Goal: Transaction & Acquisition: Purchase product/service

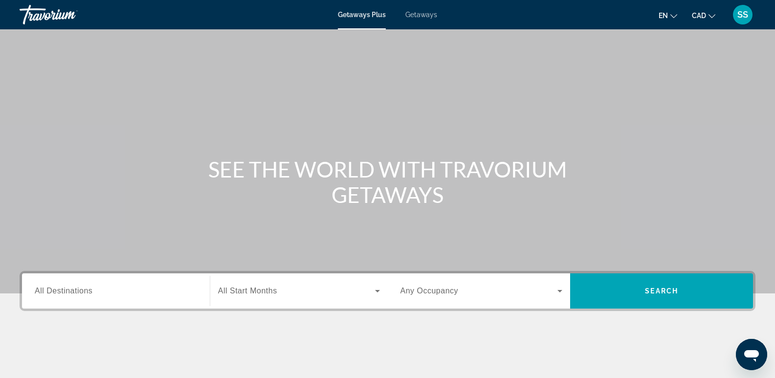
click at [424, 11] on div "Getaways Plus Getaways en English Español Français Italiano Português русский C…" at bounding box center [387, 14] width 775 height 25
click at [424, 12] on span "Getaways" at bounding box center [421, 15] width 32 height 8
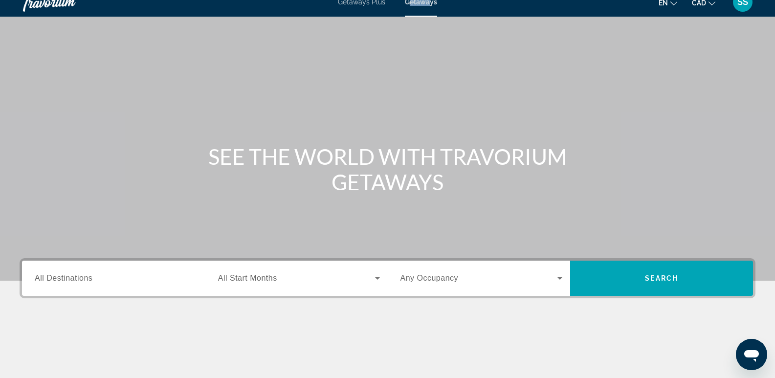
scroll to position [49, 0]
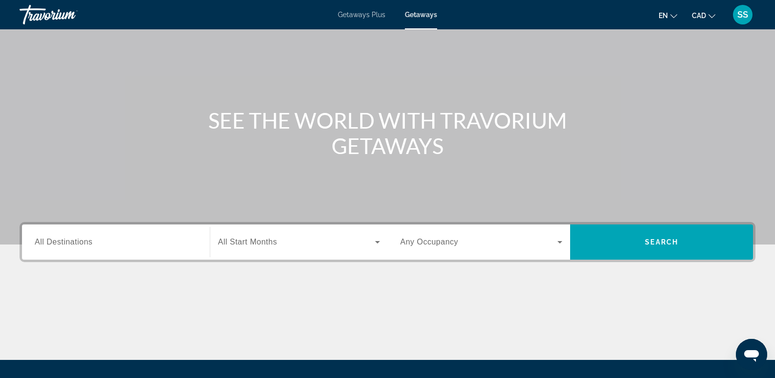
click at [80, 239] on span "All Destinations" at bounding box center [64, 242] width 58 height 8
click at [80, 239] on input "Destination All Destinations" at bounding box center [116, 243] width 162 height 12
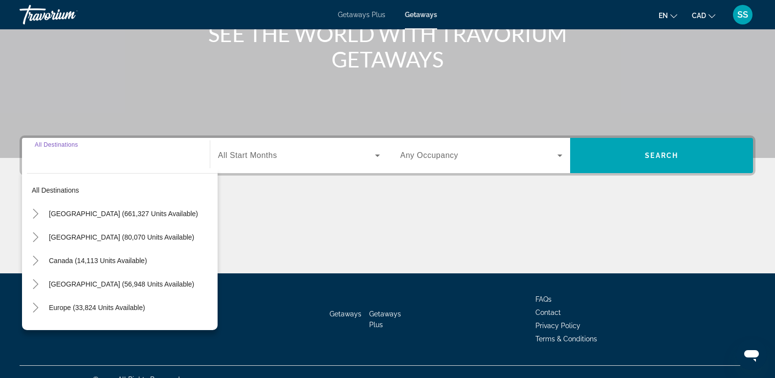
scroll to position [151, 0]
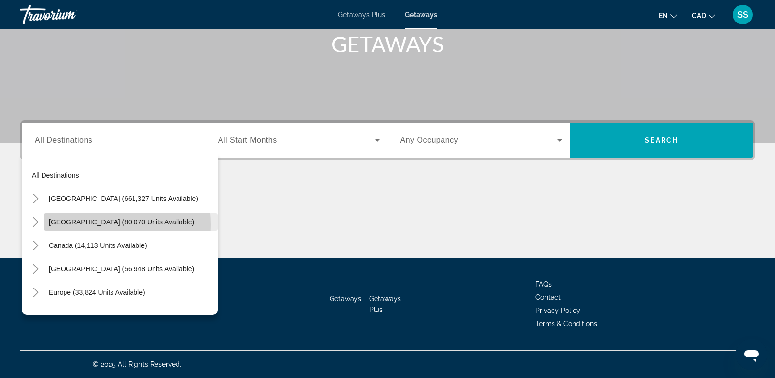
click at [64, 225] on span "[GEOGRAPHIC_DATA] (80,070 units available)" at bounding box center [121, 222] width 145 height 8
type input "**********"
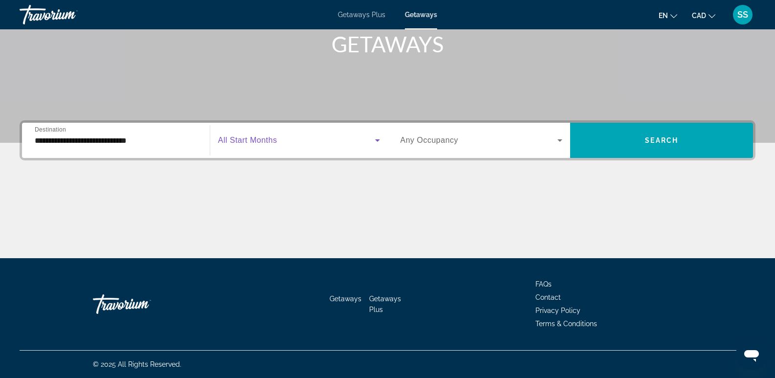
click at [370, 142] on span "Search widget" at bounding box center [296, 140] width 157 height 12
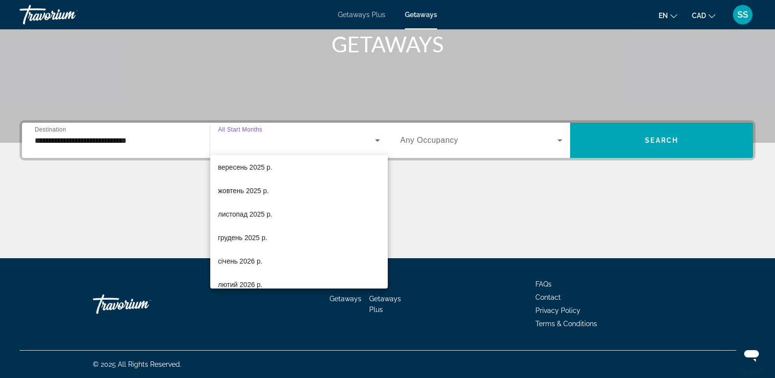
scroll to position [98, 0]
click at [239, 207] on span "лютий 2026 р." at bounding box center [240, 213] width 45 height 12
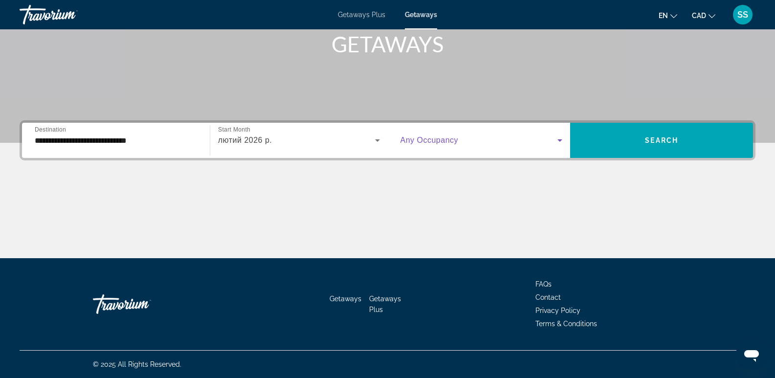
click at [548, 139] on span "Search widget" at bounding box center [479, 140] width 157 height 12
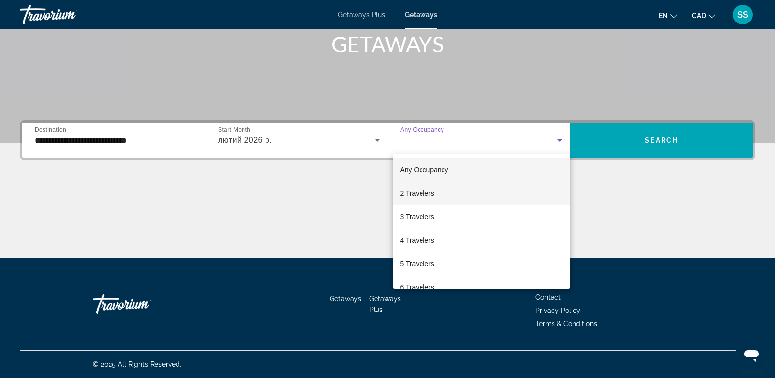
drag, startPoint x: 460, startPoint y: 192, endPoint x: 476, endPoint y: 194, distance: 16.7
click at [460, 193] on mat-option "2 Travelers" at bounding box center [482, 192] width 178 height 23
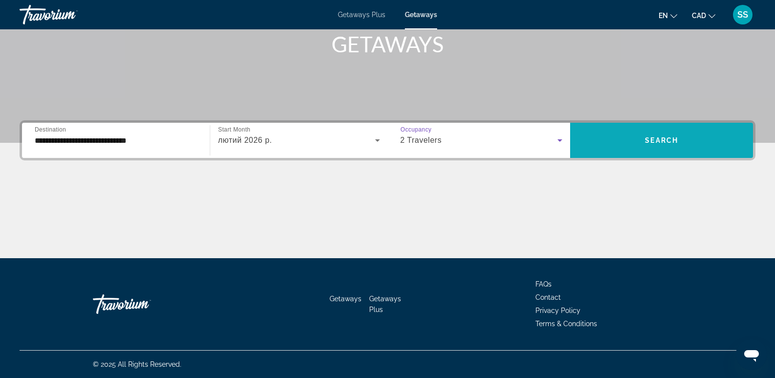
click at [669, 141] on span "Search" at bounding box center [661, 140] width 33 height 8
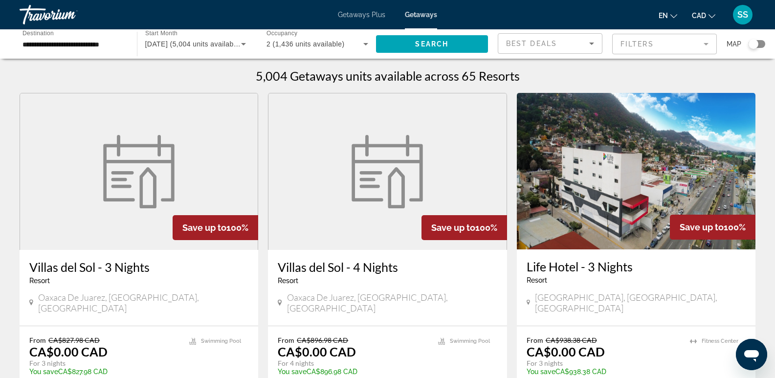
click at [78, 45] on input "**********" at bounding box center [73, 45] width 102 height 12
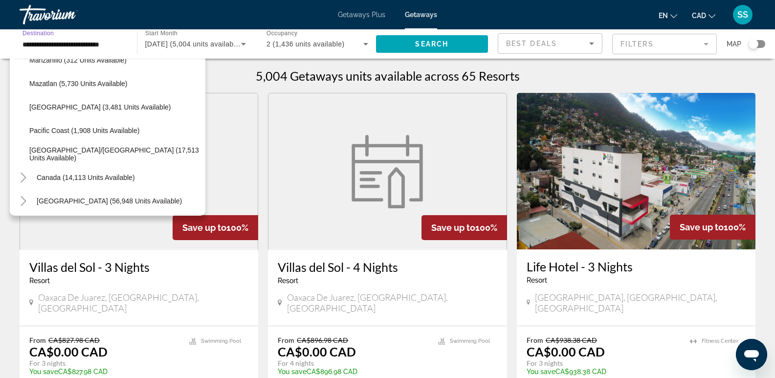
scroll to position [245, 0]
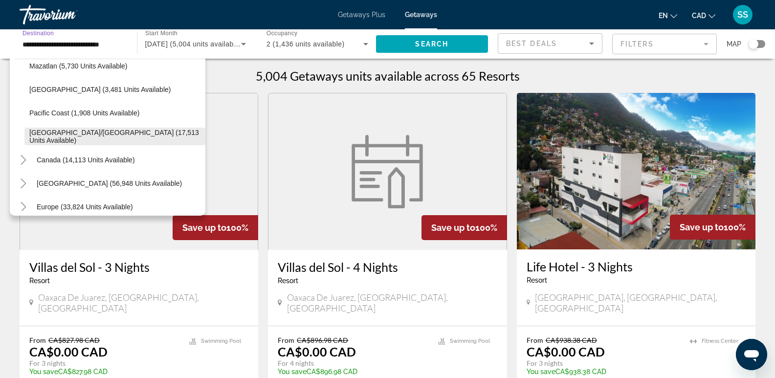
click at [73, 132] on span "Search widget" at bounding box center [114, 136] width 181 height 23
type input "**********"
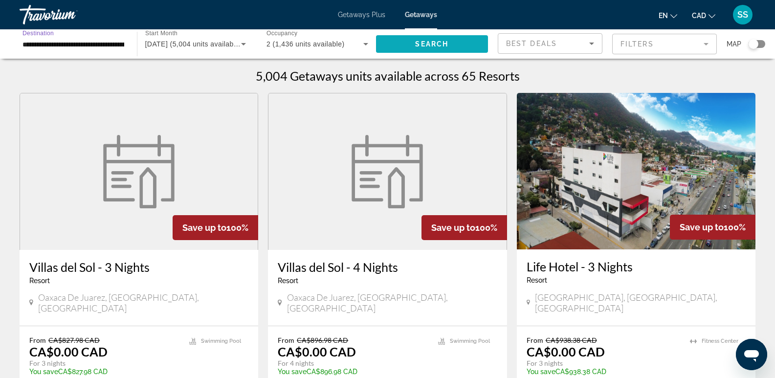
click at [422, 45] on span "Search" at bounding box center [431, 44] width 33 height 8
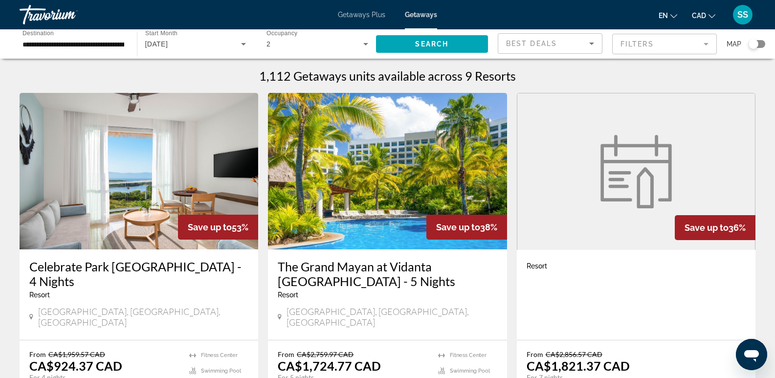
click at [135, 197] on img "Main content" at bounding box center [139, 171] width 239 height 156
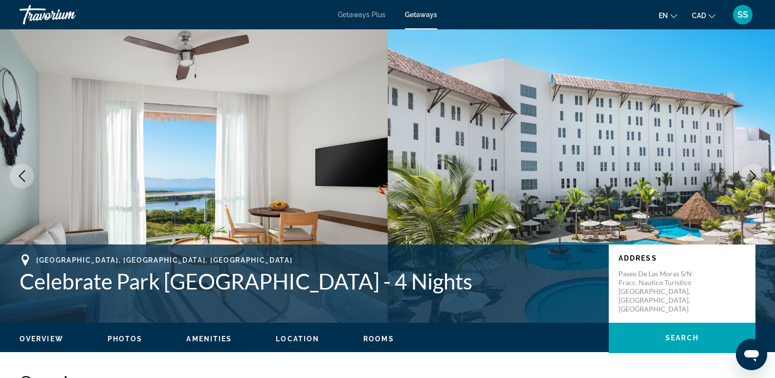
click at [753, 177] on icon "Next image" at bounding box center [753, 176] width 12 height 12
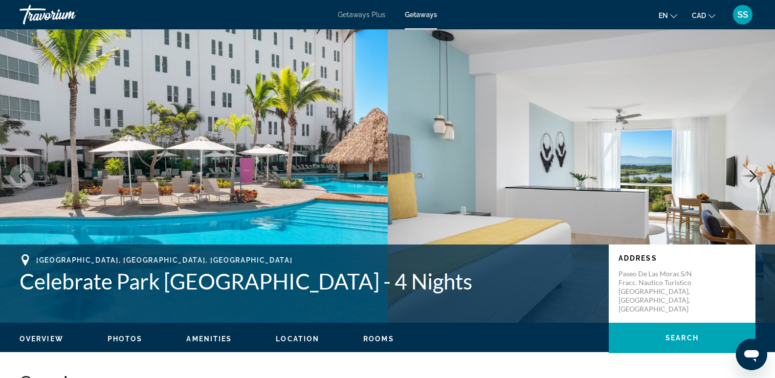
click at [753, 177] on icon "Next image" at bounding box center [753, 176] width 12 height 12
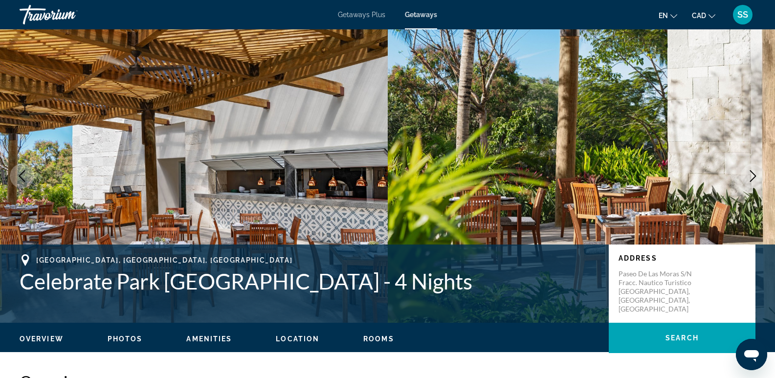
click at [753, 177] on icon "Next image" at bounding box center [753, 176] width 12 height 12
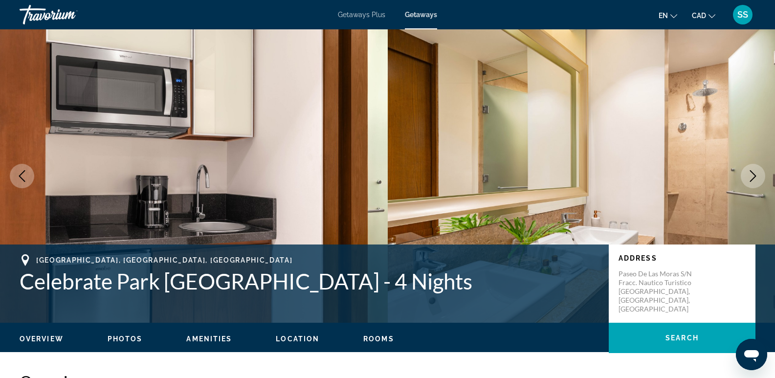
click at [753, 177] on icon "Next image" at bounding box center [753, 176] width 12 height 12
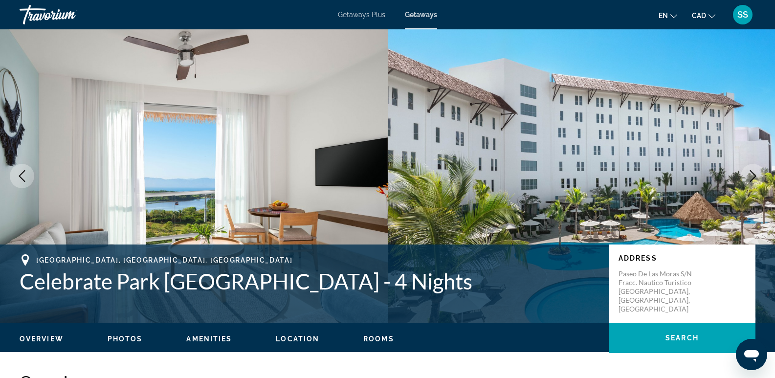
click at [752, 177] on icon "Next image" at bounding box center [753, 176] width 12 height 12
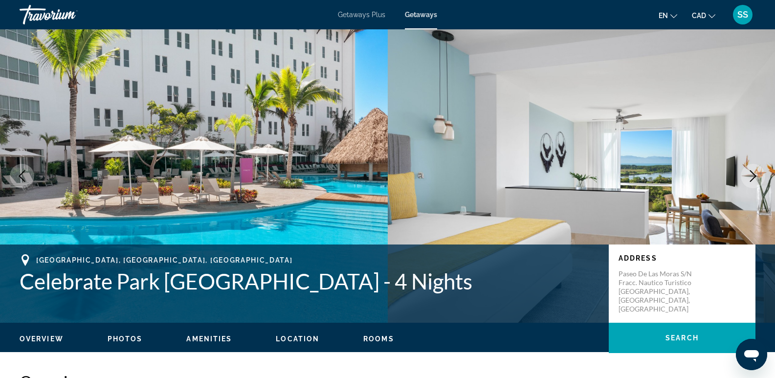
click at [362, 13] on span "Getaways Plus" at bounding box center [361, 15] width 47 height 8
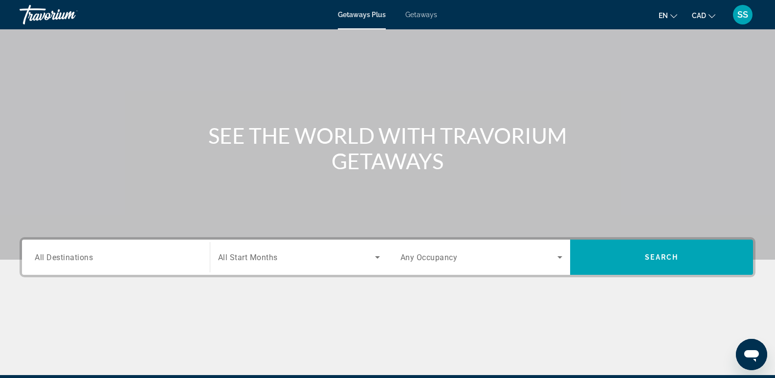
scroll to position [49, 0]
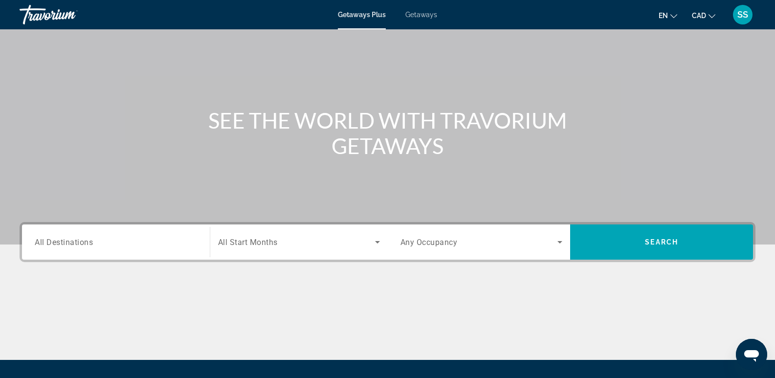
click at [64, 238] on span "All Destinations" at bounding box center [64, 241] width 58 height 9
click at [64, 238] on input "Destination All Destinations" at bounding box center [116, 243] width 162 height 12
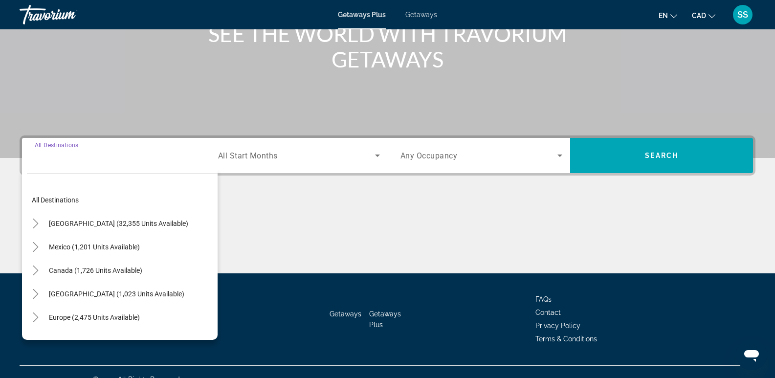
scroll to position [151, 0]
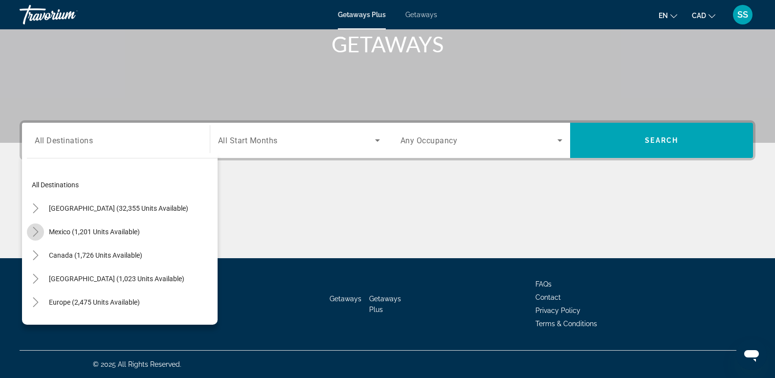
click at [40, 226] on mat-icon "Toggle Mexico (1,201 units available)" at bounding box center [35, 231] width 17 height 17
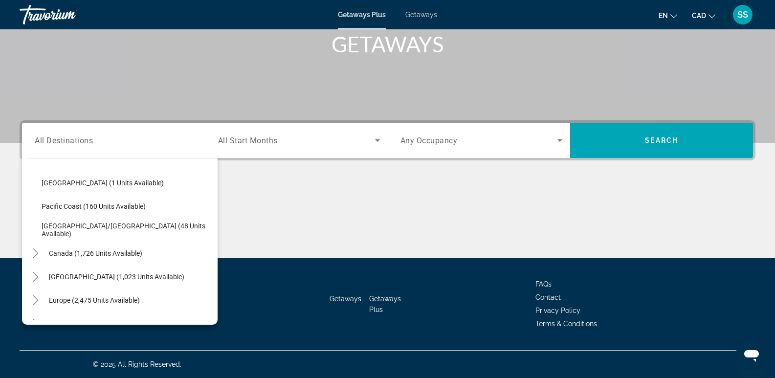
scroll to position [247, 0]
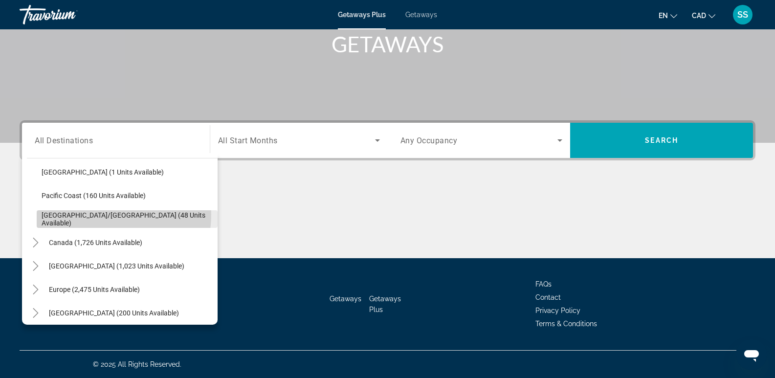
click at [106, 215] on span "Puerto Vallarta/Jalisco (48 units available)" at bounding box center [127, 219] width 171 height 16
type input "**********"
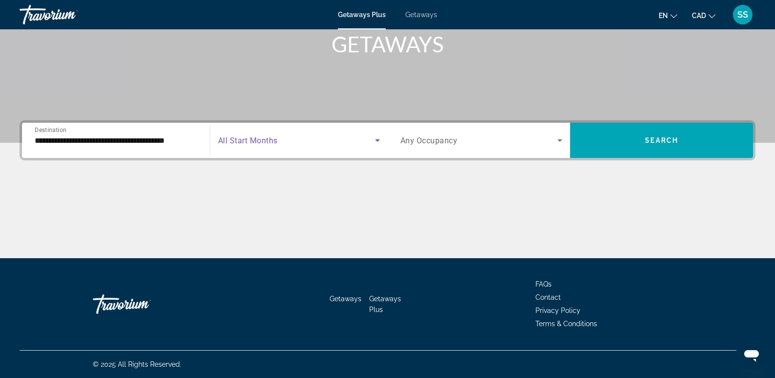
click at [375, 140] on icon "Search widget" at bounding box center [378, 140] width 12 height 12
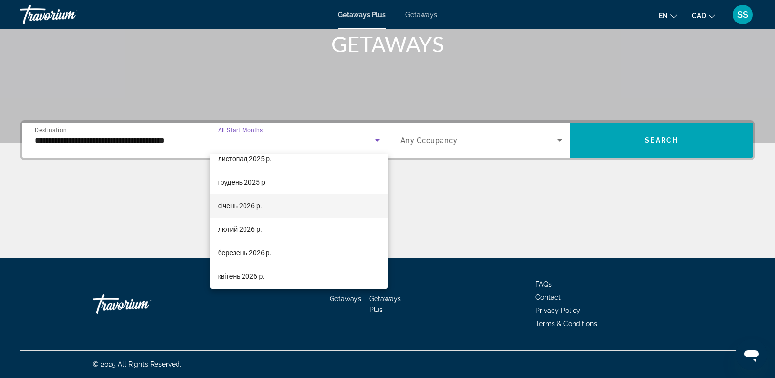
scroll to position [98, 0]
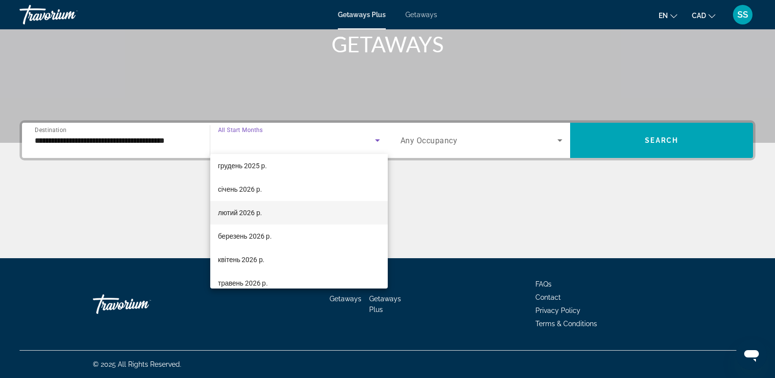
click at [252, 213] on span "лютий 2026 р." at bounding box center [240, 213] width 44 height 12
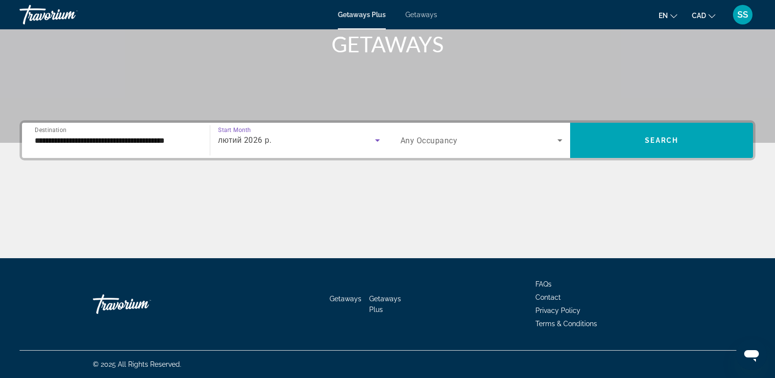
click at [557, 139] on icon "Search widget" at bounding box center [560, 140] width 12 height 12
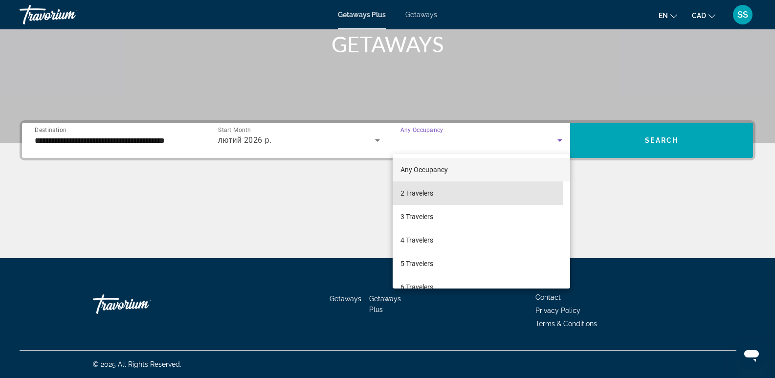
drag, startPoint x: 443, startPoint y: 193, endPoint x: 566, endPoint y: 166, distance: 126.1
click at [448, 193] on mat-option "2 Travelers" at bounding box center [482, 192] width 178 height 23
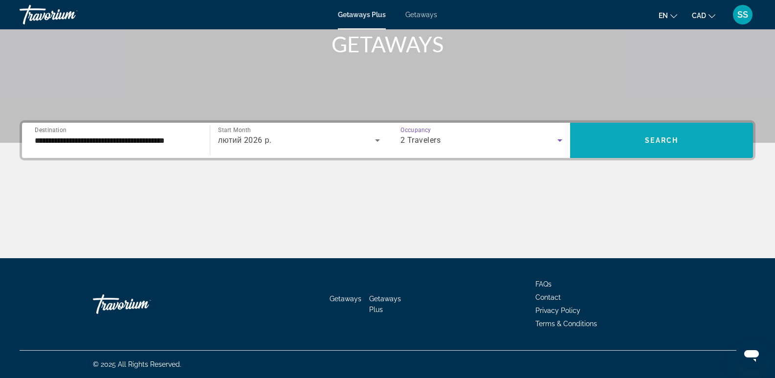
click at [624, 136] on span "Search widget" at bounding box center [661, 140] width 183 height 23
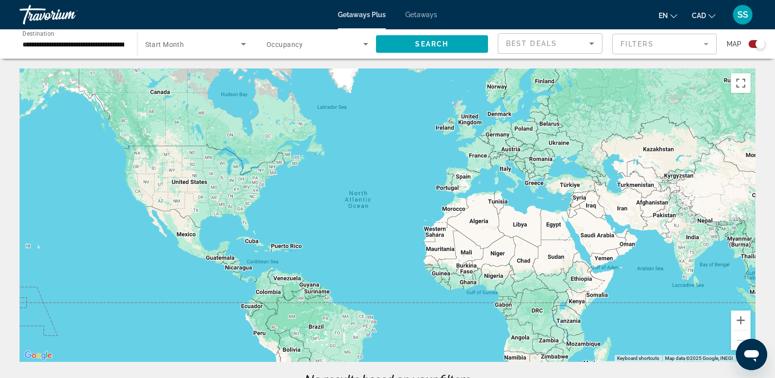
click at [426, 8] on div "Getaways Plus Getaways en English Español Français Italiano Português русский C…" at bounding box center [387, 14] width 775 height 25
click at [423, 13] on span "Getaways" at bounding box center [421, 15] width 32 height 8
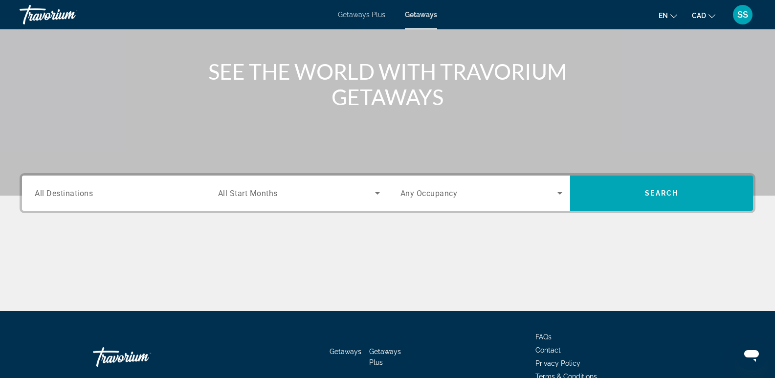
click at [106, 185] on div "Search widget" at bounding box center [116, 193] width 162 height 28
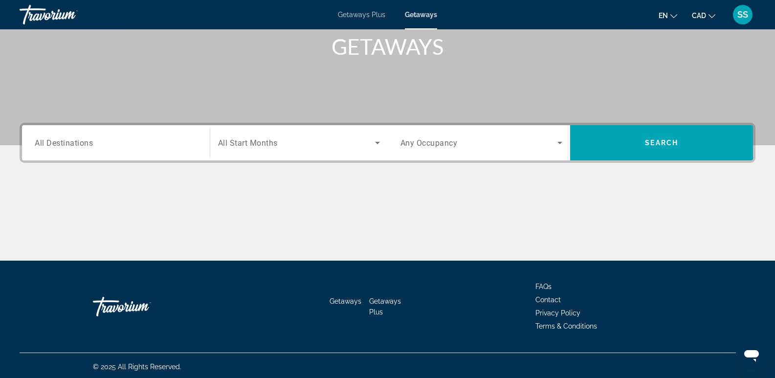
scroll to position [151, 0]
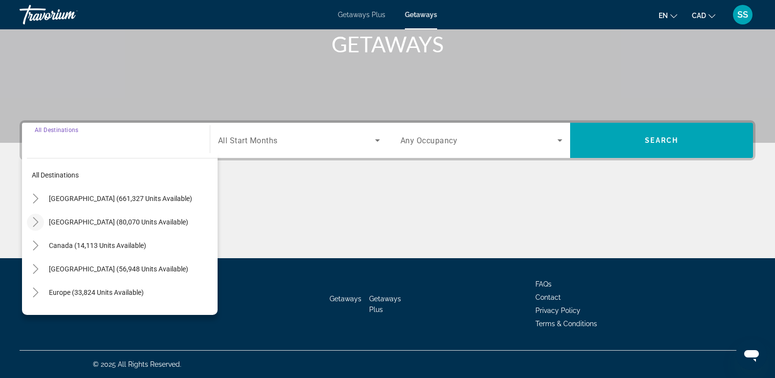
click at [36, 225] on icon "Toggle Mexico (80,070 units available)" at bounding box center [36, 222] width 10 height 10
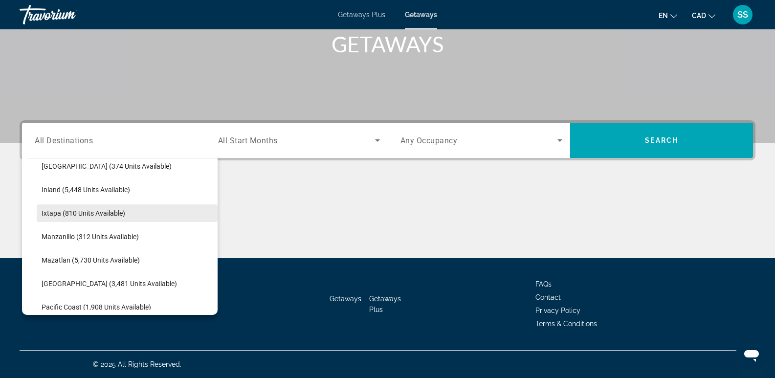
scroll to position [199, 0]
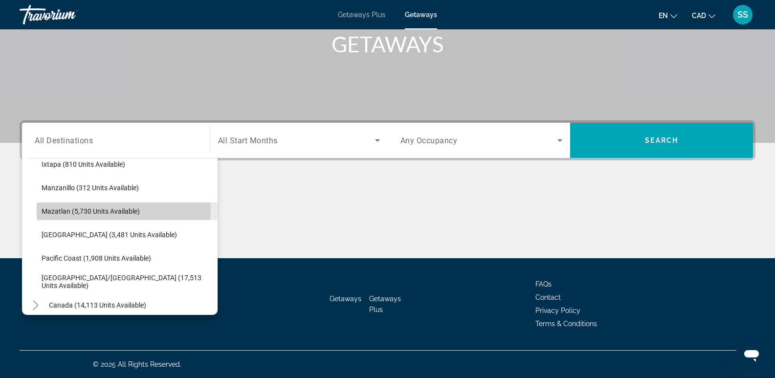
click at [62, 210] on span "Mazatlan (5,730 units available)" at bounding box center [91, 211] width 98 height 8
type input "**********"
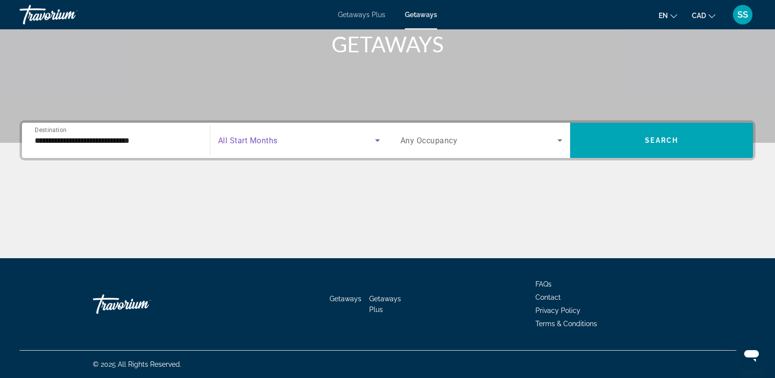
click at [342, 139] on span "Search widget" at bounding box center [296, 140] width 157 height 12
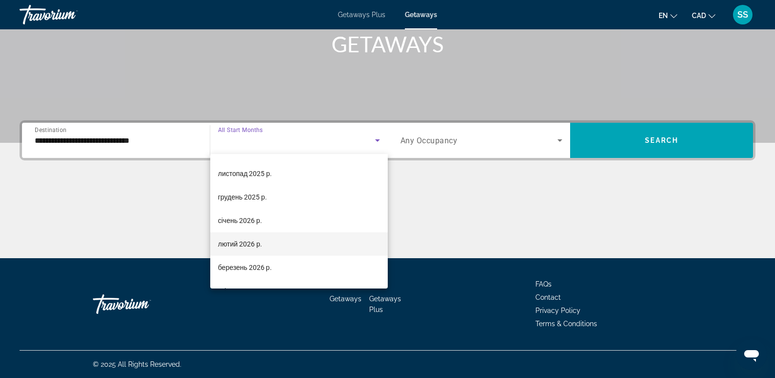
scroll to position [98, 0]
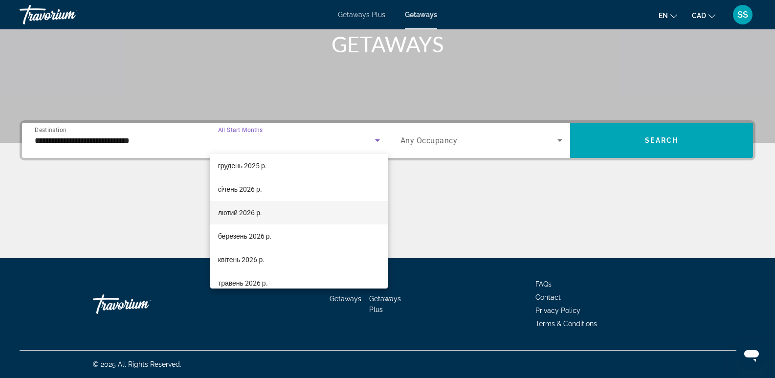
click at [255, 210] on span "лютий 2026 р." at bounding box center [240, 213] width 44 height 12
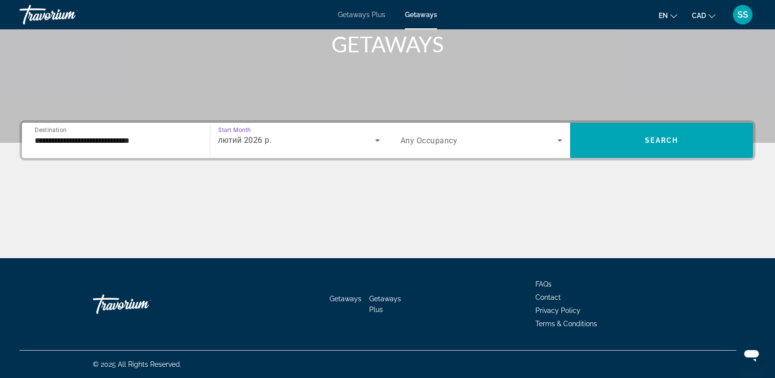
click at [543, 140] on span "Search widget" at bounding box center [479, 140] width 157 height 12
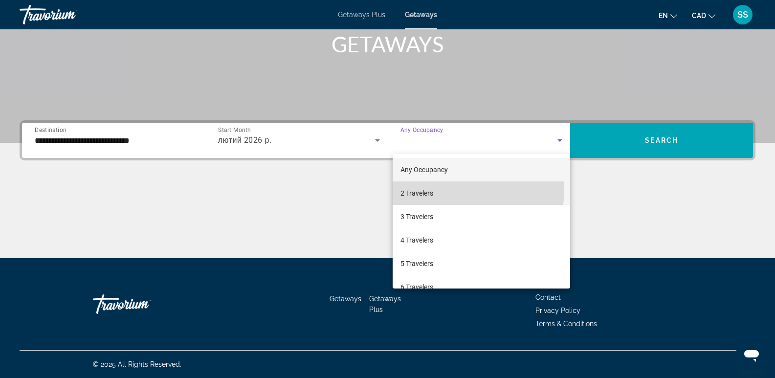
drag, startPoint x: 452, startPoint y: 189, endPoint x: 547, endPoint y: 180, distance: 94.8
click at [453, 190] on mat-option "2 Travelers" at bounding box center [482, 192] width 178 height 23
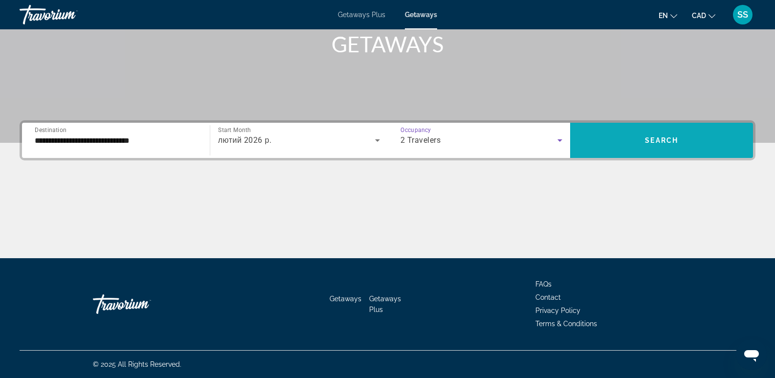
click at [647, 142] on span "Search" at bounding box center [661, 140] width 33 height 8
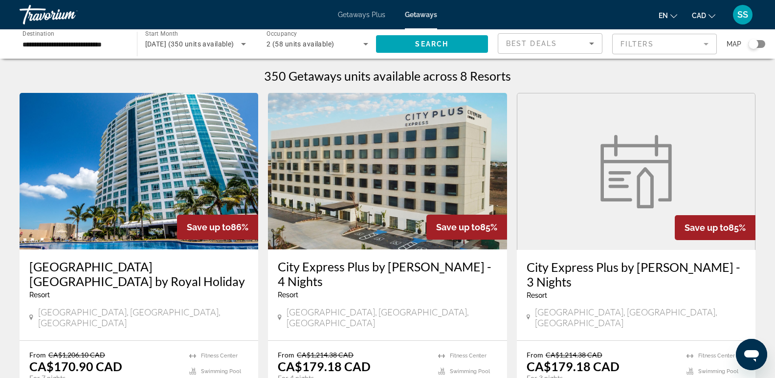
scroll to position [49, 0]
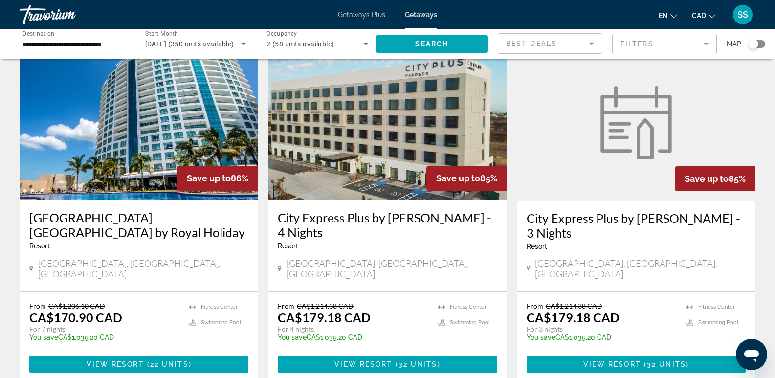
click at [125, 148] on img "Main content" at bounding box center [139, 122] width 239 height 156
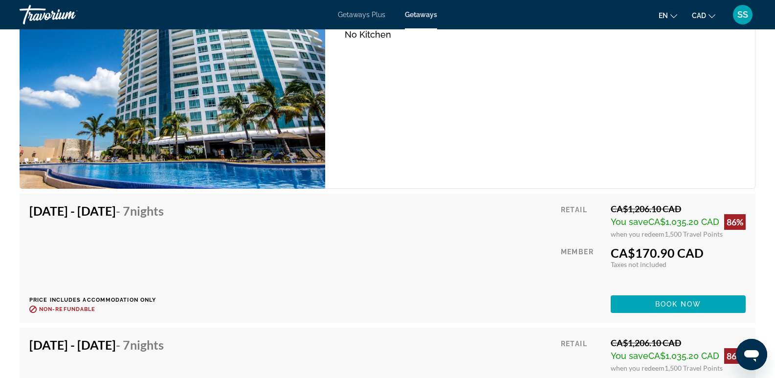
scroll to position [1760, 0]
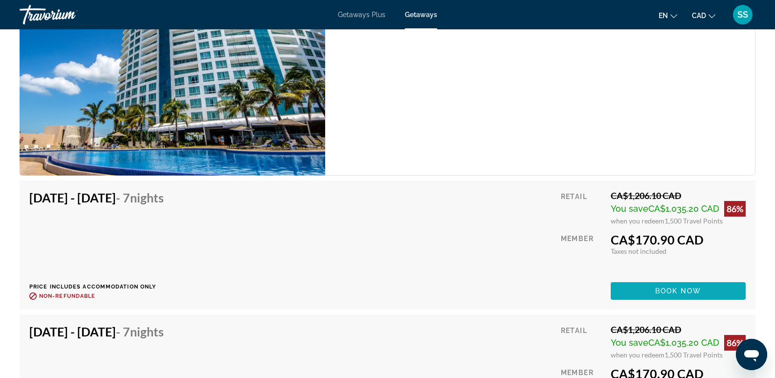
click at [668, 298] on span "Main content" at bounding box center [678, 290] width 135 height 23
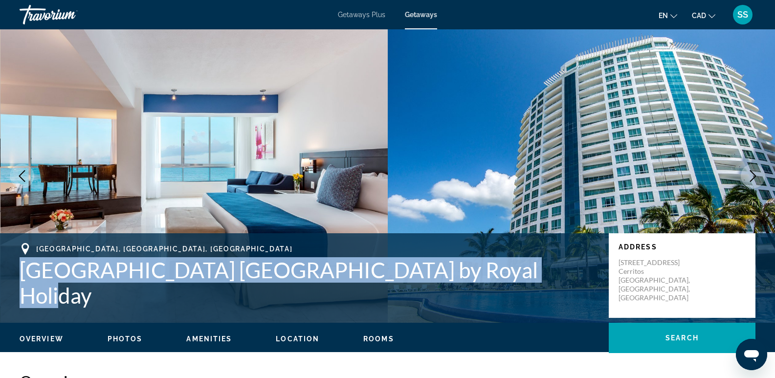
drag, startPoint x: 27, startPoint y: 281, endPoint x: 565, endPoint y: 277, distance: 538.4
click at [569, 275] on h1 "Park Royal Beach Resort Mazatlán by Royal Holiday" at bounding box center [309, 282] width 579 height 51
copy h1 "Park Royal Beach Resort Mazatlán by Royal Holiday"
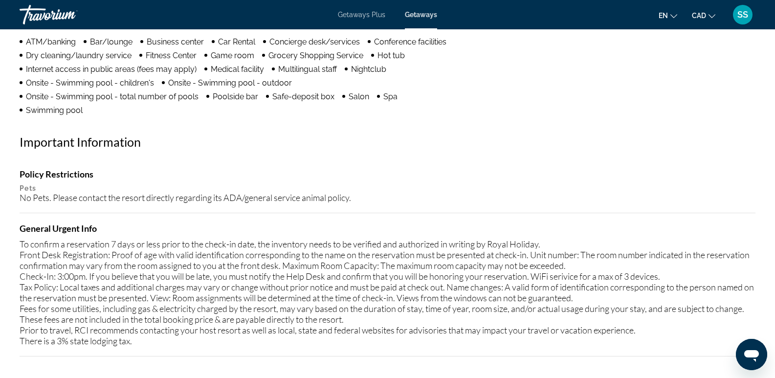
scroll to position [868, 0]
click at [423, 13] on span "Getaways" at bounding box center [421, 15] width 32 height 8
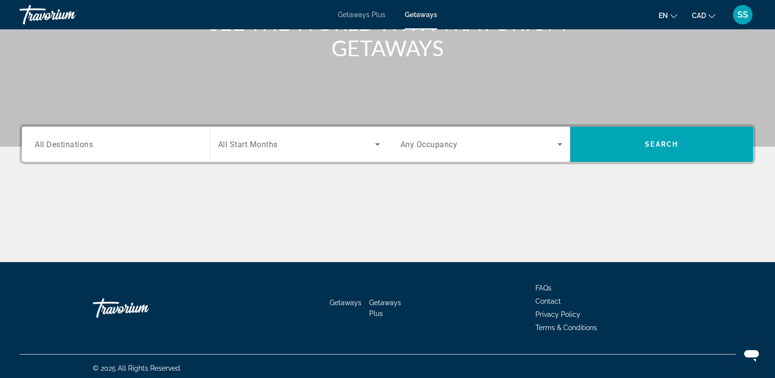
click at [118, 137] on div "Search widget" at bounding box center [116, 145] width 162 height 28
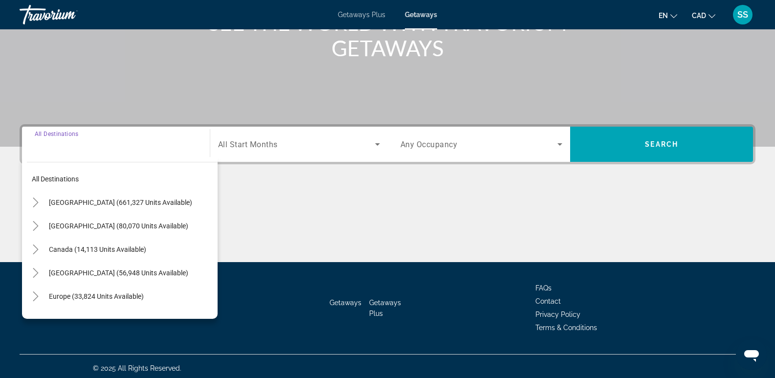
scroll to position [151, 0]
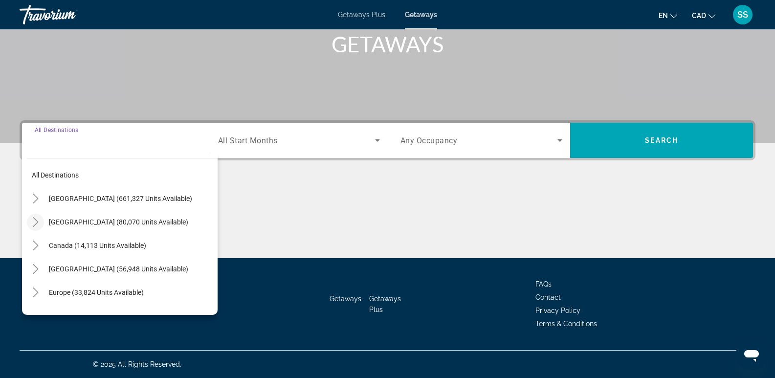
click at [33, 223] on icon "Toggle Mexico (80,070 units available)" at bounding box center [36, 222] width 10 height 10
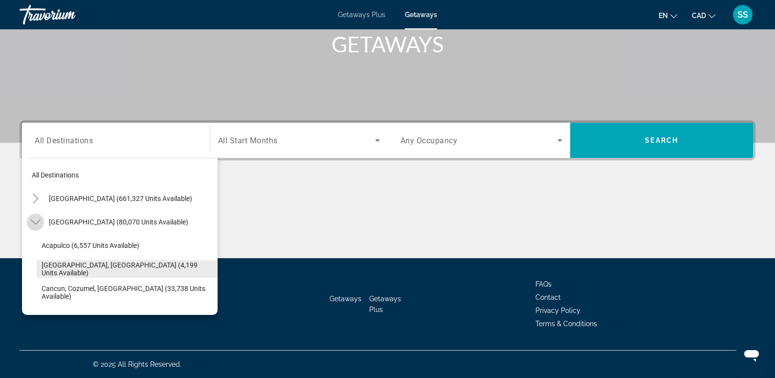
scroll to position [52, 0]
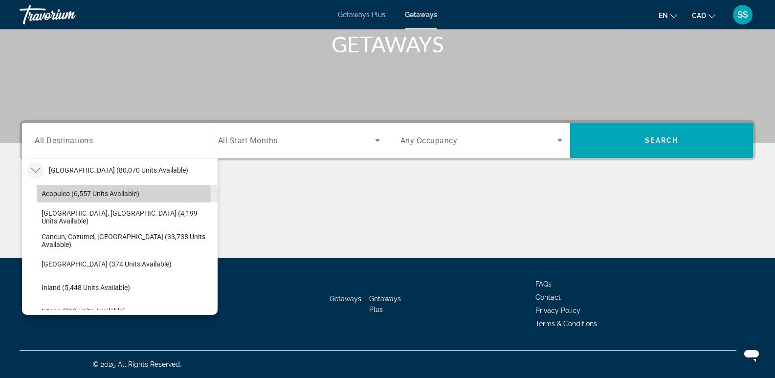
click at [99, 196] on span "Acapulco (6,557 units available)" at bounding box center [91, 194] width 98 height 8
type input "**********"
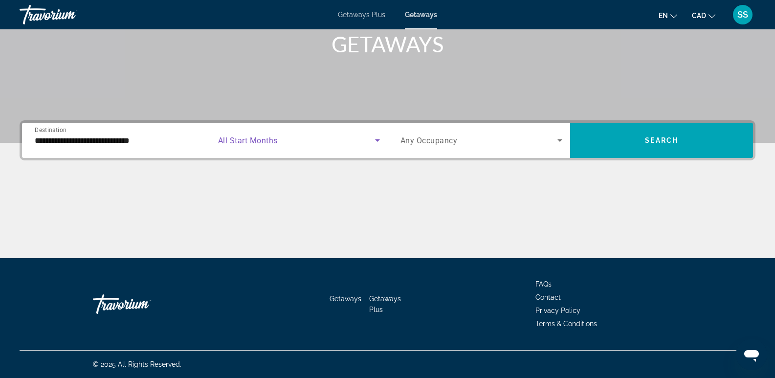
click at [359, 140] on span "Search widget" at bounding box center [296, 140] width 157 height 12
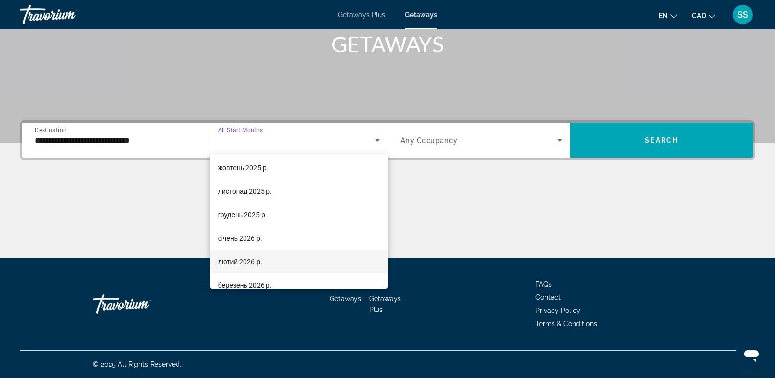
scroll to position [98, 0]
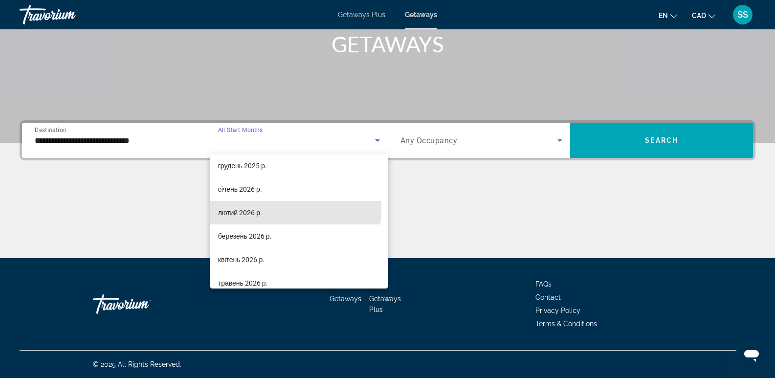
drag, startPoint x: 247, startPoint y: 208, endPoint x: 470, endPoint y: 195, distance: 223.4
click at [251, 209] on span "лютий 2026 р." at bounding box center [240, 213] width 44 height 12
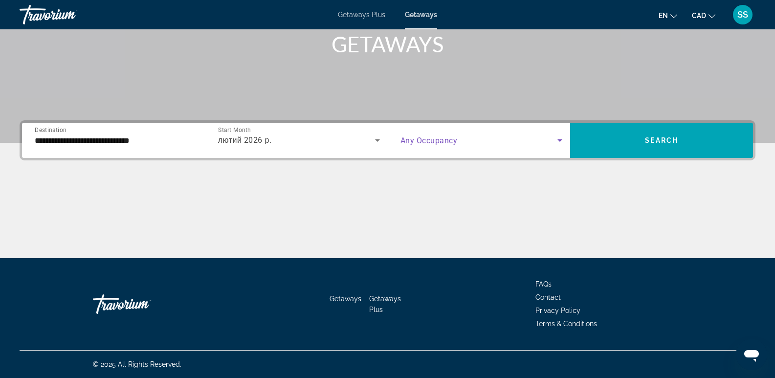
click at [556, 141] on icon "Search widget" at bounding box center [560, 140] width 12 height 12
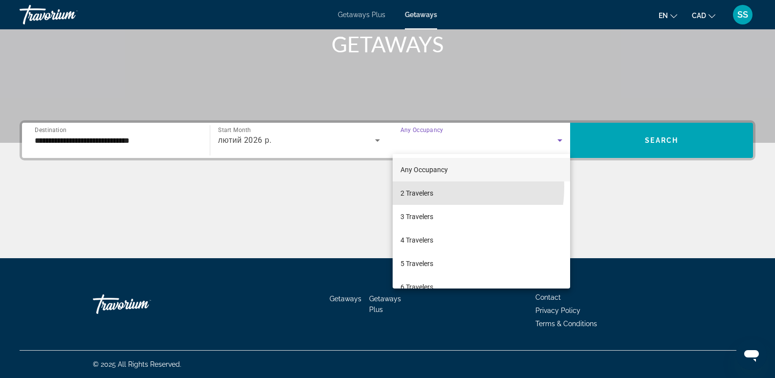
drag, startPoint x: 425, startPoint y: 187, endPoint x: 564, endPoint y: 178, distance: 139.2
click at [427, 188] on mat-option "2 Travelers" at bounding box center [482, 192] width 178 height 23
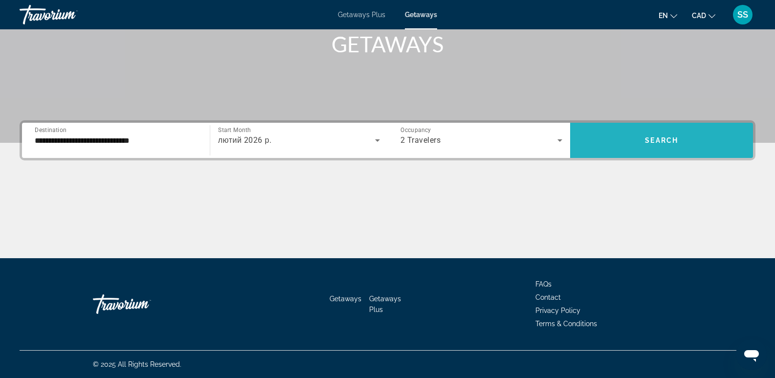
click at [644, 144] on span "Search widget" at bounding box center [661, 140] width 183 height 23
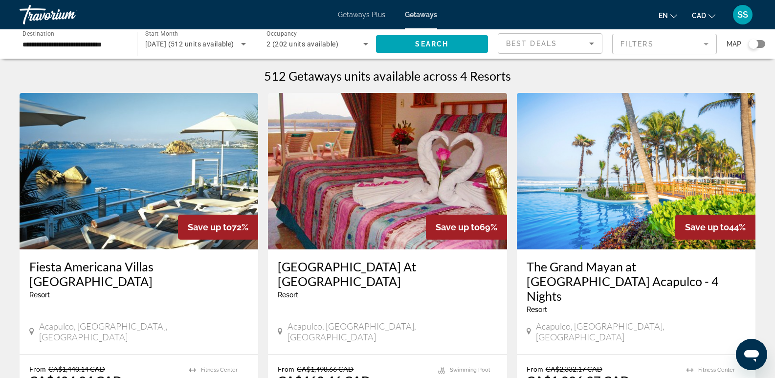
click at [170, 178] on img "Main content" at bounding box center [139, 171] width 239 height 156
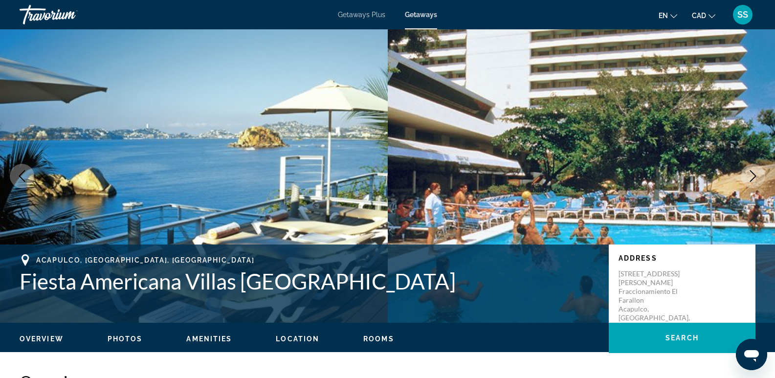
click at [754, 180] on icon "Next image" at bounding box center [753, 176] width 12 height 12
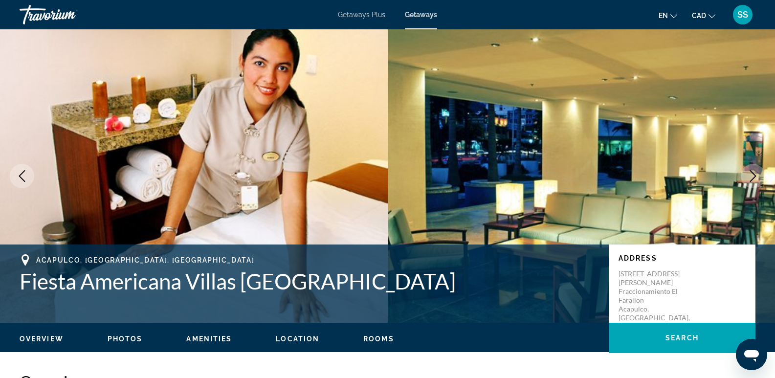
click at [754, 180] on icon "Next image" at bounding box center [753, 176] width 12 height 12
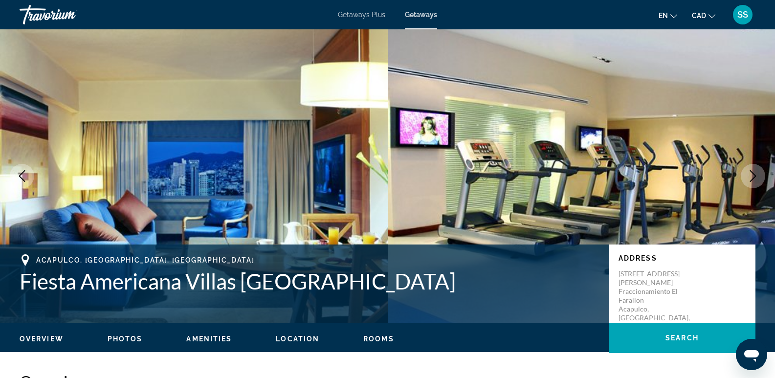
click at [754, 180] on icon "Next image" at bounding box center [753, 176] width 12 height 12
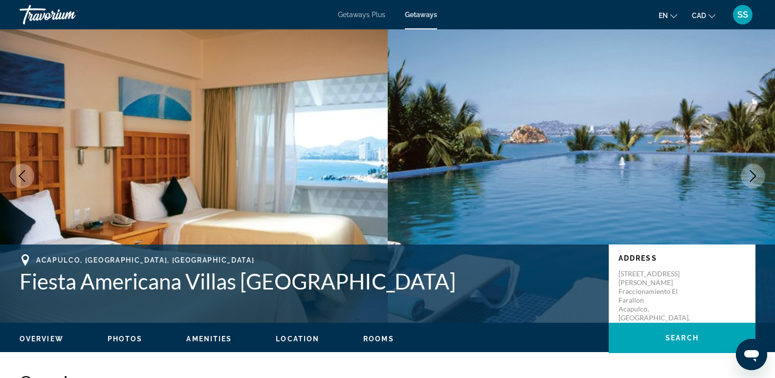
click at [754, 180] on icon "Next image" at bounding box center [753, 176] width 12 height 12
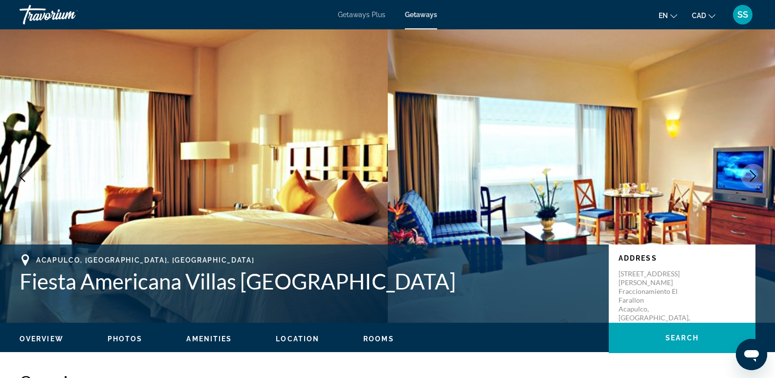
click at [754, 180] on icon "Next image" at bounding box center [753, 176] width 12 height 12
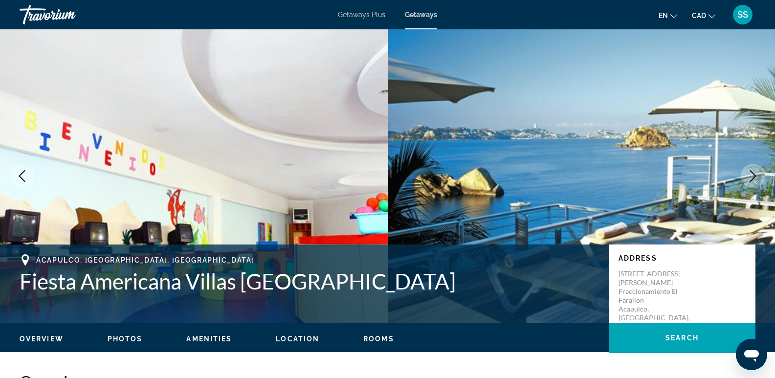
click at [754, 180] on icon "Next image" at bounding box center [753, 176] width 12 height 12
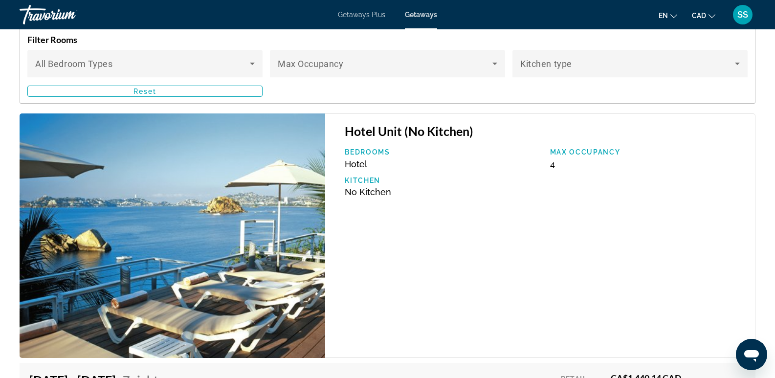
scroll to position [1712, 0]
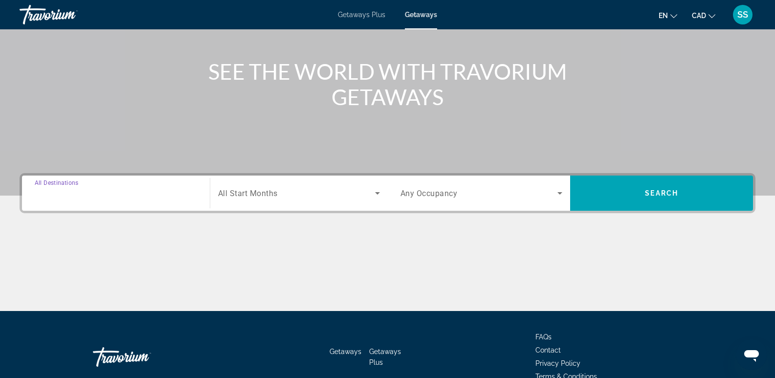
click at [137, 197] on input "Destination All Destinations" at bounding box center [116, 194] width 162 height 12
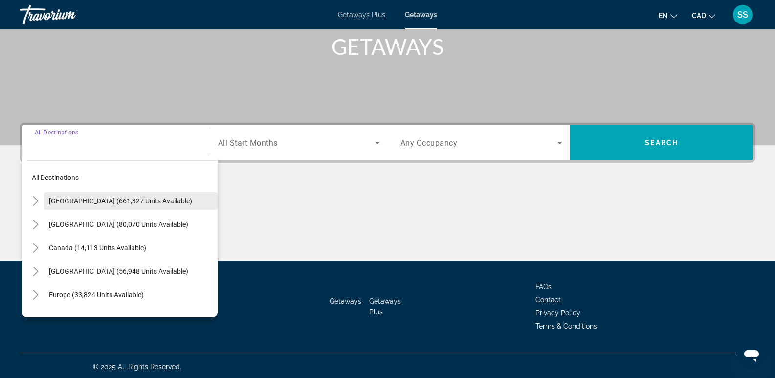
scroll to position [151, 0]
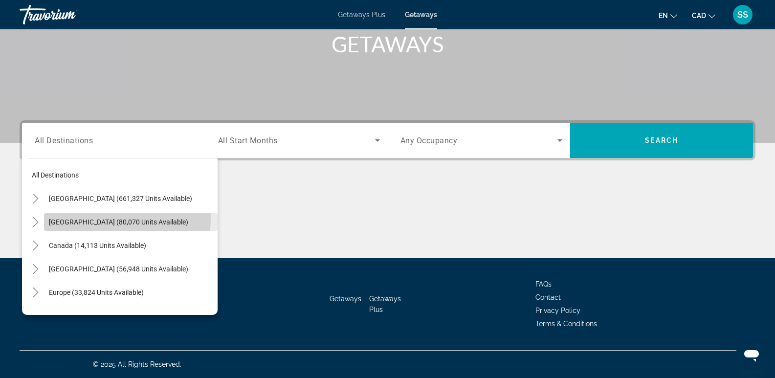
click at [72, 218] on span "[GEOGRAPHIC_DATA] (80,070 units available)" at bounding box center [118, 222] width 139 height 8
type input "**********"
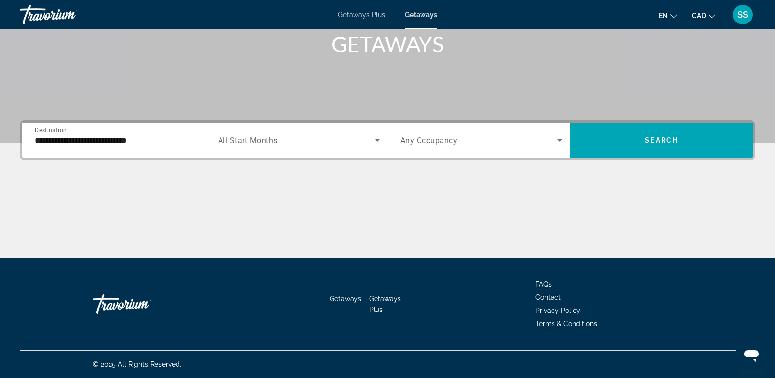
click at [367, 134] on div "Search widget" at bounding box center [299, 140] width 162 height 27
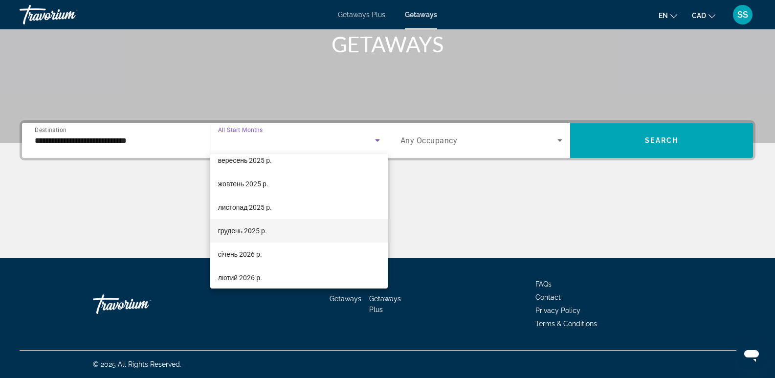
scroll to position [49, 0]
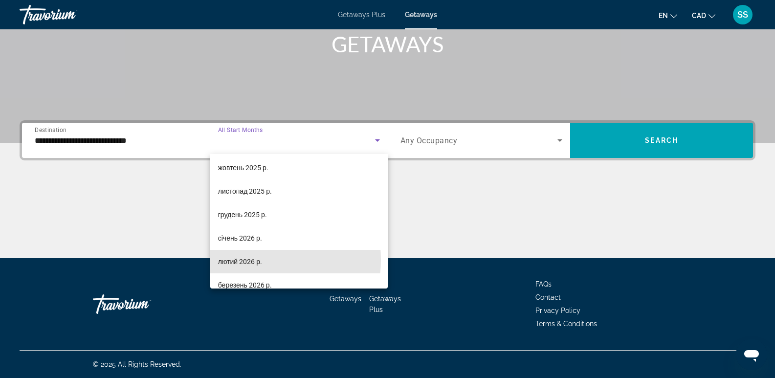
drag, startPoint x: 237, startPoint y: 260, endPoint x: 508, endPoint y: 229, distance: 272.7
click at [238, 260] on span "лютий 2026 р." at bounding box center [240, 262] width 44 height 12
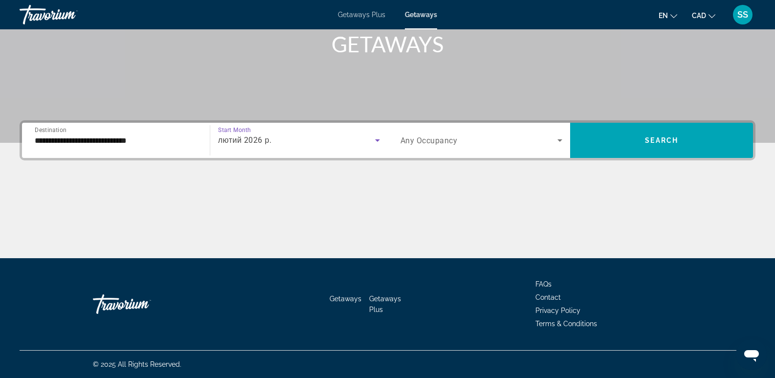
click at [562, 137] on icon "Search widget" at bounding box center [560, 140] width 12 height 12
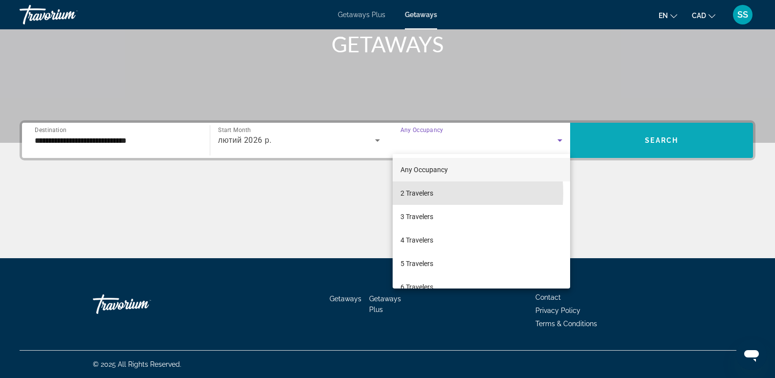
drag, startPoint x: 413, startPoint y: 193, endPoint x: 615, endPoint y: 156, distance: 205.3
click at [420, 195] on span "2 Travelers" at bounding box center [417, 193] width 33 height 12
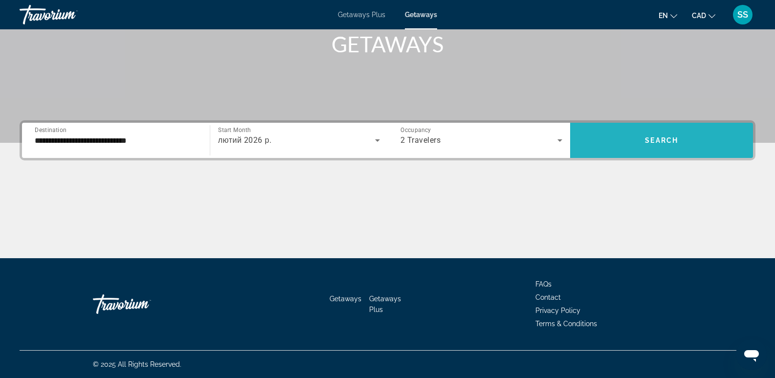
click at [634, 142] on span "Search widget" at bounding box center [661, 140] width 183 height 23
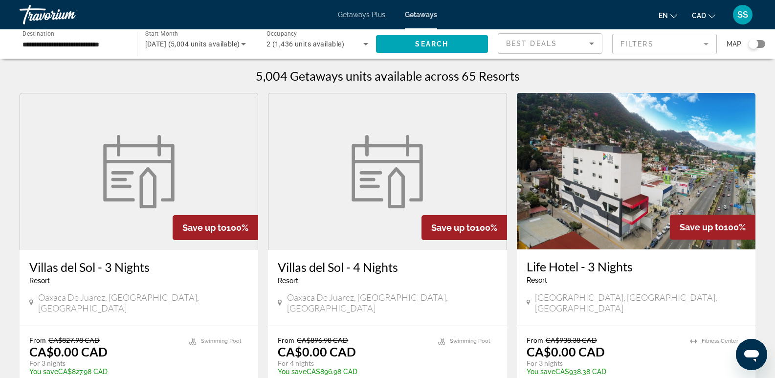
click at [759, 42] on div "Search widget" at bounding box center [757, 44] width 17 height 8
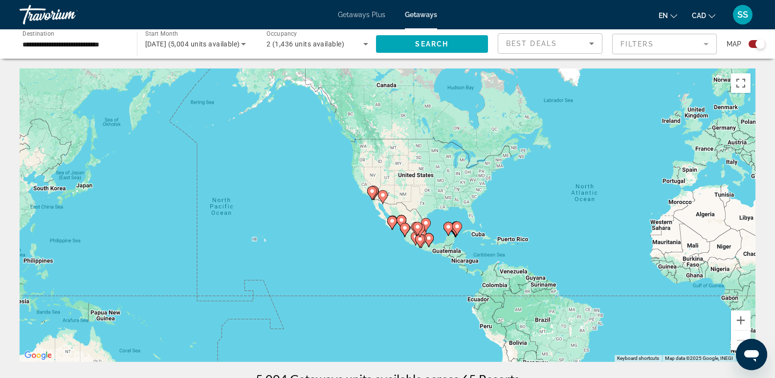
drag, startPoint x: 147, startPoint y: 279, endPoint x: 375, endPoint y: 271, distance: 228.0
click at [375, 271] on div "To activate drag with keyboard, press Alt + Enter. Once in keyboard drag state,…" at bounding box center [388, 214] width 736 height 293
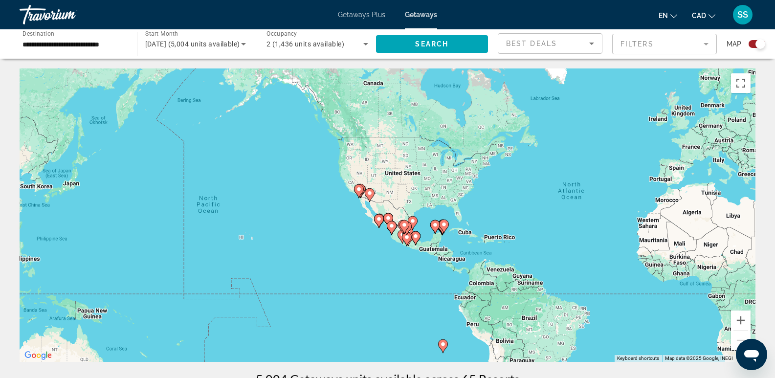
drag, startPoint x: 524, startPoint y: 264, endPoint x: 512, endPoint y: 263, distance: 11.8
click at [512, 263] on div "To activate drag with keyboard, press Alt + Enter. Once in keyboard drag state,…" at bounding box center [388, 214] width 736 height 293
click at [738, 319] on button "Zoom in" at bounding box center [741, 321] width 20 height 20
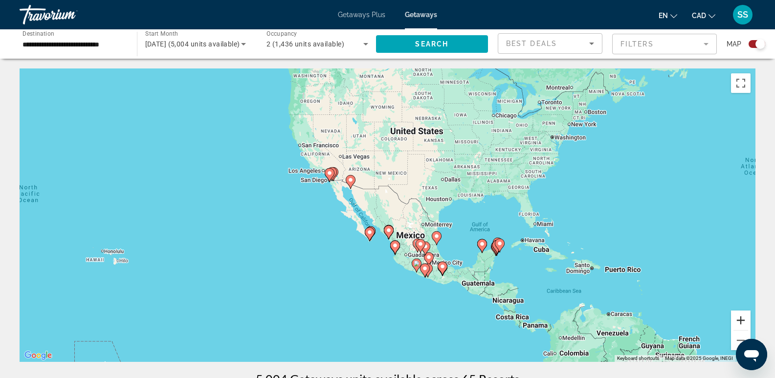
click at [738, 319] on button "Zoom in" at bounding box center [741, 321] width 20 height 20
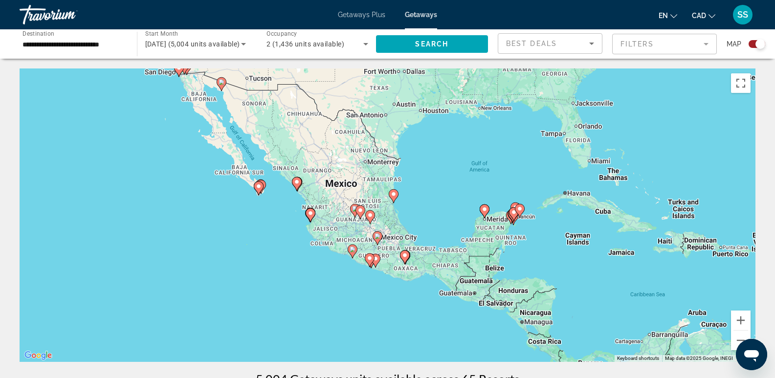
drag, startPoint x: 642, startPoint y: 309, endPoint x: 547, endPoint y: 235, distance: 119.5
click at [547, 235] on div "To activate drag with keyboard, press Alt + Enter. Once in keyboard drag state,…" at bounding box center [388, 214] width 736 height 293
click at [740, 319] on button "Zoom in" at bounding box center [741, 321] width 20 height 20
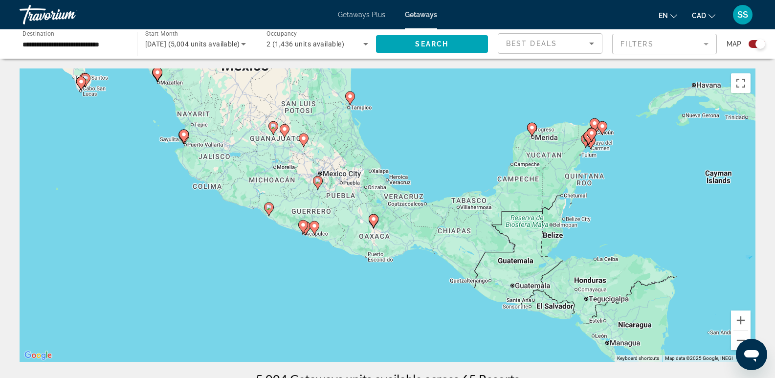
drag, startPoint x: 310, startPoint y: 323, endPoint x: 261, endPoint y: 237, distance: 98.6
click at [261, 237] on div "To activate drag with keyboard, press Alt + Enter. Once in keyboard drag state,…" at bounding box center [388, 214] width 736 height 293
click at [737, 322] on button "Zoom in" at bounding box center [741, 321] width 20 height 20
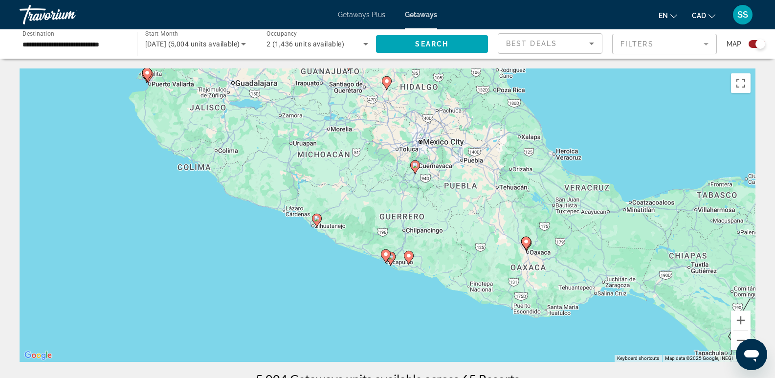
drag, startPoint x: 291, startPoint y: 305, endPoint x: 401, endPoint y: 307, distance: 109.6
click at [401, 307] on div "To activate drag with keyboard, press Alt + Enter. Once in keyboard drag state,…" at bounding box center [388, 214] width 736 height 293
click at [742, 318] on button "Zoom in" at bounding box center [741, 321] width 20 height 20
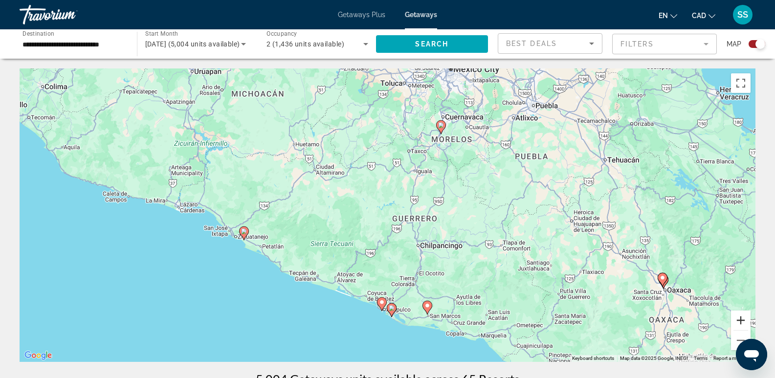
click at [742, 318] on button "Zoom in" at bounding box center [741, 321] width 20 height 20
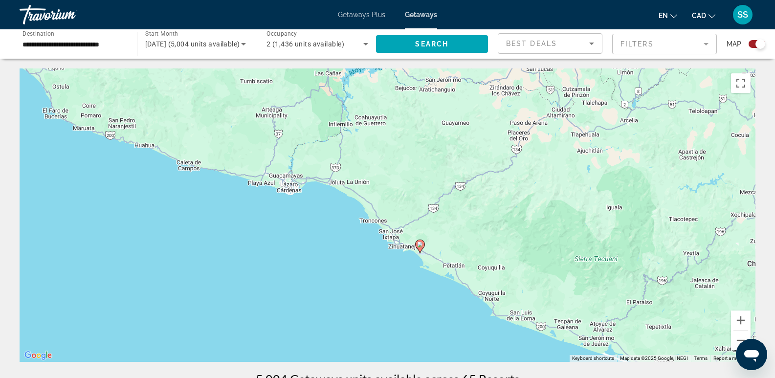
drag, startPoint x: 131, startPoint y: 286, endPoint x: 446, endPoint y: 269, distance: 315.8
click at [446, 269] on div "To activate drag with keyboard, press Alt + Enter. Once in keyboard drag state,…" at bounding box center [388, 214] width 736 height 293
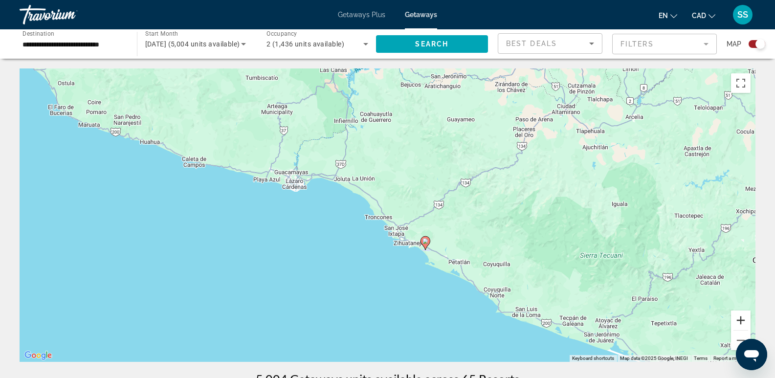
drag, startPoint x: 739, startPoint y: 316, endPoint x: 659, endPoint y: 301, distance: 81.2
click at [739, 317] on button "Zoom in" at bounding box center [741, 321] width 20 height 20
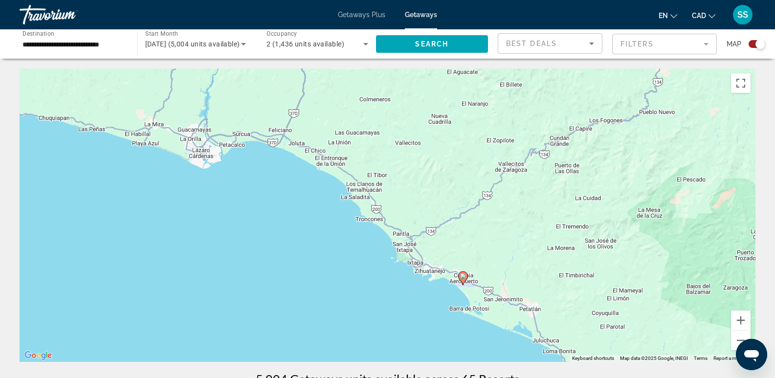
click at [462, 274] on image "Main content" at bounding box center [463, 276] width 6 height 6
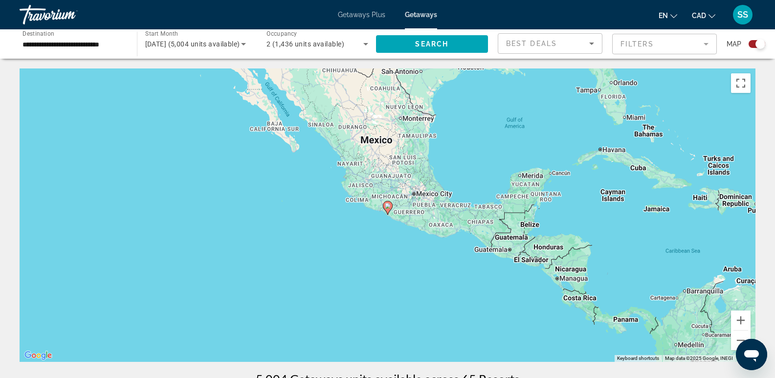
click at [387, 206] on image "Main content" at bounding box center [388, 206] width 6 height 6
type input "**********"
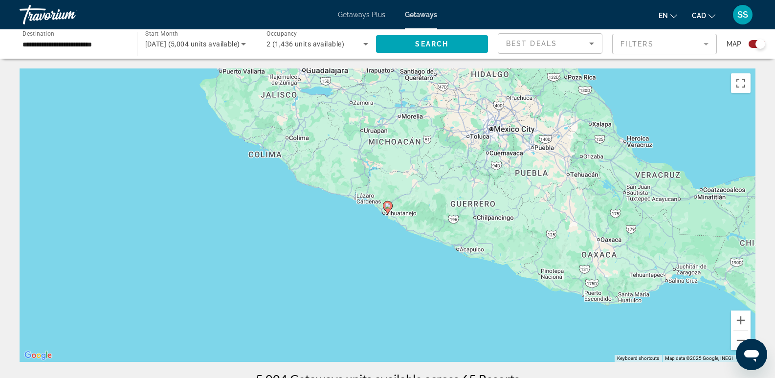
click at [387, 207] on image "Main content" at bounding box center [388, 206] width 6 height 6
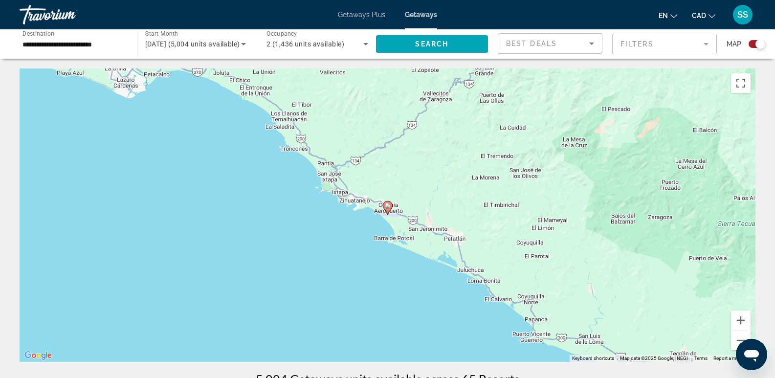
click at [388, 207] on image "Main content" at bounding box center [388, 206] width 6 height 6
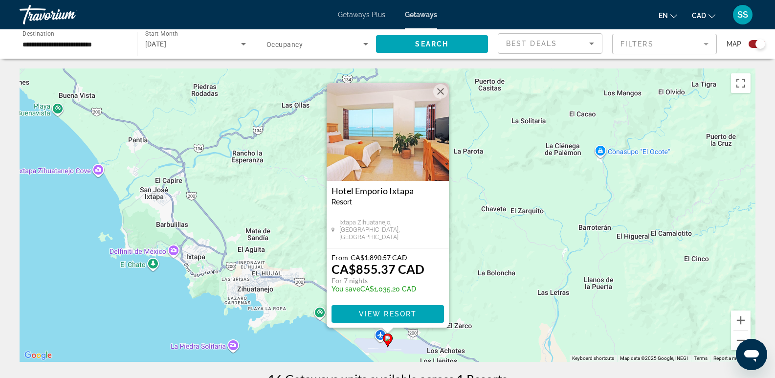
click at [380, 162] on img "Main content" at bounding box center [388, 132] width 122 height 98
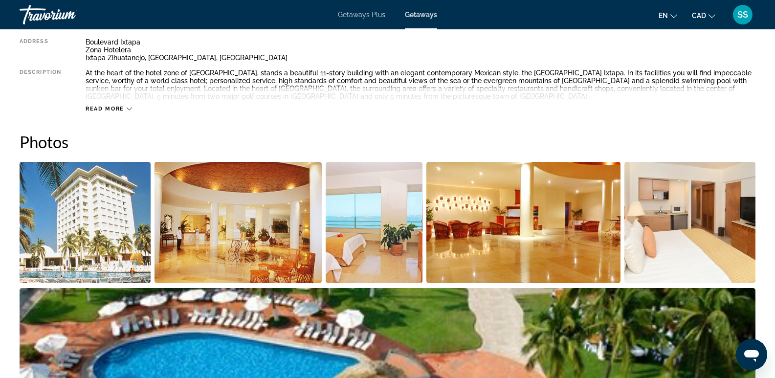
scroll to position [293, 0]
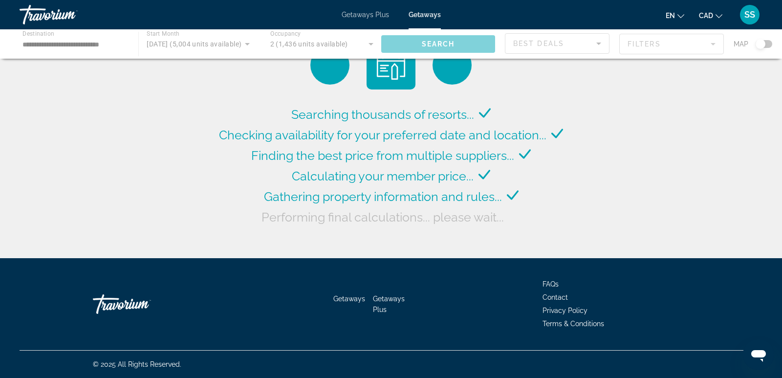
click at [597, 44] on div "Main content" at bounding box center [391, 43] width 782 height 29
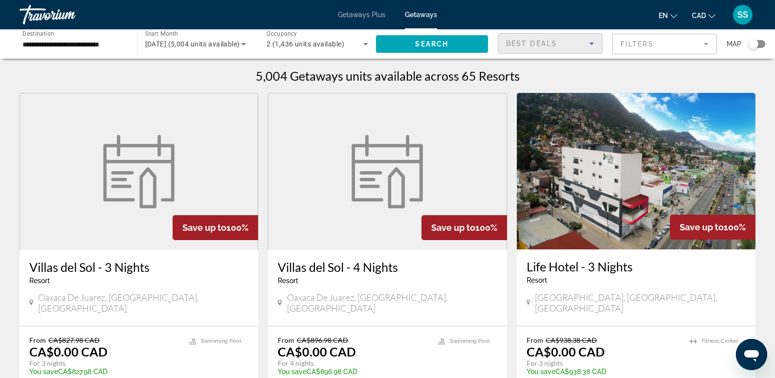
click at [588, 41] on icon "Sort by" at bounding box center [592, 44] width 12 height 12
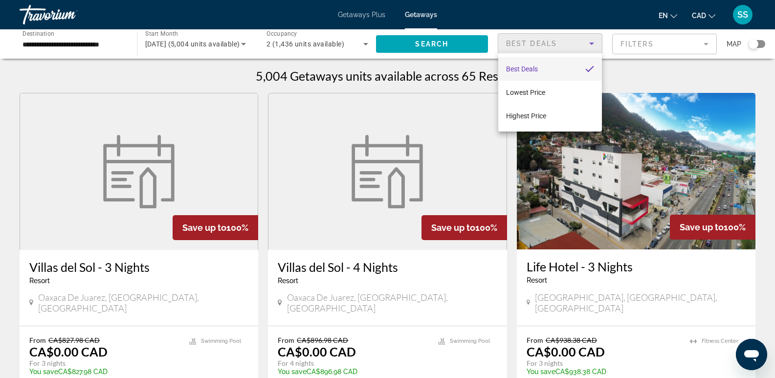
click at [708, 48] on div at bounding box center [387, 189] width 775 height 378
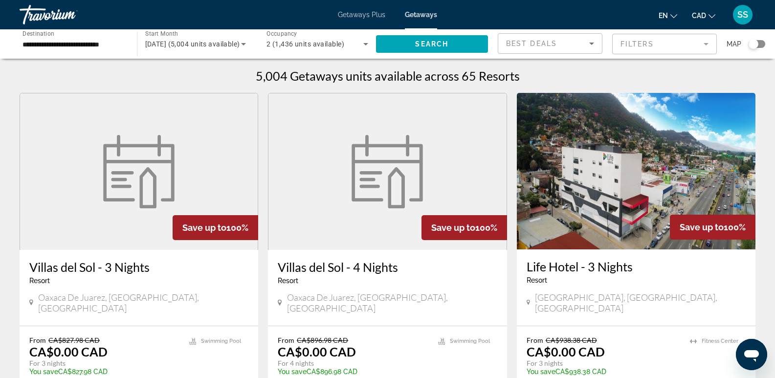
click at [702, 45] on mat-form-field "Filters" at bounding box center [664, 44] width 105 height 21
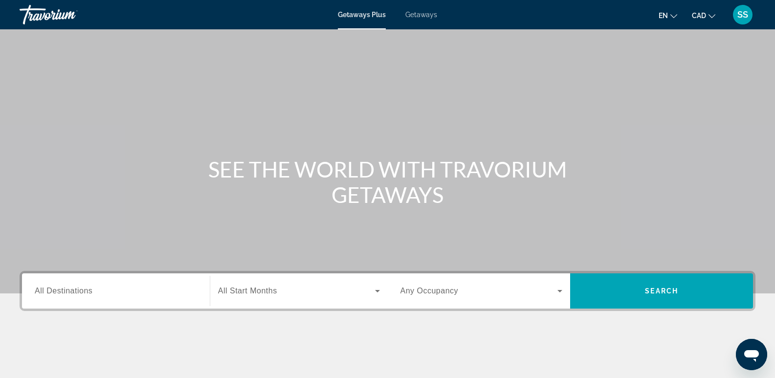
click at [425, 14] on span "Getaways" at bounding box center [421, 15] width 32 height 8
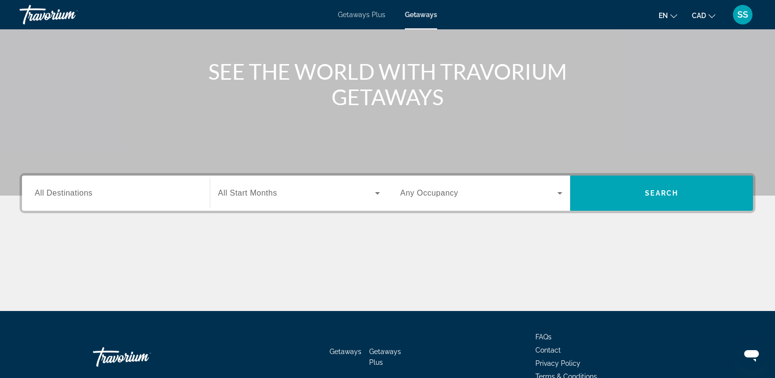
click at [79, 205] on div "Search widget" at bounding box center [116, 193] width 162 height 28
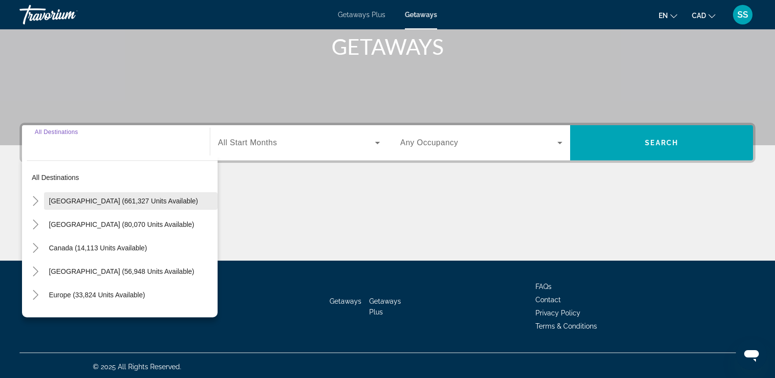
scroll to position [151, 0]
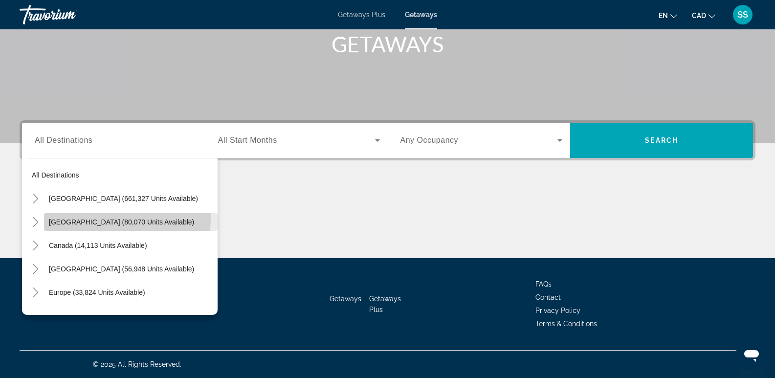
click at [79, 218] on span "Search widget" at bounding box center [131, 221] width 174 height 23
type input "**********"
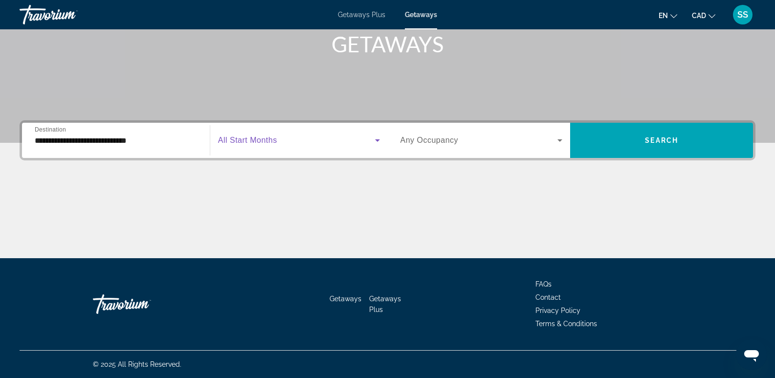
click at [369, 138] on span "Search widget" at bounding box center [296, 140] width 157 height 12
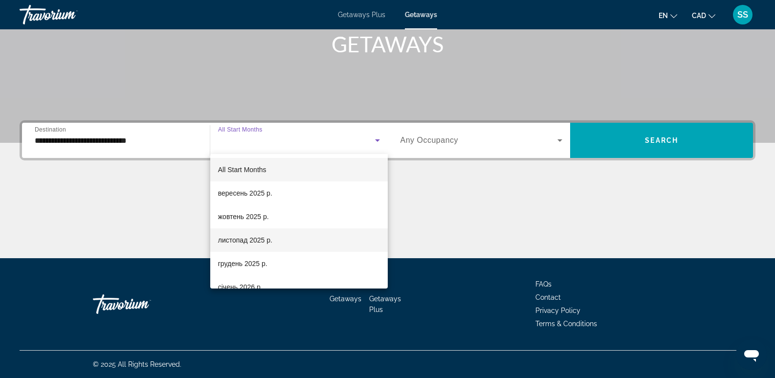
click at [265, 242] on span "листопад 2025 р." at bounding box center [245, 240] width 54 height 12
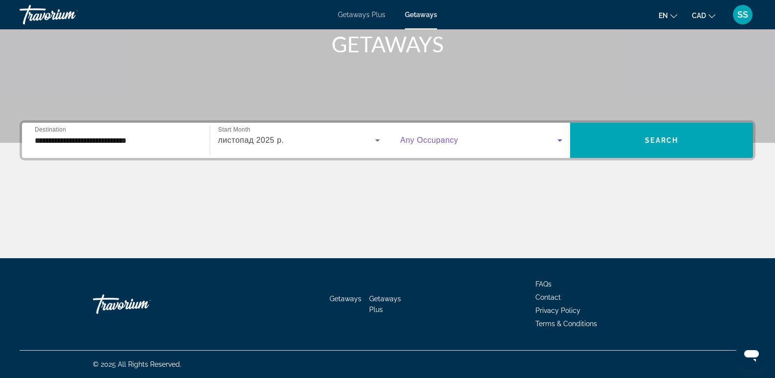
click at [555, 137] on icon "Search widget" at bounding box center [560, 140] width 12 height 12
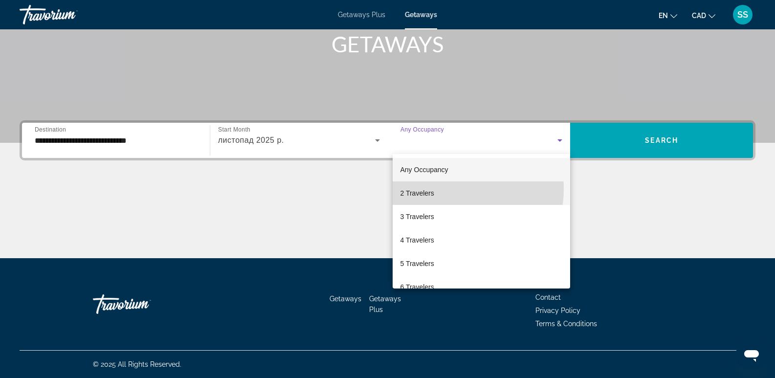
drag, startPoint x: 441, startPoint y: 189, endPoint x: 596, endPoint y: 170, distance: 156.7
click at [442, 189] on mat-option "2 Travelers" at bounding box center [482, 192] width 178 height 23
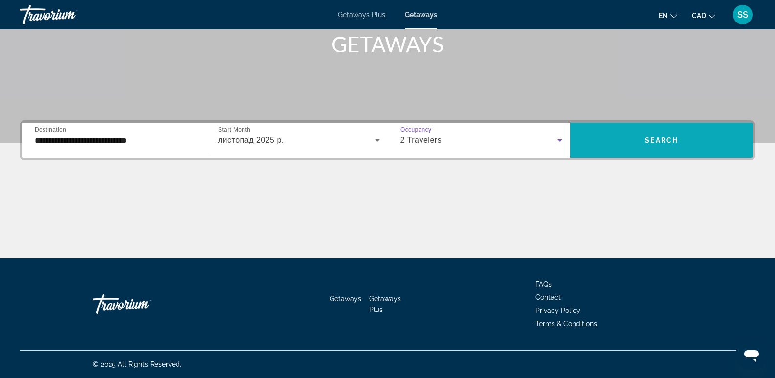
click at [657, 144] on span "Search" at bounding box center [661, 140] width 33 height 8
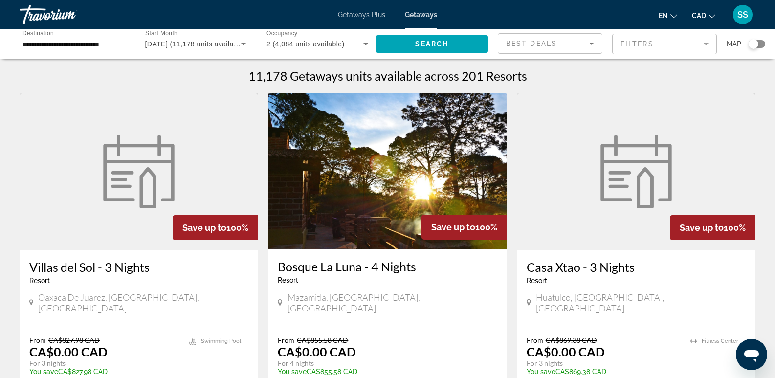
click at [757, 40] on div "Map" at bounding box center [746, 44] width 39 height 22
click at [757, 43] on div "Search widget" at bounding box center [754, 44] width 10 height 10
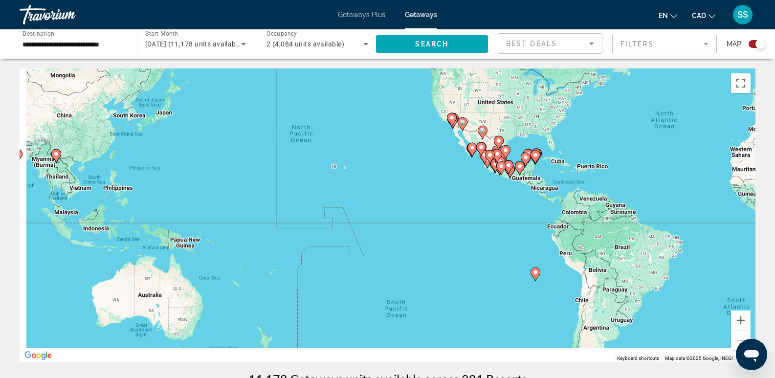
drag, startPoint x: 180, startPoint y: 298, endPoint x: 484, endPoint y: 218, distance: 314.1
click at [484, 218] on div "To activate drag with keyboard, press Alt + Enter. Once in keyboard drag state,…" at bounding box center [388, 214] width 736 height 293
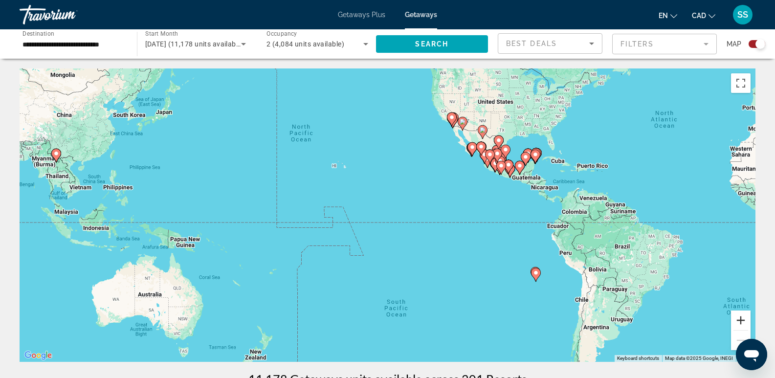
click at [740, 318] on button "Zoom in" at bounding box center [741, 321] width 20 height 20
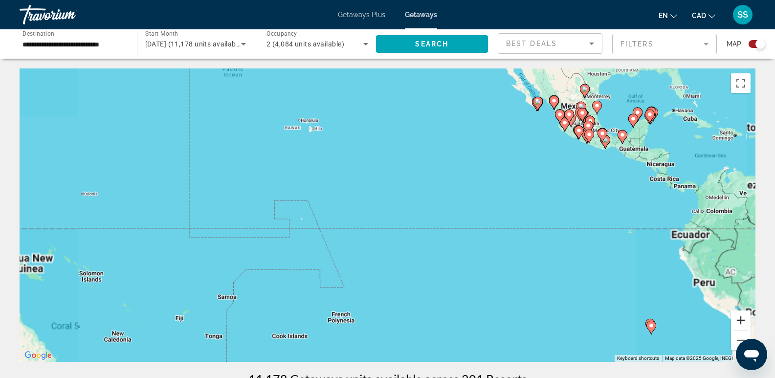
click at [740, 318] on button "Zoom in" at bounding box center [741, 321] width 20 height 20
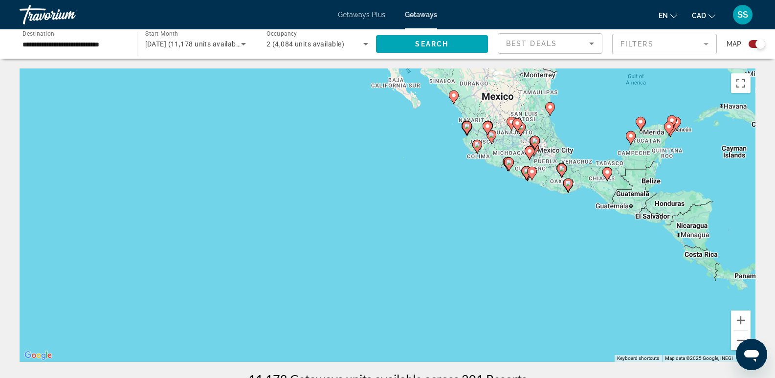
drag, startPoint x: 617, startPoint y: 170, endPoint x: 296, endPoint y: 298, distance: 345.0
click at [296, 298] on div "To activate drag with keyboard, press Alt + Enter. Once in keyboard drag state,…" at bounding box center [388, 214] width 736 height 293
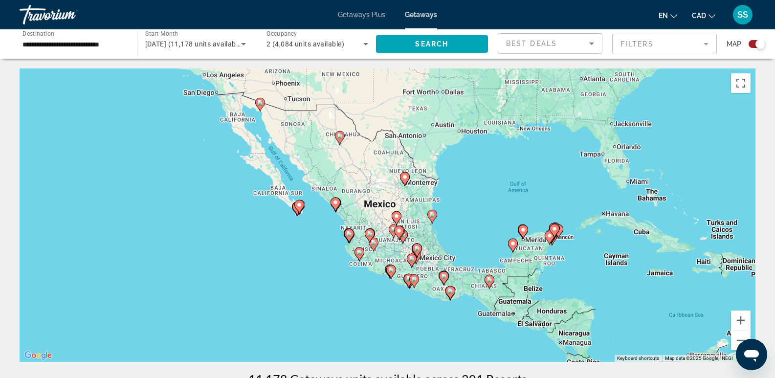
drag, startPoint x: 420, startPoint y: 187, endPoint x: 387, endPoint y: 300, distance: 117.6
click at [337, 291] on div "To activate drag with keyboard, press Alt + Enter. Once in keyboard drag state,…" at bounding box center [388, 214] width 736 height 293
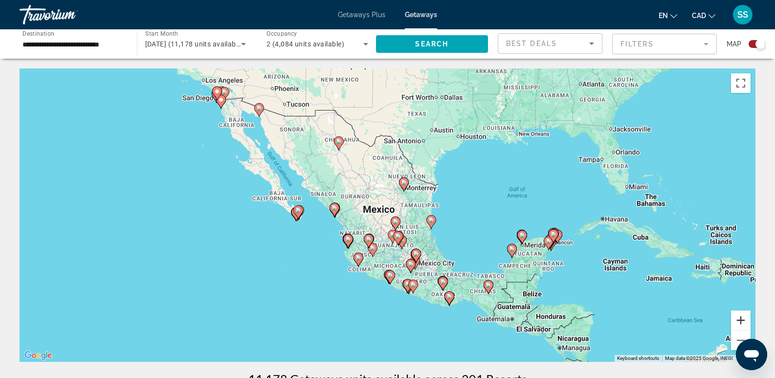
click at [735, 318] on button "Zoom in" at bounding box center [741, 321] width 20 height 20
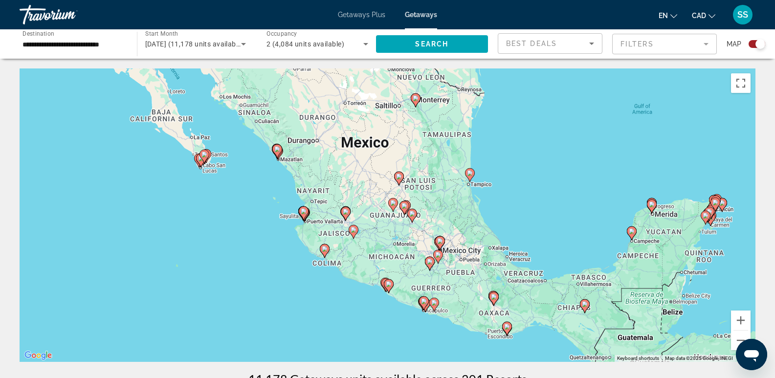
drag, startPoint x: 484, startPoint y: 268, endPoint x: 475, endPoint y: 209, distance: 59.8
click at [475, 209] on div "To activate drag with keyboard, press Alt + Enter. Once in keyboard drag state,…" at bounding box center [388, 214] width 736 height 293
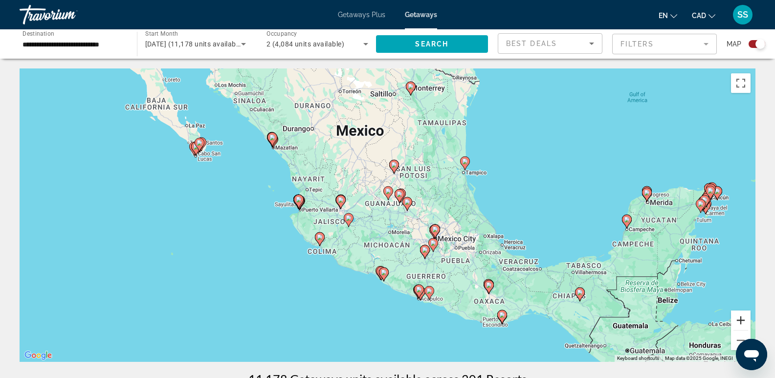
click at [742, 320] on button "Zoom in" at bounding box center [741, 321] width 20 height 20
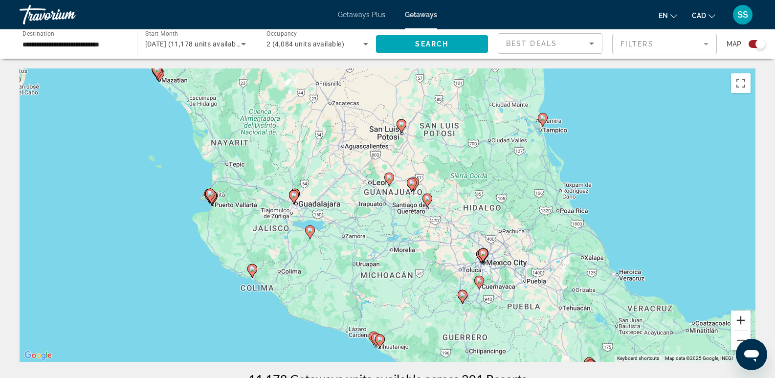
click at [742, 320] on button "Zoom in" at bounding box center [741, 321] width 20 height 20
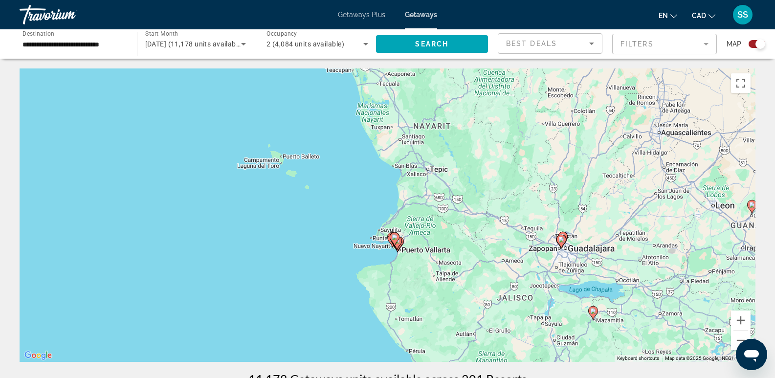
drag, startPoint x: 223, startPoint y: 235, endPoint x: 586, endPoint y: 291, distance: 366.7
click at [586, 291] on div "To activate drag with keyboard, press Alt + Enter. Once in keyboard drag state,…" at bounding box center [388, 214] width 736 height 293
click at [742, 320] on button "Zoom in" at bounding box center [741, 321] width 20 height 20
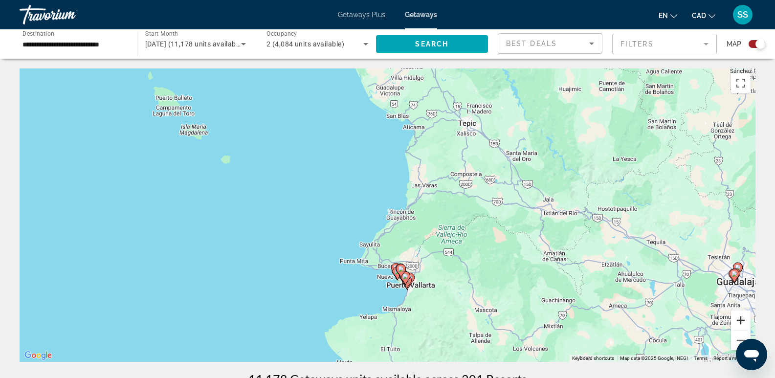
click at [742, 320] on button "Zoom in" at bounding box center [741, 321] width 20 height 20
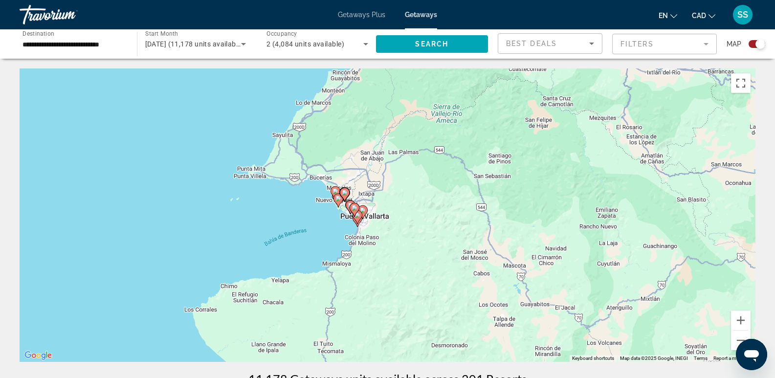
drag, startPoint x: 578, startPoint y: 290, endPoint x: 509, endPoint y: 150, distance: 156.6
click at [509, 150] on div "To activate drag with keyboard, press Alt + Enter. Once in keyboard drag state,…" at bounding box center [388, 214] width 736 height 293
click at [737, 320] on button "Zoom in" at bounding box center [741, 321] width 20 height 20
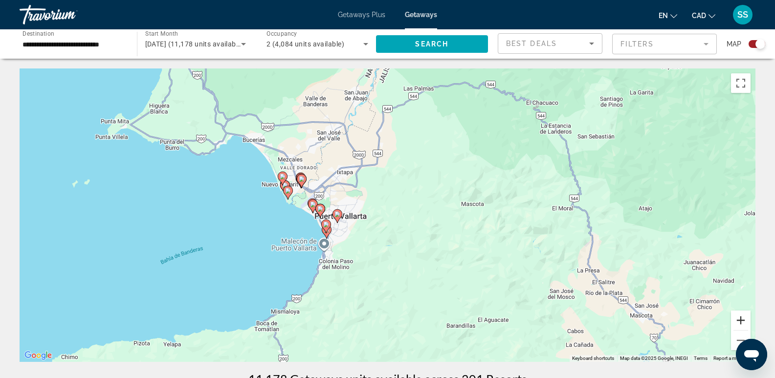
click at [737, 320] on button "Zoom in" at bounding box center [741, 321] width 20 height 20
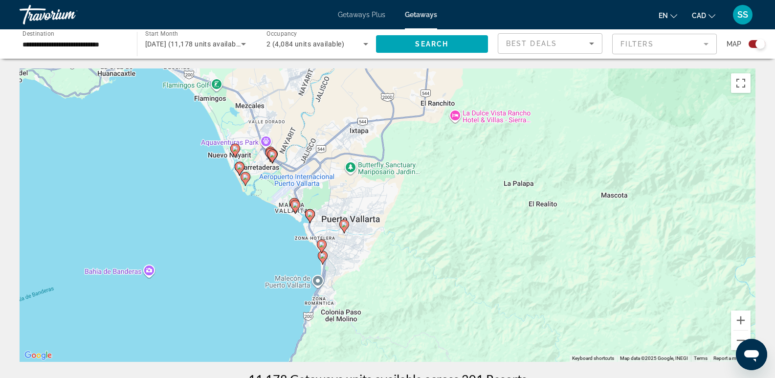
drag, startPoint x: 404, startPoint y: 276, endPoint x: 495, endPoint y: 258, distance: 92.4
click at [495, 258] on div "To activate drag with keyboard, press Alt + Enter. Once in keyboard drag state,…" at bounding box center [388, 214] width 736 height 293
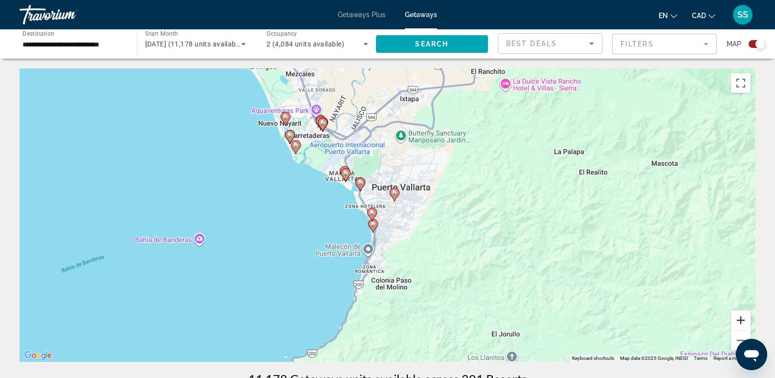
click at [737, 321] on button "Zoom in" at bounding box center [741, 321] width 20 height 20
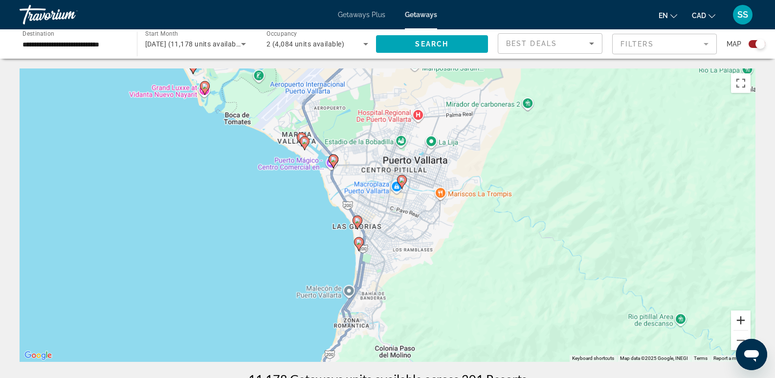
click at [737, 321] on button "Zoom in" at bounding box center [741, 321] width 20 height 20
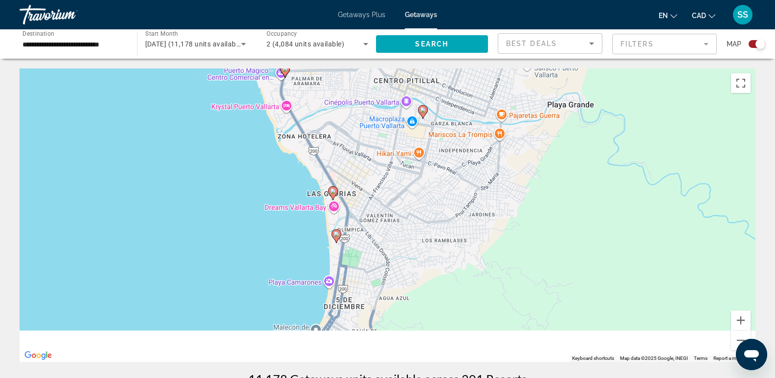
drag, startPoint x: 542, startPoint y: 256, endPoint x: 557, endPoint y: 162, distance: 95.6
click at [557, 162] on div "To activate drag with keyboard, press Alt + Enter. Once in keyboard drag state,…" at bounding box center [388, 214] width 736 height 293
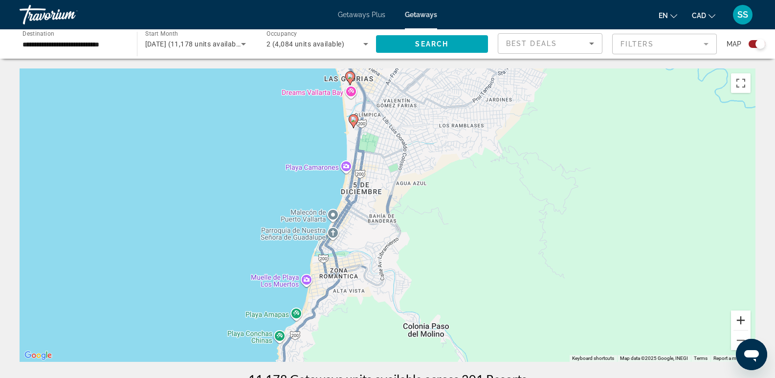
click at [743, 322] on button "Zoom in" at bounding box center [741, 321] width 20 height 20
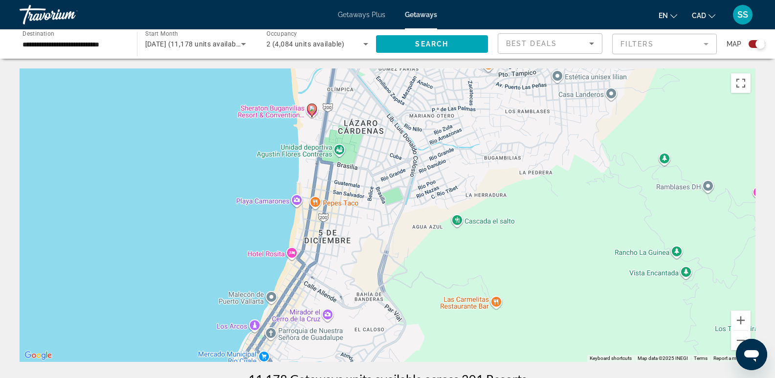
drag, startPoint x: 503, startPoint y: 142, endPoint x: 497, endPoint y: 253, distance: 110.6
click at [497, 253] on div "To activate drag with keyboard, press Alt + Enter. Once in keyboard drag state,…" at bounding box center [388, 214] width 736 height 293
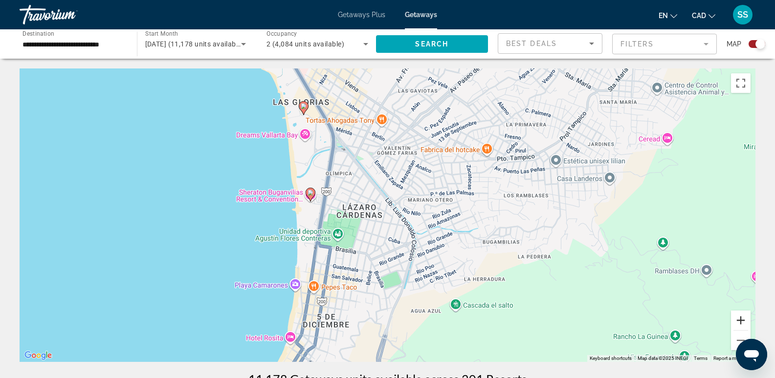
click at [741, 317] on button "Zoom in" at bounding box center [741, 321] width 20 height 20
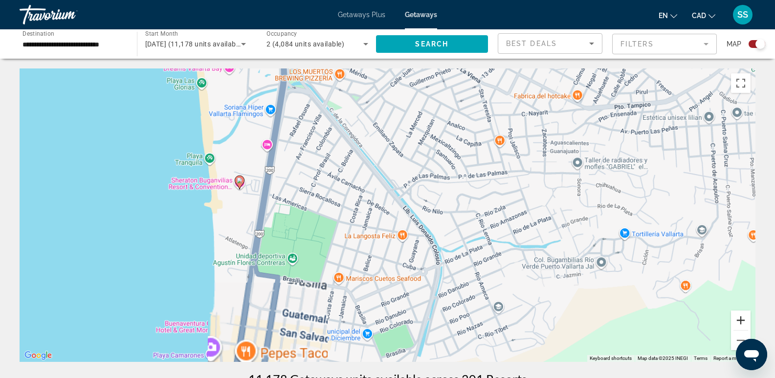
click at [741, 317] on button "Zoom in" at bounding box center [741, 321] width 20 height 20
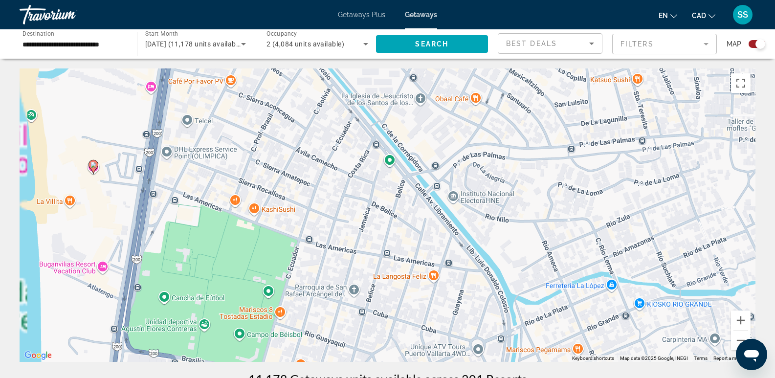
drag, startPoint x: 331, startPoint y: 227, endPoint x: 575, endPoint y: 312, distance: 258.7
click at [576, 312] on div "To activate drag with keyboard, press Alt + Enter. Once in keyboard drag state,…" at bounding box center [388, 214] width 736 height 293
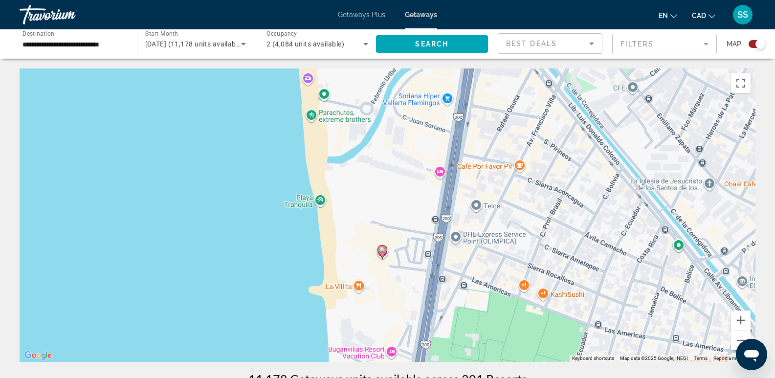
click at [381, 250] on image "Main content" at bounding box center [382, 250] width 6 height 6
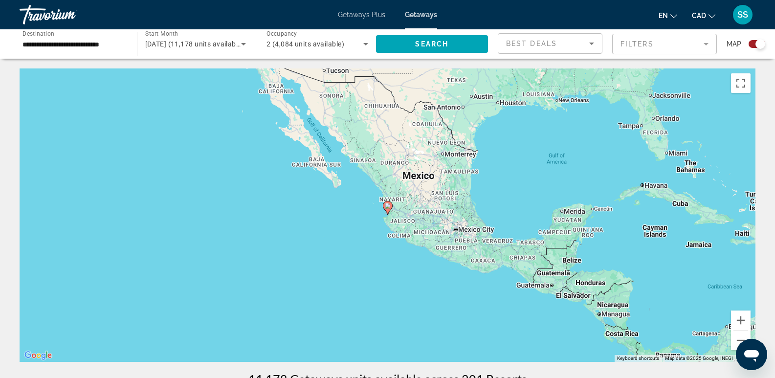
drag, startPoint x: 387, startPoint y: 207, endPoint x: 393, endPoint y: 217, distance: 11.4
click at [387, 207] on image "Main content" at bounding box center [388, 206] width 6 height 6
type input "**********"
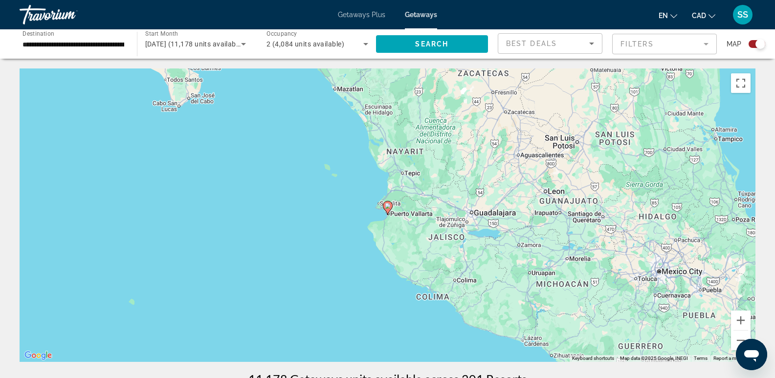
click at [388, 207] on image "Main content" at bounding box center [388, 206] width 6 height 6
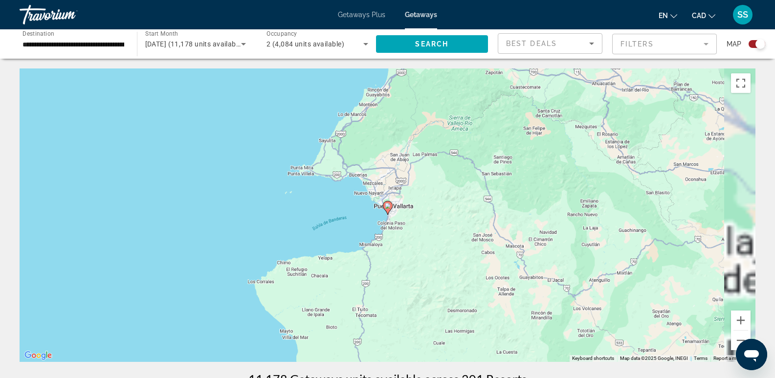
click at [388, 207] on image "Main content" at bounding box center [388, 206] width 6 height 6
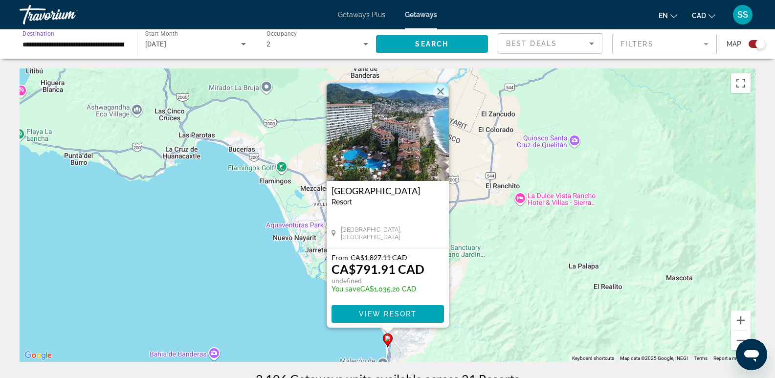
click at [102, 44] on input "**********" at bounding box center [73, 45] width 102 height 12
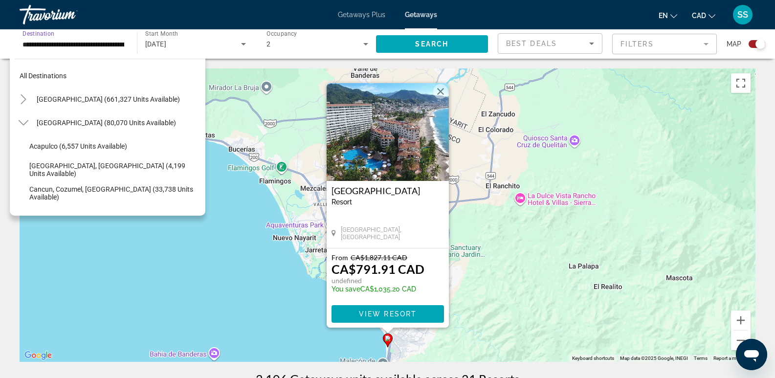
scroll to position [246, 0]
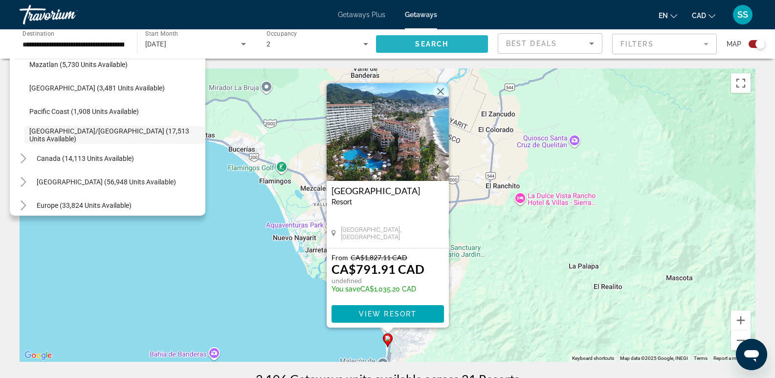
click at [441, 48] on span "Search widget" at bounding box center [432, 43] width 112 height 23
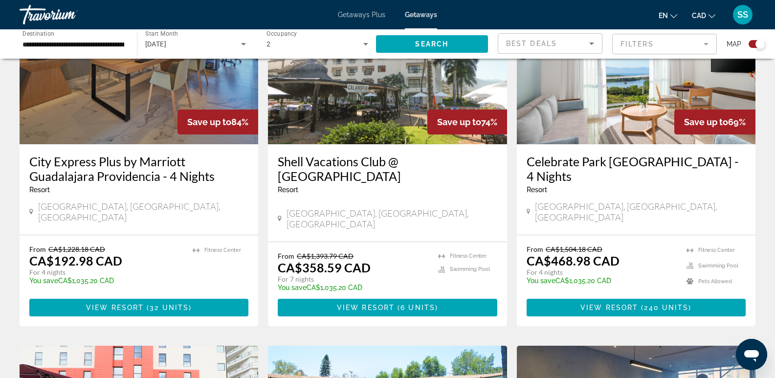
scroll to position [1125, 0]
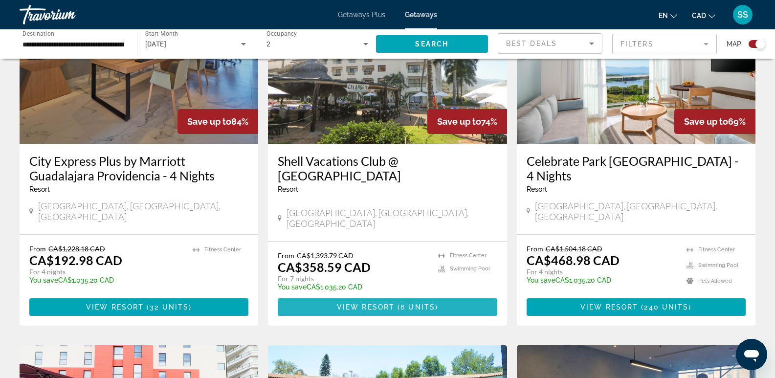
click at [390, 303] on span "View Resort" at bounding box center [366, 307] width 58 height 8
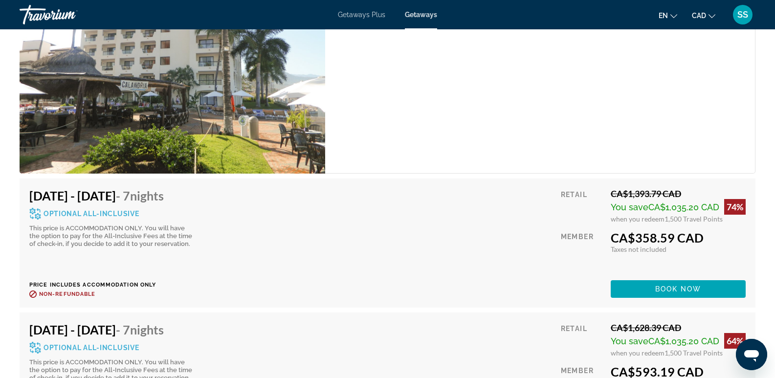
scroll to position [1809, 0]
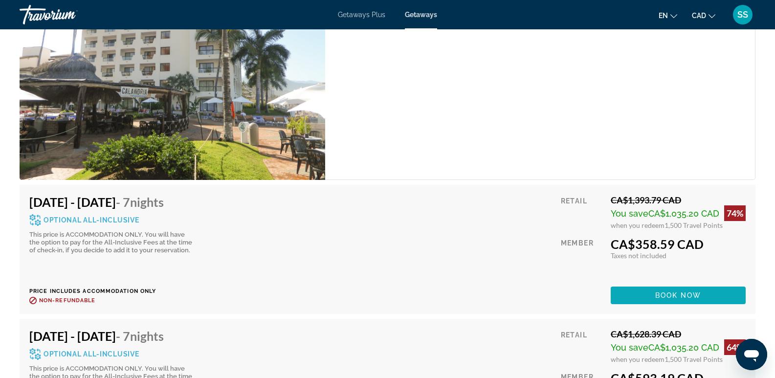
click at [655, 301] on span "Main content" at bounding box center [678, 295] width 135 height 23
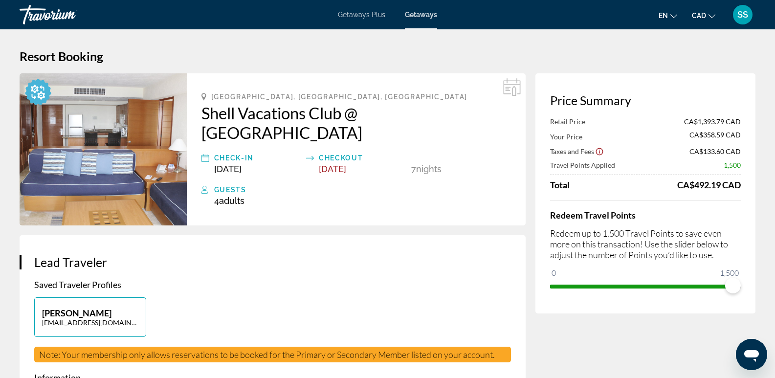
click at [95, 156] on img "Main content" at bounding box center [103, 149] width 167 height 152
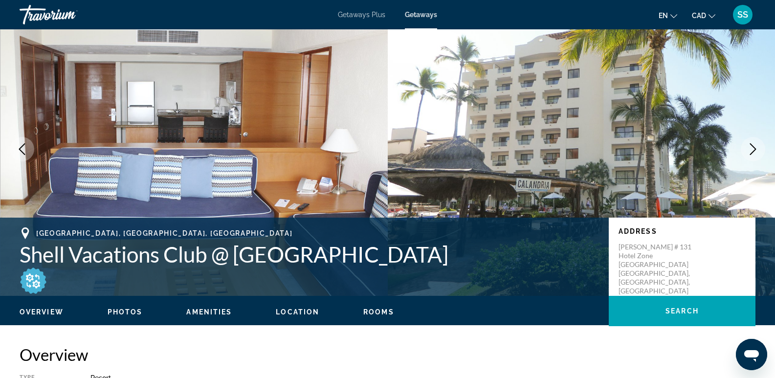
scroll to position [49, 0]
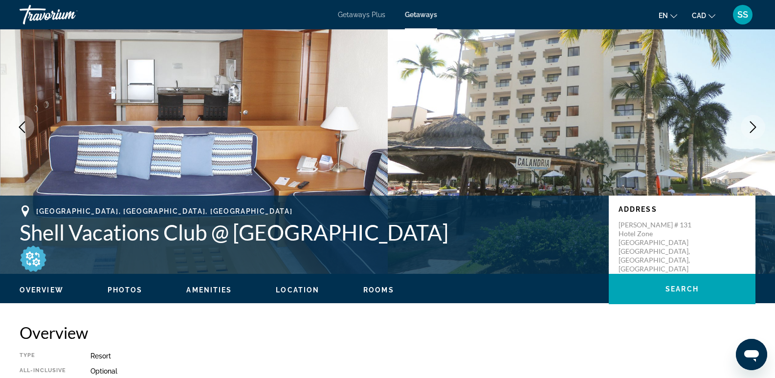
drag, startPoint x: 22, startPoint y: 231, endPoint x: 575, endPoint y: 243, distance: 553.2
click at [575, 243] on div "Puerto Vallarta, Jalisco, Mexico Shell Vacations Club @ Plaza Pelicanos Grand B…" at bounding box center [387, 234] width 775 height 59
copy h1 "Shell Vacations Club @ Plaza Pelicanos Grand Beach Resort"
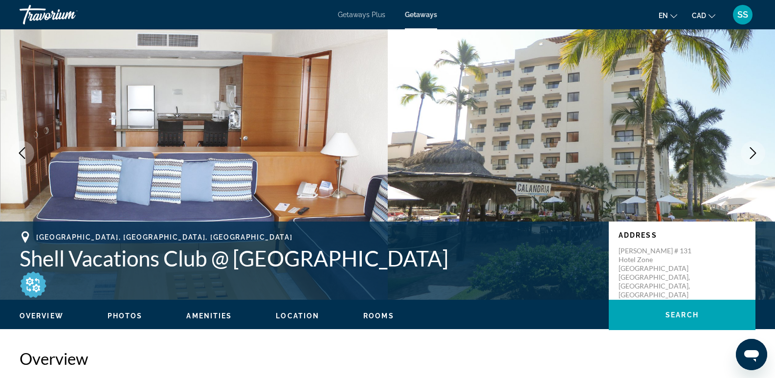
scroll to position [0, 0]
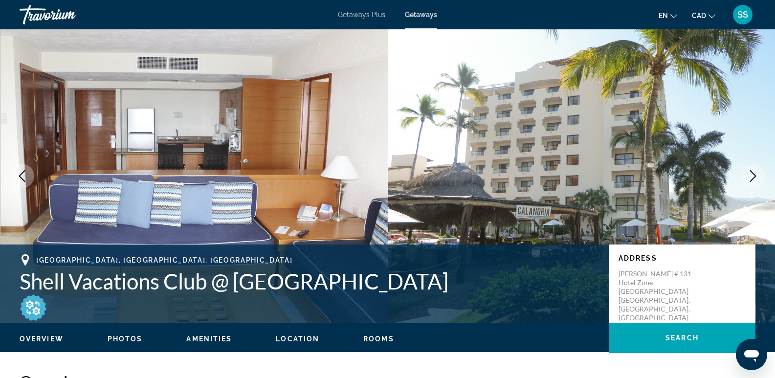
click at [237, 98] on img "Main content" at bounding box center [194, 175] width 388 height 293
click at [753, 176] on icon "Next image" at bounding box center [753, 176] width 12 height 12
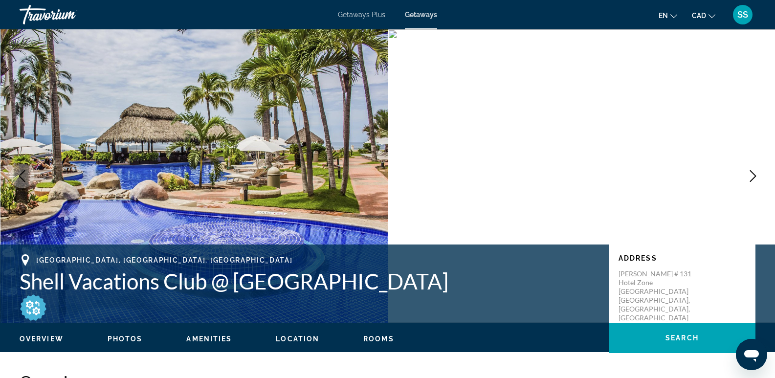
click at [752, 176] on icon "Next image" at bounding box center [753, 176] width 12 height 12
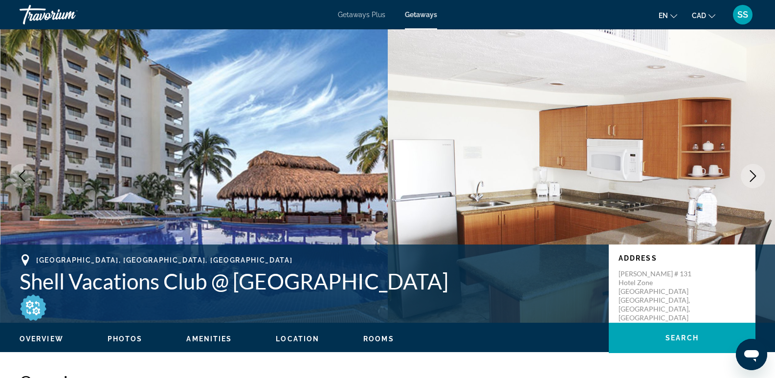
click at [752, 176] on icon "Next image" at bounding box center [753, 176] width 12 height 12
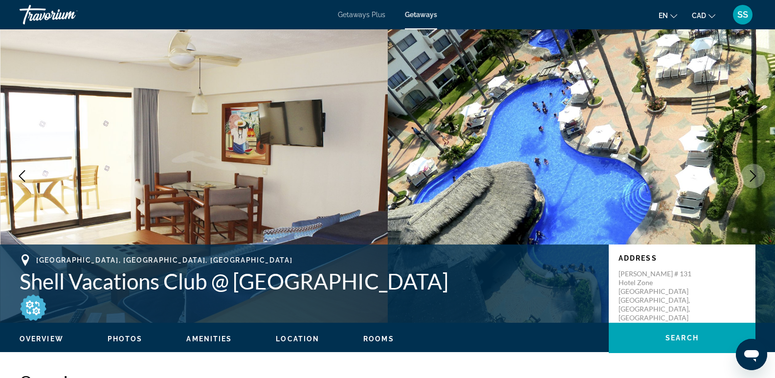
drag, startPoint x: 22, startPoint y: 173, endPoint x: 94, endPoint y: 195, distance: 75.6
click at [23, 174] on icon "Previous image" at bounding box center [22, 176] width 12 height 12
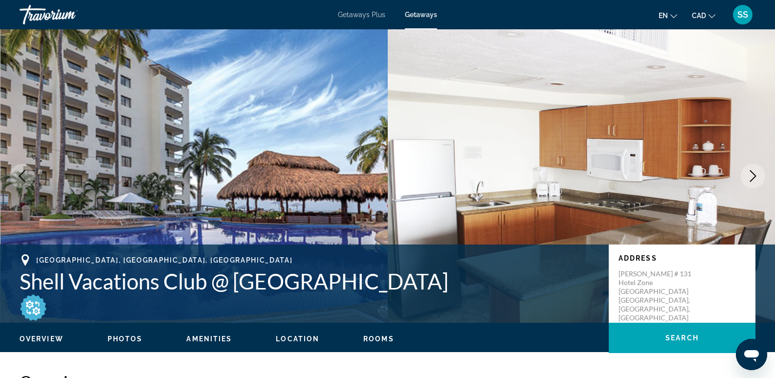
click at [750, 171] on icon "Next image" at bounding box center [753, 176] width 12 height 12
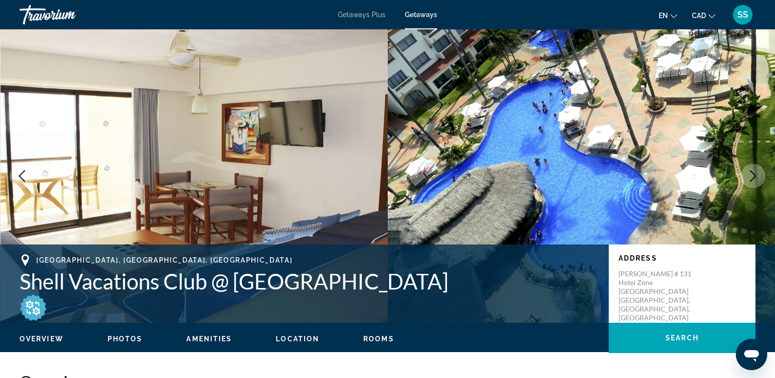
click at [750, 171] on icon "Next image" at bounding box center [753, 176] width 12 height 12
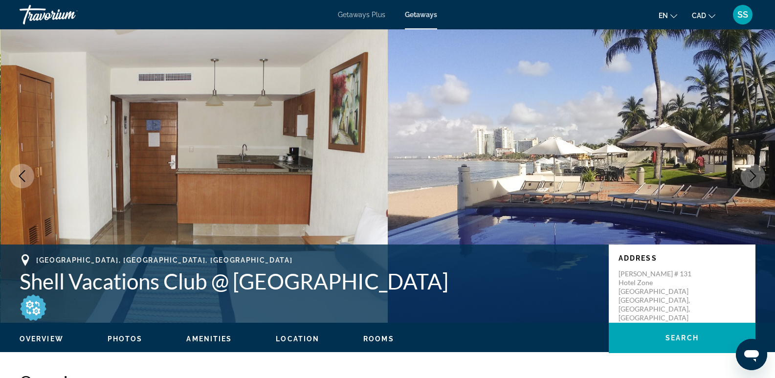
click at [750, 171] on icon "Next image" at bounding box center [753, 176] width 12 height 12
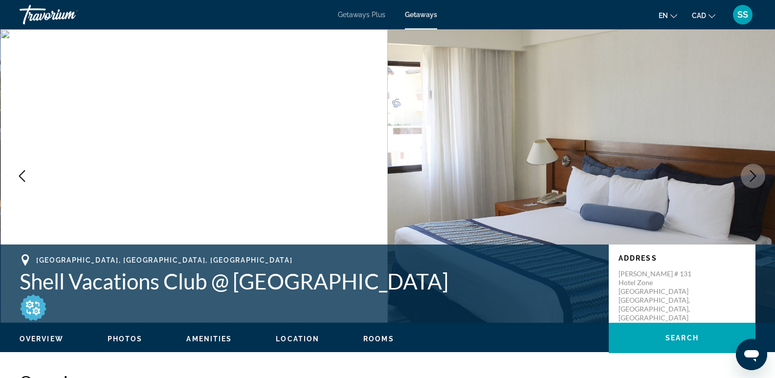
click at [750, 171] on icon "Next image" at bounding box center [753, 176] width 12 height 12
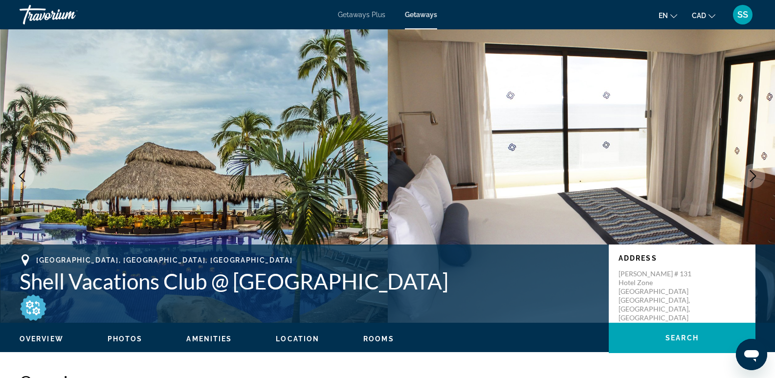
click at [750, 171] on icon "Next image" at bounding box center [753, 176] width 12 height 12
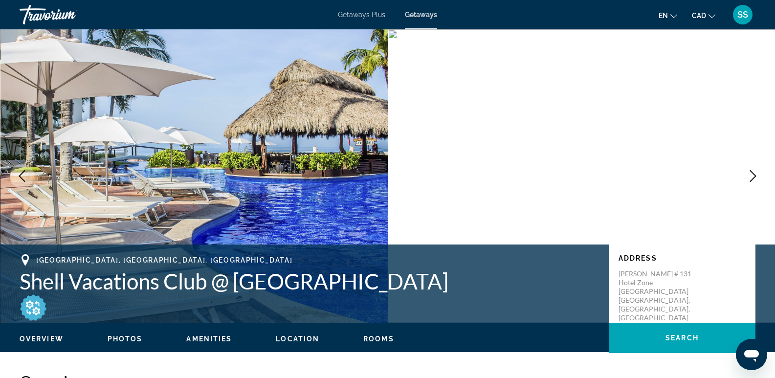
click at [750, 171] on icon "Next image" at bounding box center [753, 176] width 12 height 12
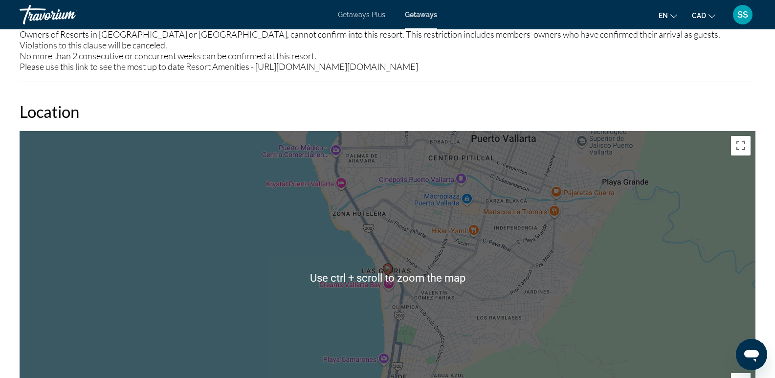
scroll to position [1271, 0]
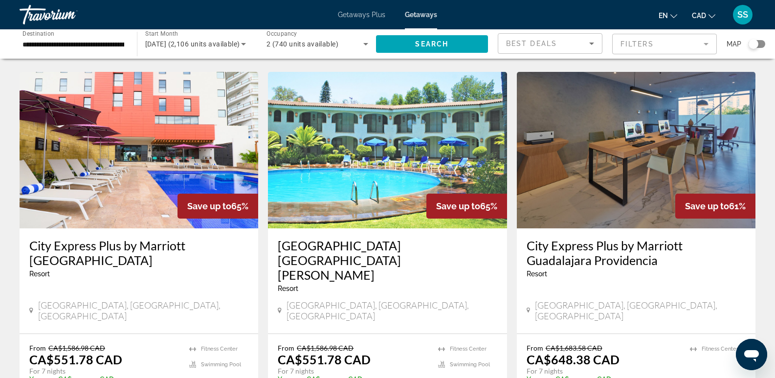
scroll to position [1223, 0]
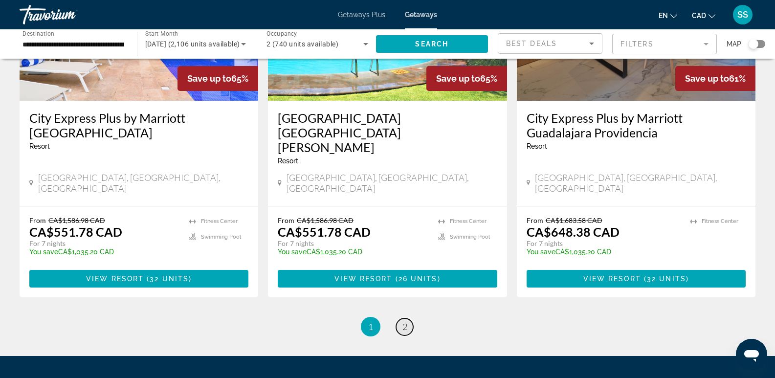
click at [405, 321] on span "2" at bounding box center [404, 326] width 5 height 11
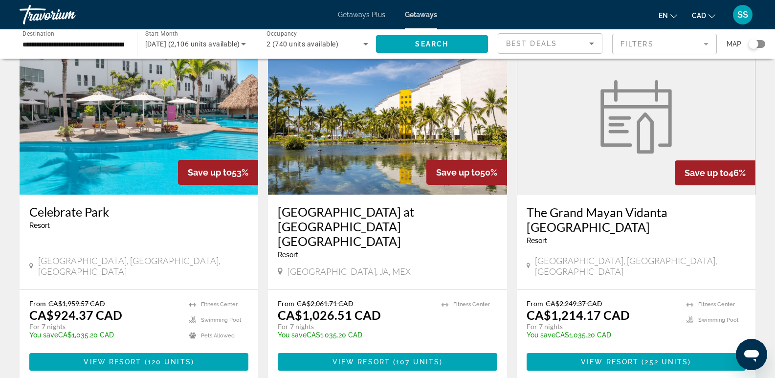
scroll to position [391, 0]
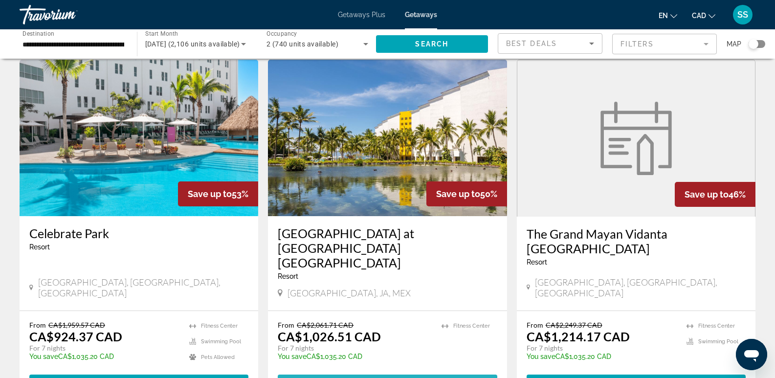
click at [363, 378] on span "View Resort" at bounding box center [362, 383] width 58 height 8
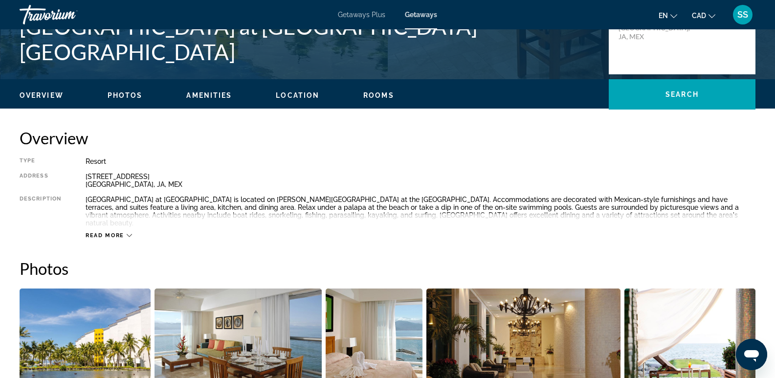
scroll to position [245, 0]
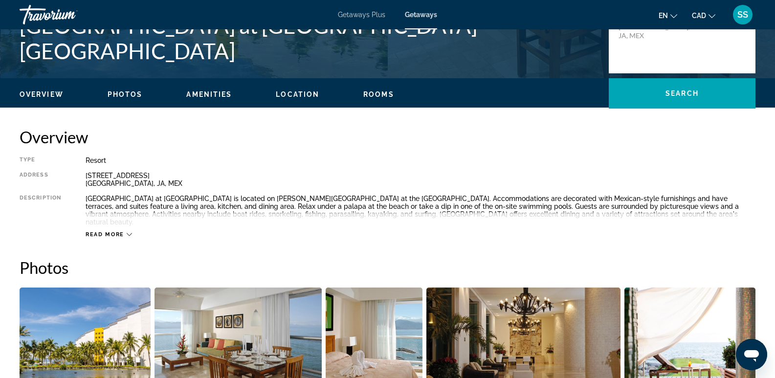
click at [124, 231] on span "Read more" at bounding box center [105, 234] width 39 height 6
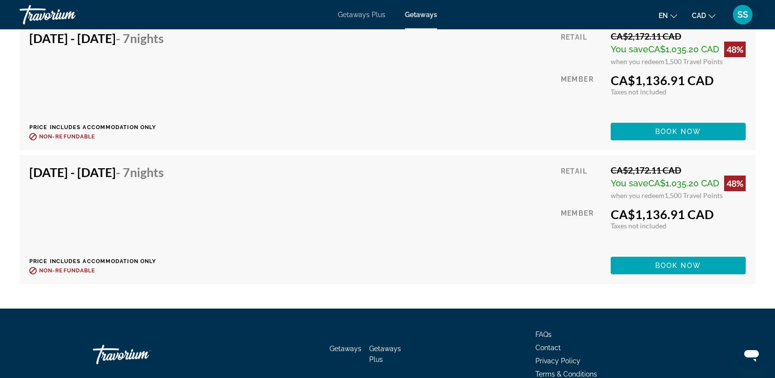
scroll to position [6829, 0]
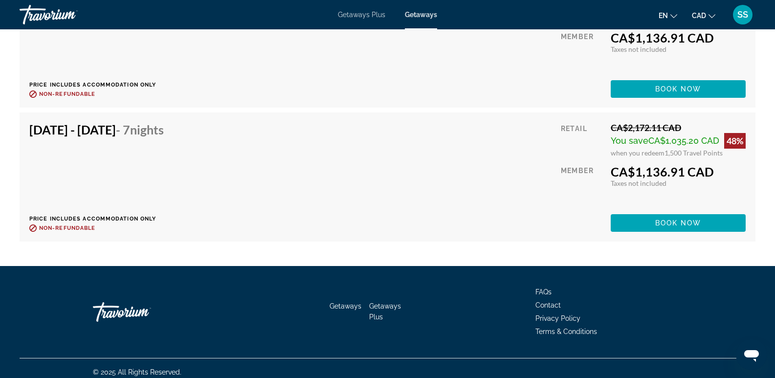
click at [43, 10] on div "Travorium" at bounding box center [69, 14] width 98 height 25
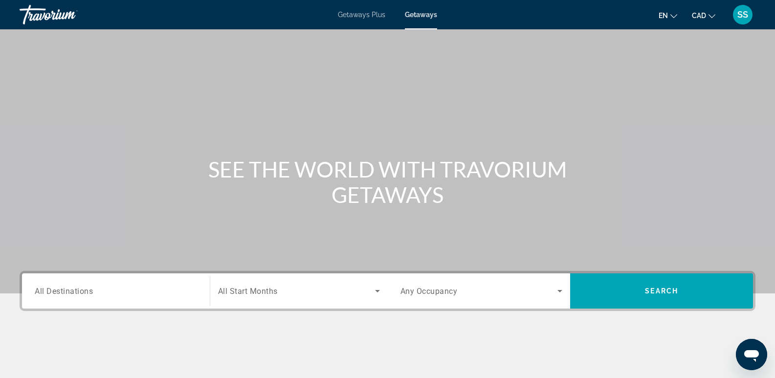
click at [419, 16] on span "Getaways" at bounding box center [421, 15] width 32 height 8
click at [107, 294] on input "Destination All Destinations" at bounding box center [116, 292] width 162 height 12
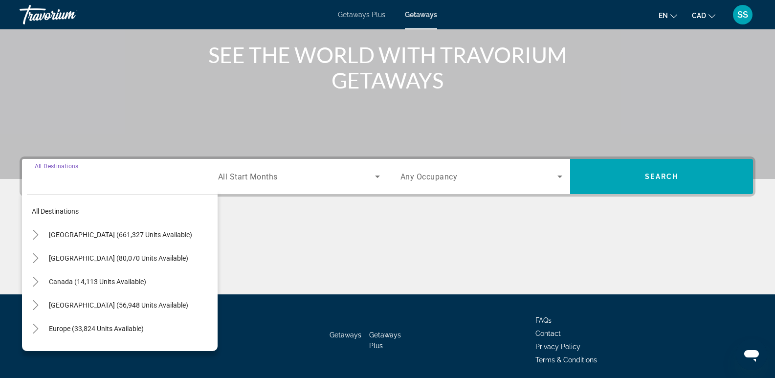
scroll to position [151, 0]
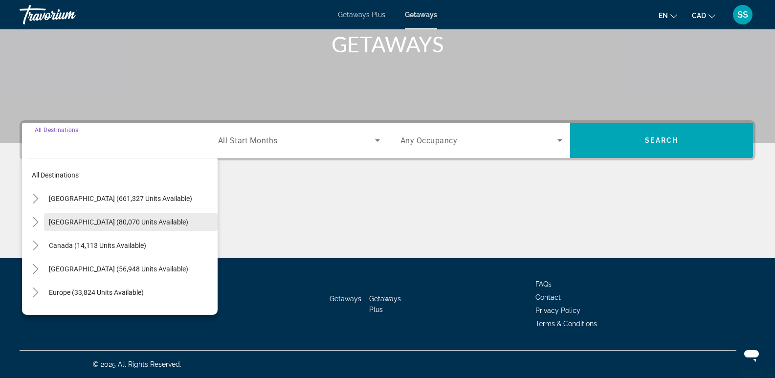
click at [85, 221] on span "Mexico (80,070 units available)" at bounding box center [118, 222] width 139 height 8
type input "**********"
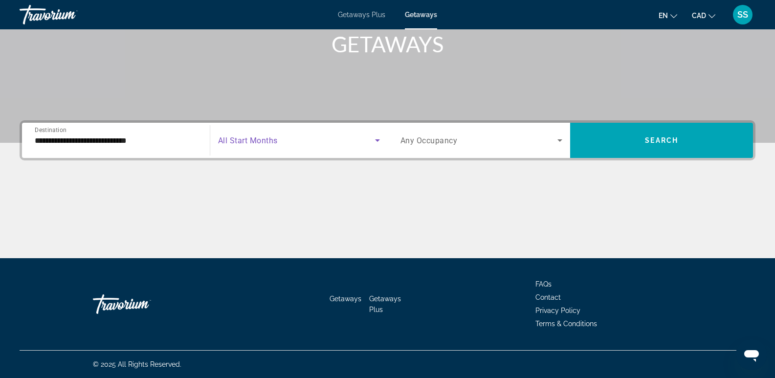
click at [372, 138] on icon "Search widget" at bounding box center [378, 140] width 12 height 12
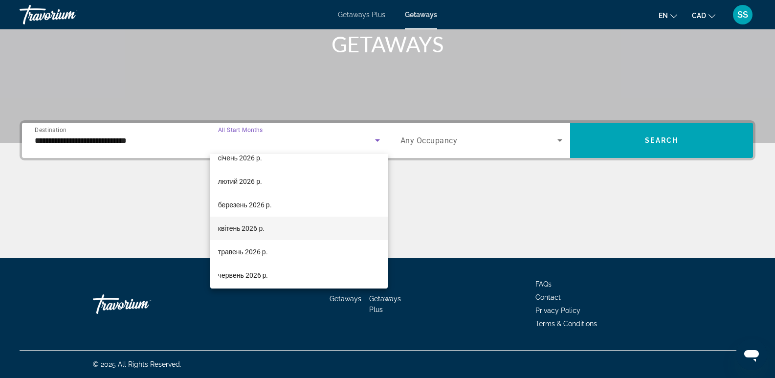
scroll to position [147, 0]
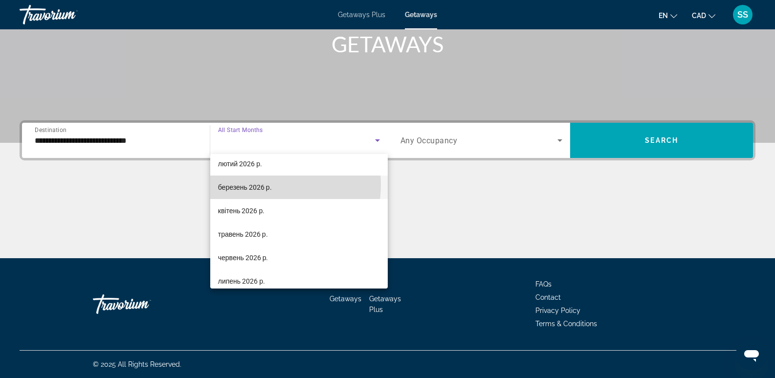
click at [263, 185] on span "березень 2026 р." at bounding box center [245, 187] width 54 height 12
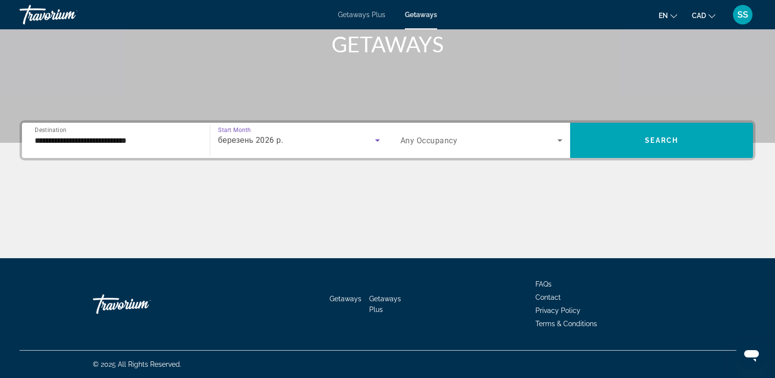
click at [564, 133] on div "Occupancy Any Occupancy" at bounding box center [482, 140] width 178 height 27
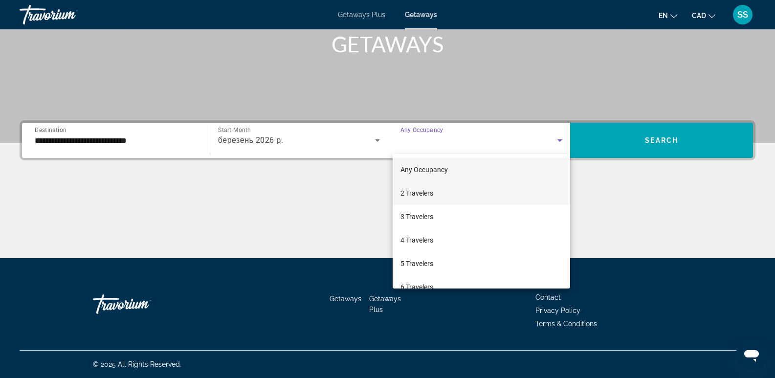
drag, startPoint x: 440, startPoint y: 188, endPoint x: 446, endPoint y: 190, distance: 6.7
click at [444, 189] on mat-option "2 Travelers" at bounding box center [482, 192] width 178 height 23
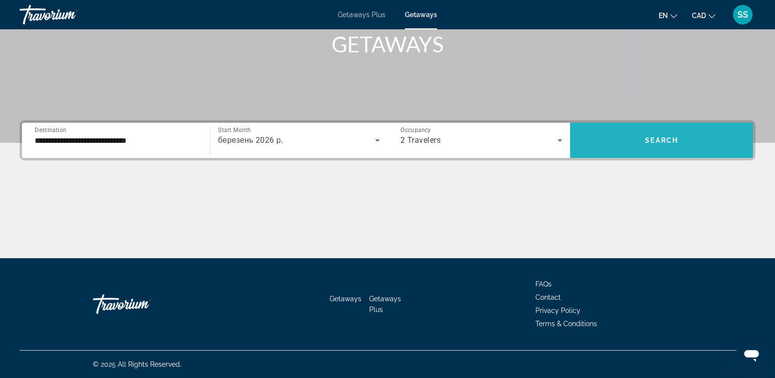
click at [690, 133] on span "Search widget" at bounding box center [661, 140] width 183 height 23
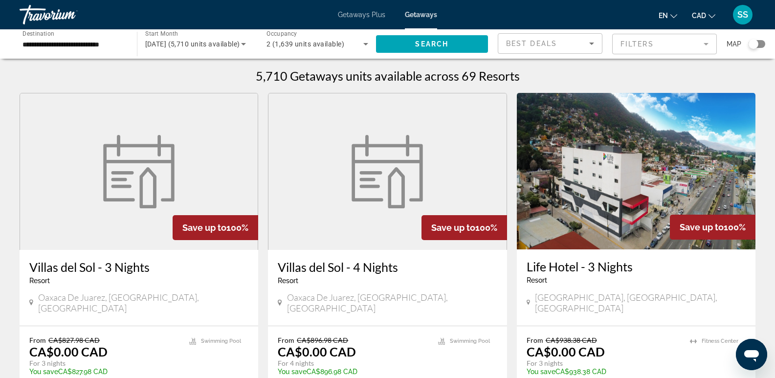
click at [704, 42] on mat-form-field "Filters" at bounding box center [664, 44] width 105 height 21
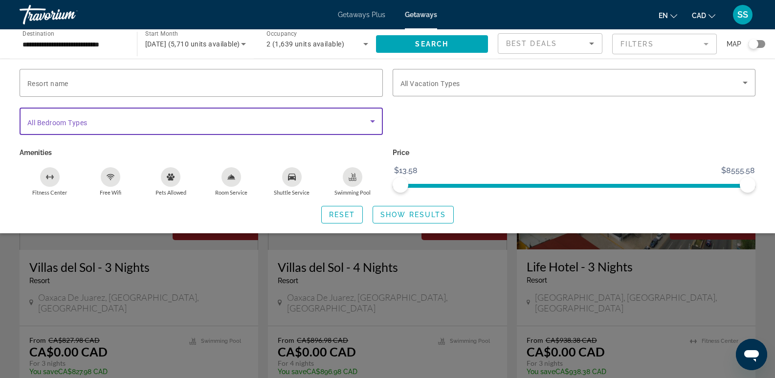
click at [368, 120] on icon "Search widget" at bounding box center [373, 121] width 12 height 12
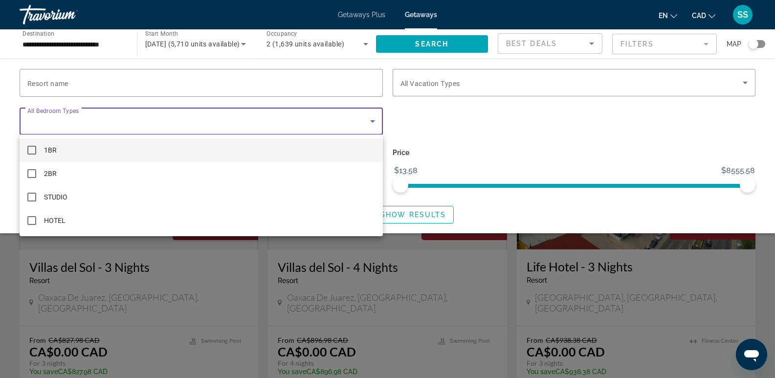
click at [469, 114] on div at bounding box center [387, 189] width 775 height 378
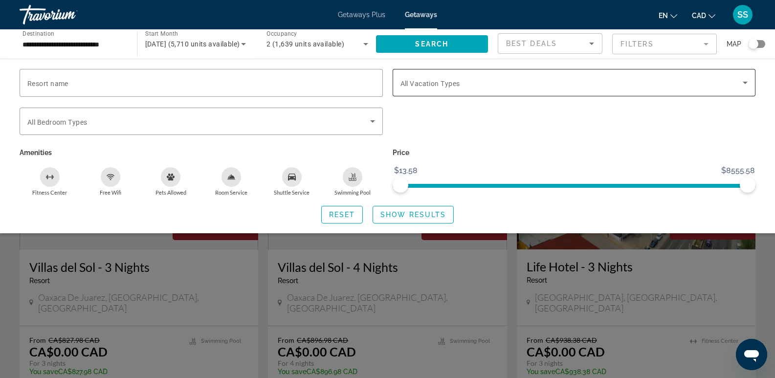
click at [740, 77] on div "Search widget" at bounding box center [575, 82] width 348 height 27
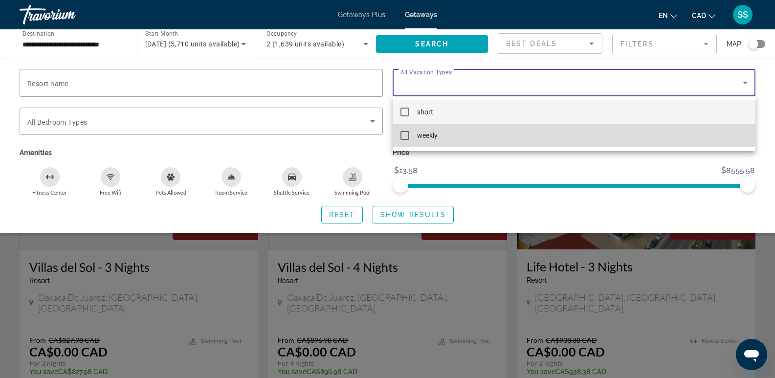
click at [441, 134] on mat-option "weekly" at bounding box center [574, 135] width 363 height 23
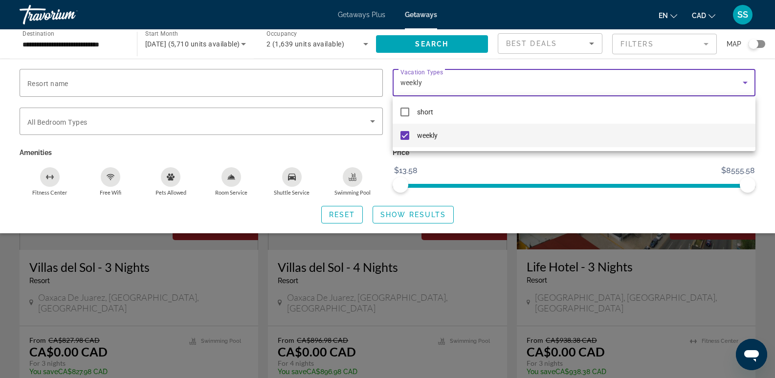
drag, startPoint x: 417, startPoint y: 210, endPoint x: 635, endPoint y: 209, distance: 218.6
click at [425, 210] on div at bounding box center [387, 189] width 775 height 378
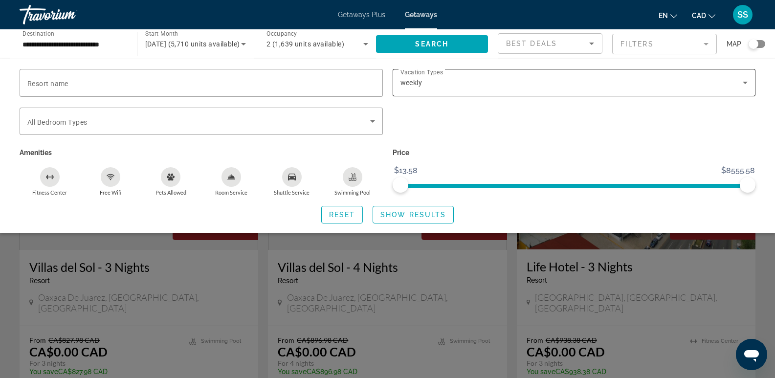
click at [725, 73] on div "weekly" at bounding box center [575, 82] width 348 height 27
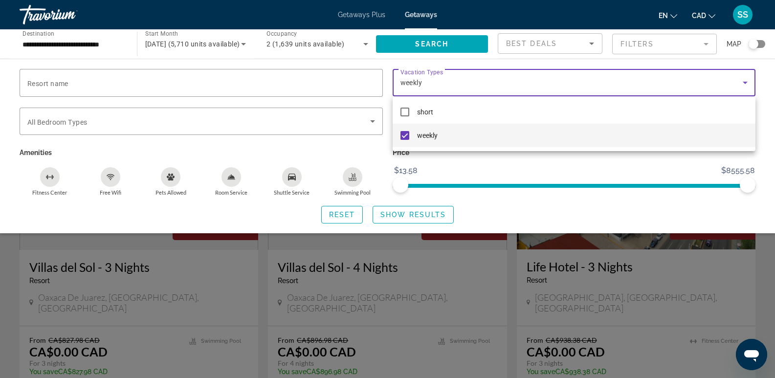
drag, startPoint x: 400, startPoint y: 222, endPoint x: 427, endPoint y: 226, distance: 27.7
click at [400, 222] on div at bounding box center [387, 189] width 775 height 378
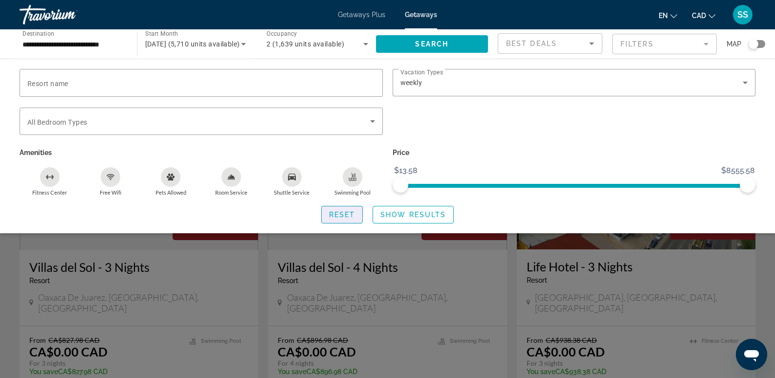
drag, startPoint x: 334, startPoint y: 214, endPoint x: 422, endPoint y: 226, distance: 88.4
click at [335, 215] on span "Reset" at bounding box center [342, 215] width 26 height 8
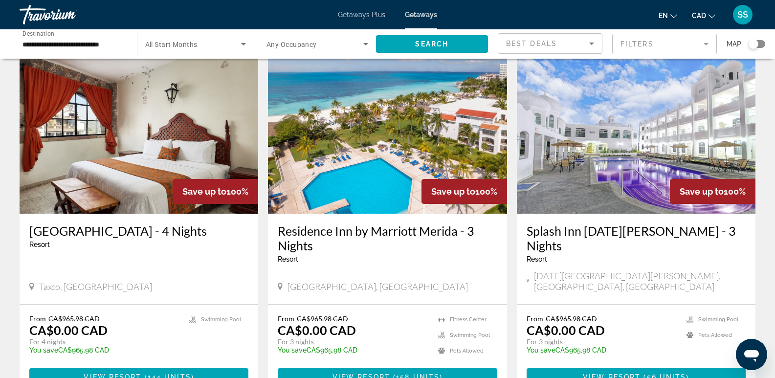
scroll to position [1125, 0]
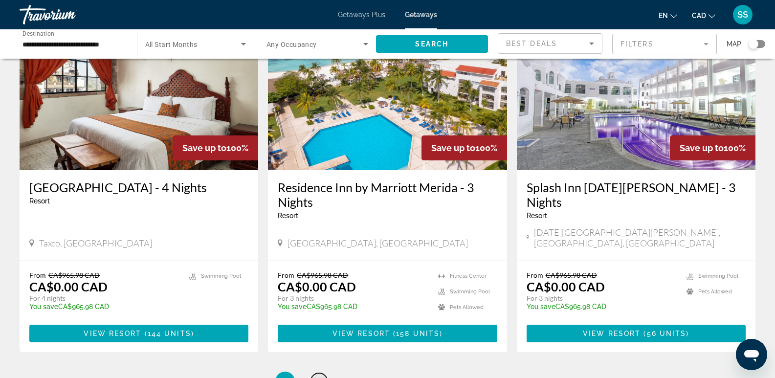
click at [320, 376] on span "2" at bounding box center [319, 381] width 5 height 11
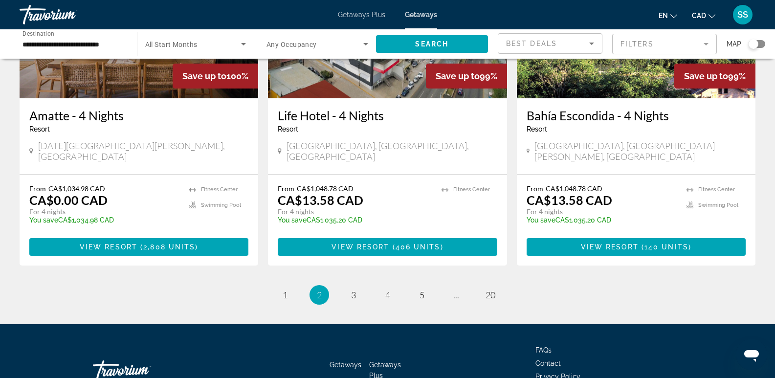
scroll to position [1248, 0]
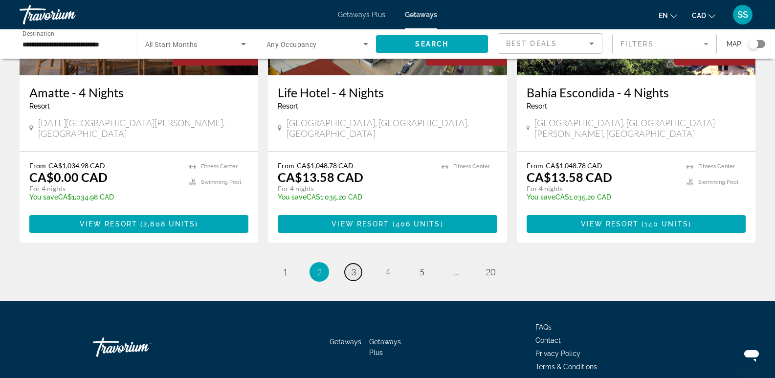
click at [355, 267] on span "3" at bounding box center [353, 272] width 5 height 11
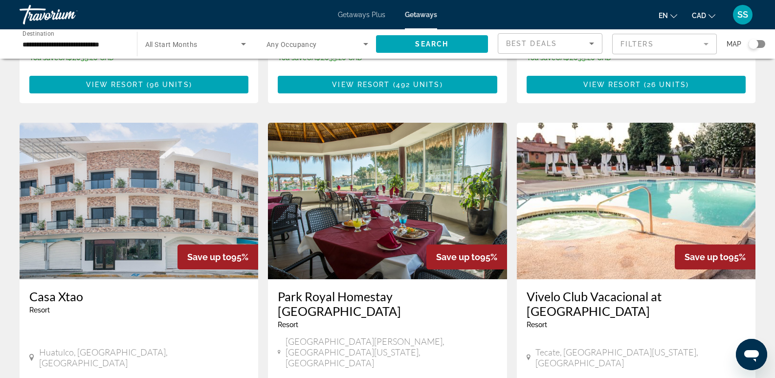
scroll to position [1027, 0]
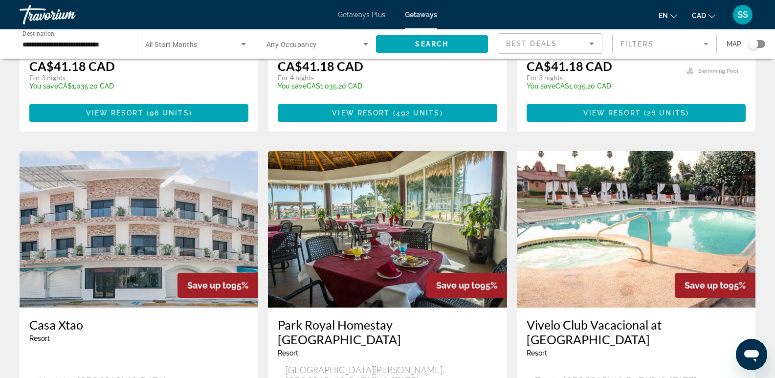
click at [138, 164] on img "Main content" at bounding box center [139, 229] width 239 height 156
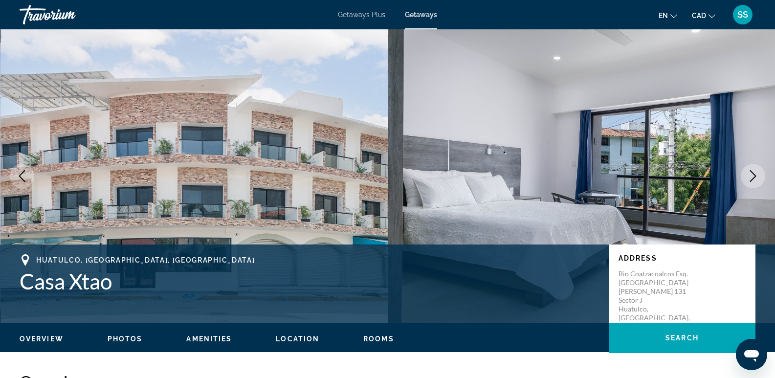
click at [753, 179] on icon "Next image" at bounding box center [753, 176] width 6 height 12
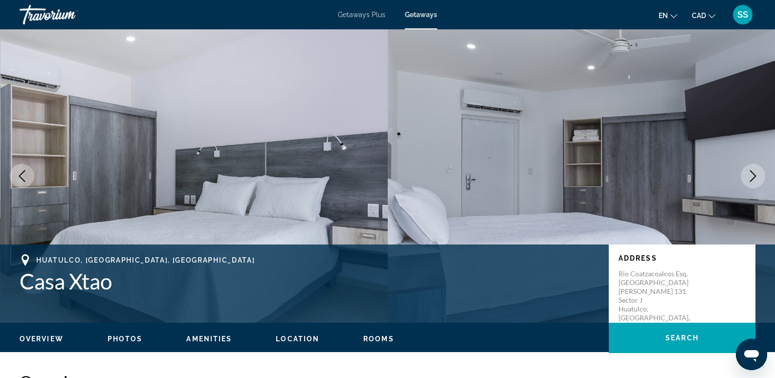
click at [753, 179] on icon "Next image" at bounding box center [753, 176] width 6 height 12
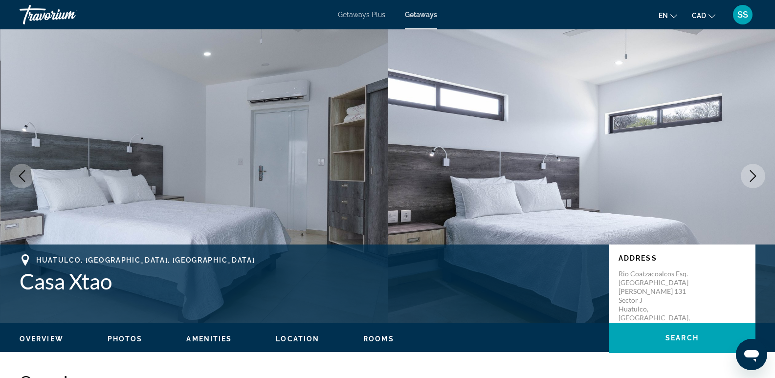
click at [753, 179] on icon "Next image" at bounding box center [753, 176] width 6 height 12
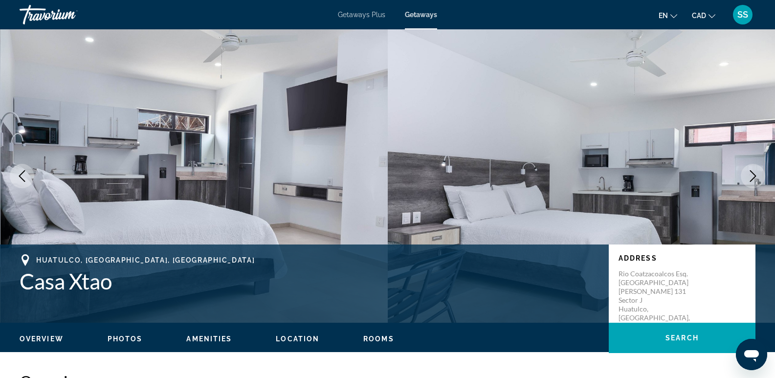
click at [753, 179] on icon "Next image" at bounding box center [753, 176] width 6 height 12
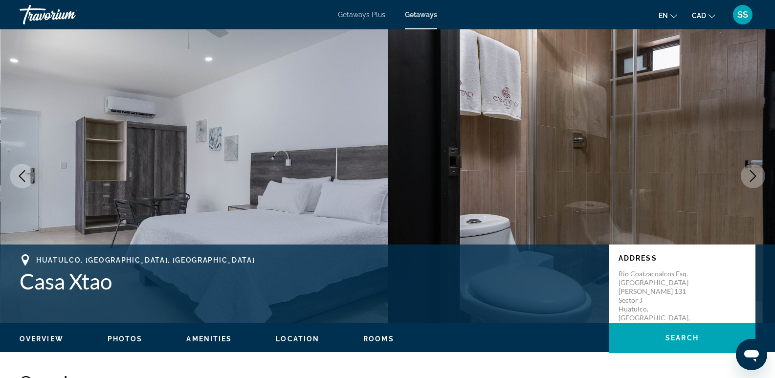
click at [753, 179] on icon "Next image" at bounding box center [753, 176] width 6 height 12
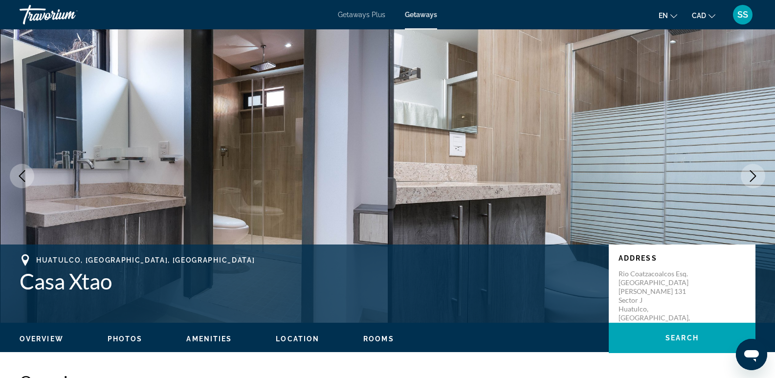
click at [753, 179] on icon "Next image" at bounding box center [753, 176] width 6 height 12
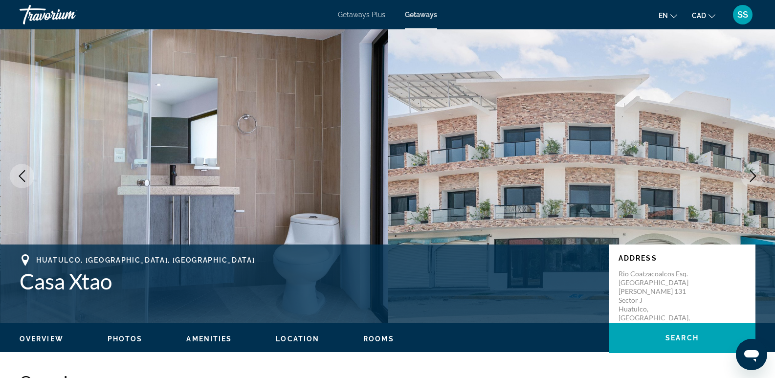
click at [753, 179] on icon "Next image" at bounding box center [753, 176] width 6 height 12
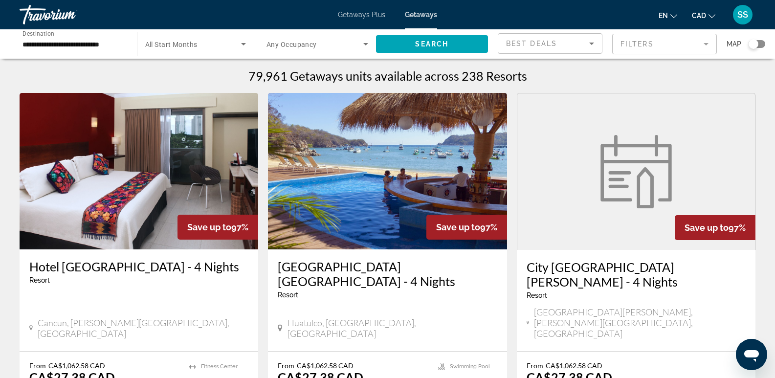
click at [416, 15] on span "Getaways" at bounding box center [421, 15] width 32 height 8
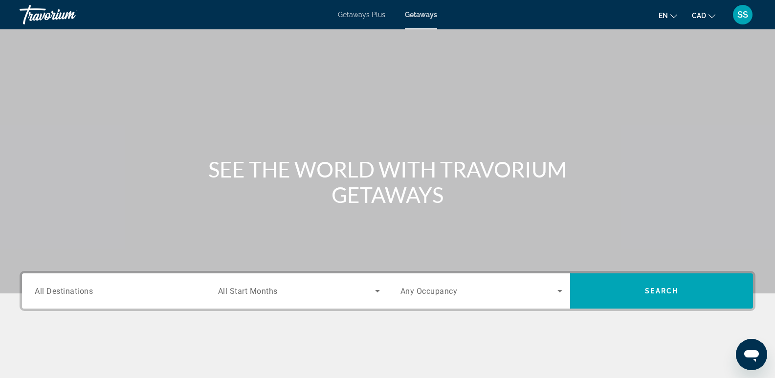
click at [416, 15] on span "Getaways" at bounding box center [421, 15] width 32 height 8
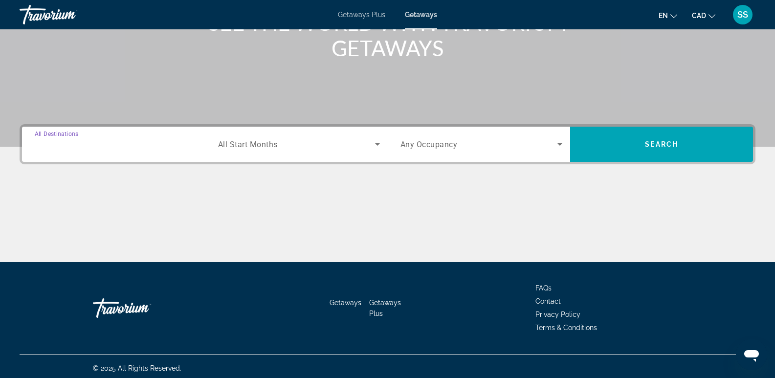
click at [148, 147] on input "Destination All Destinations" at bounding box center [116, 145] width 162 height 12
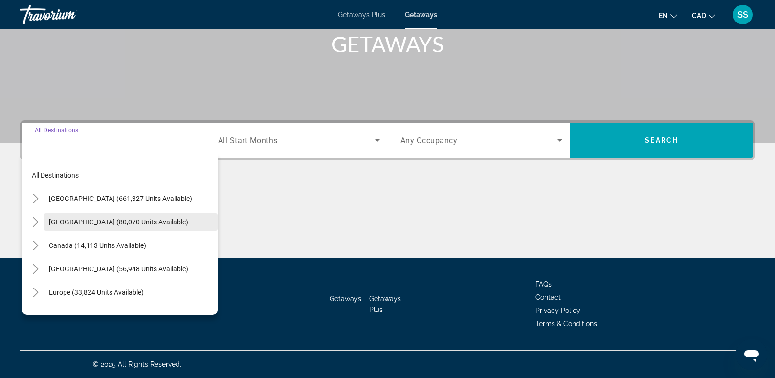
click at [94, 227] on span "Search widget" at bounding box center [131, 221] width 174 height 23
type input "**********"
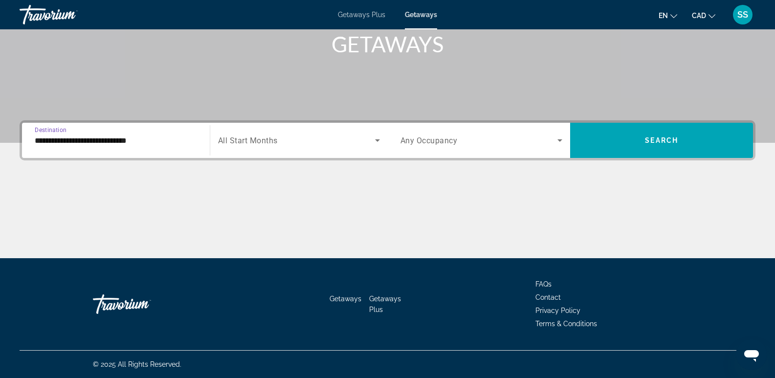
click at [318, 135] on span "Search widget" at bounding box center [296, 140] width 157 height 12
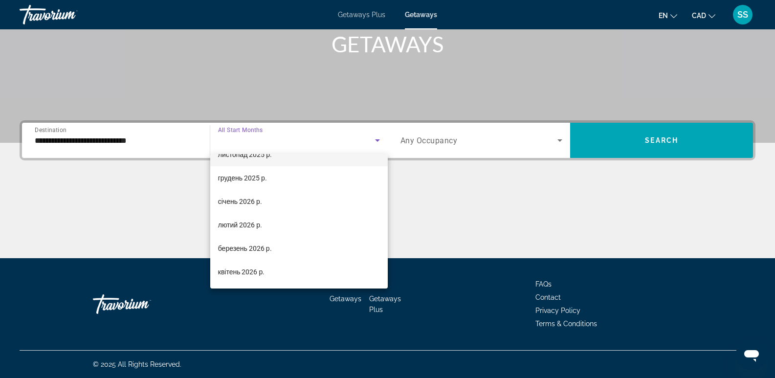
scroll to position [98, 0]
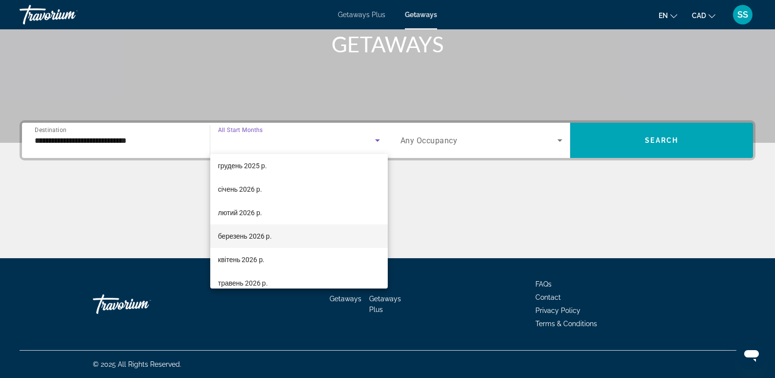
click at [244, 236] on span "березень 2026 р." at bounding box center [245, 236] width 54 height 12
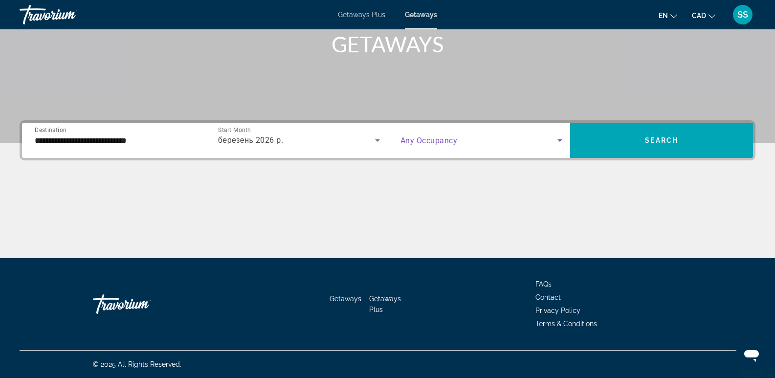
click at [547, 145] on span "Search widget" at bounding box center [479, 140] width 157 height 12
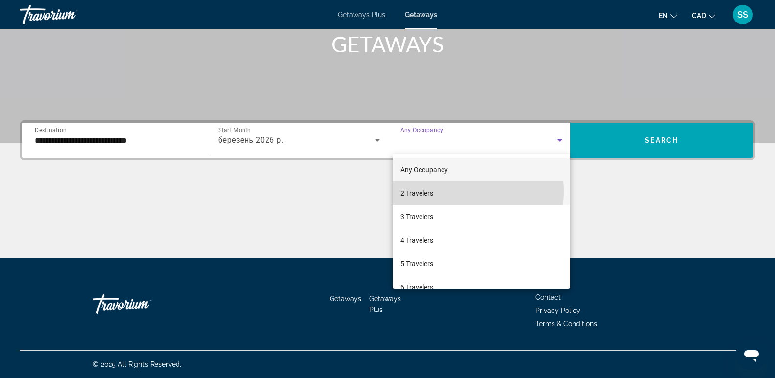
drag, startPoint x: 450, startPoint y: 191, endPoint x: 573, endPoint y: 165, distance: 125.5
click at [451, 191] on mat-option "2 Travelers" at bounding box center [482, 192] width 178 height 23
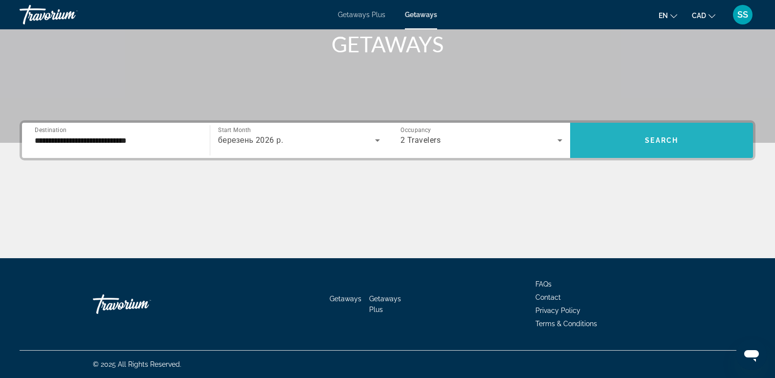
click at [636, 139] on span "Search widget" at bounding box center [661, 140] width 183 height 23
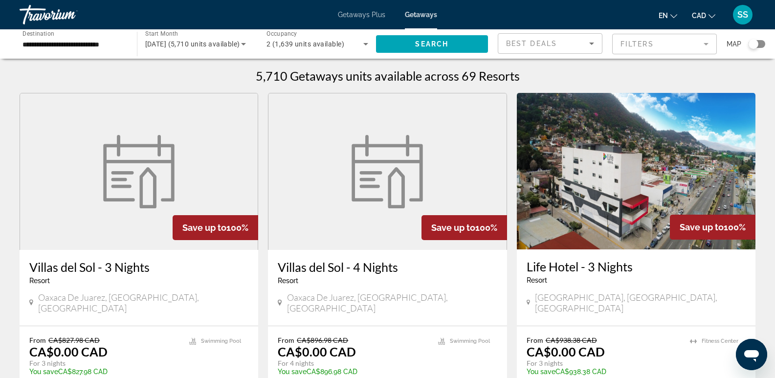
click at [767, 45] on div "**********" at bounding box center [387, 43] width 775 height 29
click at [695, 43] on mat-form-field "Filters" at bounding box center [664, 44] width 105 height 21
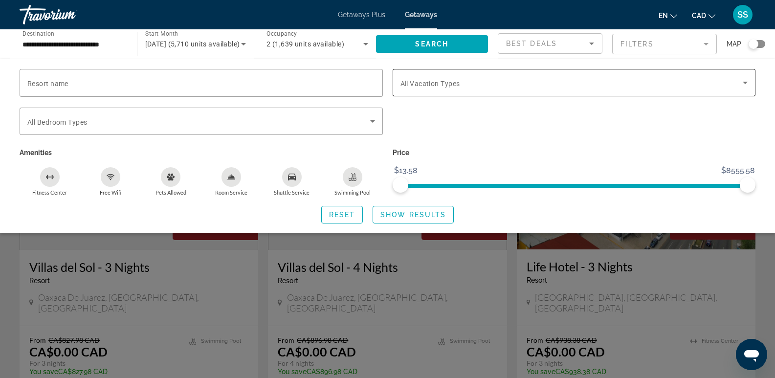
click at [701, 76] on div "Search widget" at bounding box center [575, 82] width 348 height 27
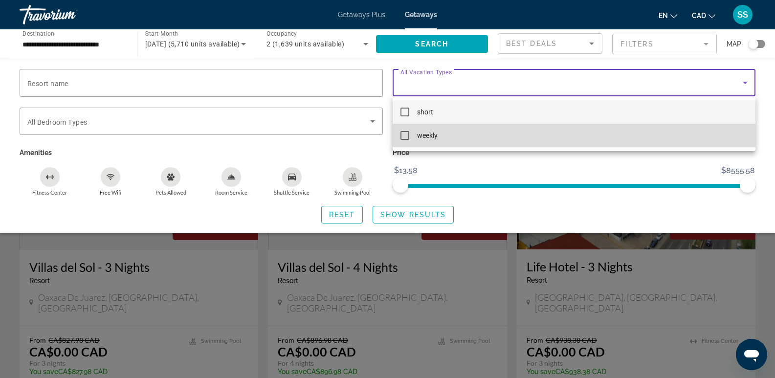
click at [401, 134] on mat-pseudo-checkbox at bounding box center [405, 135] width 9 height 9
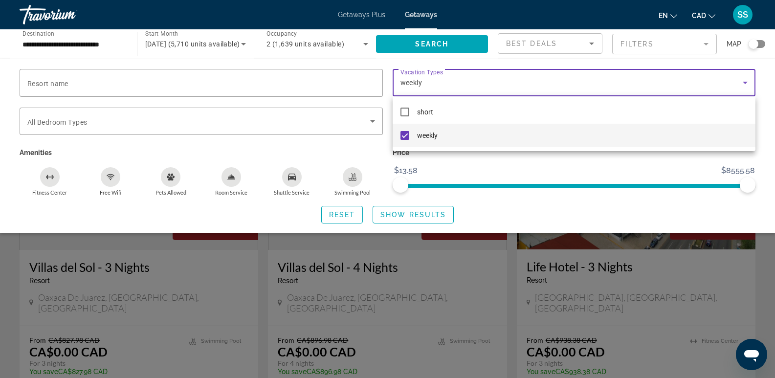
click at [422, 212] on div at bounding box center [387, 189] width 775 height 378
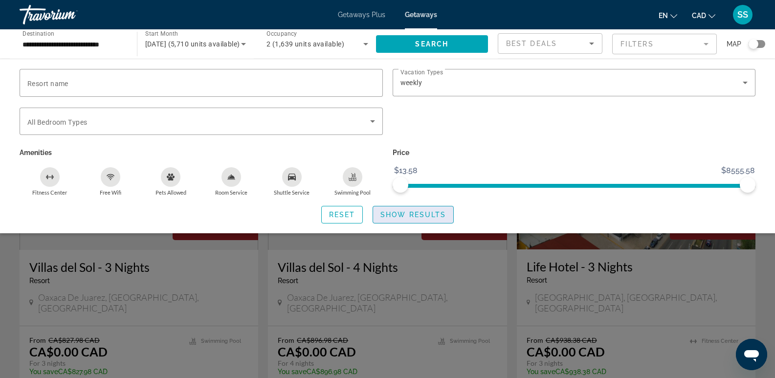
click at [423, 218] on span "Search widget" at bounding box center [413, 214] width 80 height 23
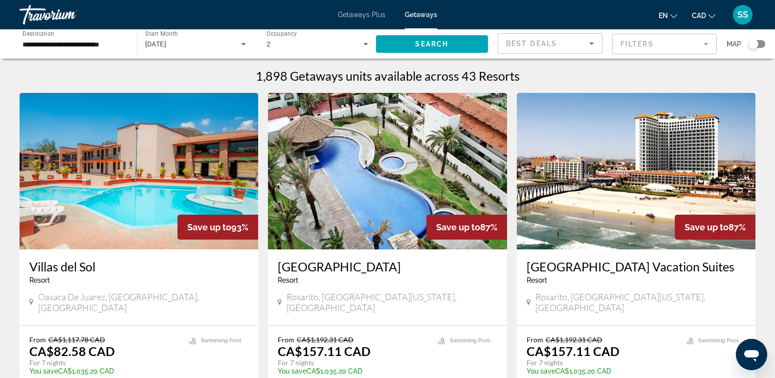
click at [761, 45] on div "Search widget" at bounding box center [757, 44] width 17 height 8
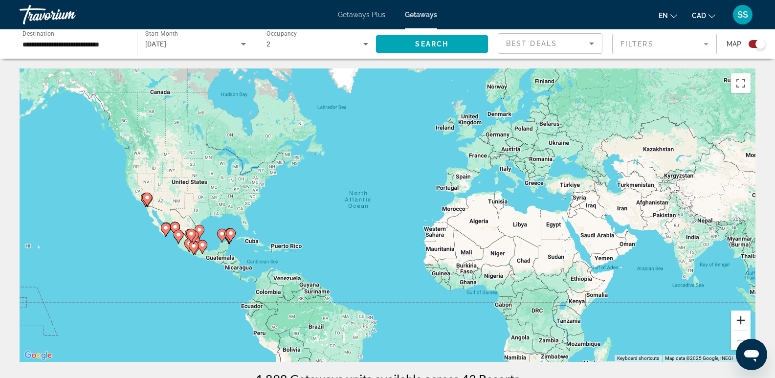
click at [742, 321] on button "Zoom in" at bounding box center [741, 321] width 20 height 20
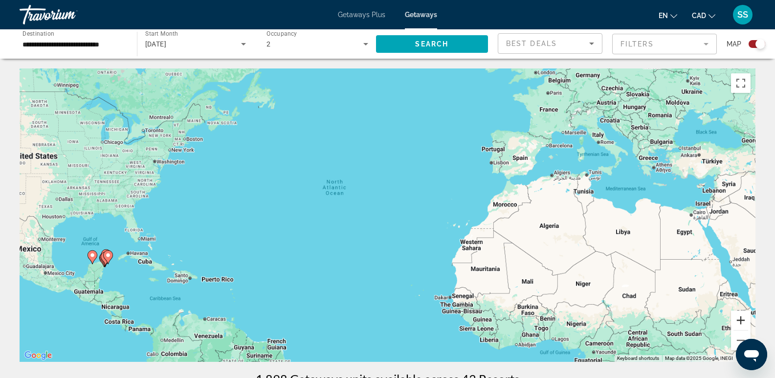
click at [742, 321] on button "Zoom in" at bounding box center [741, 321] width 20 height 20
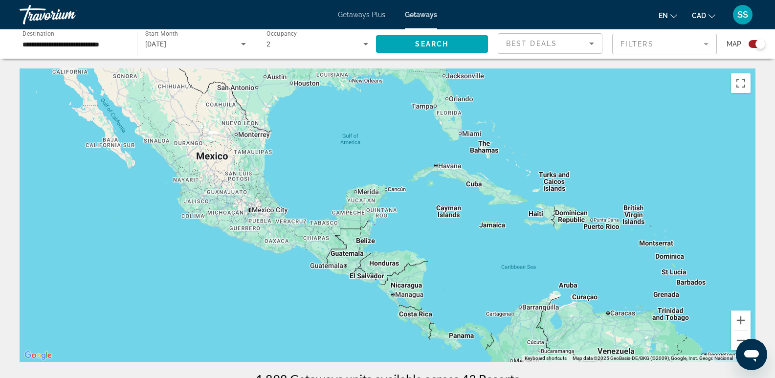
drag, startPoint x: 216, startPoint y: 264, endPoint x: 769, endPoint y: 119, distance: 571.6
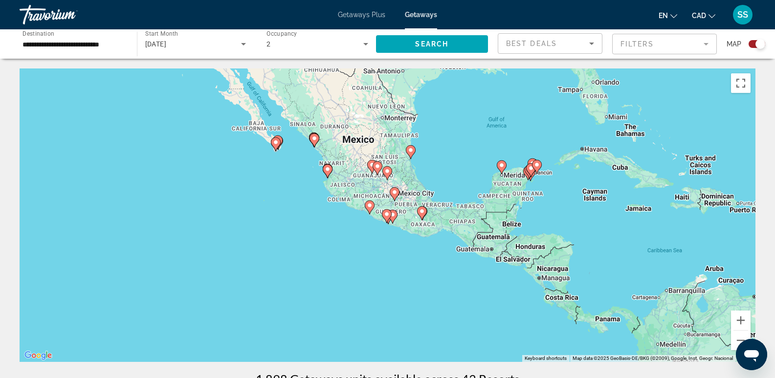
drag, startPoint x: 297, startPoint y: 270, endPoint x: 479, endPoint y: 246, distance: 183.4
click at [479, 246] on div "To activate drag with keyboard, press Alt + Enter. Once in keyboard drag state,…" at bounding box center [388, 214] width 736 height 293
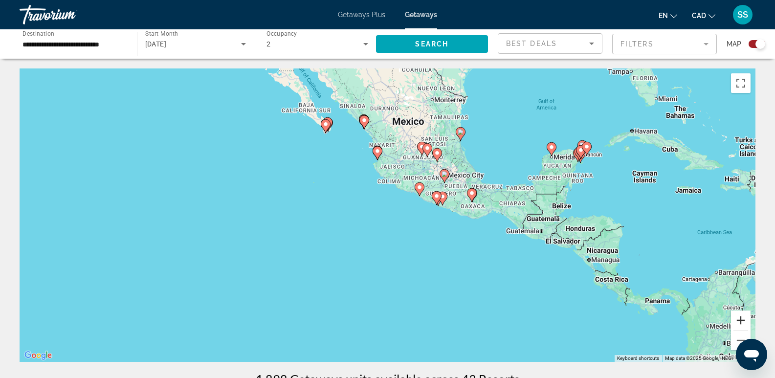
click at [741, 316] on button "Zoom in" at bounding box center [741, 321] width 20 height 20
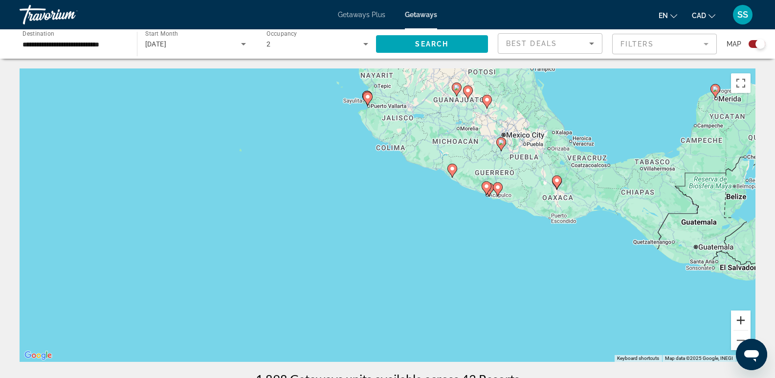
click at [741, 316] on button "Zoom in" at bounding box center [741, 321] width 20 height 20
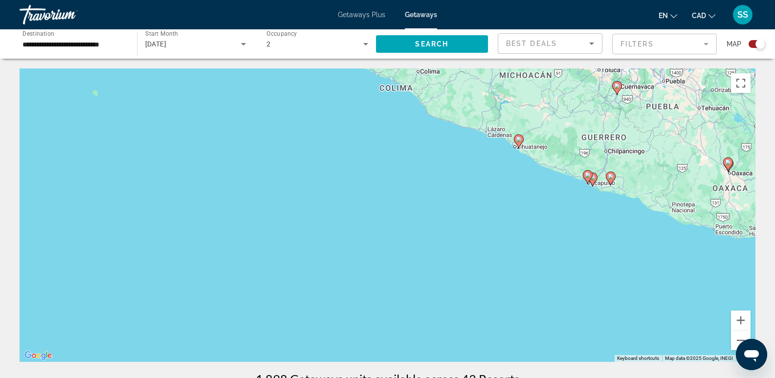
drag, startPoint x: 476, startPoint y: 157, endPoint x: 542, endPoint y: 325, distance: 180.3
click at [542, 325] on div "To activate drag with keyboard, press Alt + Enter. Once in keyboard drag state,…" at bounding box center [388, 214] width 736 height 293
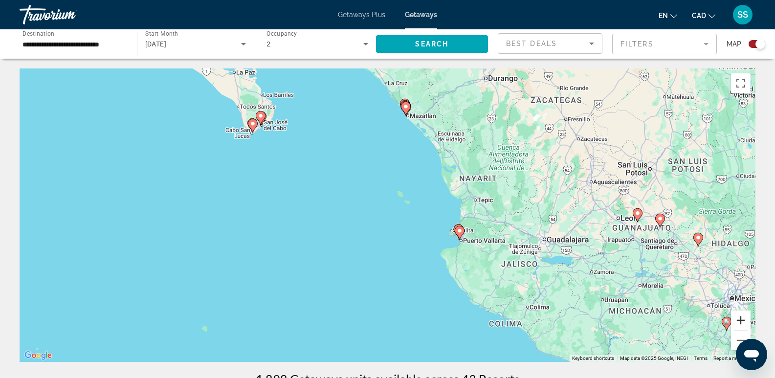
click at [743, 318] on button "Zoom in" at bounding box center [741, 321] width 20 height 20
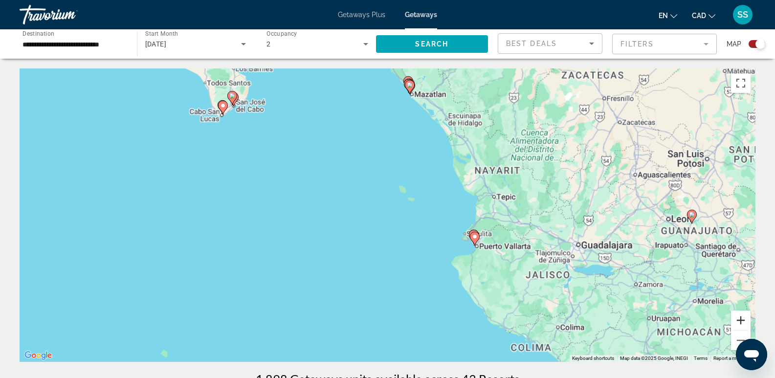
click at [743, 318] on button "Zoom in" at bounding box center [741, 321] width 20 height 20
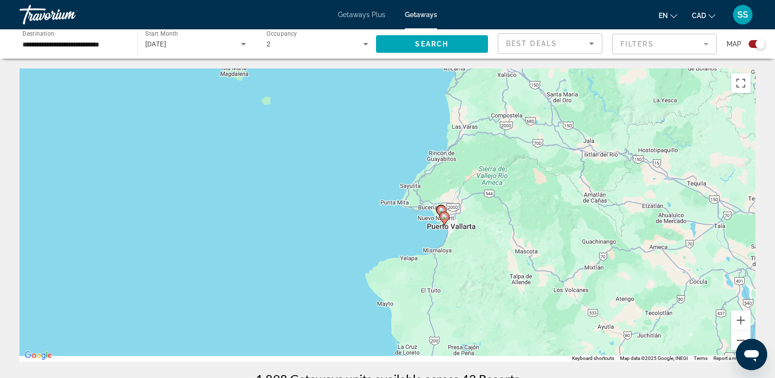
drag, startPoint x: 642, startPoint y: 298, endPoint x: 428, endPoint y: 214, distance: 229.5
click at [425, 214] on div "To activate drag with keyboard, press Alt + Enter. Once in keyboard drag state,…" at bounding box center [388, 214] width 736 height 293
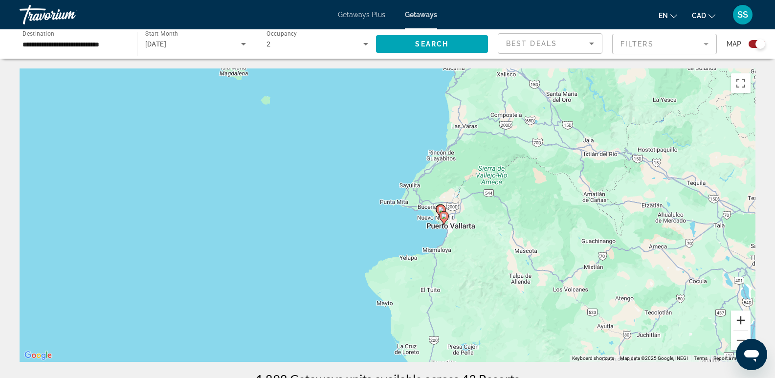
click at [740, 312] on button "Zoom in" at bounding box center [741, 321] width 20 height 20
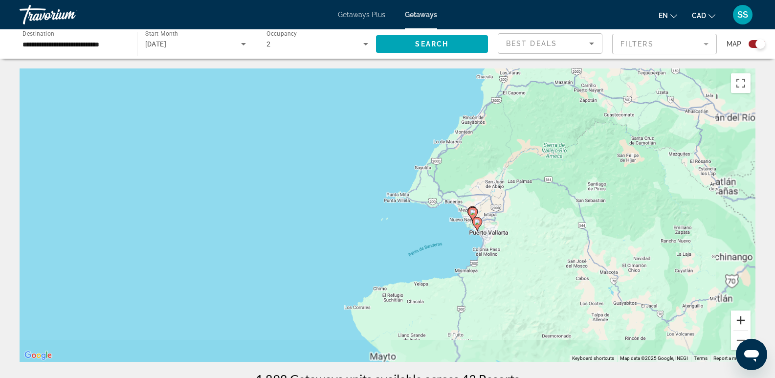
click at [741, 312] on button "Zoom in" at bounding box center [741, 321] width 20 height 20
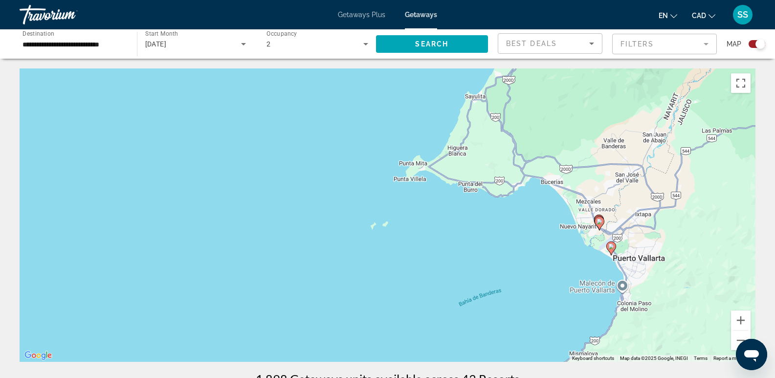
click at [612, 249] on icon "Main content" at bounding box center [610, 248] width 9 height 13
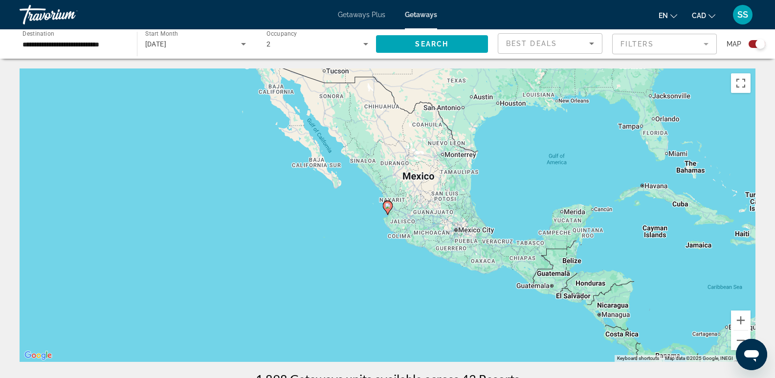
click at [388, 208] on image "Main content" at bounding box center [388, 206] width 6 height 6
type input "**********"
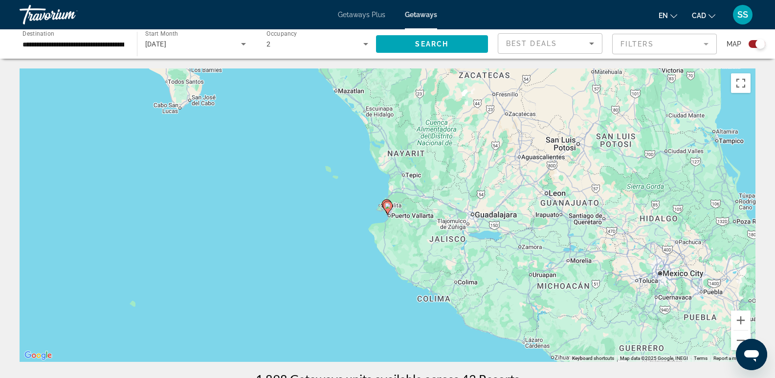
click at [390, 208] on image "Main content" at bounding box center [388, 206] width 6 height 6
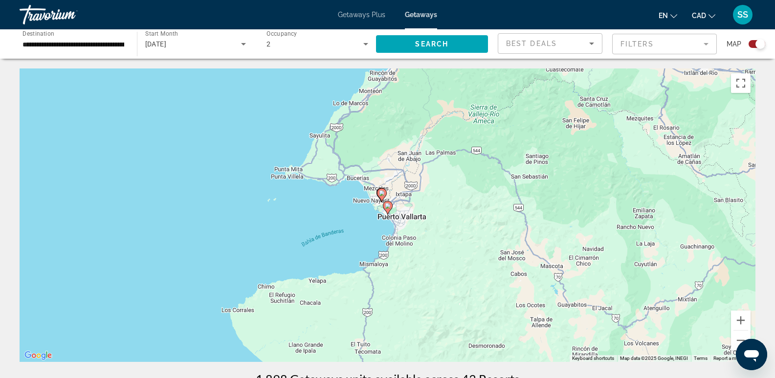
click at [389, 207] on image "Main content" at bounding box center [388, 206] width 6 height 6
click at [385, 205] on icon "Main content" at bounding box center [387, 207] width 9 height 13
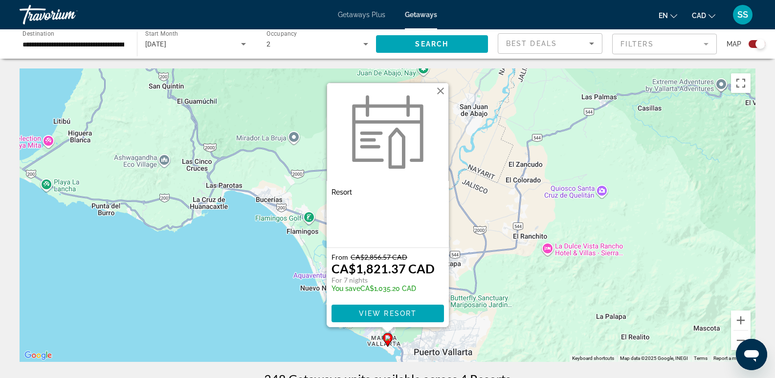
click at [282, 302] on div "To activate drag with keyboard, press Alt + Enter. Once in keyboard drag state,…" at bounding box center [388, 214] width 736 height 293
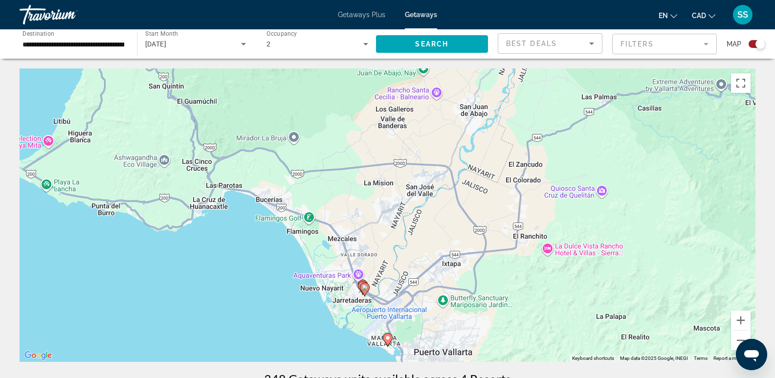
click at [359, 287] on icon "Main content" at bounding box center [362, 288] width 9 height 13
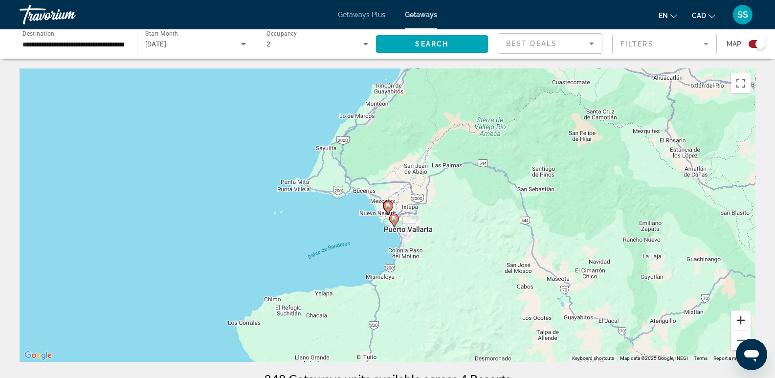
click at [742, 321] on button "Zoom in" at bounding box center [741, 321] width 20 height 20
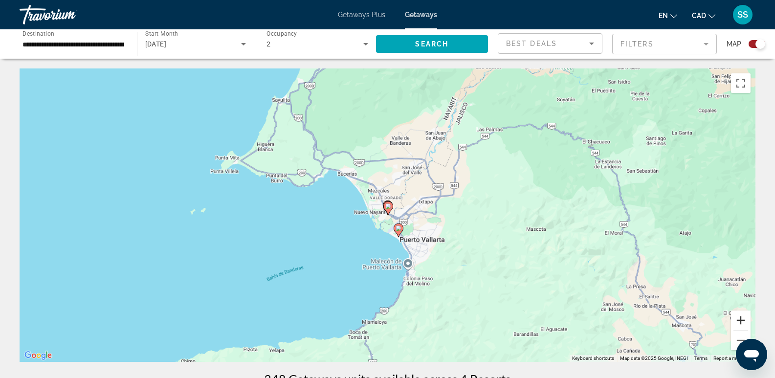
click at [742, 321] on button "Zoom in" at bounding box center [741, 321] width 20 height 20
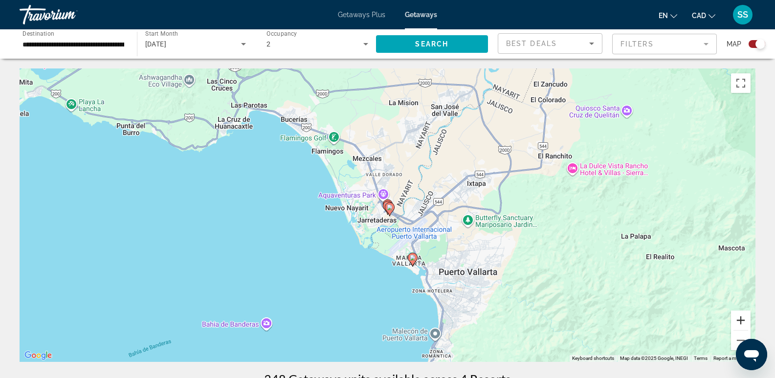
click at [742, 321] on button "Zoom in" at bounding box center [741, 321] width 20 height 20
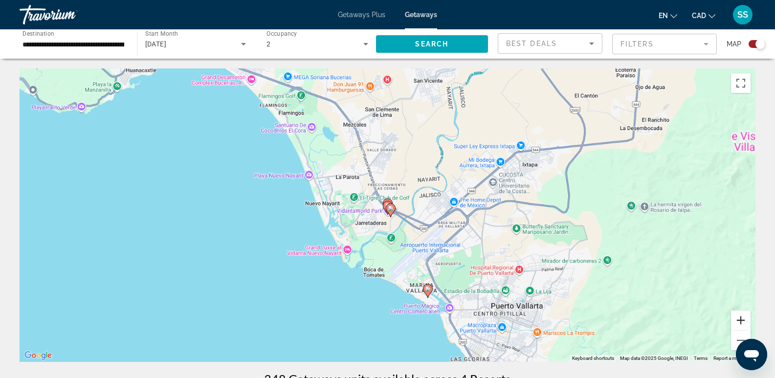
click at [742, 320] on button "Zoom in" at bounding box center [741, 321] width 20 height 20
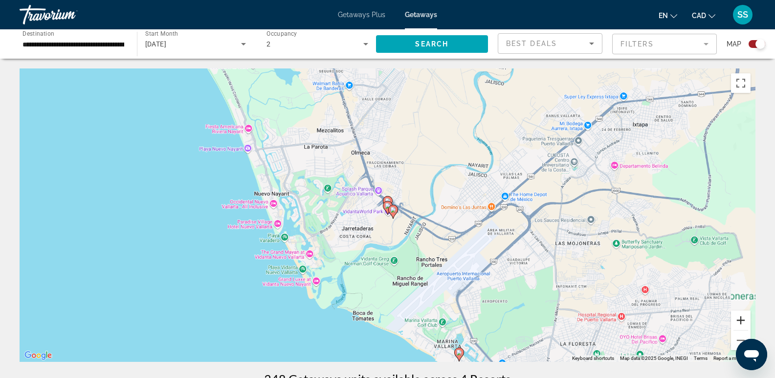
click at [742, 319] on button "Zoom in" at bounding box center [741, 321] width 20 height 20
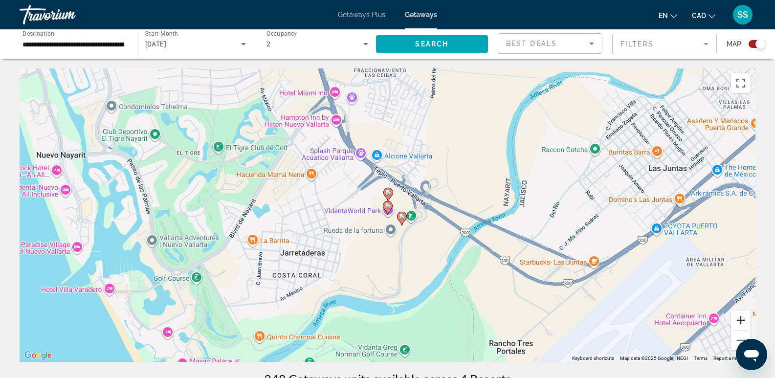
click at [742, 319] on button "Zoom in" at bounding box center [741, 321] width 20 height 20
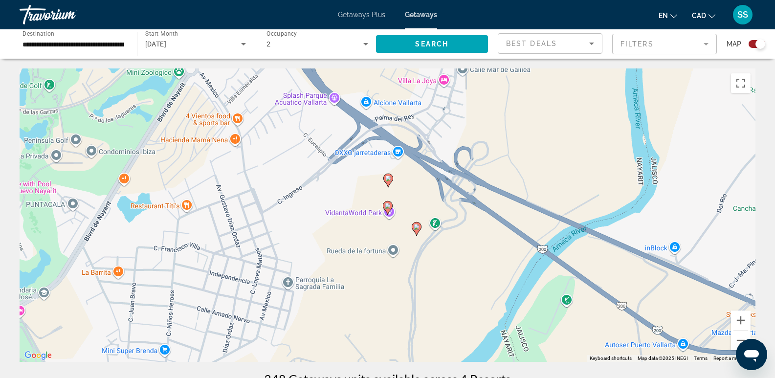
click at [417, 229] on image "Main content" at bounding box center [417, 227] width 6 height 6
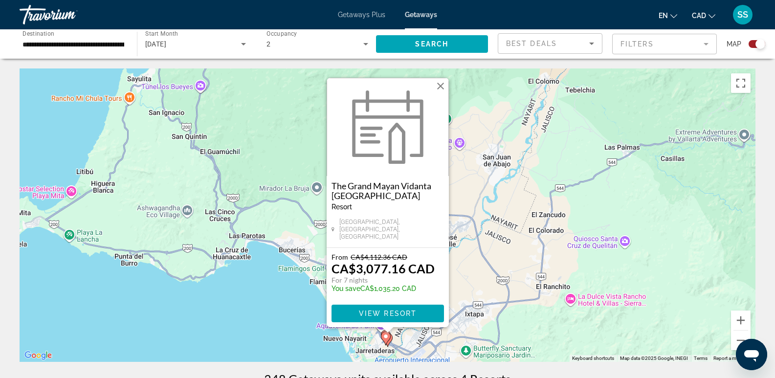
click at [476, 232] on div "To navigate, press the arrow keys. To activate drag with keyboard, press Alt + …" at bounding box center [388, 214] width 736 height 293
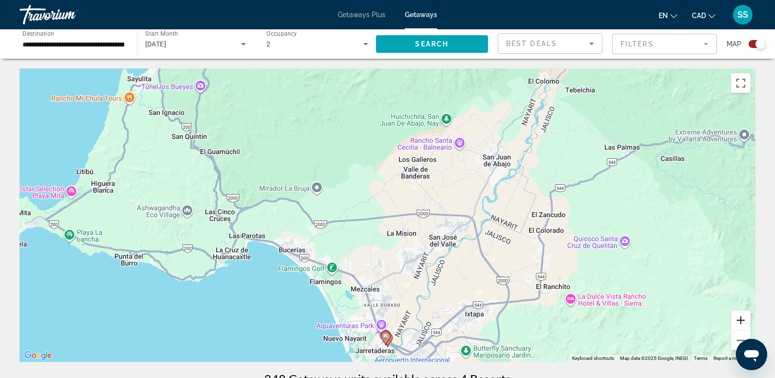
click at [742, 316] on button "Zoom in" at bounding box center [741, 321] width 20 height 20
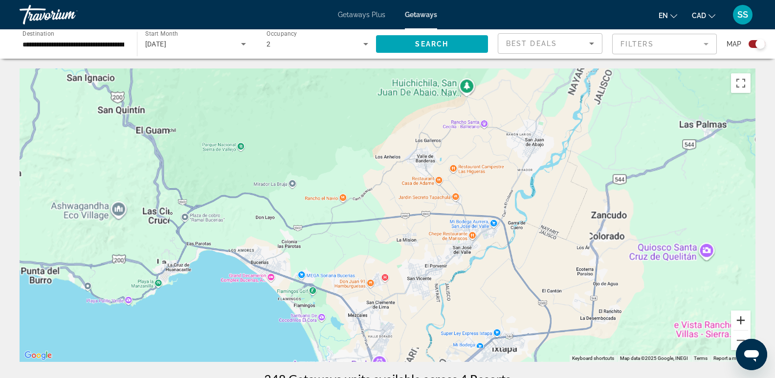
click at [742, 316] on button "Zoom in" at bounding box center [741, 321] width 20 height 20
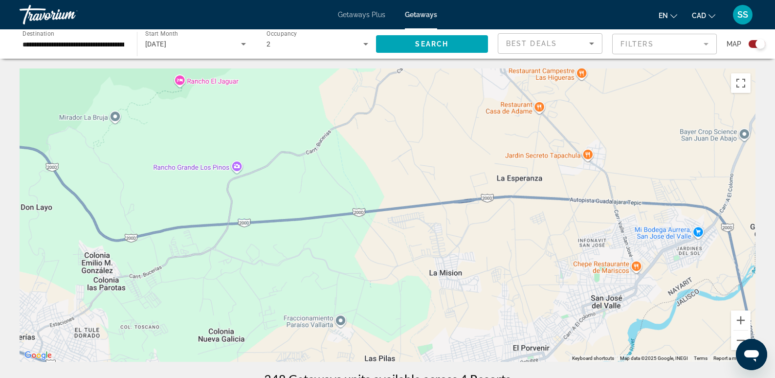
drag, startPoint x: 624, startPoint y: 306, endPoint x: 652, endPoint y: 153, distance: 155.1
click at [652, 153] on div "To navigate, press the arrow keys." at bounding box center [388, 214] width 736 height 293
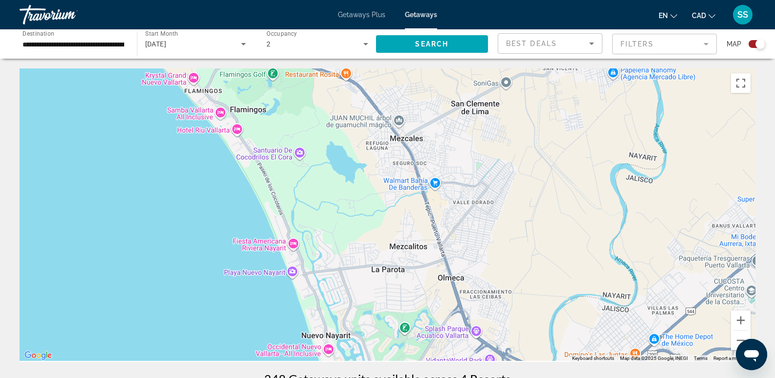
drag, startPoint x: 529, startPoint y: 189, endPoint x: 545, endPoint y: 71, distance: 118.9
click at [545, 69] on div "To navigate, press the arrow keys." at bounding box center [388, 214] width 736 height 293
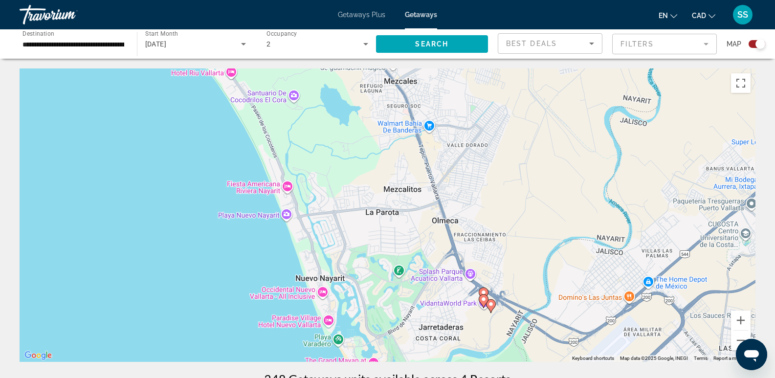
drag, startPoint x: 565, startPoint y: 224, endPoint x: 569, endPoint y: -38, distance: 262.1
click at [569, 0] on html "**********" at bounding box center [387, 189] width 775 height 378
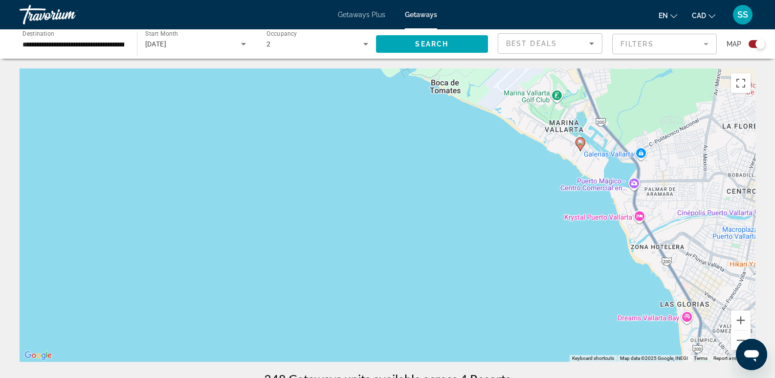
drag, startPoint x: 553, startPoint y: 94, endPoint x: 539, endPoint y: 311, distance: 216.6
click at [539, 311] on div "To navigate, press the arrow keys. To activate drag with keyboard, press Alt + …" at bounding box center [388, 214] width 736 height 293
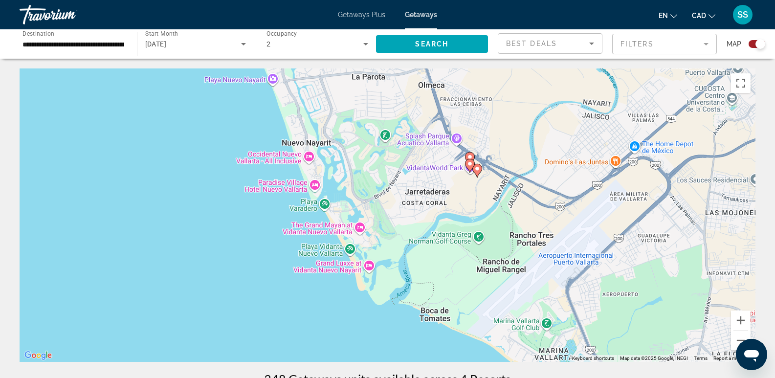
drag, startPoint x: 524, startPoint y: 266, endPoint x: 515, endPoint y: 353, distance: 87.0
click at [516, 343] on div "To navigate, press the arrow keys. To activate drag with keyboard, press Alt + …" at bounding box center [388, 214] width 736 height 293
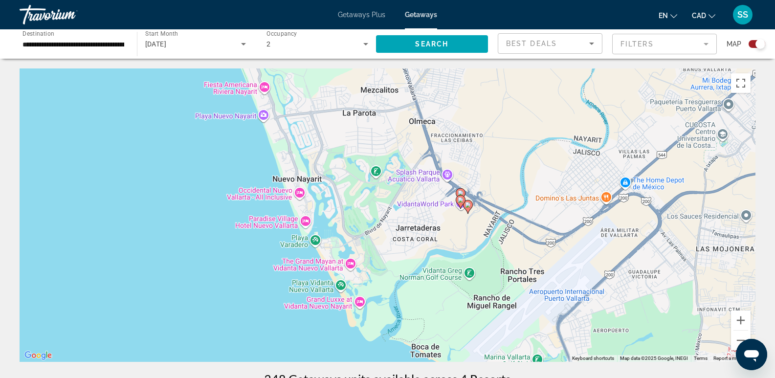
click at [458, 198] on icon "Main content" at bounding box center [460, 202] width 9 height 13
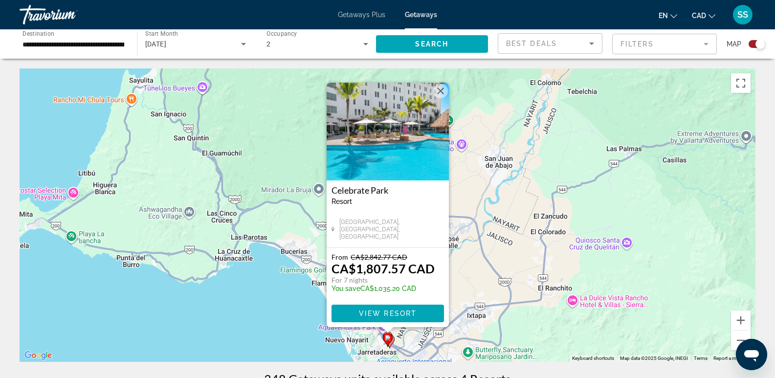
click at [515, 241] on div "To activate drag with keyboard, press Alt + Enter. Once in keyboard drag state,…" at bounding box center [388, 214] width 736 height 293
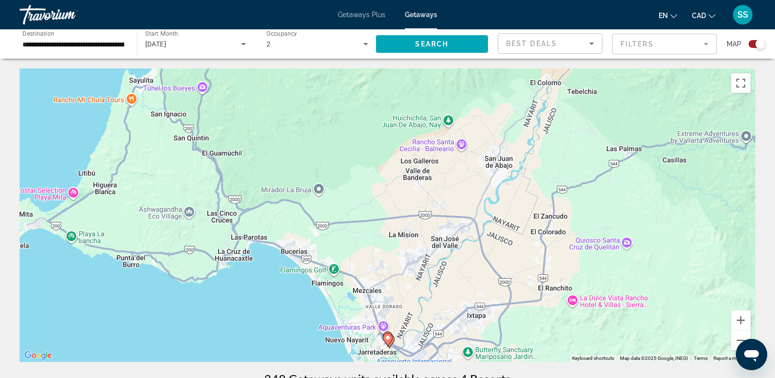
click at [388, 334] on icon "Main content" at bounding box center [387, 340] width 9 height 13
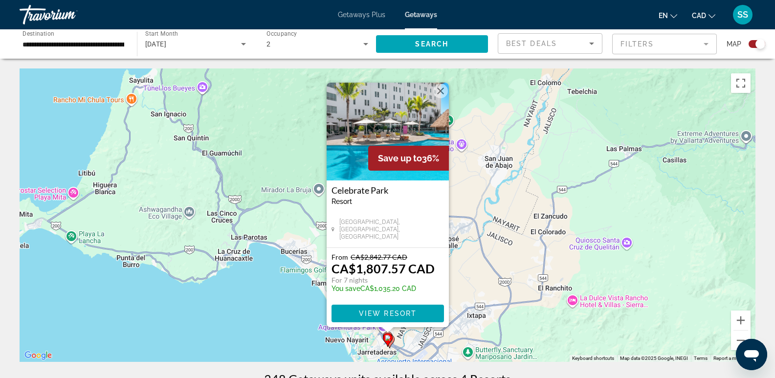
click at [519, 289] on div "To activate drag with keyboard, press Alt + Enter. Once in keyboard drag state,…" at bounding box center [388, 214] width 736 height 293
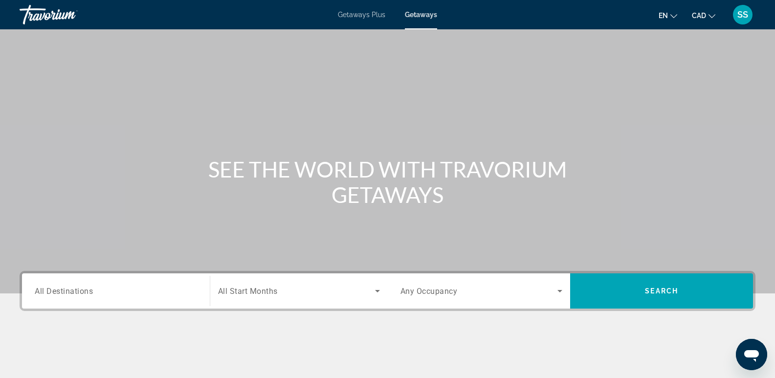
click at [97, 302] on div "Search widget" at bounding box center [116, 291] width 162 height 28
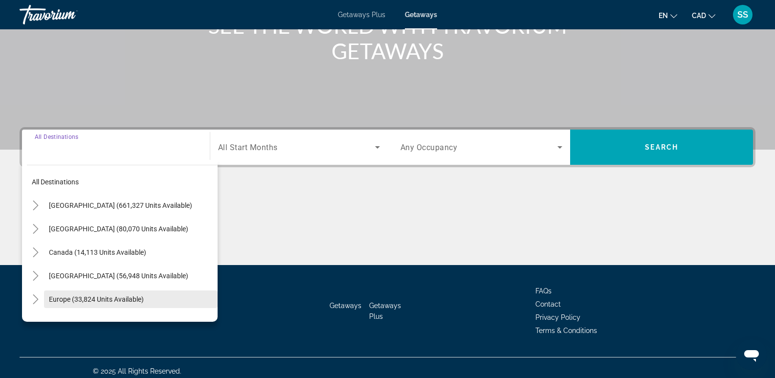
scroll to position [151, 0]
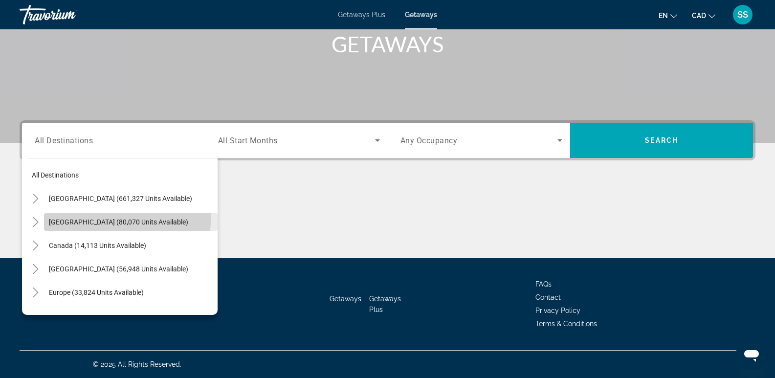
click at [84, 214] on span "Search widget" at bounding box center [131, 221] width 174 height 23
type input "**********"
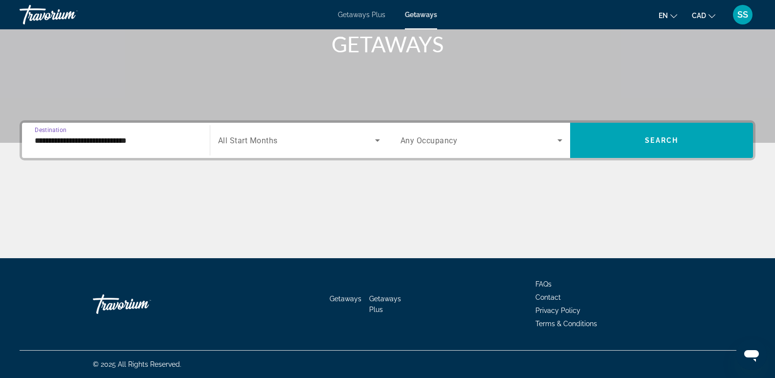
click at [266, 157] on div "Start Month All Start Months" at bounding box center [299, 140] width 178 height 35
click at [274, 145] on span "Search widget" at bounding box center [296, 140] width 157 height 12
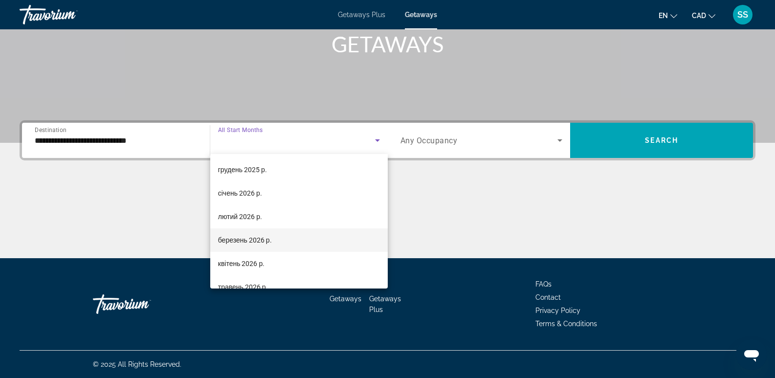
scroll to position [98, 0]
click at [252, 230] on span "березень 2026 р." at bounding box center [245, 236] width 54 height 12
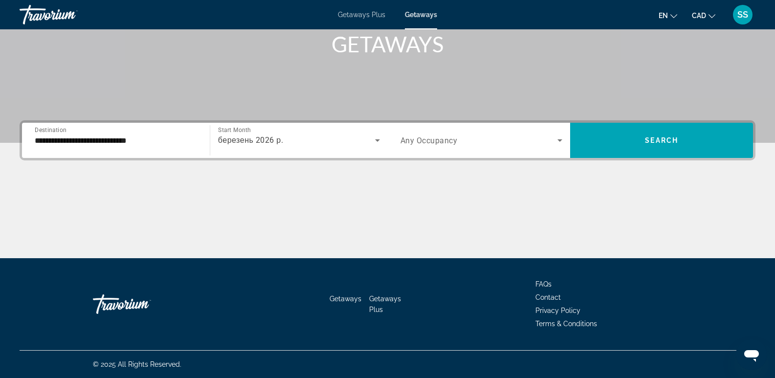
click at [507, 126] on div "Occupancy Any Occupancy" at bounding box center [482, 140] width 178 height 35
click at [437, 154] on div "Occupancy Any Occupancy" at bounding box center [482, 140] width 178 height 35
click at [521, 140] on span "Search widget" at bounding box center [479, 140] width 157 height 12
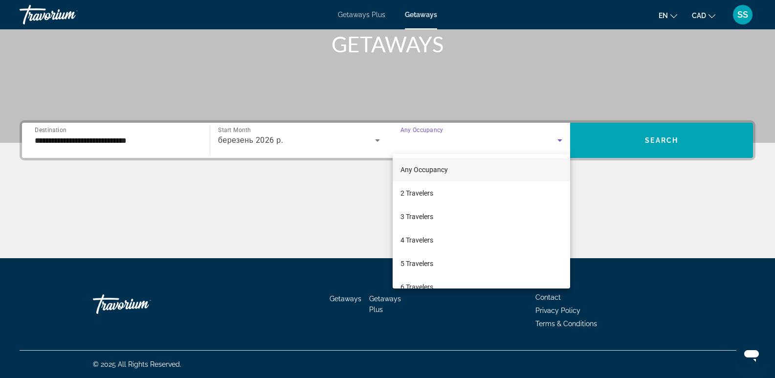
drag, startPoint x: 421, startPoint y: 190, endPoint x: 557, endPoint y: 173, distance: 136.6
click at [422, 190] on span "2 Travelers" at bounding box center [417, 193] width 33 height 12
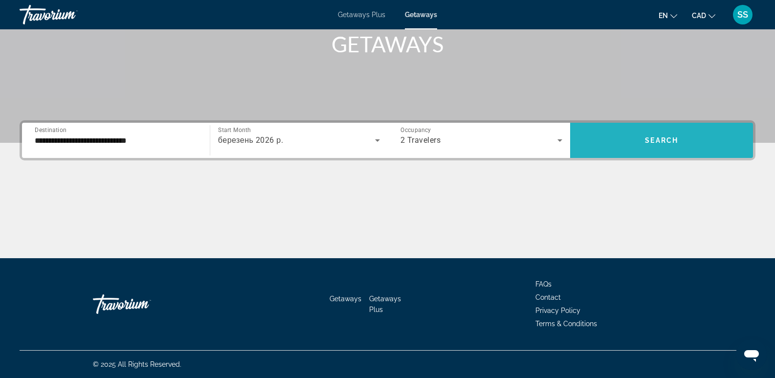
click at [647, 137] on span "Search" at bounding box center [661, 140] width 33 height 8
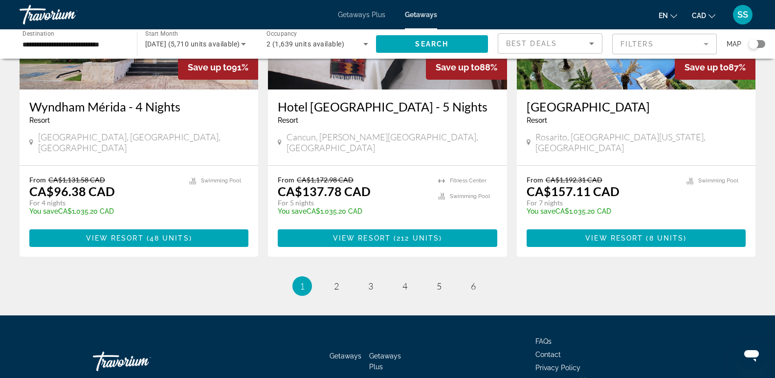
scroll to position [1223, 0]
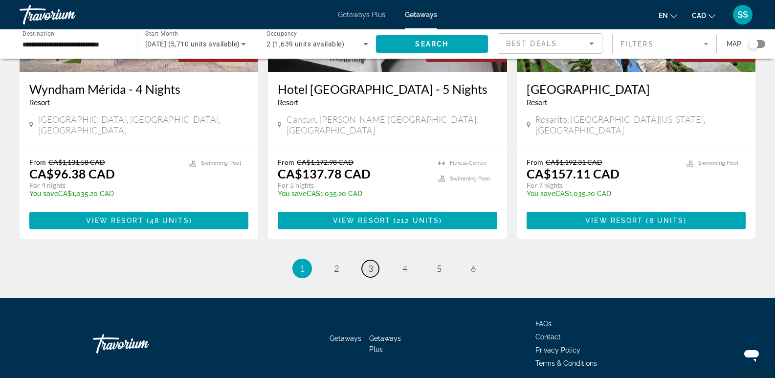
click at [371, 263] on span "3" at bounding box center [370, 268] width 5 height 11
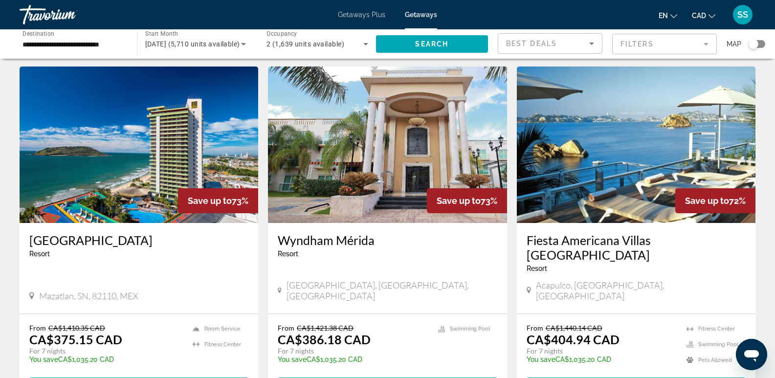
scroll to position [49, 0]
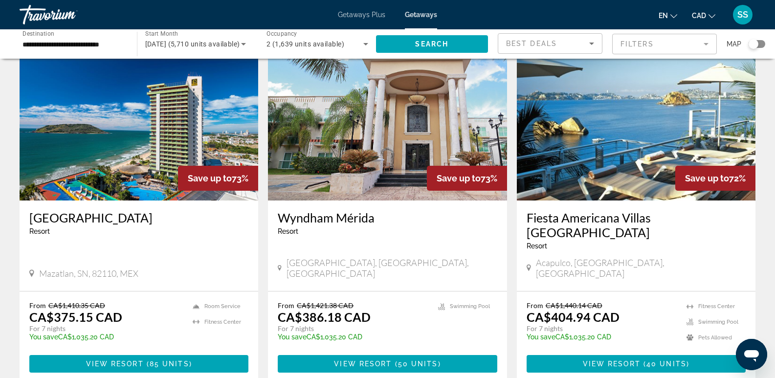
click at [67, 126] on img "Main content" at bounding box center [139, 122] width 239 height 156
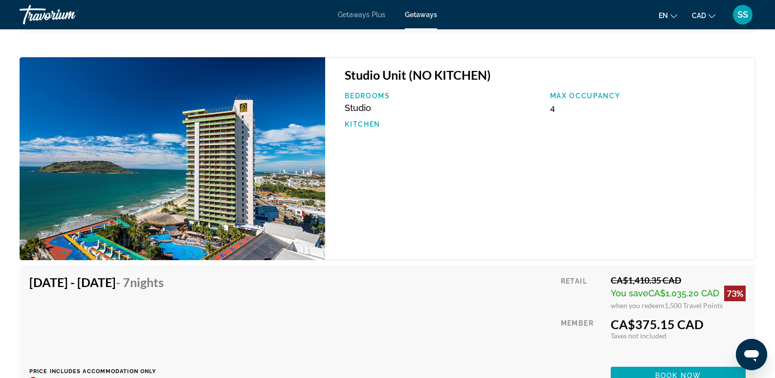
scroll to position [2383, 0]
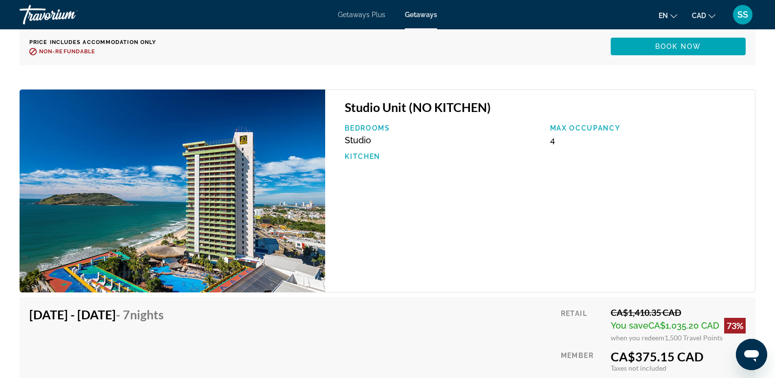
click at [171, 139] on img "Main content" at bounding box center [173, 190] width 306 height 203
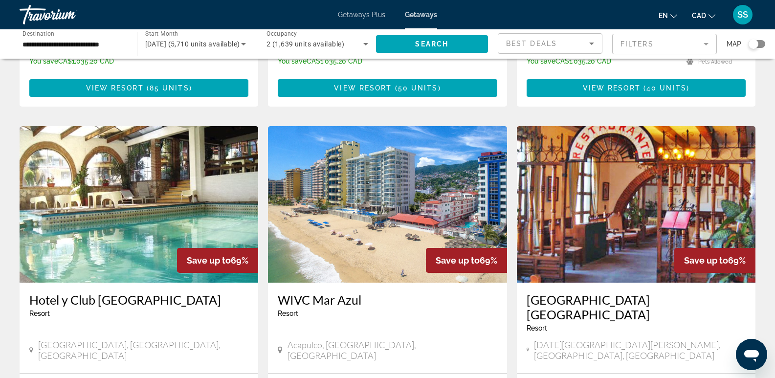
scroll to position [342, 0]
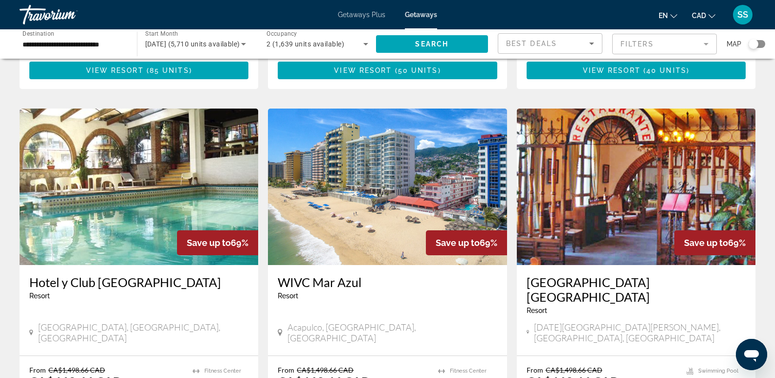
click at [363, 192] on img "Main content" at bounding box center [387, 187] width 239 height 156
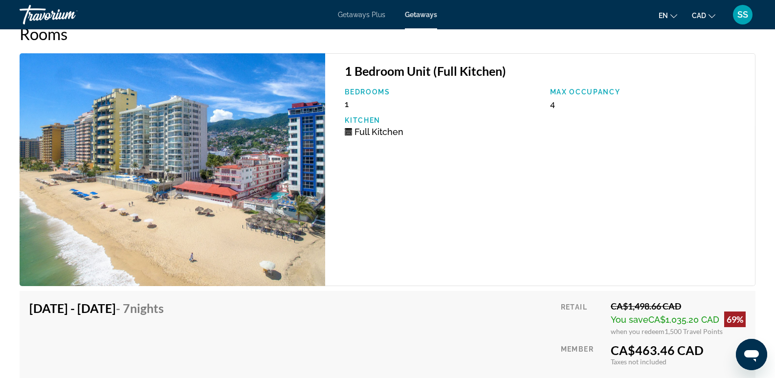
scroll to position [1614, 0]
click at [244, 174] on img "Main content" at bounding box center [173, 169] width 306 height 233
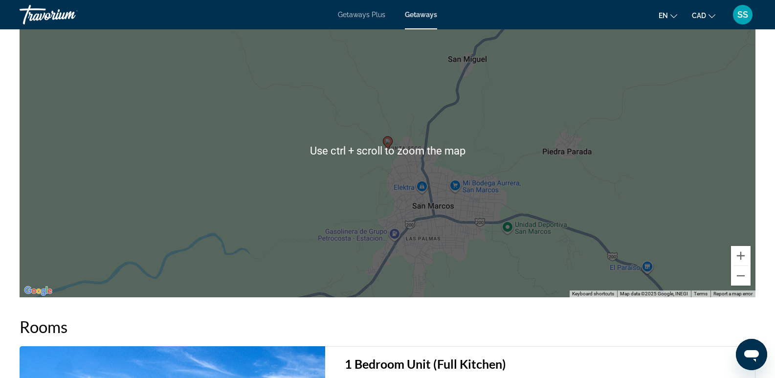
scroll to position [1298, 0]
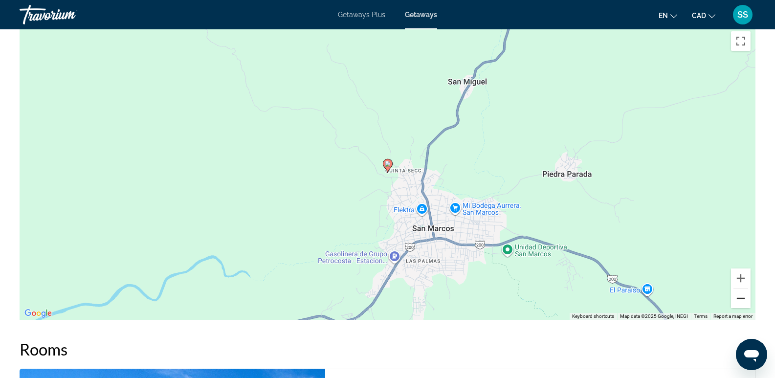
click at [742, 298] on button "Zoom out" at bounding box center [741, 299] width 20 height 20
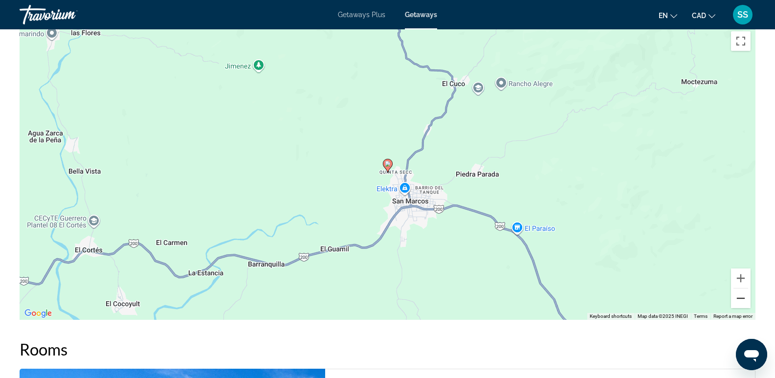
click at [742, 298] on button "Zoom out" at bounding box center [741, 299] width 20 height 20
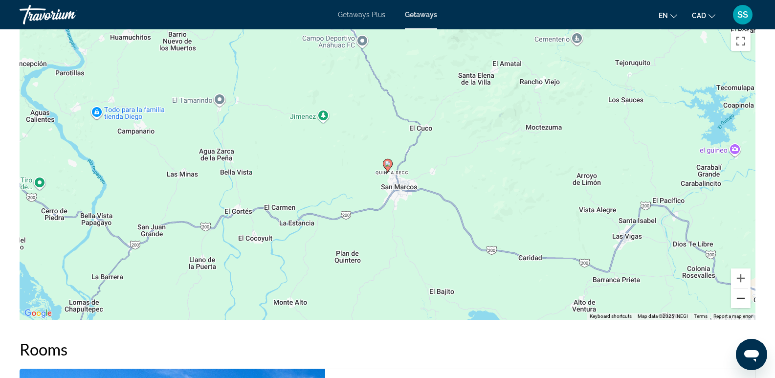
click at [742, 298] on button "Zoom out" at bounding box center [741, 299] width 20 height 20
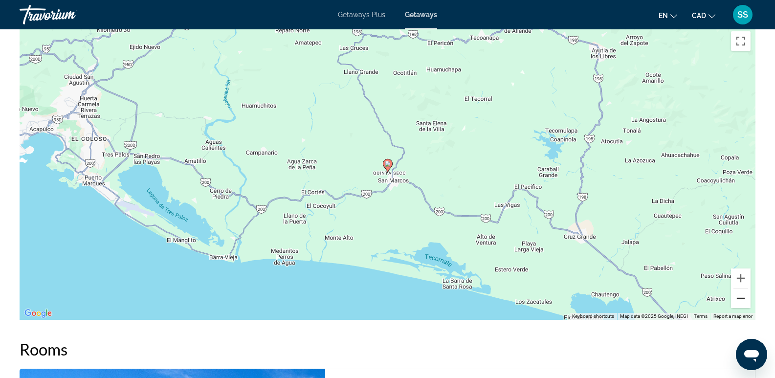
click at [742, 298] on button "Zoom out" at bounding box center [741, 299] width 20 height 20
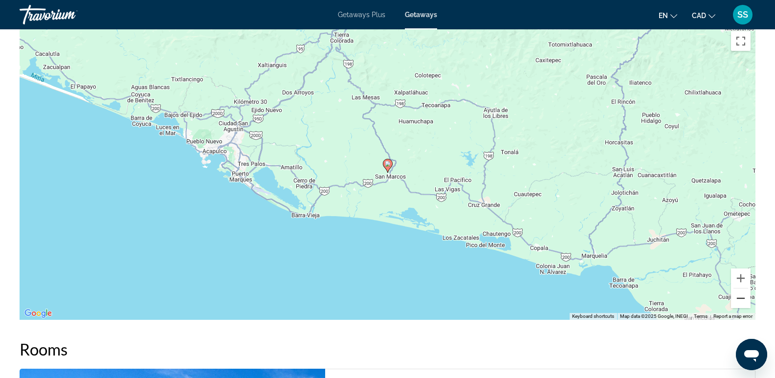
click at [742, 298] on button "Zoom out" at bounding box center [741, 299] width 20 height 20
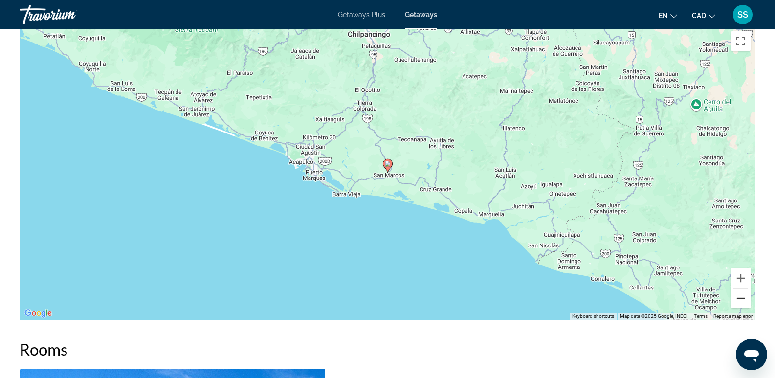
click at [742, 298] on button "Zoom out" at bounding box center [741, 299] width 20 height 20
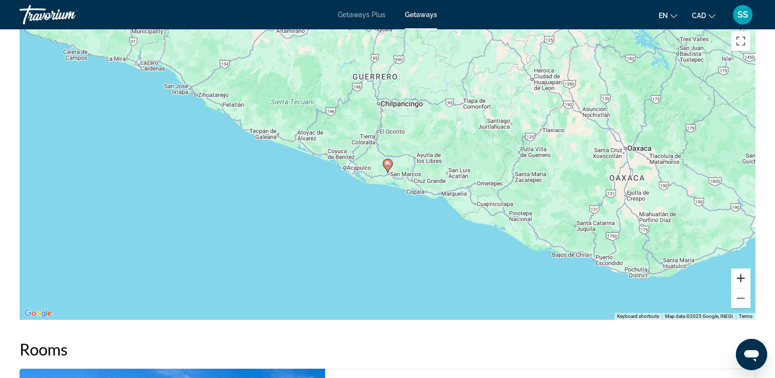
click at [744, 275] on button "Zoom in" at bounding box center [741, 278] width 20 height 20
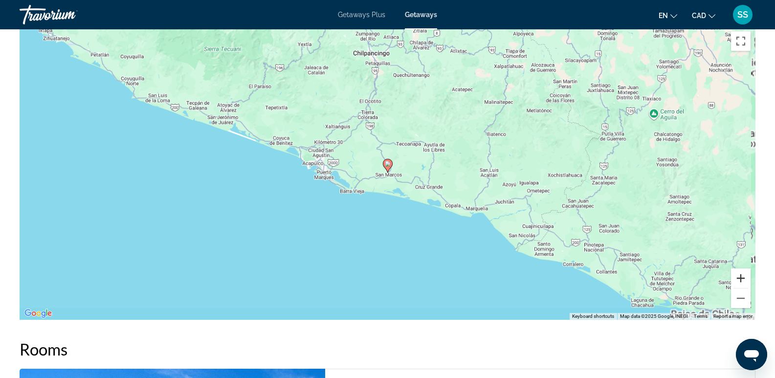
click at [744, 275] on button "Zoom in" at bounding box center [741, 278] width 20 height 20
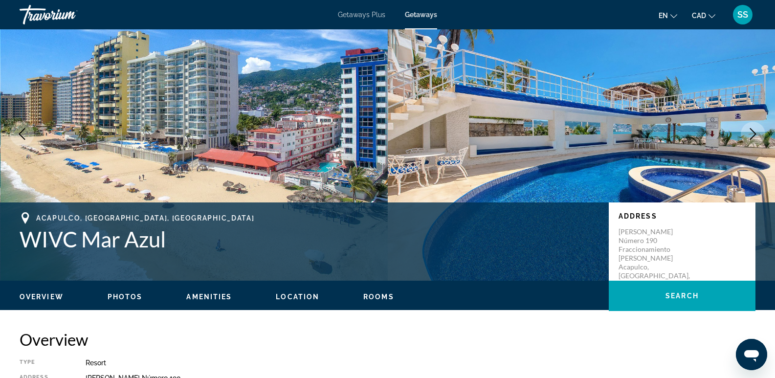
scroll to position [26, 0]
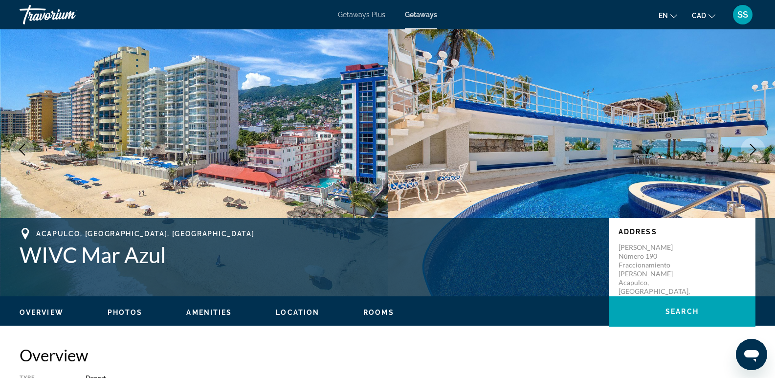
click at [167, 155] on img "Main content" at bounding box center [194, 149] width 388 height 293
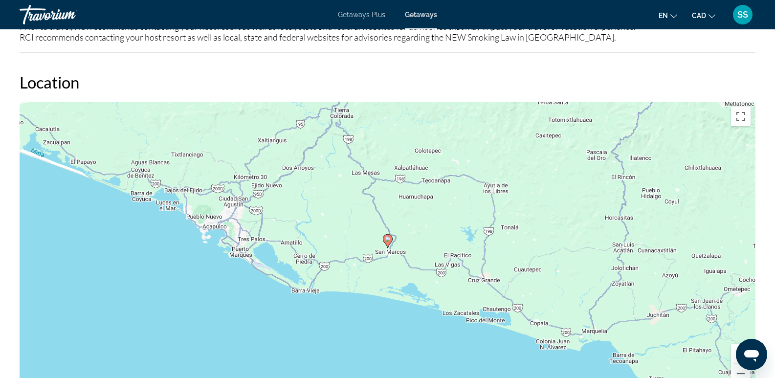
scroll to position [1369, 0]
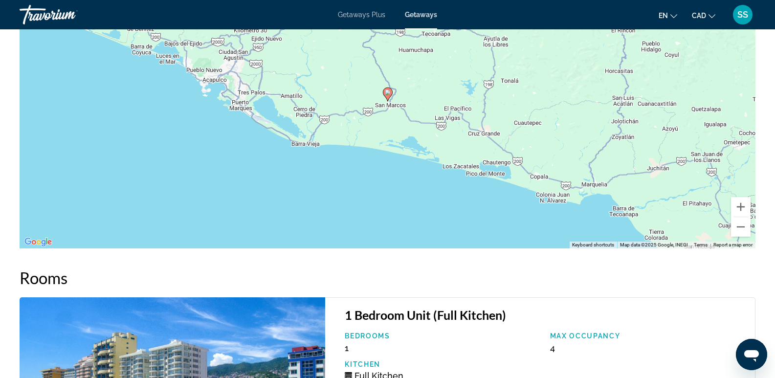
click at [383, 94] on icon "Main content" at bounding box center [388, 95] width 10 height 14
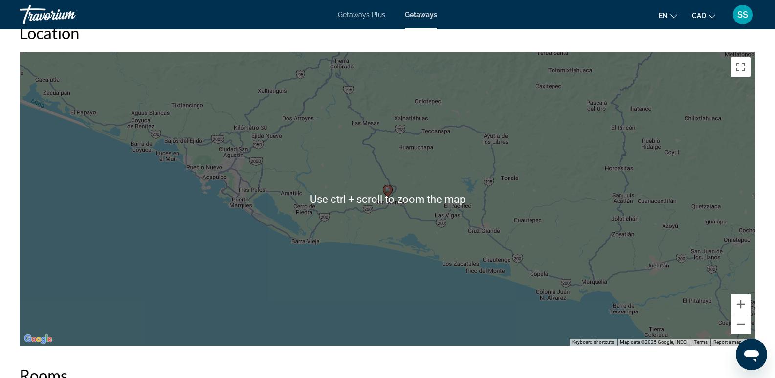
scroll to position [1271, 0]
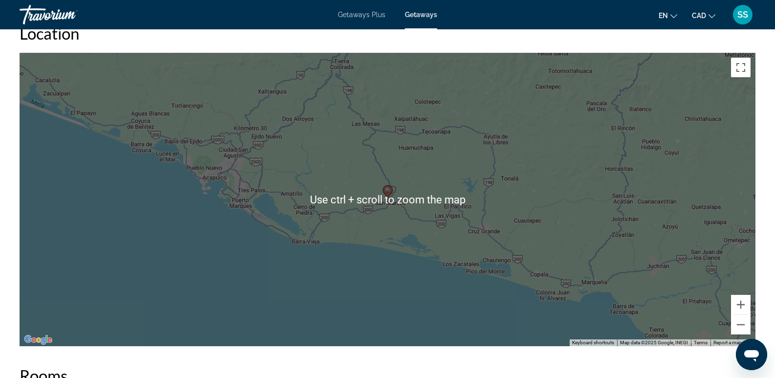
click at [360, 206] on div "To navigate, press the arrow keys. To activate drag with keyboard, press Alt + …" at bounding box center [388, 199] width 736 height 293
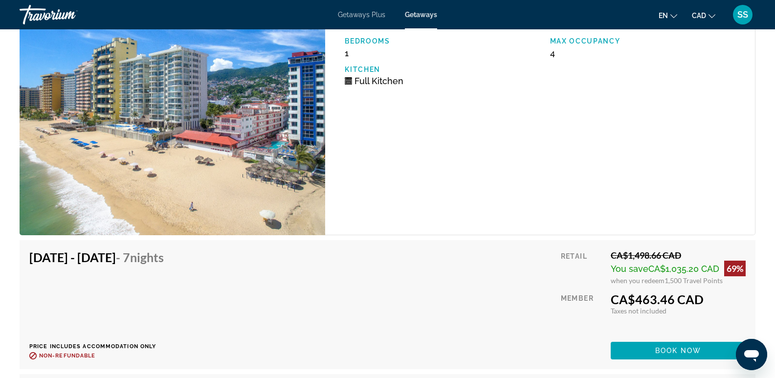
scroll to position [1760, 0]
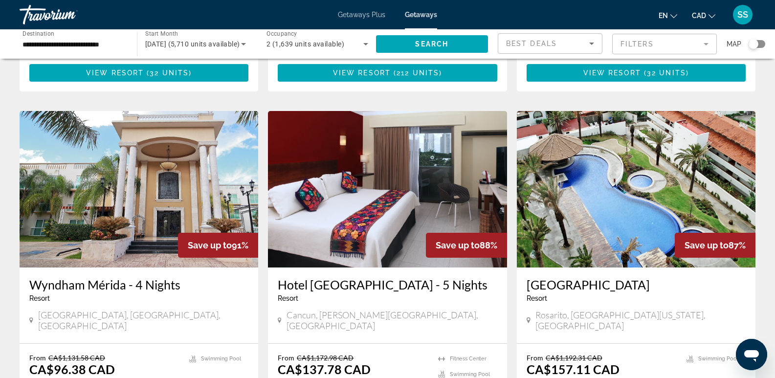
scroll to position [1076, 0]
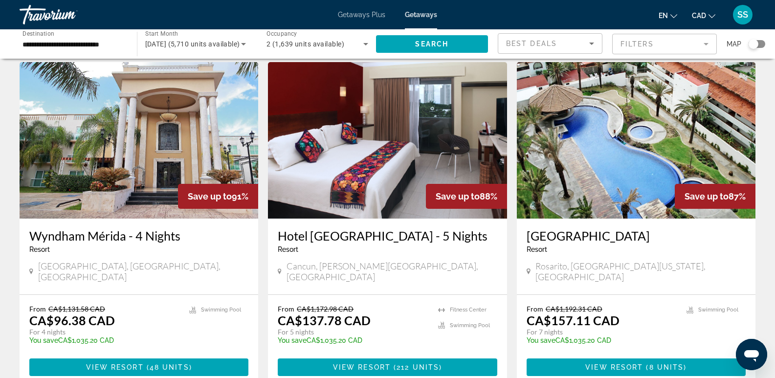
click at [356, 159] on img "Main content" at bounding box center [387, 140] width 239 height 156
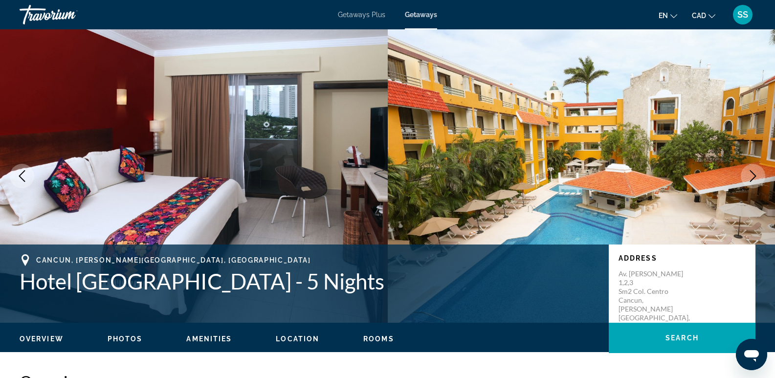
click at [754, 176] on icon "Next image" at bounding box center [753, 176] width 12 height 12
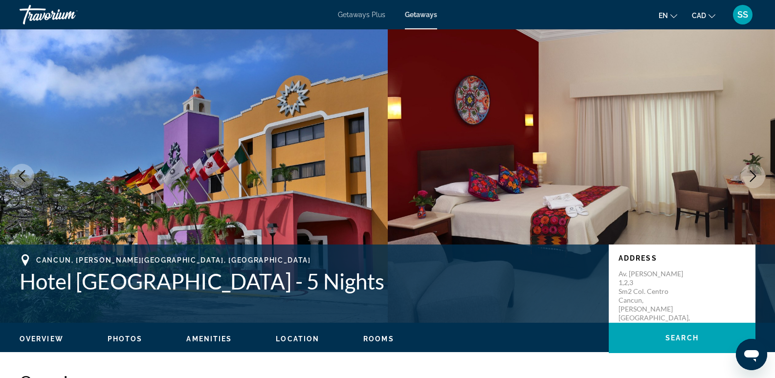
click at [754, 176] on icon "Next image" at bounding box center [753, 176] width 12 height 12
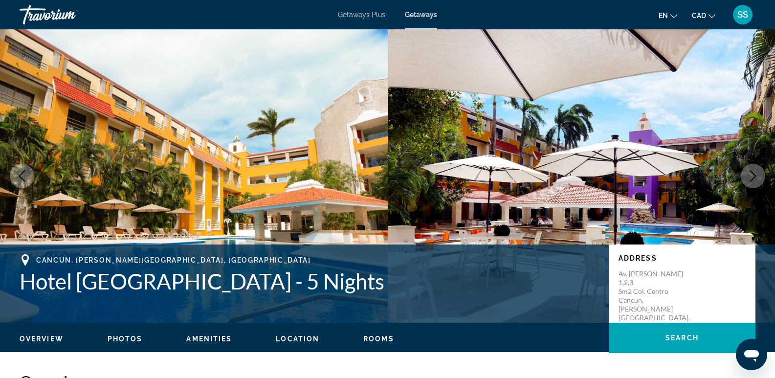
click at [754, 176] on icon "Next image" at bounding box center [753, 176] width 12 height 12
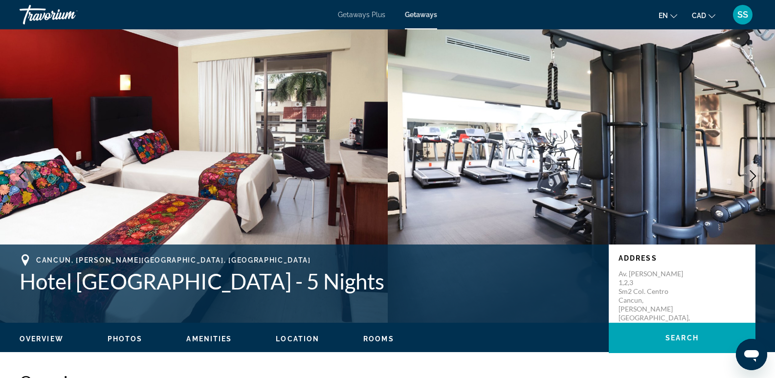
click at [754, 176] on icon "Next image" at bounding box center [753, 176] width 12 height 12
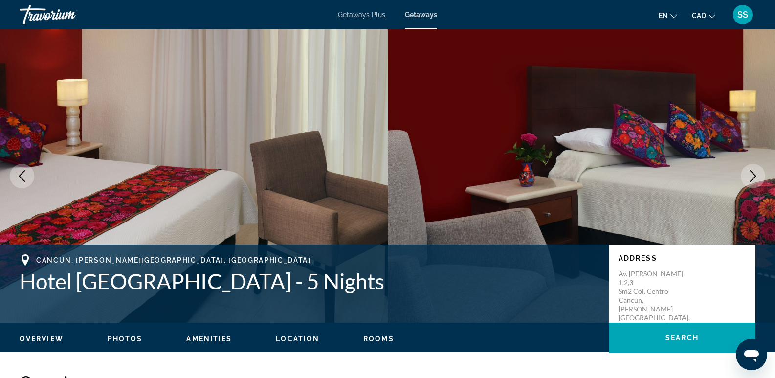
click at [754, 176] on icon "Next image" at bounding box center [753, 176] width 12 height 12
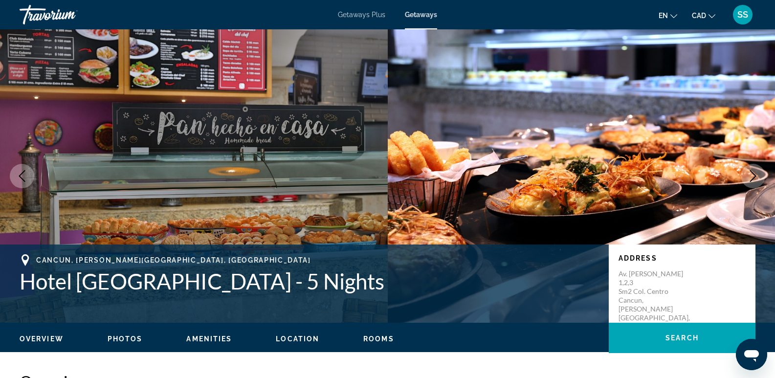
click at [754, 176] on icon "Next image" at bounding box center [753, 176] width 12 height 12
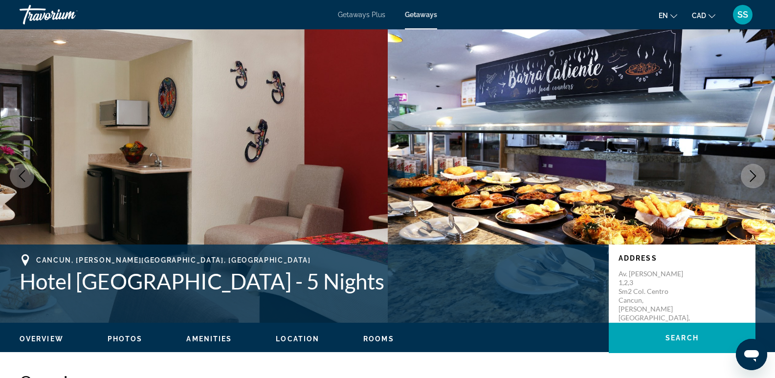
click at [754, 176] on icon "Next image" at bounding box center [753, 176] width 12 height 12
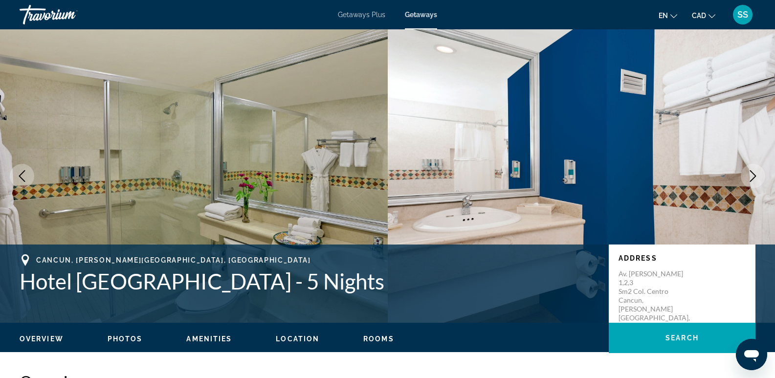
click at [754, 176] on icon "Next image" at bounding box center [753, 176] width 12 height 12
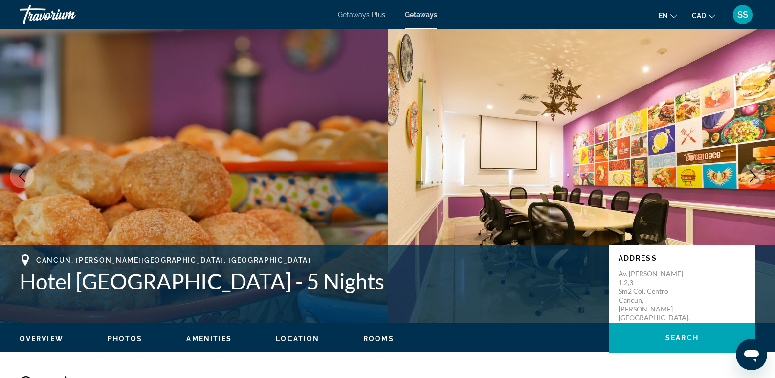
click at [754, 176] on icon "Next image" at bounding box center [753, 176] width 12 height 12
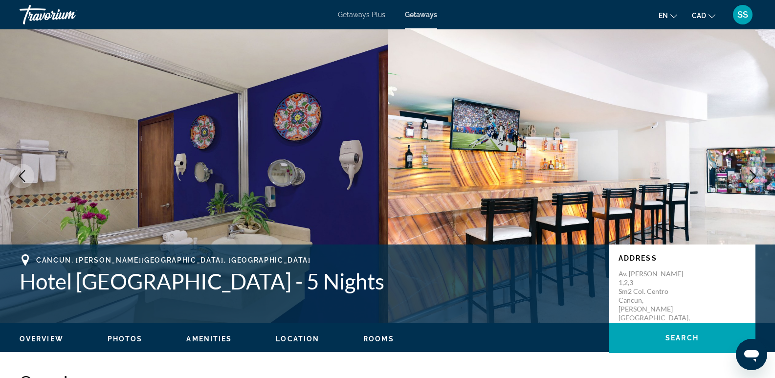
click at [754, 176] on icon "Next image" at bounding box center [753, 176] width 12 height 12
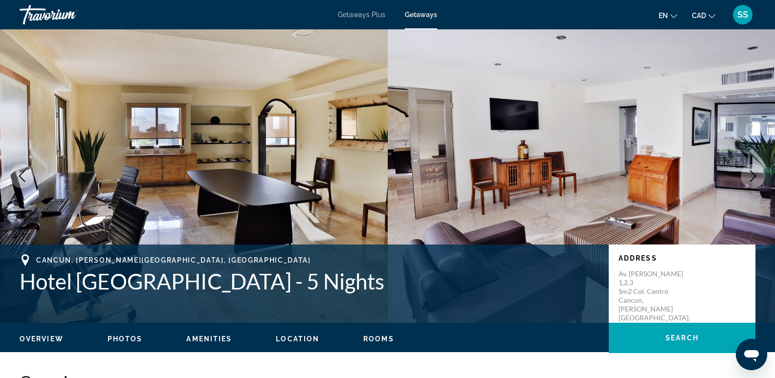
click at [754, 176] on icon "Next image" at bounding box center [753, 176] width 12 height 12
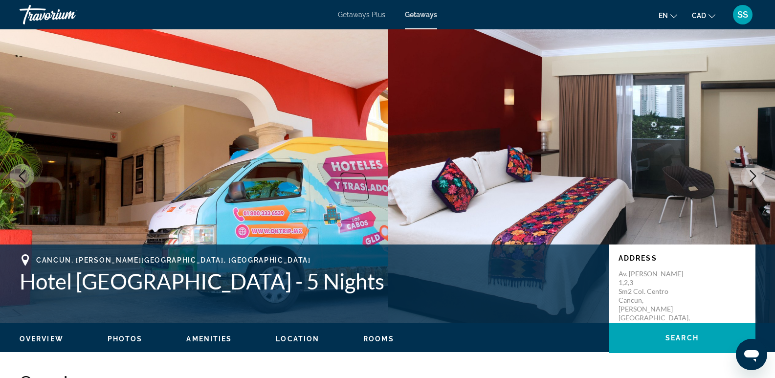
click at [754, 176] on icon "Next image" at bounding box center [753, 176] width 12 height 12
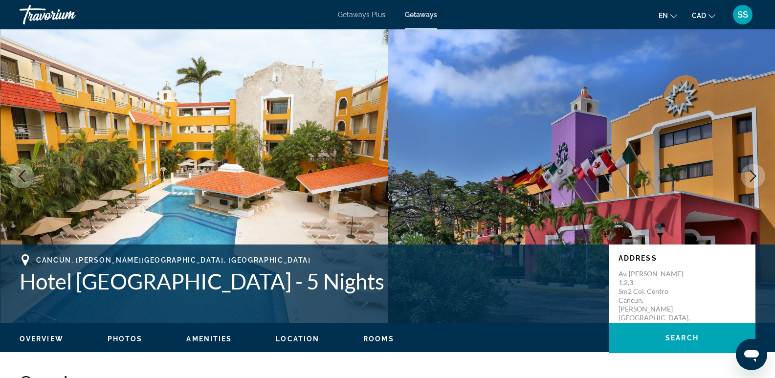
click at [754, 176] on icon "Next image" at bounding box center [753, 176] width 12 height 12
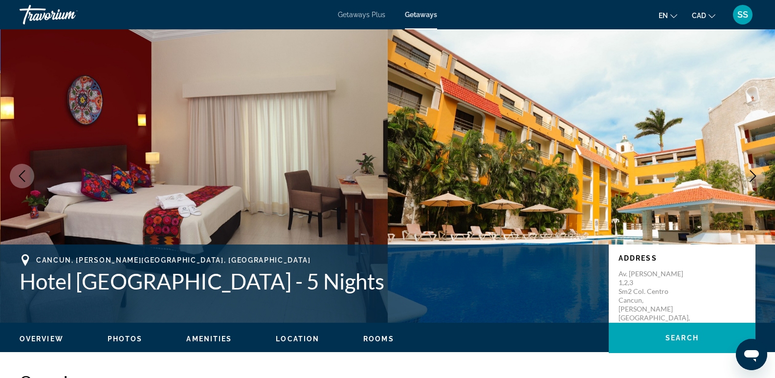
click at [754, 176] on icon "Next image" at bounding box center [753, 176] width 12 height 12
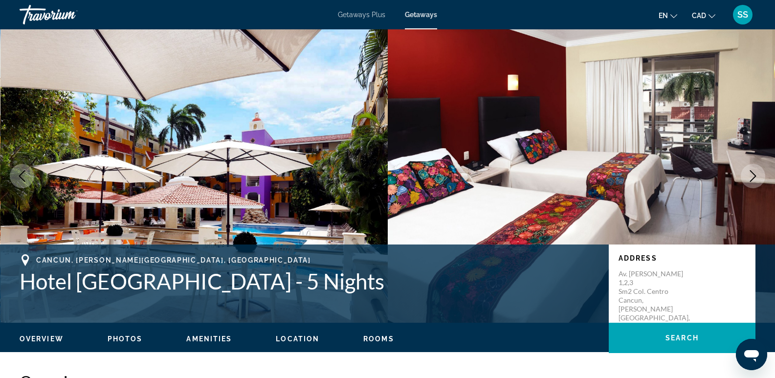
click at [740, 20] on div "SS" at bounding box center [743, 15] width 20 height 20
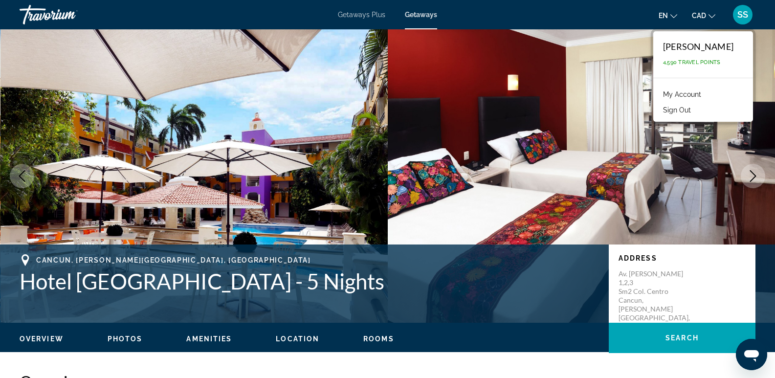
click at [697, 95] on link "My Account" at bounding box center [682, 94] width 48 height 13
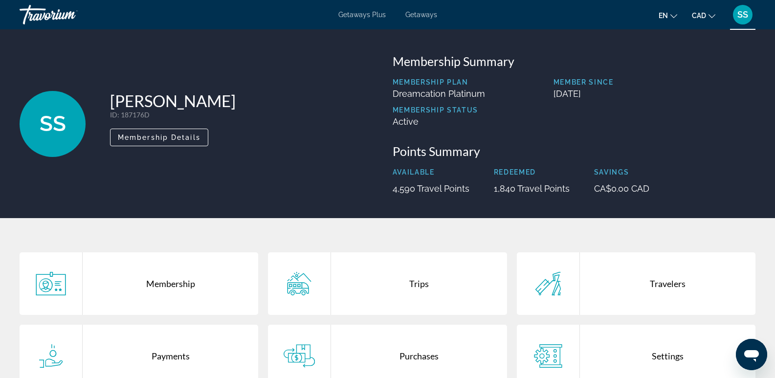
click at [734, 20] on button "SS" at bounding box center [742, 14] width 25 height 21
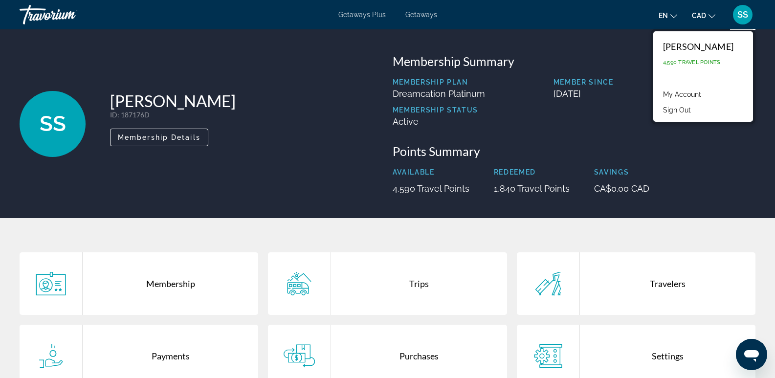
click at [356, 142] on div "SS Sofiia Sadovska ID : 187176D Secondary Member Membership Details" at bounding box center [201, 124] width 363 height 140
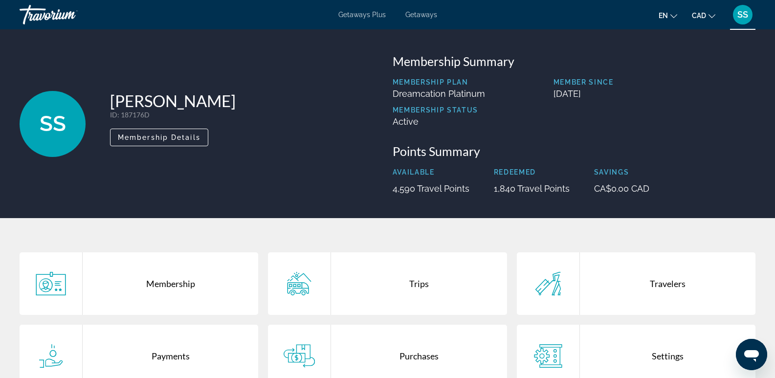
click at [745, 15] on span "SS" at bounding box center [742, 15] width 11 height 10
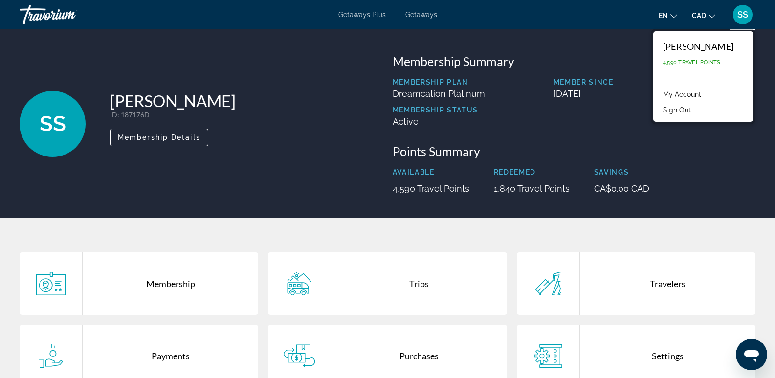
click at [706, 95] on link "My Account" at bounding box center [682, 94] width 48 height 13
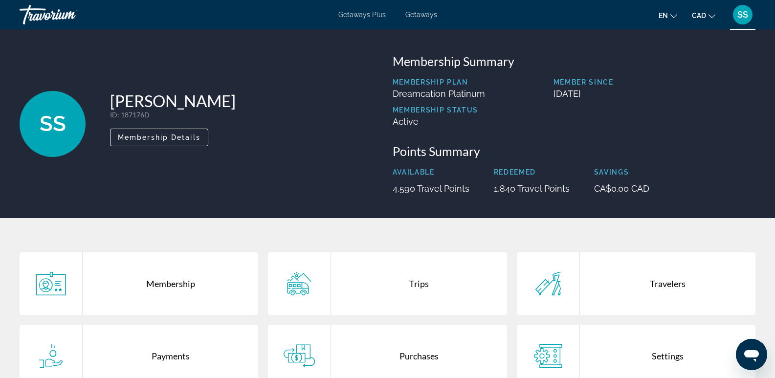
click at [67, 118] on div "SS" at bounding box center [53, 124] width 66 height 66
drag, startPoint x: 33, startPoint y: 13, endPoint x: 58, endPoint y: 26, distance: 28.5
click at [33, 13] on div "Travorium" at bounding box center [69, 14] width 98 height 25
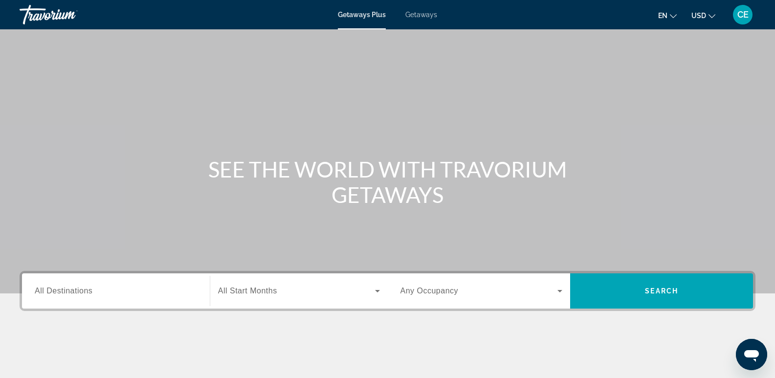
click at [415, 13] on span "Getaways" at bounding box center [421, 15] width 32 height 8
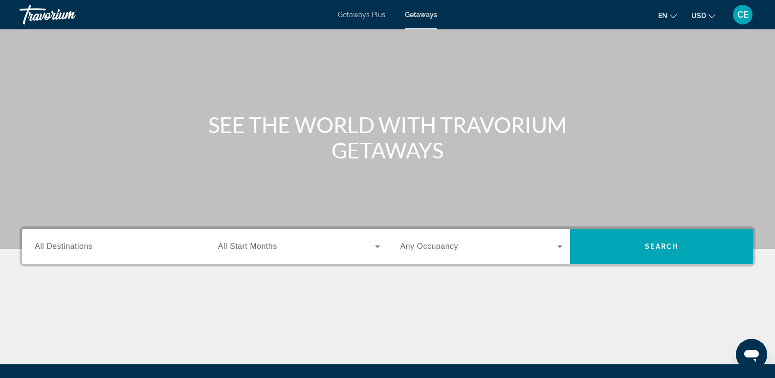
scroll to position [151, 0]
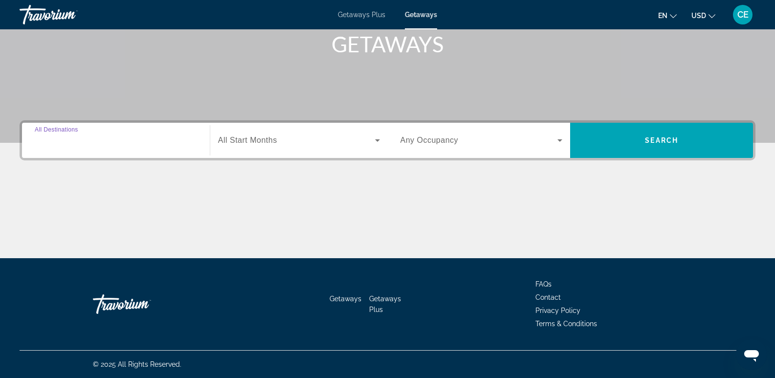
click at [60, 135] on input "Destination All Destinations" at bounding box center [116, 141] width 162 height 12
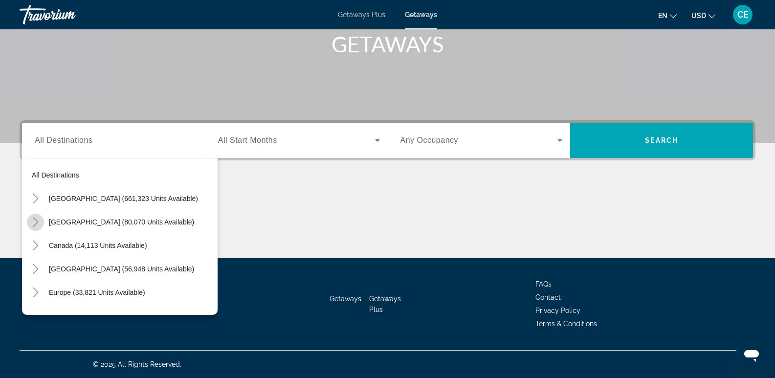
click at [41, 224] on mat-icon "Toggle Mexico (80,070 units available)" at bounding box center [35, 222] width 17 height 17
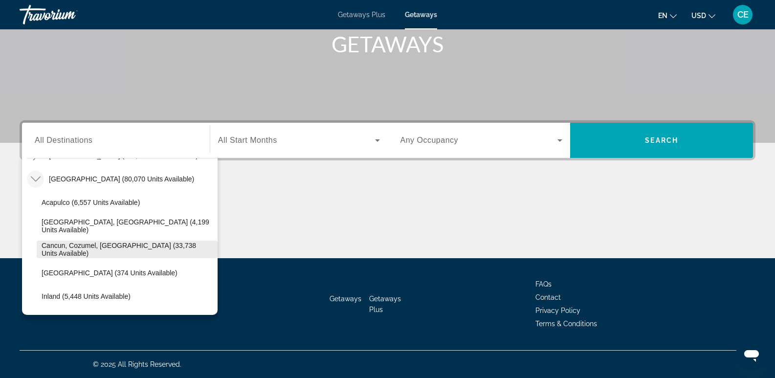
scroll to position [3, 0]
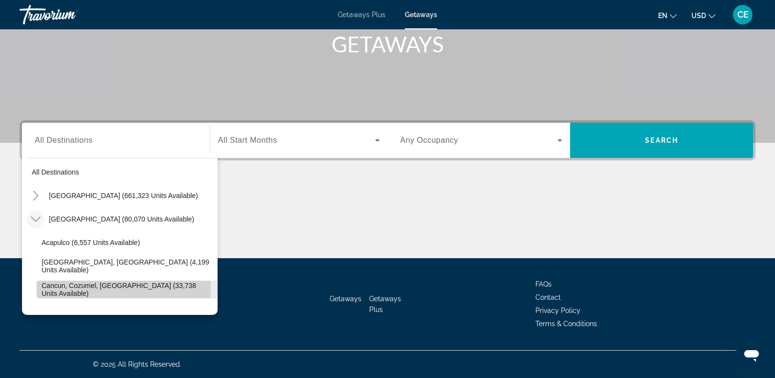
click at [94, 288] on span "Cancun, Cozumel, Riviera Maya (33,738 units available)" at bounding box center [127, 290] width 171 height 16
type input "**********"
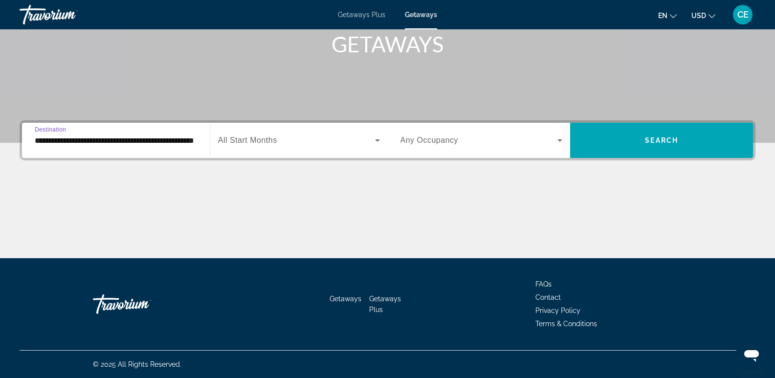
click at [188, 144] on input "**********" at bounding box center [116, 141] width 162 height 12
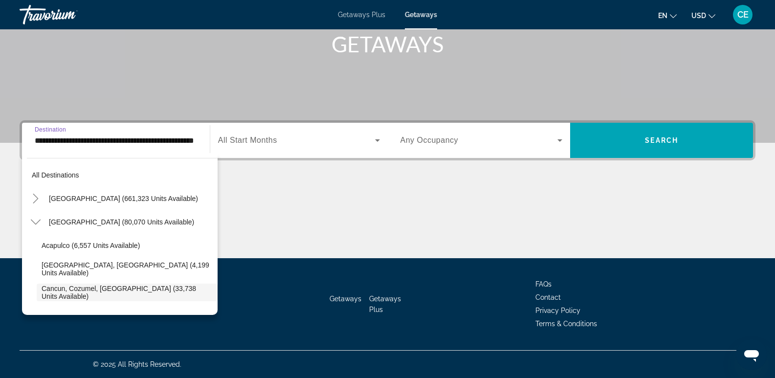
scroll to position [58, 0]
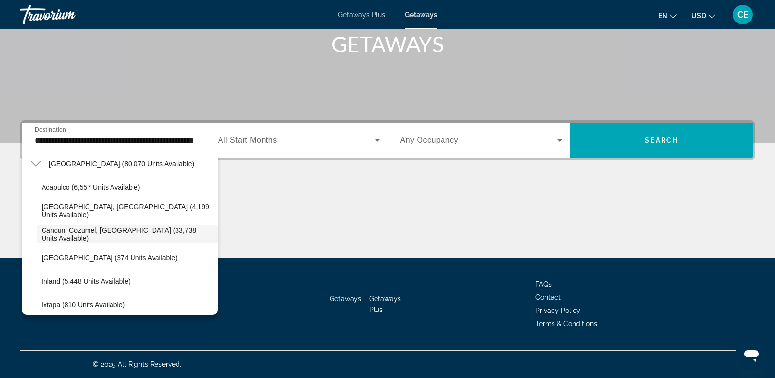
click at [276, 150] on div "Search widget" at bounding box center [299, 140] width 162 height 27
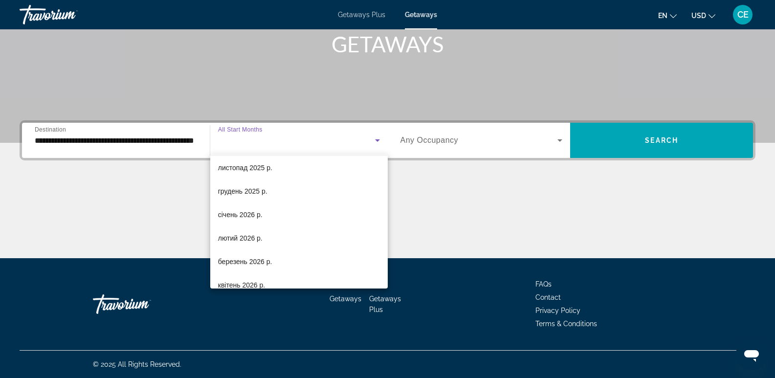
scroll to position [98, 0]
click at [254, 238] on span "березень 2026 р." at bounding box center [245, 236] width 54 height 12
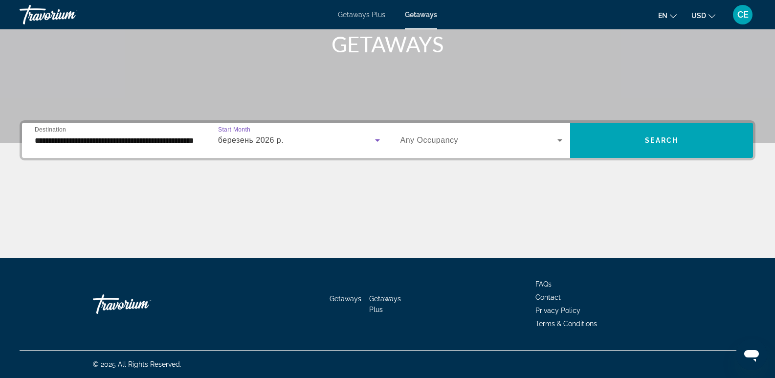
click at [528, 146] on div "Search widget" at bounding box center [482, 140] width 162 height 27
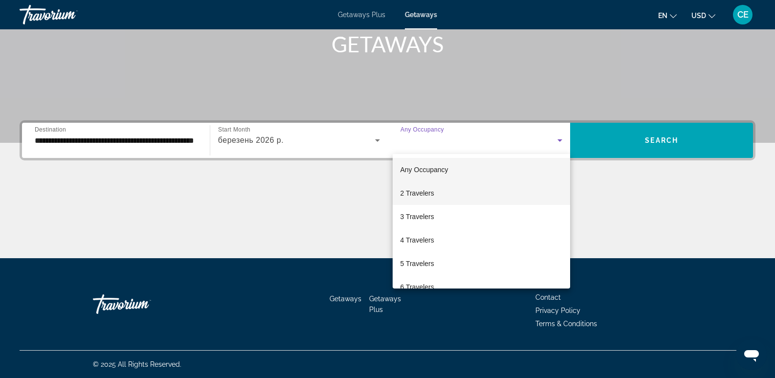
click at [459, 191] on mat-option "2 Travelers" at bounding box center [482, 192] width 178 height 23
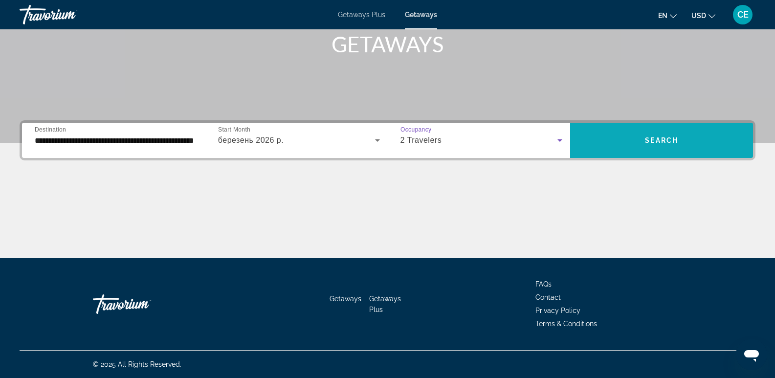
click at [635, 140] on span "Search widget" at bounding box center [661, 140] width 183 height 23
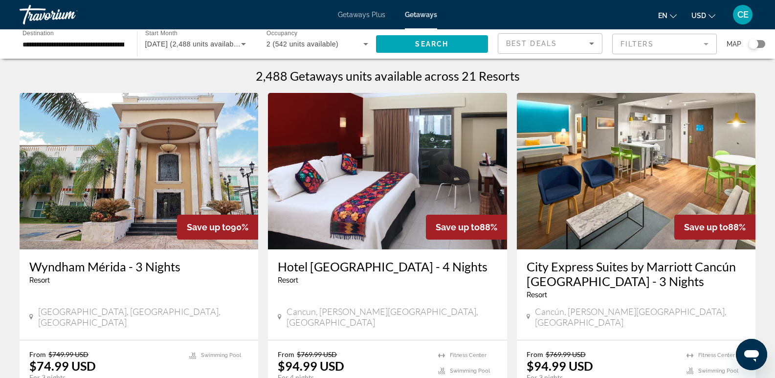
click at [593, 183] on img "Main content" at bounding box center [636, 171] width 239 height 156
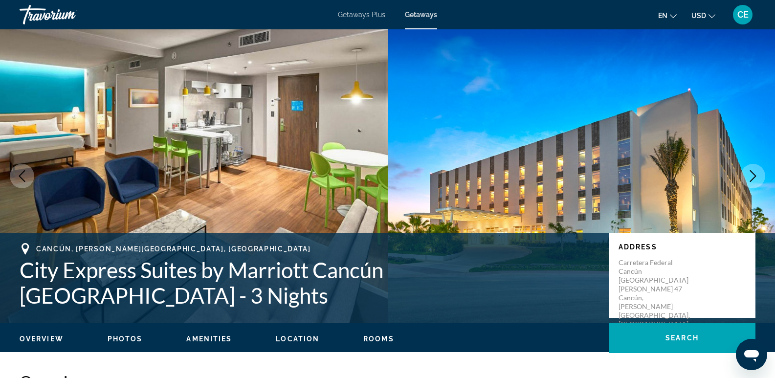
click at [751, 175] on icon "Next image" at bounding box center [753, 176] width 12 height 12
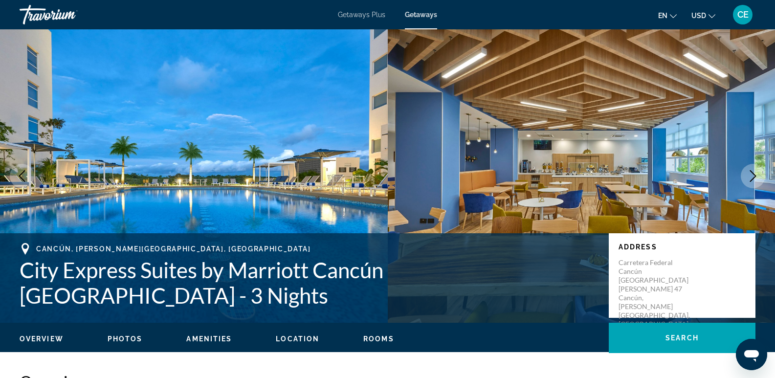
click at [751, 174] on icon "Next image" at bounding box center [753, 176] width 12 height 12
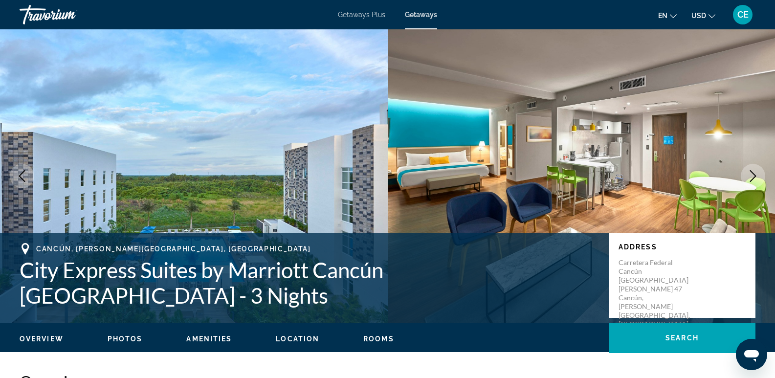
click at [751, 174] on icon "Next image" at bounding box center [753, 176] width 12 height 12
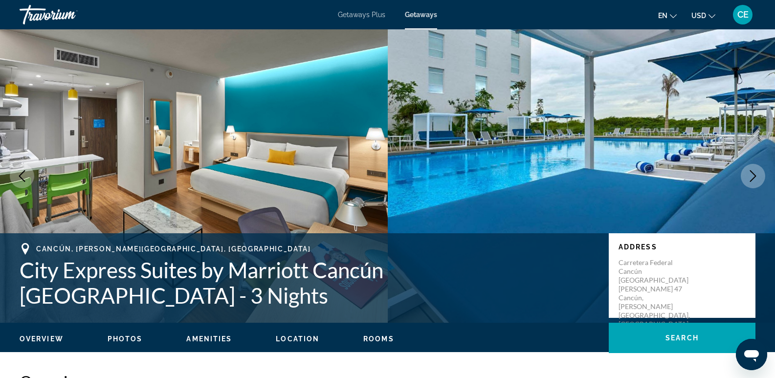
click at [751, 174] on icon "Next image" at bounding box center [753, 176] width 12 height 12
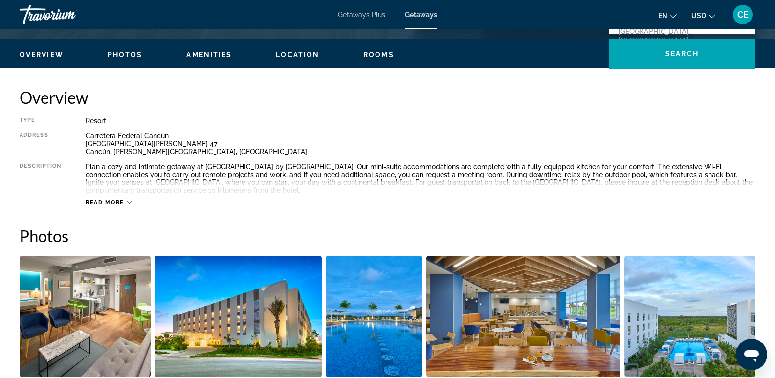
scroll to position [293, 0]
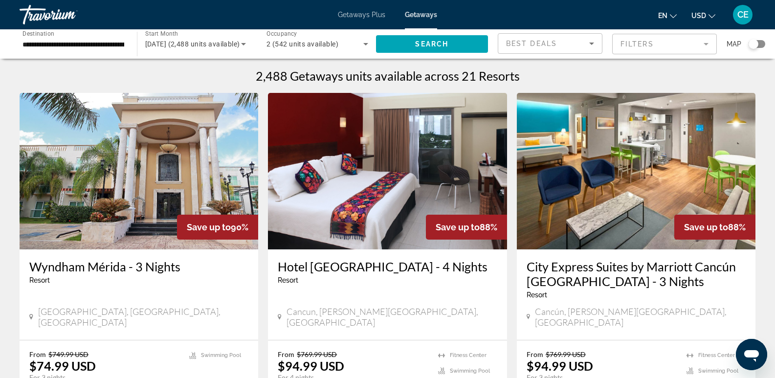
click at [759, 38] on div "Map" at bounding box center [746, 44] width 39 height 22
click at [760, 43] on div "Search widget" at bounding box center [757, 44] width 17 height 8
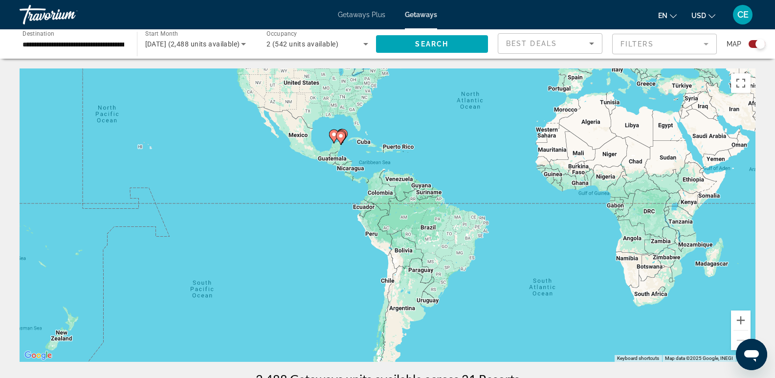
drag, startPoint x: 258, startPoint y: 259, endPoint x: 368, endPoint y: 169, distance: 142.5
click at [368, 169] on div "To activate drag with keyboard, press Alt + Enter. Once in keyboard drag state,…" at bounding box center [388, 214] width 736 height 293
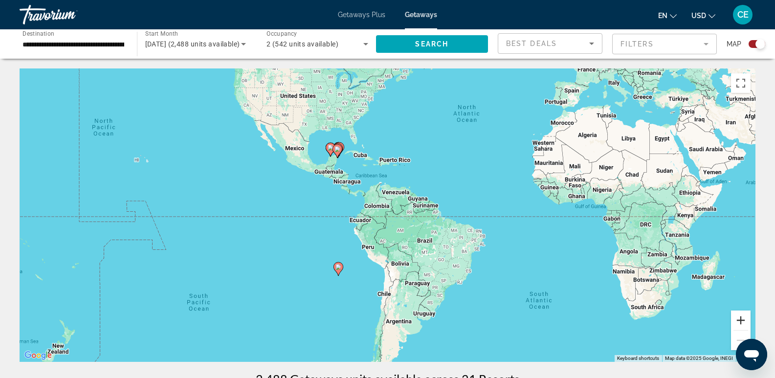
click at [743, 324] on button "Zoom in" at bounding box center [741, 321] width 20 height 20
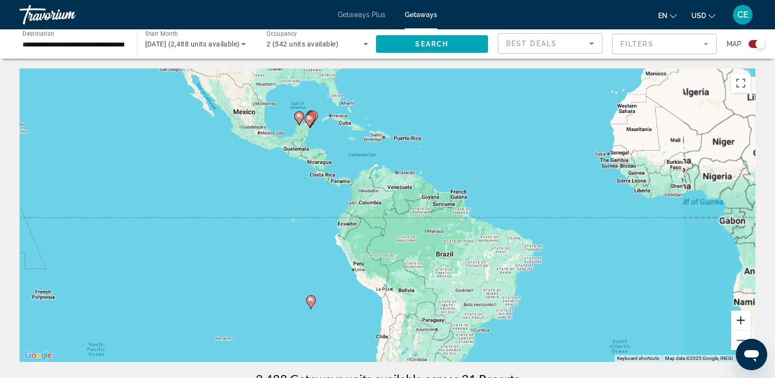
click at [743, 324] on button "Zoom in" at bounding box center [741, 321] width 20 height 20
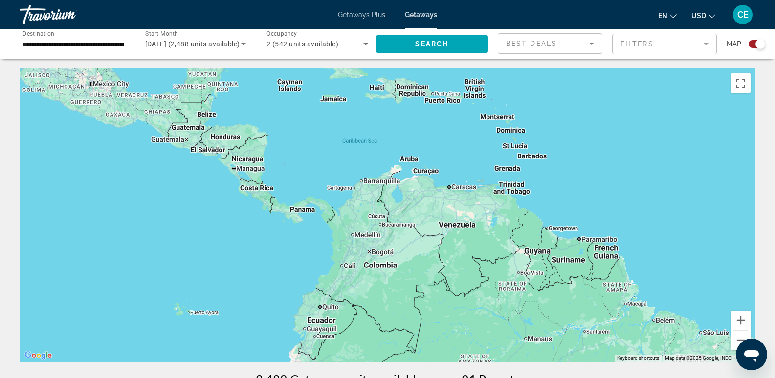
drag, startPoint x: 386, startPoint y: 181, endPoint x: 471, endPoint y: 379, distance: 215.4
click at [471, 378] on html "**********" at bounding box center [387, 189] width 775 height 378
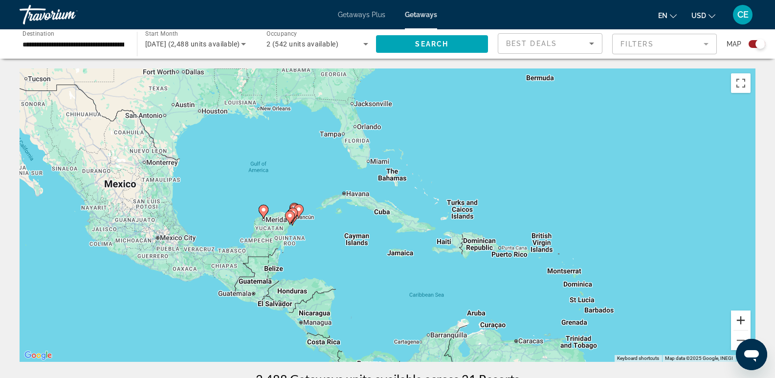
click at [738, 320] on button "Zoom in" at bounding box center [741, 321] width 20 height 20
click at [739, 320] on button "Zoom in" at bounding box center [741, 321] width 20 height 20
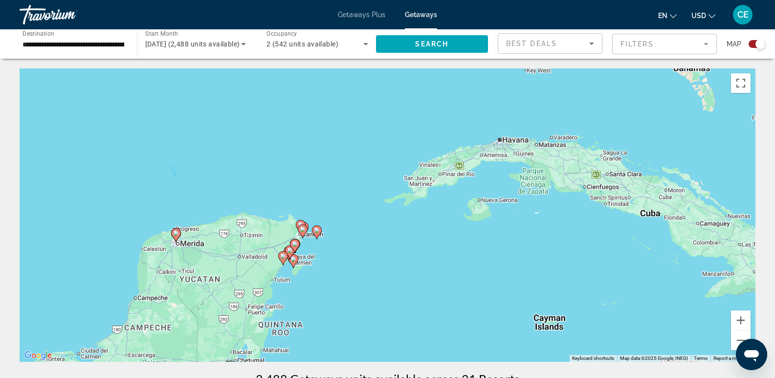
drag, startPoint x: 294, startPoint y: 268, endPoint x: 522, endPoint y: 278, distance: 228.1
click at [517, 275] on div "To activate drag with keyboard, press Alt + Enter. Once in keyboard drag state,…" at bounding box center [388, 214] width 736 height 293
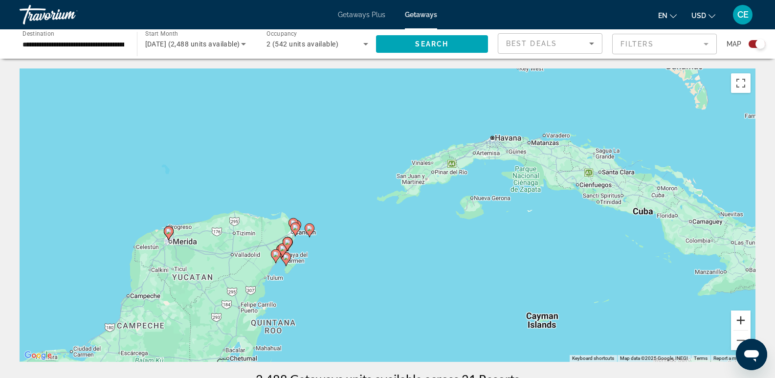
click at [738, 317] on button "Zoom in" at bounding box center [741, 321] width 20 height 20
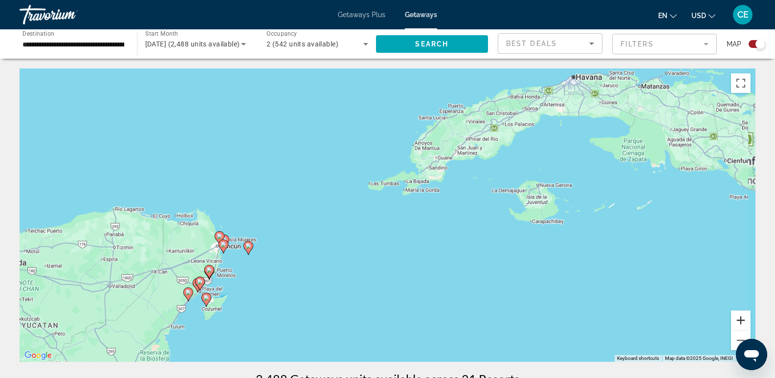
click at [738, 316] on button "Zoom in" at bounding box center [741, 321] width 20 height 20
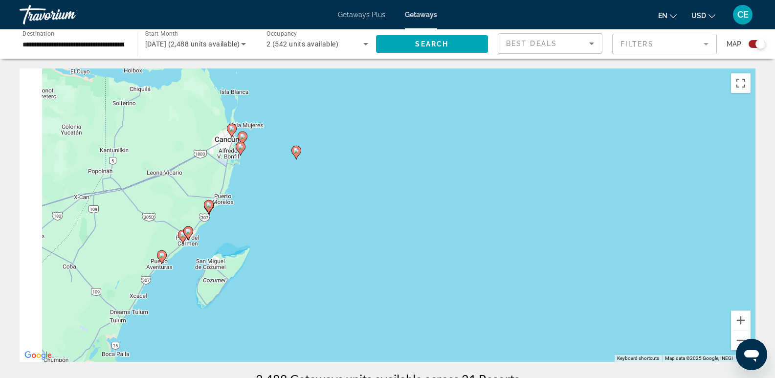
drag, startPoint x: 344, startPoint y: 298, endPoint x: 571, endPoint y: 145, distance: 274.4
click at [571, 145] on div "To activate drag with keyboard, press Alt + Enter. Once in keyboard drag state,…" at bounding box center [388, 214] width 736 height 293
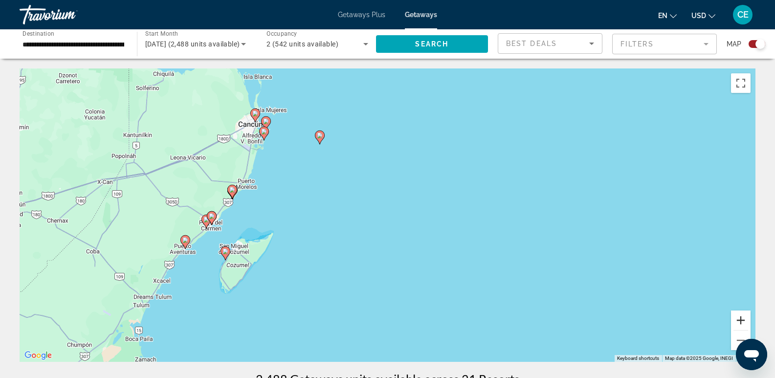
click at [742, 317] on button "Zoom in" at bounding box center [741, 321] width 20 height 20
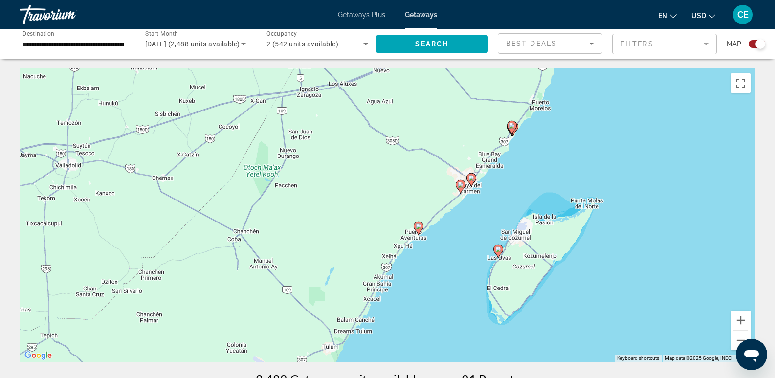
drag, startPoint x: 307, startPoint y: 286, endPoint x: 646, endPoint y: 228, distance: 344.3
click at [646, 228] on div "To activate drag with keyboard, press Alt + Enter. Once in keyboard drag state,…" at bounding box center [388, 214] width 736 height 293
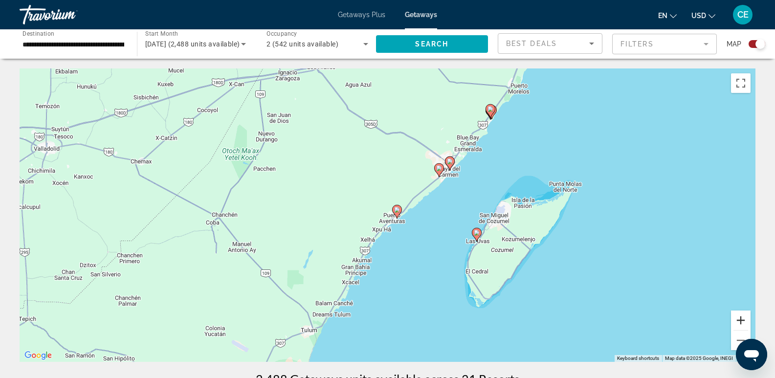
click at [743, 321] on button "Zoom in" at bounding box center [741, 321] width 20 height 20
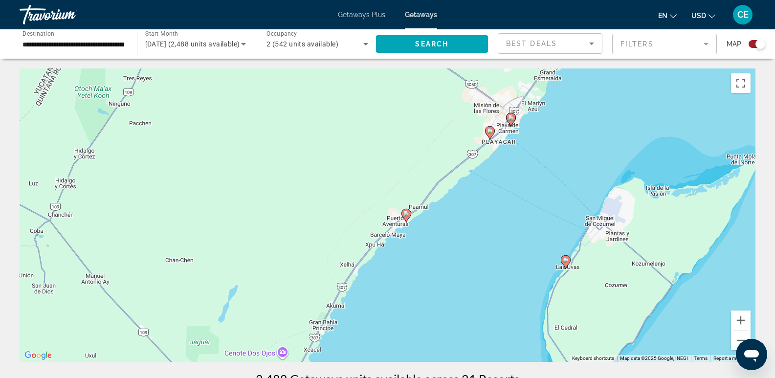
click at [567, 263] on icon "Main content" at bounding box center [565, 262] width 9 height 13
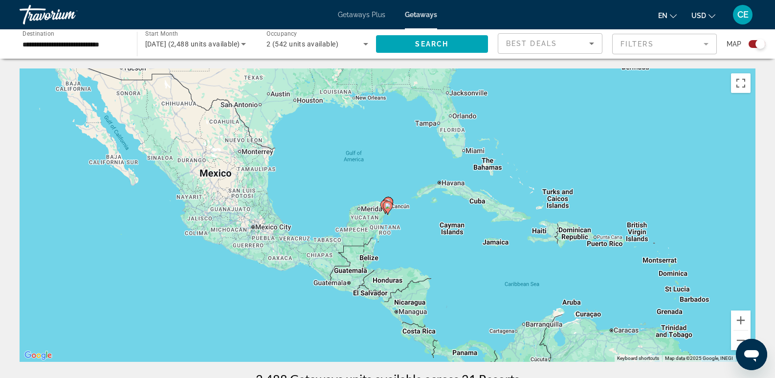
click at [387, 209] on icon "Main content" at bounding box center [387, 207] width 9 height 13
type input "**********"
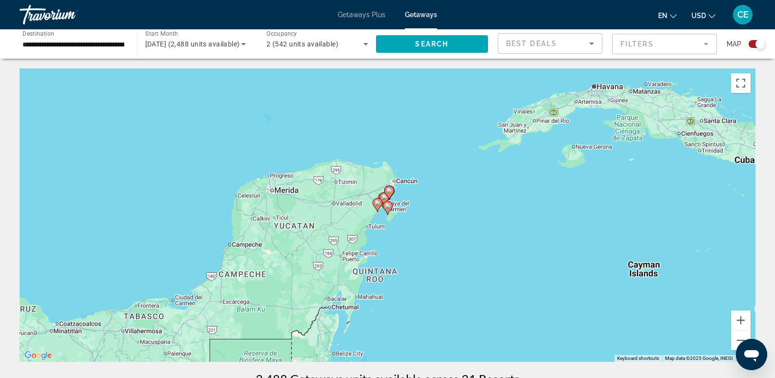
click at [387, 209] on icon "Main content" at bounding box center [387, 207] width 9 height 13
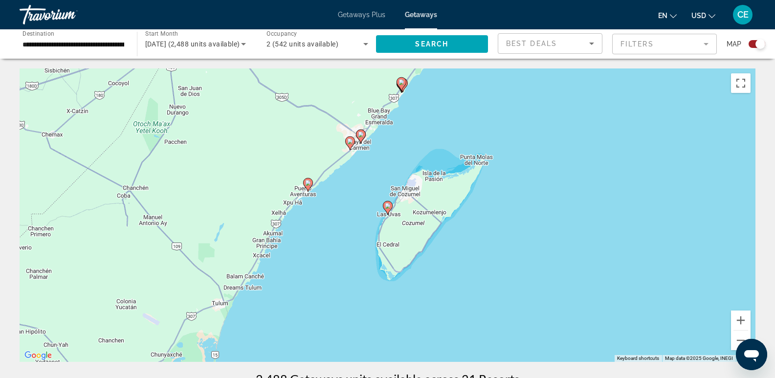
click at [387, 210] on icon "Main content" at bounding box center [387, 207] width 9 height 13
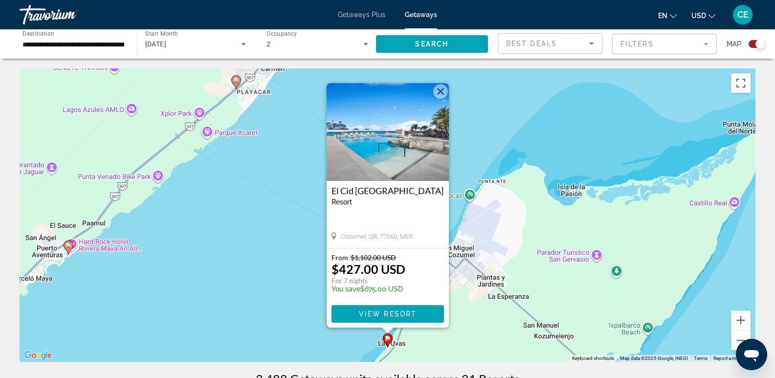
click at [394, 146] on img "Main content" at bounding box center [388, 132] width 122 height 98
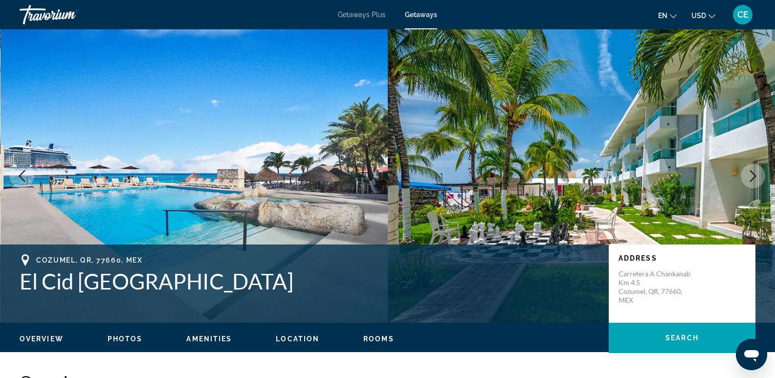
click at [751, 176] on icon "Next image" at bounding box center [753, 176] width 12 height 12
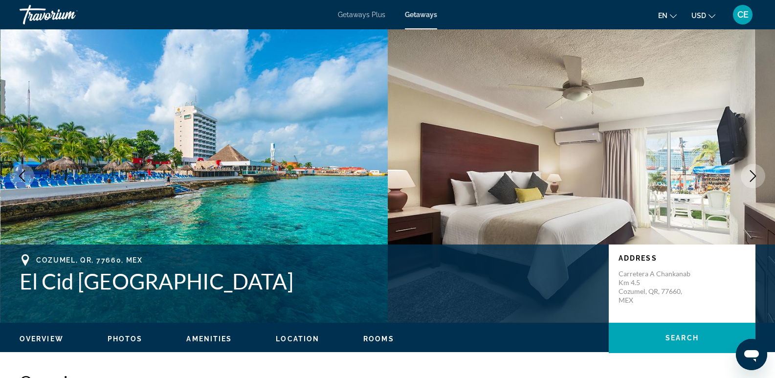
click at [751, 176] on icon "Next image" at bounding box center [753, 176] width 12 height 12
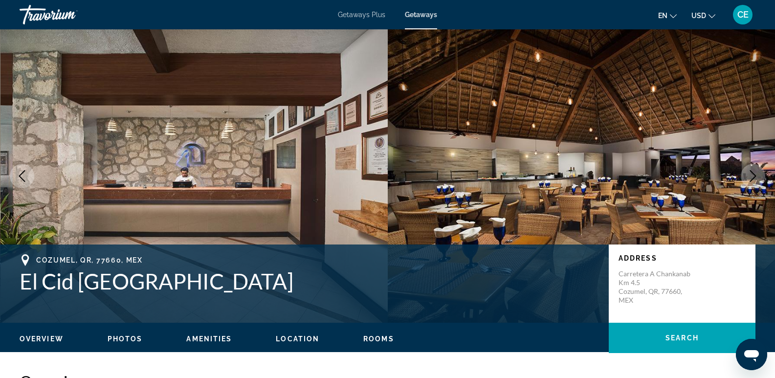
click at [751, 176] on icon "Next image" at bounding box center [753, 176] width 12 height 12
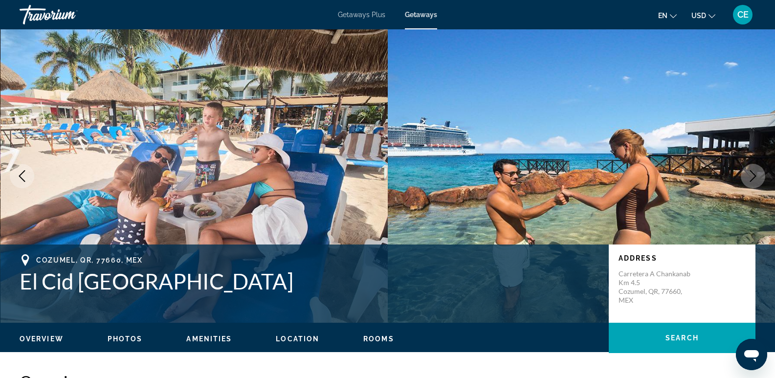
click at [746, 176] on button "Next image" at bounding box center [753, 176] width 24 height 24
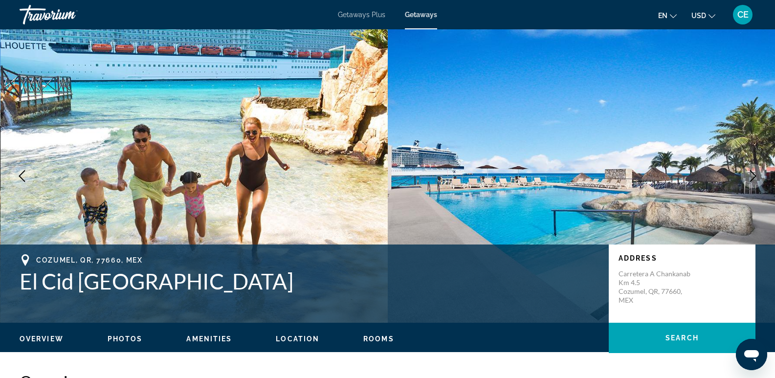
click at [746, 175] on button "Next image" at bounding box center [753, 176] width 24 height 24
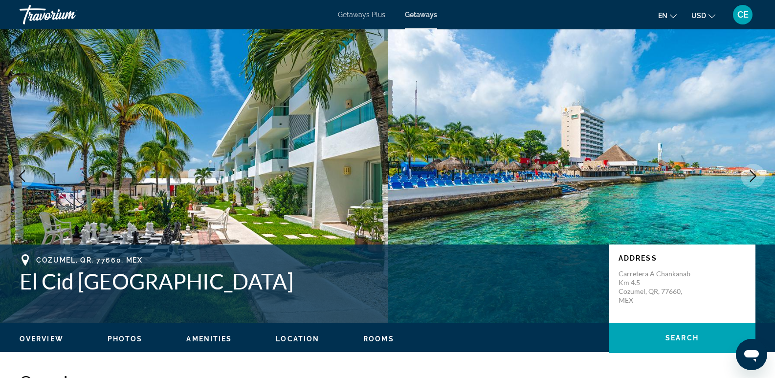
click at [745, 175] on button "Next image" at bounding box center [753, 176] width 24 height 24
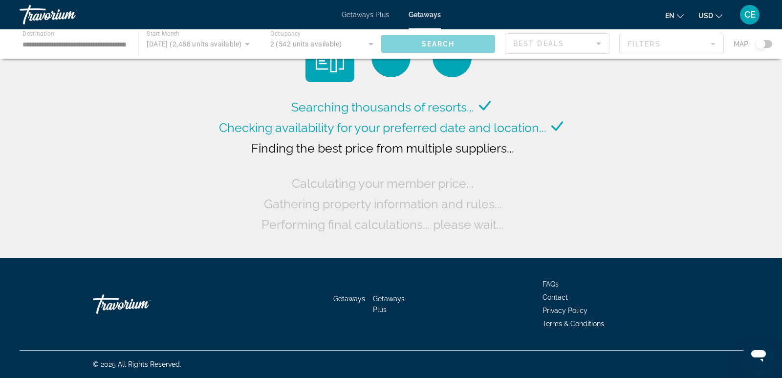
click at [767, 42] on div "Main content" at bounding box center [391, 43] width 782 height 29
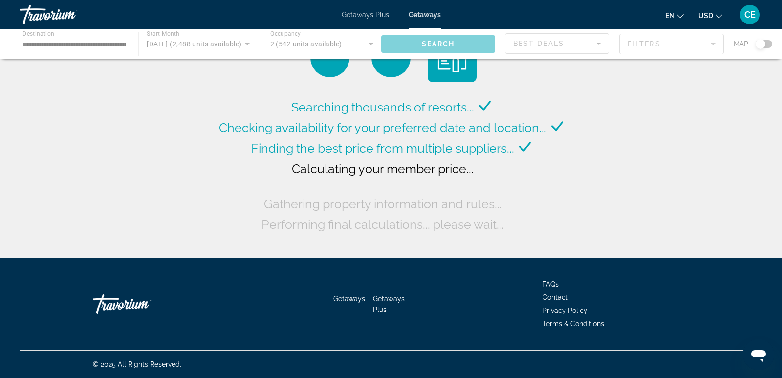
click at [767, 43] on div "Main content" at bounding box center [391, 43] width 782 height 29
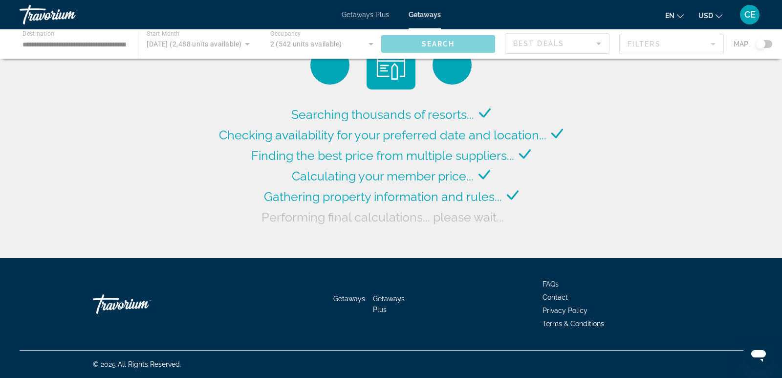
click at [768, 45] on div "Main content" at bounding box center [391, 43] width 782 height 29
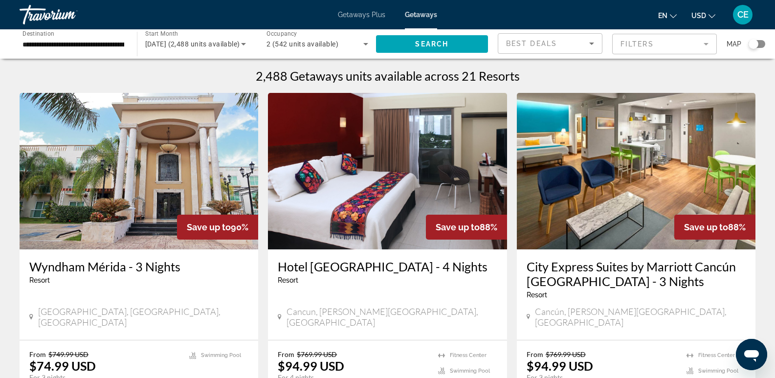
click at [766, 44] on div "**********" at bounding box center [387, 43] width 775 height 29
click at [756, 43] on div "Search widget" at bounding box center [754, 44] width 10 height 10
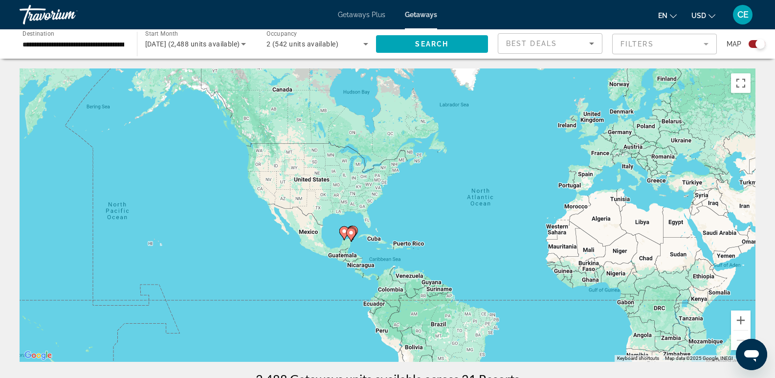
drag, startPoint x: 326, startPoint y: 276, endPoint x: 448, endPoint y: 274, distance: 122.8
click at [448, 274] on div "To activate drag with keyboard, press Alt + Enter. Once in keyboard drag state,…" at bounding box center [388, 214] width 736 height 293
click at [743, 320] on button "Zoom in" at bounding box center [741, 321] width 20 height 20
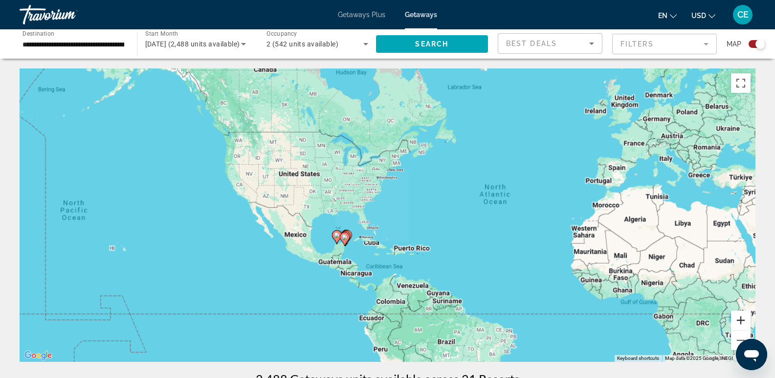
drag, startPoint x: 743, startPoint y: 320, endPoint x: 658, endPoint y: 315, distance: 85.3
click at [737, 321] on button "Zoom in" at bounding box center [741, 321] width 20 height 20
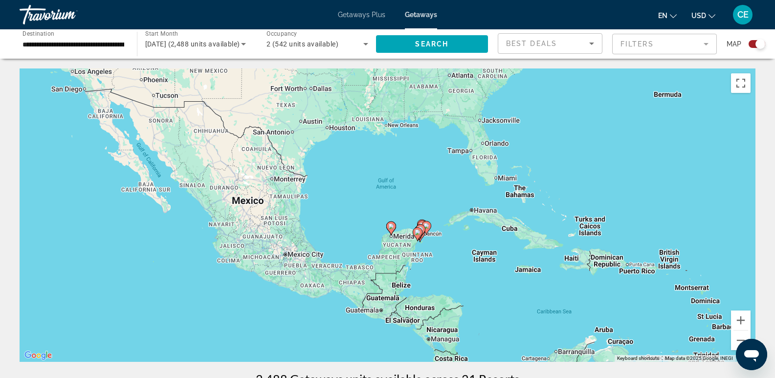
drag, startPoint x: 488, startPoint y: 307, endPoint x: 629, endPoint y: 230, distance: 161.5
click at [630, 230] on div "To activate drag with keyboard, press Alt + Enter. Once in keyboard drag state,…" at bounding box center [388, 214] width 736 height 293
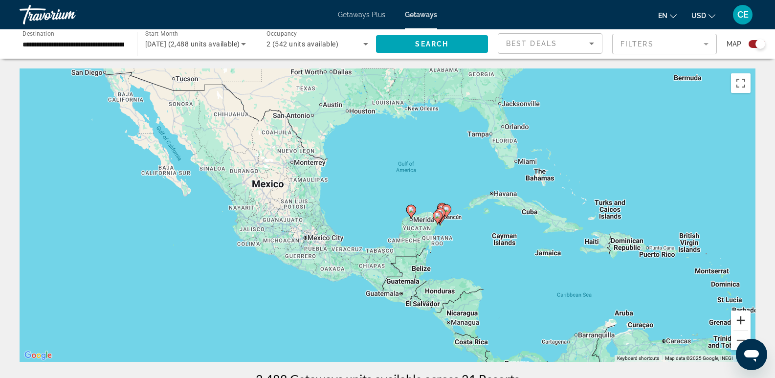
click at [743, 322] on button "Zoom in" at bounding box center [741, 321] width 20 height 20
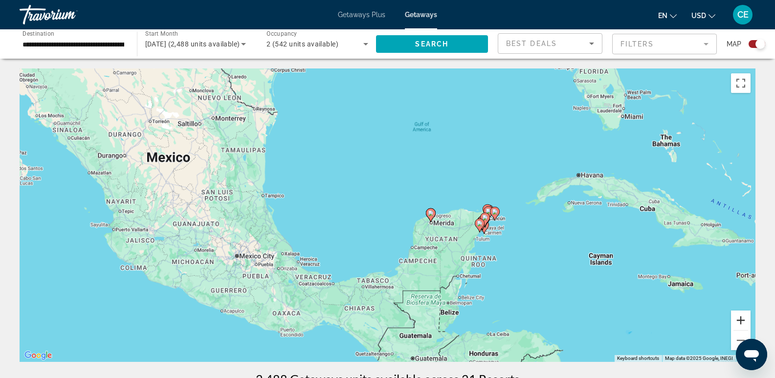
click at [743, 322] on button "Zoom in" at bounding box center [741, 321] width 20 height 20
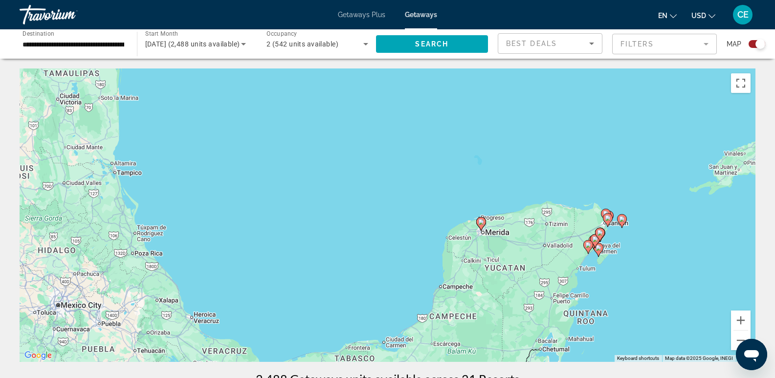
drag, startPoint x: 662, startPoint y: 278, endPoint x: 608, endPoint y: 282, distance: 53.9
click at [608, 282] on div "To activate drag with keyboard, press Alt + Enter. Once in keyboard drag state,…" at bounding box center [388, 214] width 736 height 293
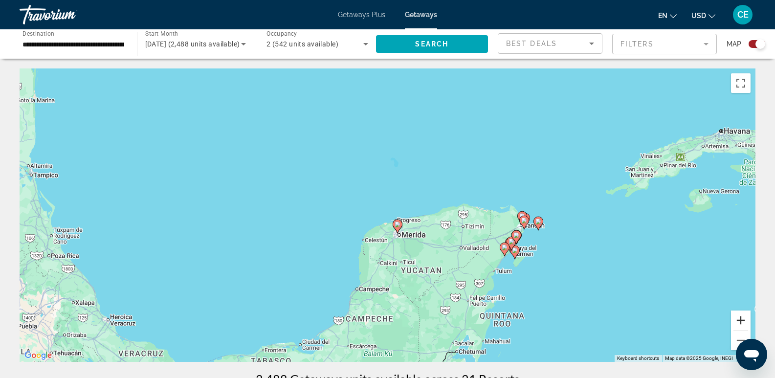
click at [740, 320] on button "Zoom in" at bounding box center [741, 321] width 20 height 20
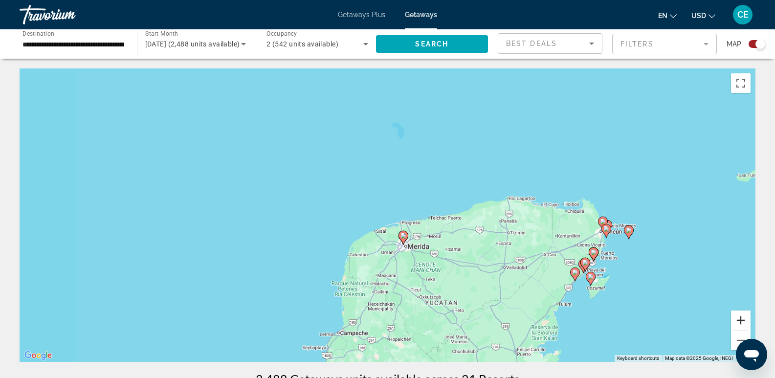
click at [740, 320] on button "Zoom in" at bounding box center [741, 321] width 20 height 20
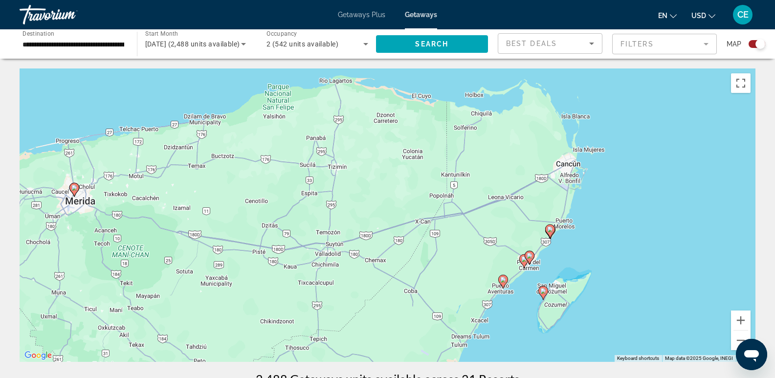
drag, startPoint x: 649, startPoint y: 301, endPoint x: 329, endPoint y: 225, distance: 329.3
click at [277, 202] on div "To activate drag with keyboard, press Alt + Enter. Once in keyboard drag state,…" at bounding box center [388, 214] width 736 height 293
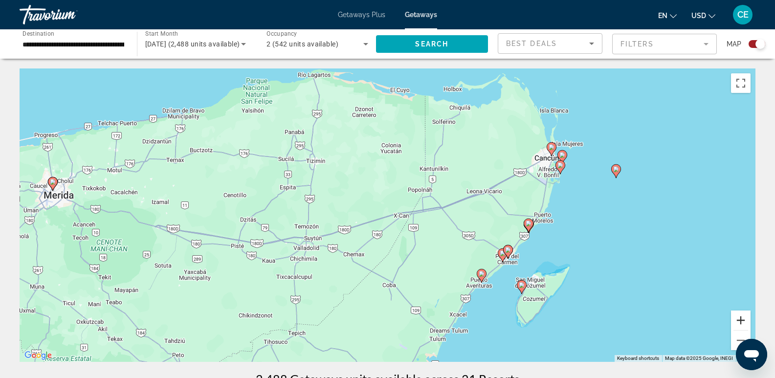
click at [735, 318] on button "Zoom in" at bounding box center [741, 321] width 20 height 20
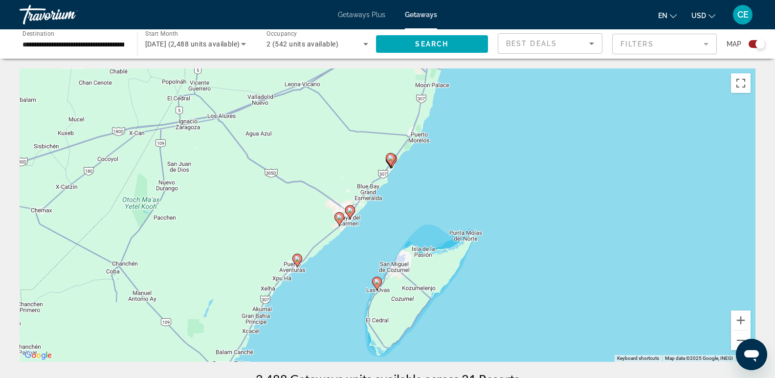
drag, startPoint x: 691, startPoint y: 309, endPoint x: 411, endPoint y: 225, distance: 292.4
click at [411, 225] on div "To activate drag with keyboard, press Alt + Enter. Once in keyboard drag state,…" at bounding box center [388, 214] width 736 height 293
click at [743, 321] on button "Zoom in" at bounding box center [741, 321] width 20 height 20
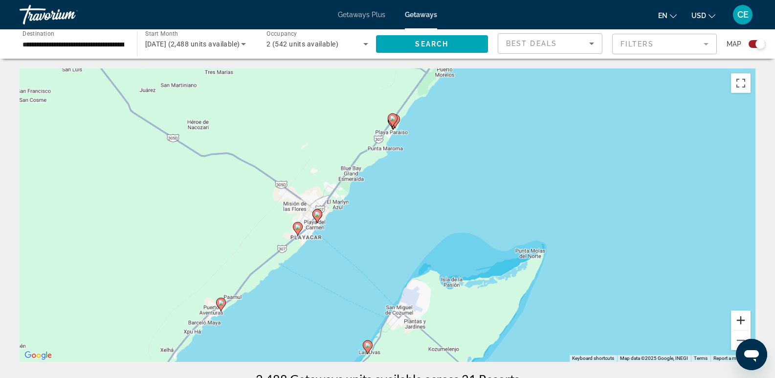
click at [743, 320] on button "Zoom in" at bounding box center [741, 321] width 20 height 20
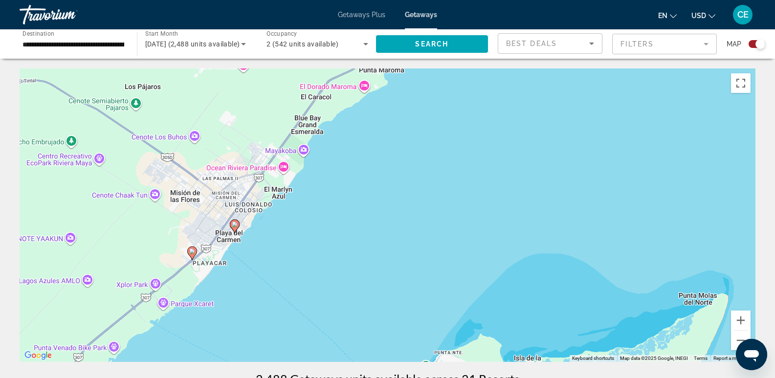
click at [235, 226] on image "Main content" at bounding box center [235, 225] width 6 height 6
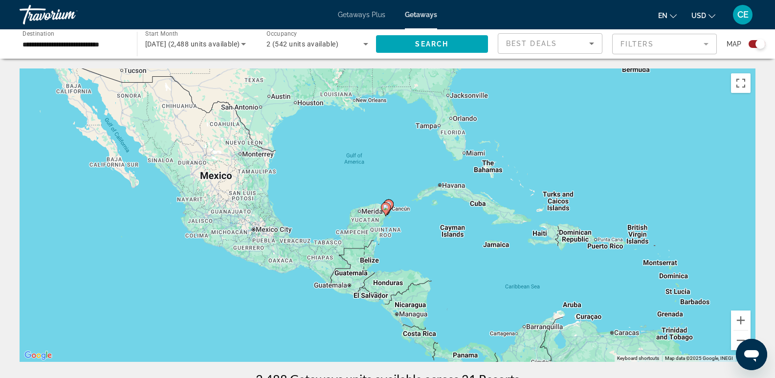
click at [388, 207] on image "Main content" at bounding box center [386, 207] width 6 height 6
type input "**********"
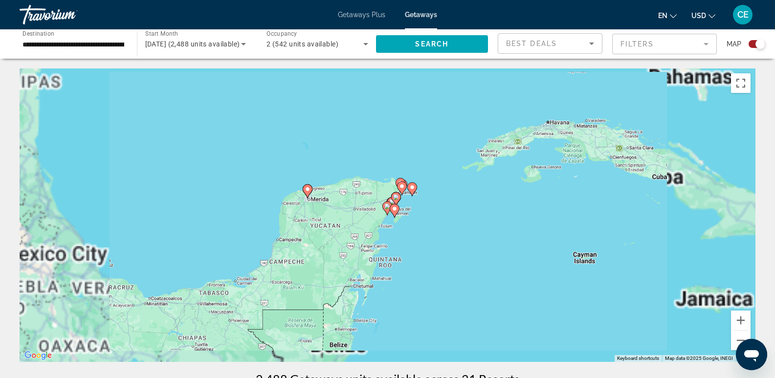
click at [388, 207] on image "Main content" at bounding box center [387, 206] width 6 height 6
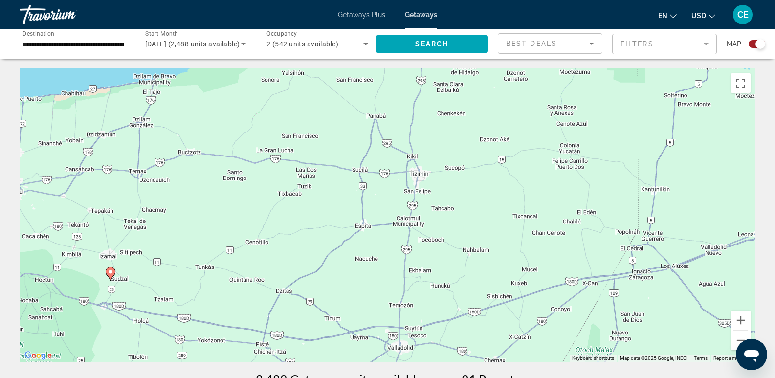
drag, startPoint x: 191, startPoint y: 190, endPoint x: 448, endPoint y: 328, distance: 291.7
click at [570, 378] on html "**********" at bounding box center [387, 189] width 775 height 378
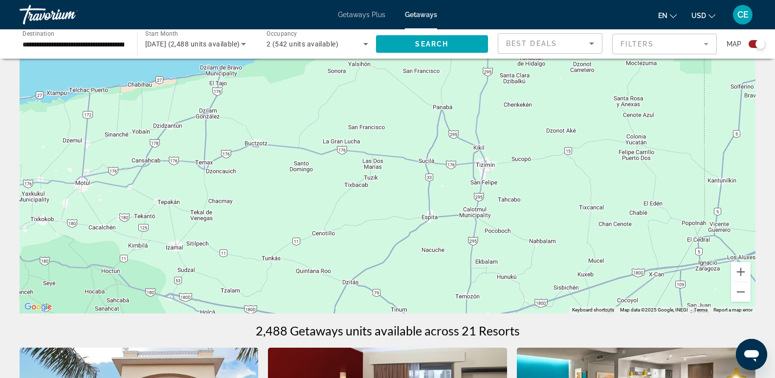
scroll to position [49, 0]
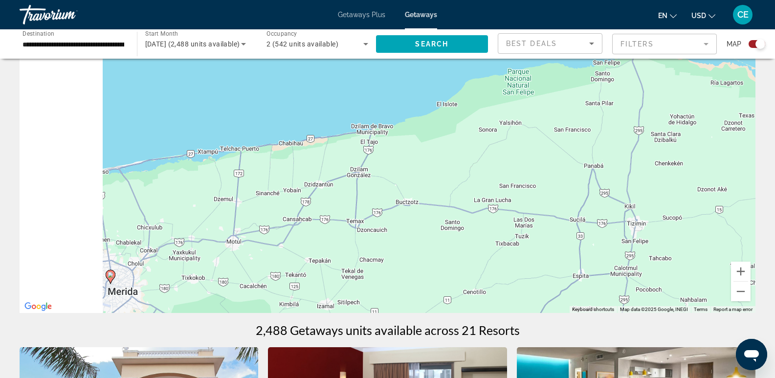
drag, startPoint x: 315, startPoint y: 273, endPoint x: 648, endPoint y: 362, distance: 345.2
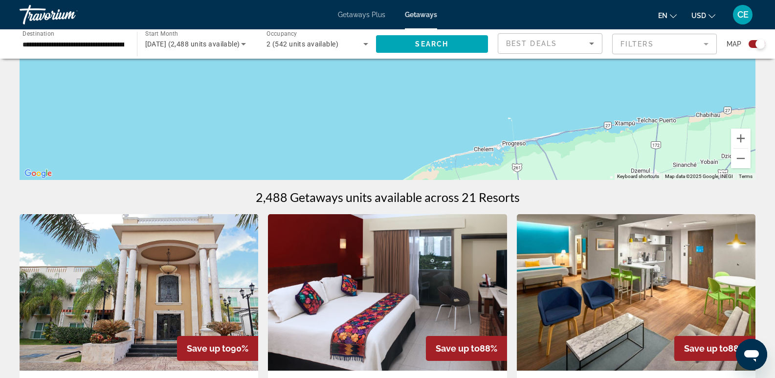
scroll to position [196, 0]
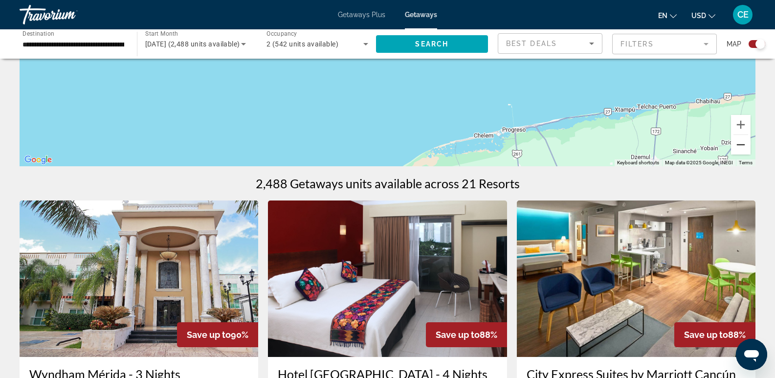
click at [738, 142] on button "Zoom out" at bounding box center [741, 145] width 20 height 20
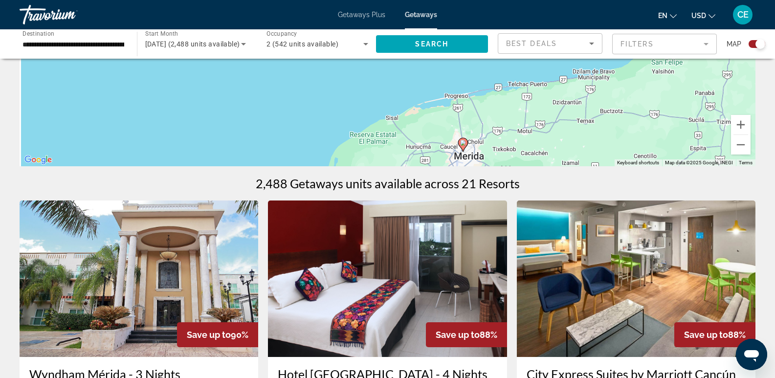
drag, startPoint x: 594, startPoint y: 127, endPoint x: 605, endPoint y: 154, distance: 28.9
click at [604, 160] on div "To activate drag with keyboard, press Alt + Enter. Once in keyboard drag state,…" at bounding box center [388, 19] width 736 height 293
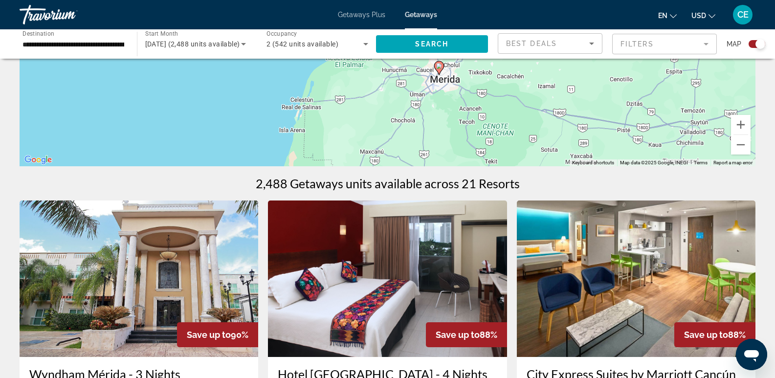
drag, startPoint x: 677, startPoint y: 146, endPoint x: 560, endPoint y: 67, distance: 140.9
click at [649, 62] on div "To activate drag with keyboard, press Alt + Enter. Once in keyboard drag state,…" at bounding box center [388, 19] width 736 height 293
click at [440, 69] on image "Main content" at bounding box center [440, 67] width 6 height 6
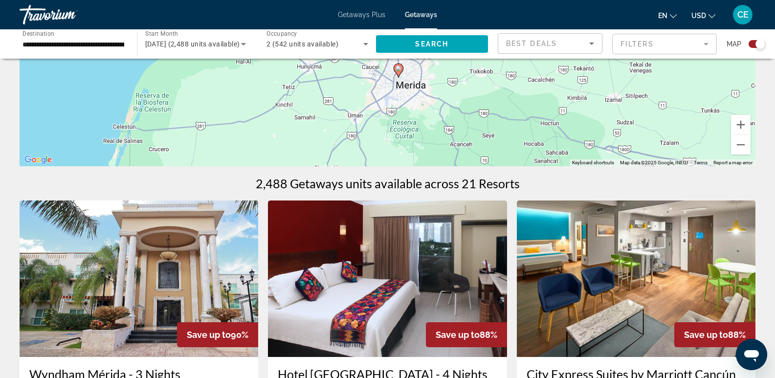
drag, startPoint x: 437, startPoint y: 79, endPoint x: 454, endPoint y: 146, distance: 69.7
click at [454, 146] on div "To activate drag with keyboard, press Alt + Enter. Once in keyboard drag state,…" at bounding box center [388, 19] width 736 height 293
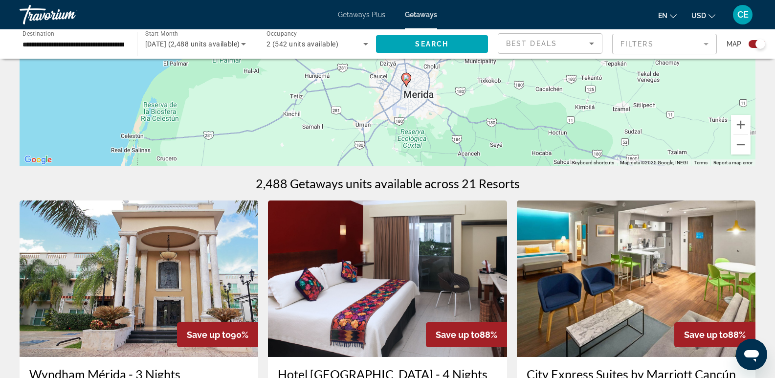
click at [406, 81] on icon "Main content" at bounding box center [405, 79] width 9 height 13
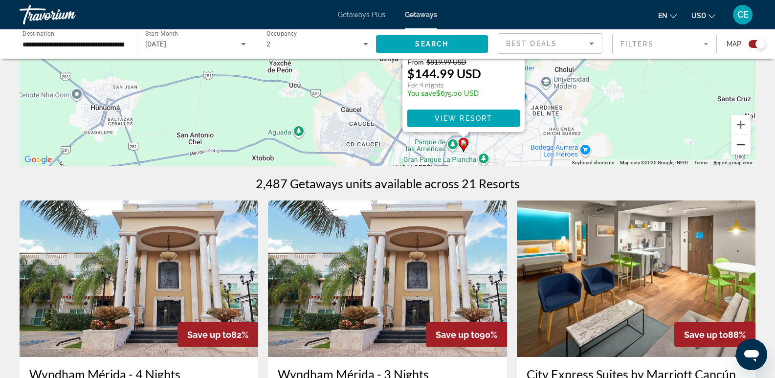
click at [743, 143] on button "Zoom out" at bounding box center [741, 145] width 20 height 20
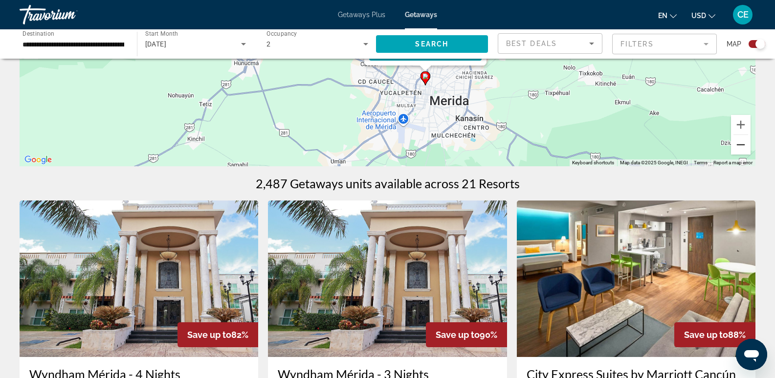
click at [743, 143] on button "Zoom out" at bounding box center [741, 145] width 20 height 20
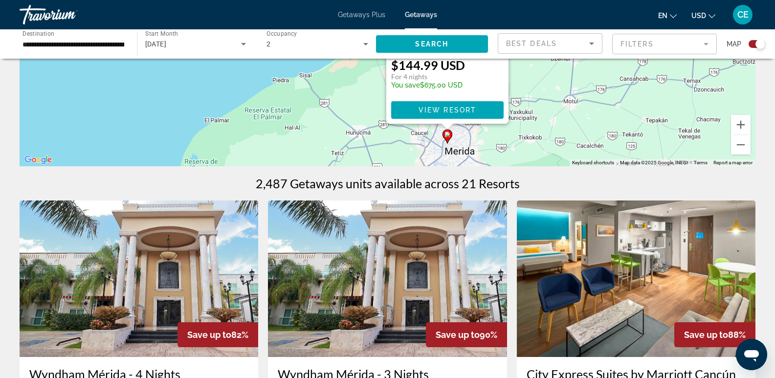
drag, startPoint x: 609, startPoint y: 112, endPoint x: 647, endPoint y: 201, distance: 97.3
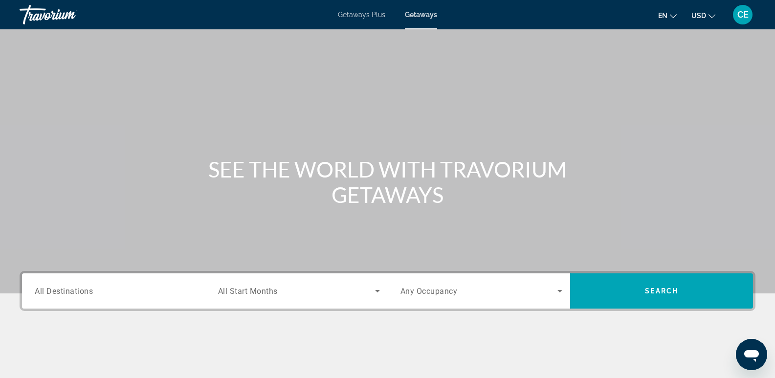
click at [88, 292] on span "All Destinations" at bounding box center [64, 290] width 58 height 9
click at [88, 292] on input "Destination All Destinations" at bounding box center [116, 292] width 162 height 12
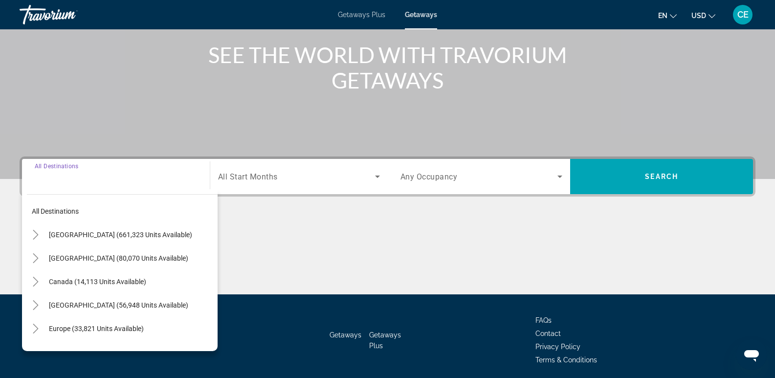
scroll to position [151, 0]
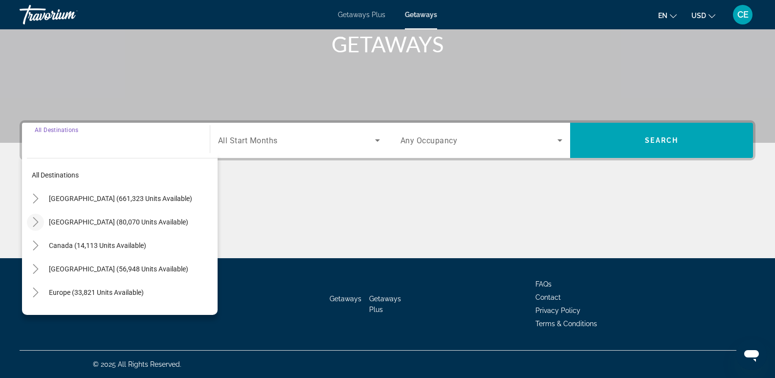
click at [33, 223] on icon "Toggle Mexico (80,070 units available)" at bounding box center [36, 222] width 10 height 10
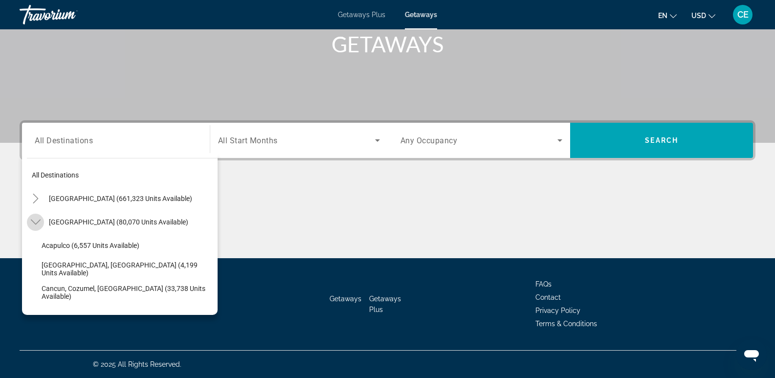
scroll to position [52, 0]
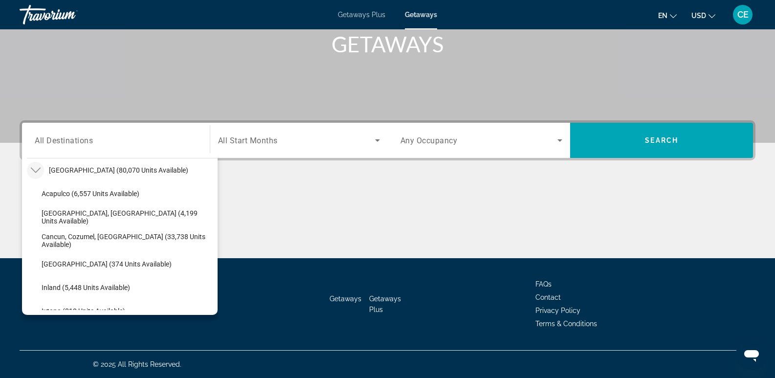
click at [36, 171] on icon "Toggle Mexico (80,070 units available)" at bounding box center [36, 170] width 10 height 10
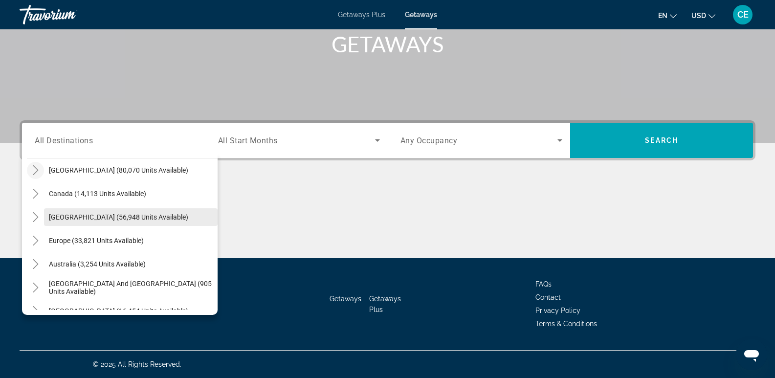
click at [68, 218] on span "Caribbean & Atlantic Islands (56,948 units available)" at bounding box center [118, 217] width 139 height 8
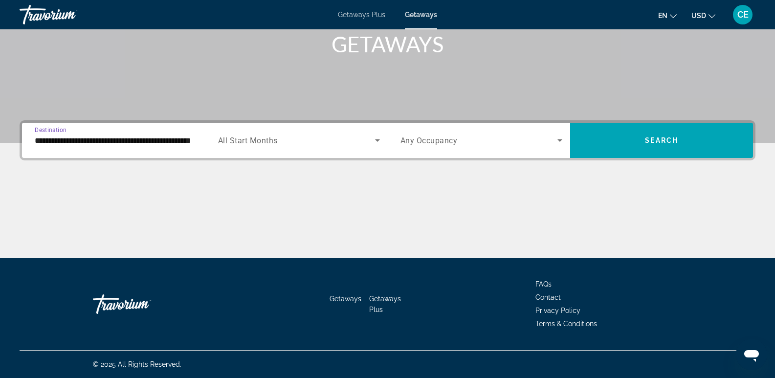
click at [180, 137] on input "**********" at bounding box center [116, 141] width 162 height 12
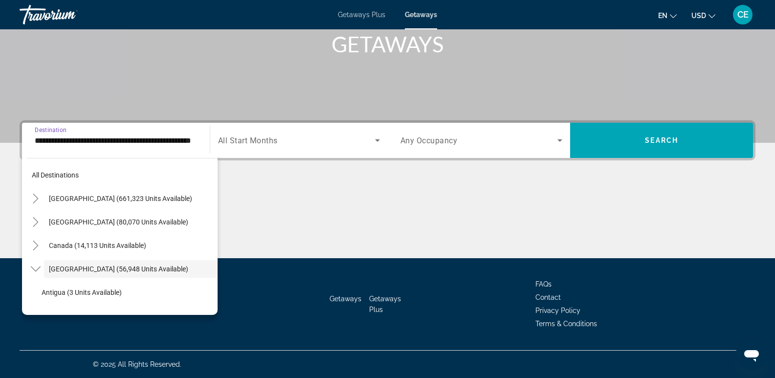
scroll to position [35, 0]
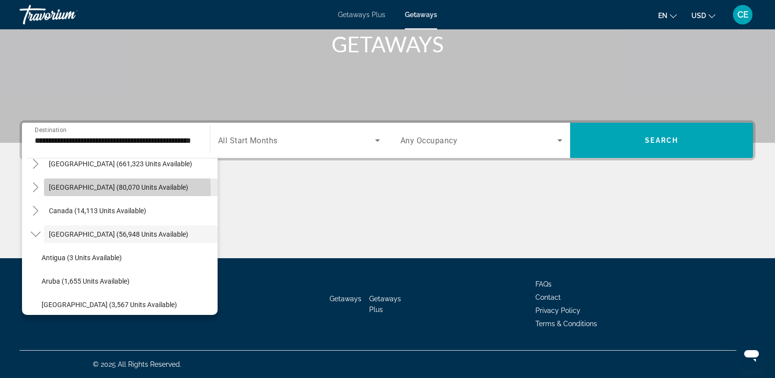
click at [75, 191] on span "Search widget" at bounding box center [131, 187] width 174 height 23
type input "**********"
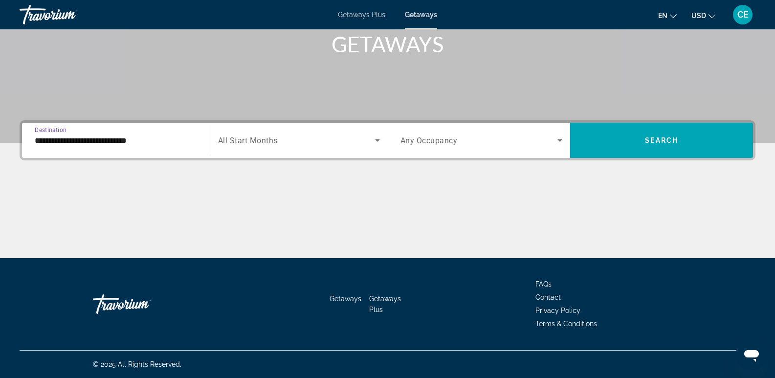
click at [302, 145] on span "Search widget" at bounding box center [296, 140] width 157 height 12
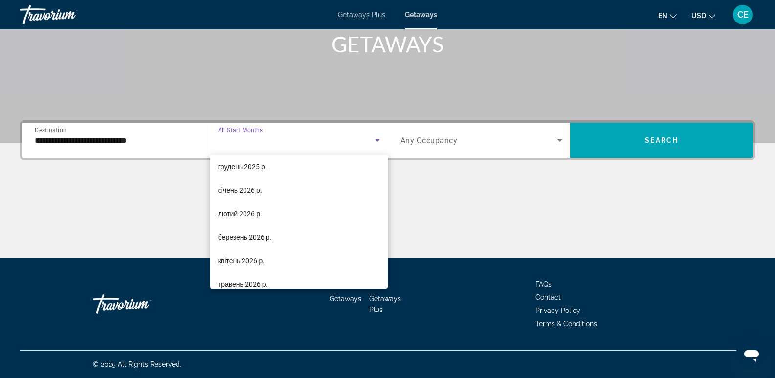
scroll to position [98, 0]
click at [253, 214] on span "лютий 2026 р." at bounding box center [240, 213] width 44 height 12
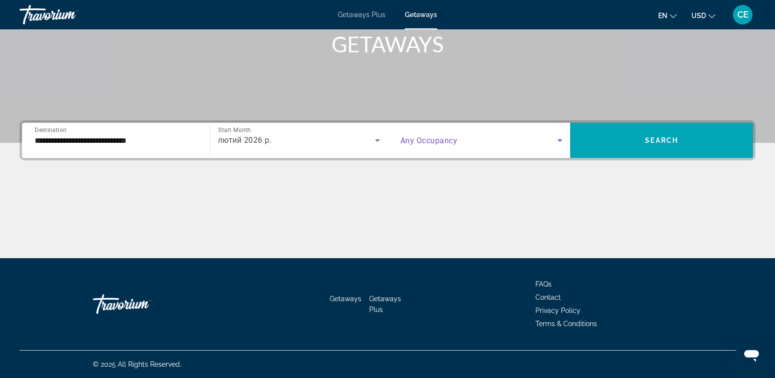
click at [544, 144] on span "Search widget" at bounding box center [479, 140] width 157 height 12
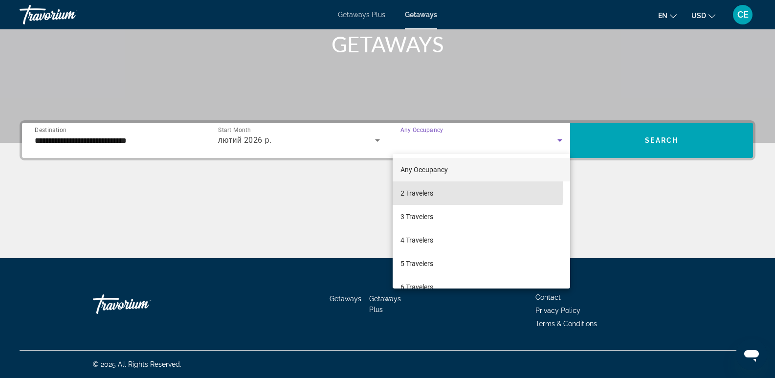
drag, startPoint x: 439, startPoint y: 192, endPoint x: 648, endPoint y: 161, distance: 211.5
click at [448, 191] on mat-option "2 Travelers" at bounding box center [482, 192] width 178 height 23
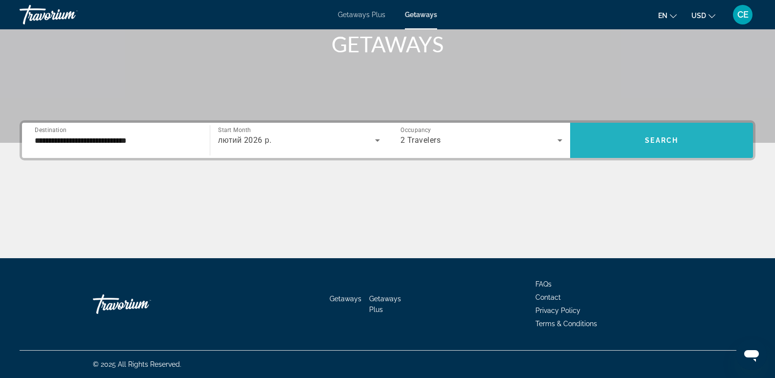
click at [649, 156] on span "Search widget" at bounding box center [661, 140] width 183 height 35
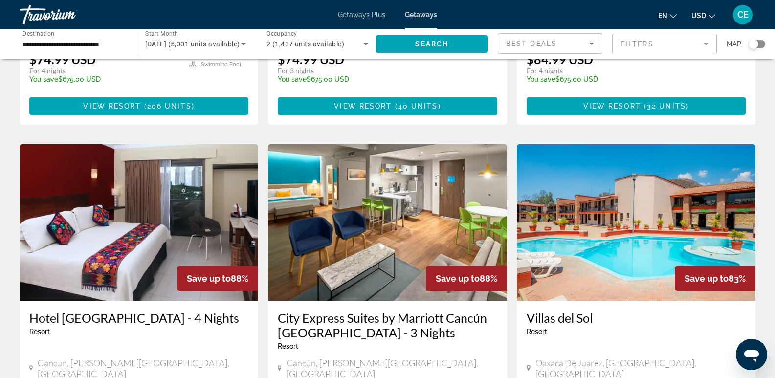
scroll to position [685, 0]
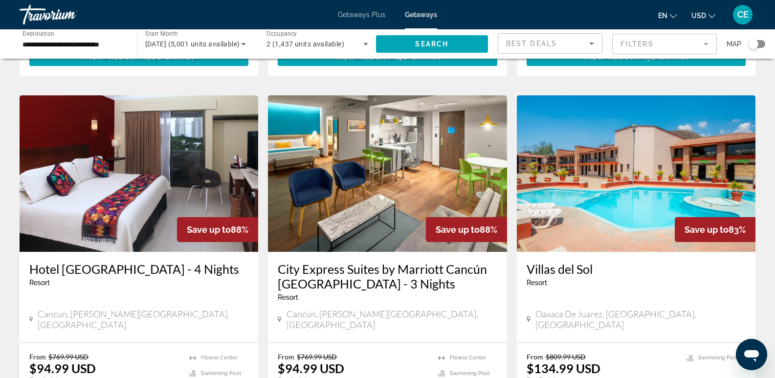
click at [762, 43] on div "Search widget" at bounding box center [757, 44] width 17 height 8
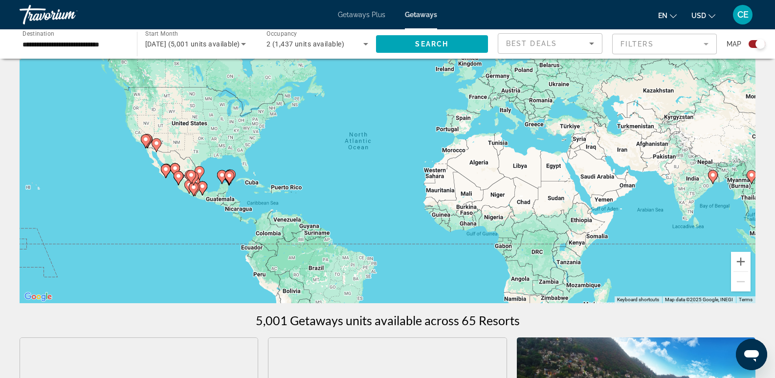
scroll to position [0, 0]
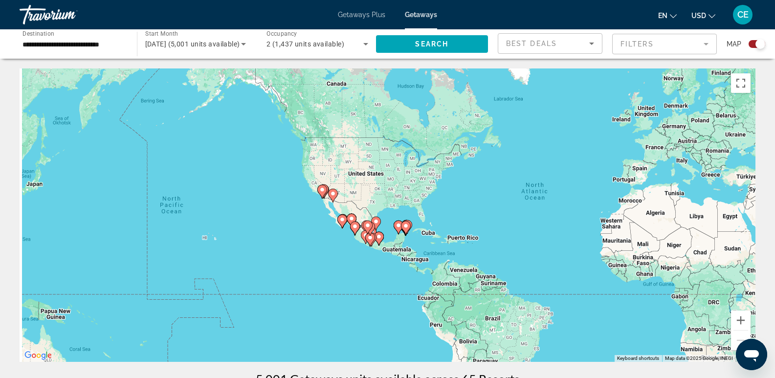
drag, startPoint x: 253, startPoint y: 293, endPoint x: 432, endPoint y: 284, distance: 179.2
click at [432, 284] on div "To activate drag with keyboard, press Alt + Enter. Once in keyboard drag state,…" at bounding box center [388, 214] width 736 height 293
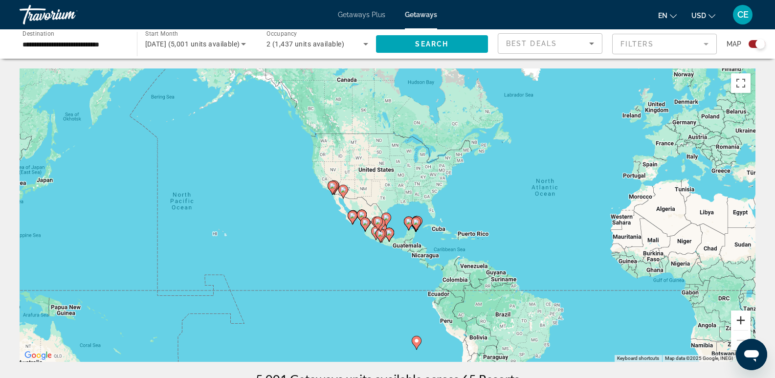
click at [743, 322] on button "Zoom in" at bounding box center [741, 321] width 20 height 20
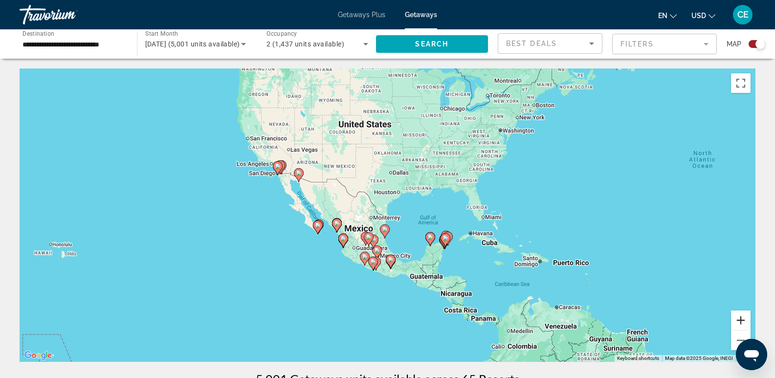
click at [742, 321] on button "Zoom in" at bounding box center [741, 321] width 20 height 20
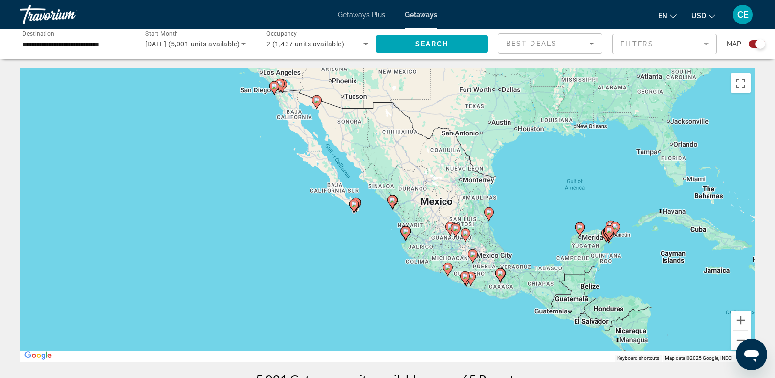
drag, startPoint x: 526, startPoint y: 308, endPoint x: 661, endPoint y: 262, distance: 142.3
click at [661, 262] on div "To activate drag with keyboard, press Alt + Enter. Once in keyboard drag state,…" at bounding box center [388, 214] width 736 height 293
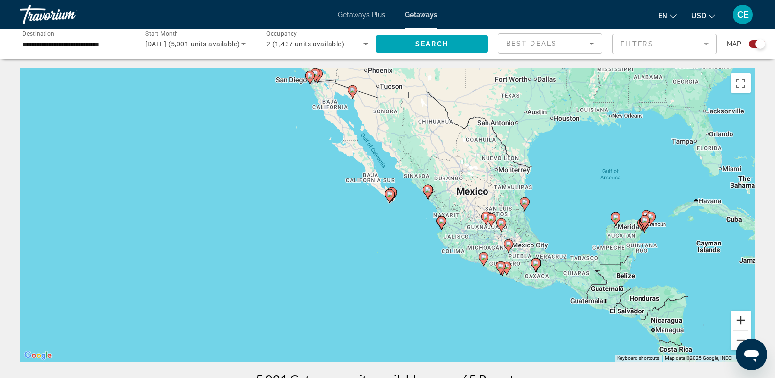
click at [743, 318] on button "Zoom in" at bounding box center [741, 321] width 20 height 20
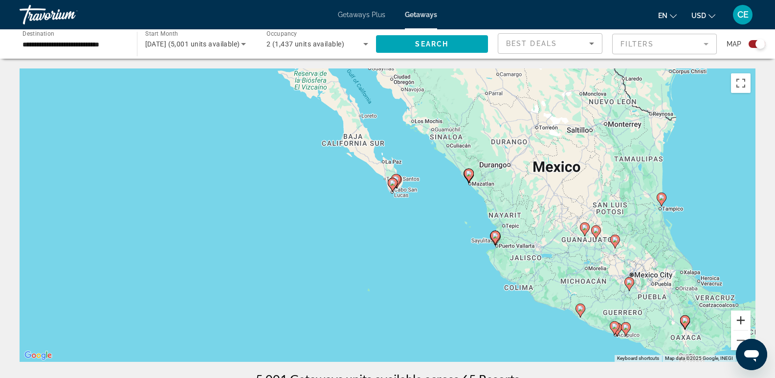
click at [743, 318] on button "Zoom in" at bounding box center [741, 321] width 20 height 20
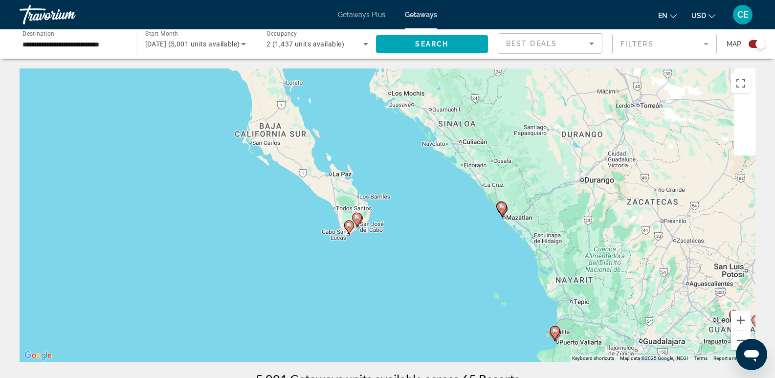
drag, startPoint x: 551, startPoint y: 211, endPoint x: 501, endPoint y: 278, distance: 83.5
click at [502, 278] on div "To activate drag with keyboard, press Alt + Enter. Once in keyboard drag state,…" at bounding box center [388, 214] width 736 height 293
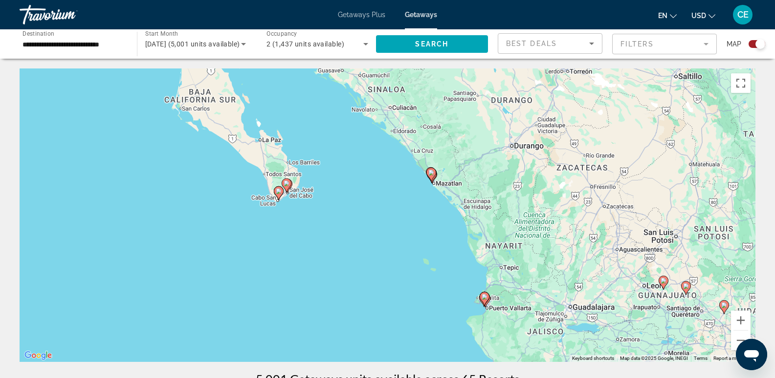
drag, startPoint x: 563, startPoint y: 272, endPoint x: 528, endPoint y: 204, distance: 76.1
click at [528, 204] on div "To activate drag with keyboard, press Alt + Enter. Once in keyboard drag state,…" at bounding box center [388, 214] width 736 height 293
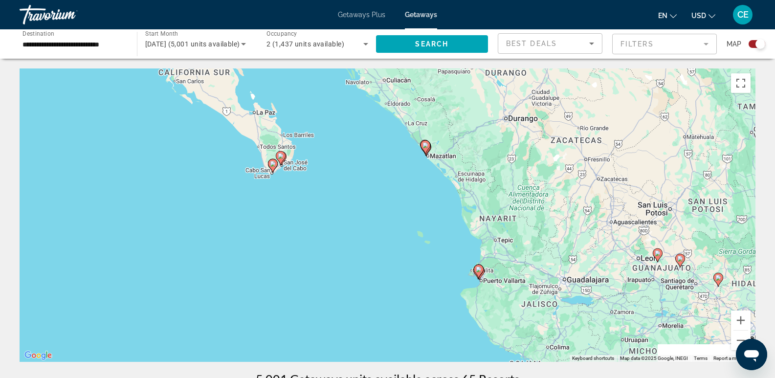
drag, startPoint x: 605, startPoint y: 292, endPoint x: 576, endPoint y: 197, distance: 100.2
click at [576, 196] on div "To activate drag with keyboard, press Alt + Enter. Once in keyboard drag state,…" at bounding box center [388, 214] width 736 height 293
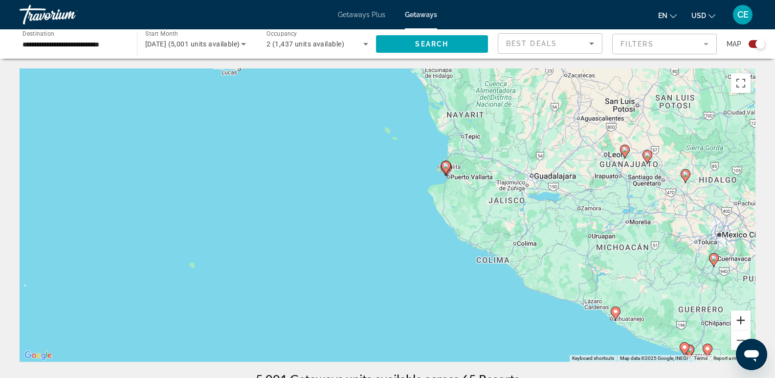
click at [743, 316] on button "Zoom in" at bounding box center [741, 321] width 20 height 20
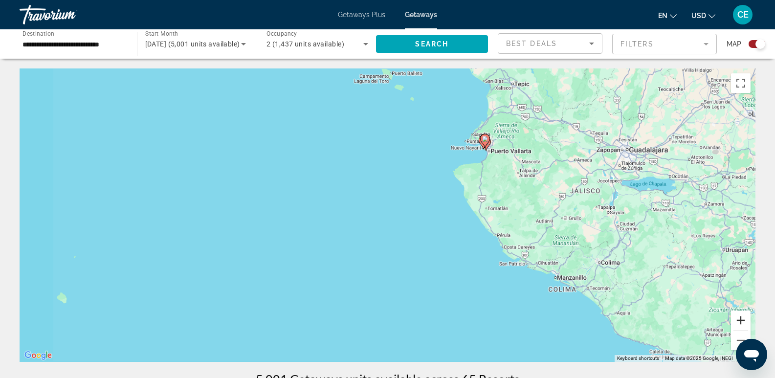
click at [742, 316] on button "Zoom in" at bounding box center [741, 321] width 20 height 20
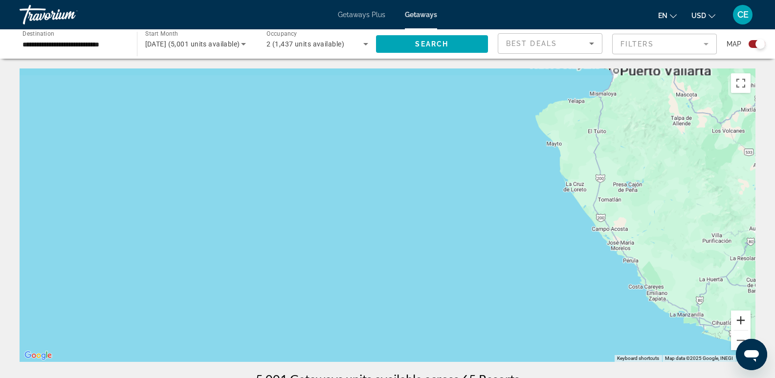
drag, startPoint x: 742, startPoint y: 316, endPoint x: 650, endPoint y: 194, distance: 152.6
click at [743, 316] on button "Zoom in" at bounding box center [741, 321] width 20 height 20
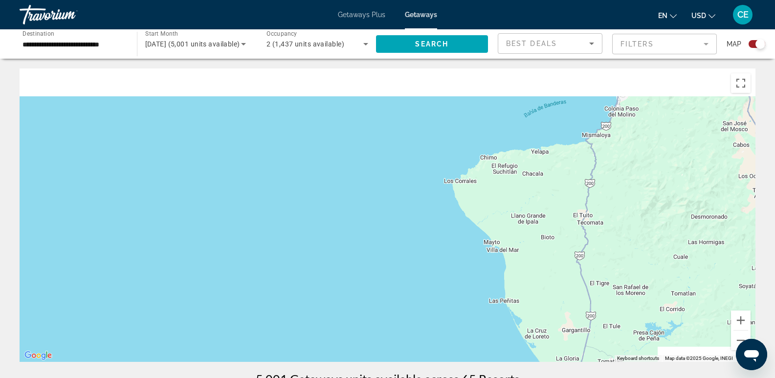
drag, startPoint x: 642, startPoint y: 122, endPoint x: 348, endPoint y: 326, distance: 357.0
click at [348, 326] on div "Main content" at bounding box center [388, 214] width 736 height 293
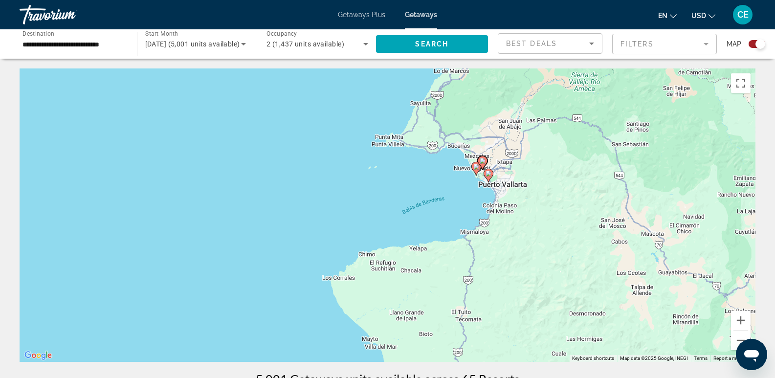
drag, startPoint x: 533, startPoint y: 200, endPoint x: 464, endPoint y: 295, distance: 117.0
click at [462, 295] on div "To activate drag with keyboard, press Alt + Enter. Once in keyboard drag state,…" at bounding box center [388, 214] width 736 height 293
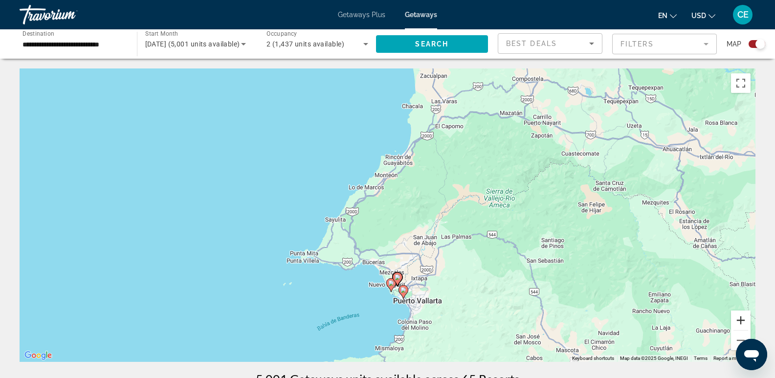
click at [737, 322] on button "Zoom in" at bounding box center [741, 321] width 20 height 20
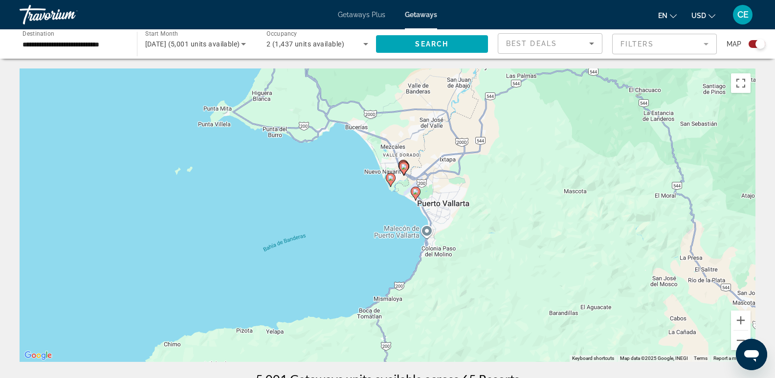
drag, startPoint x: 491, startPoint y: 291, endPoint x: 481, endPoint y: 136, distance: 155.8
click at [481, 136] on div "To activate drag with keyboard, press Alt + Enter. Once in keyboard drag state,…" at bounding box center [388, 214] width 736 height 293
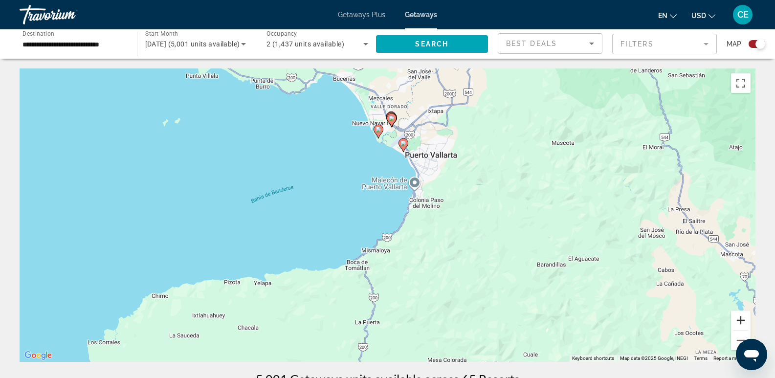
click at [745, 320] on button "Zoom in" at bounding box center [741, 321] width 20 height 20
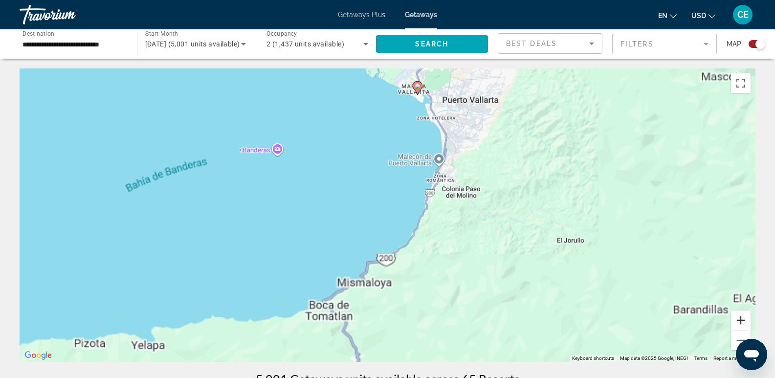
click at [745, 320] on button "Zoom in" at bounding box center [741, 321] width 20 height 20
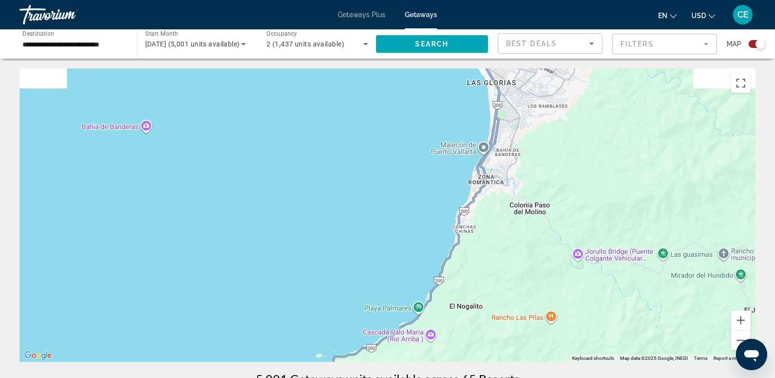
drag, startPoint x: 496, startPoint y: 111, endPoint x: 449, endPoint y: 269, distance: 164.8
click at [449, 269] on div "Main content" at bounding box center [388, 214] width 736 height 293
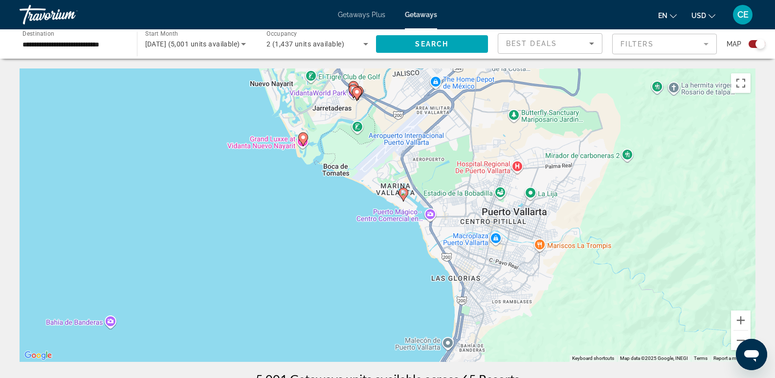
drag, startPoint x: 407, startPoint y: 166, endPoint x: 406, endPoint y: 248, distance: 82.6
click at [406, 248] on div "To activate drag with keyboard, press Alt + Enter. Once in keyboard drag state,…" at bounding box center [388, 214] width 736 height 293
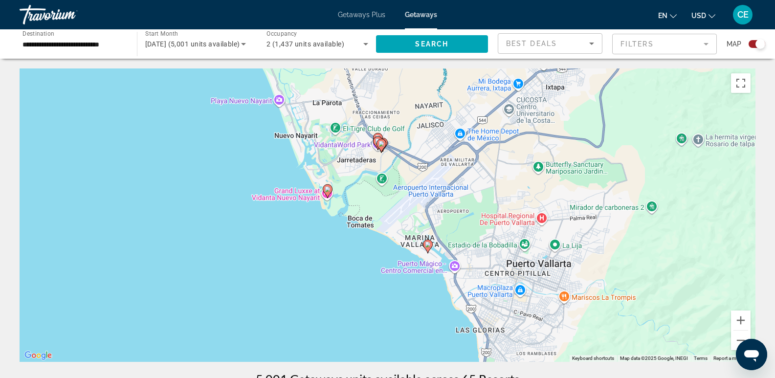
drag, startPoint x: 347, startPoint y: 217, endPoint x: 379, endPoint y: 252, distance: 47.4
click at [392, 258] on div "To activate drag with keyboard, press Alt + Enter. Once in keyboard drag state,…" at bounding box center [388, 214] width 736 height 293
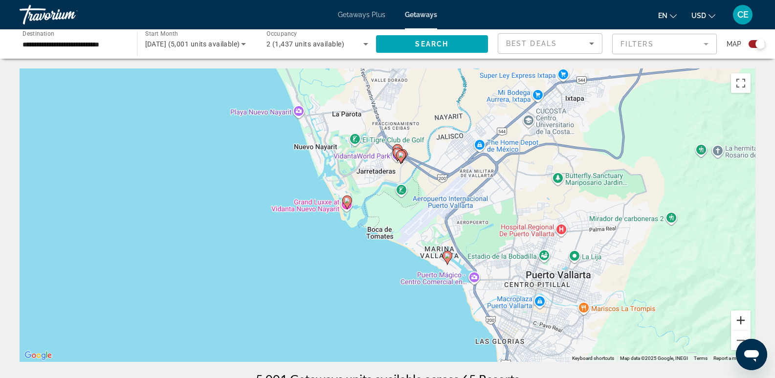
click at [737, 319] on button "Zoom in" at bounding box center [741, 321] width 20 height 20
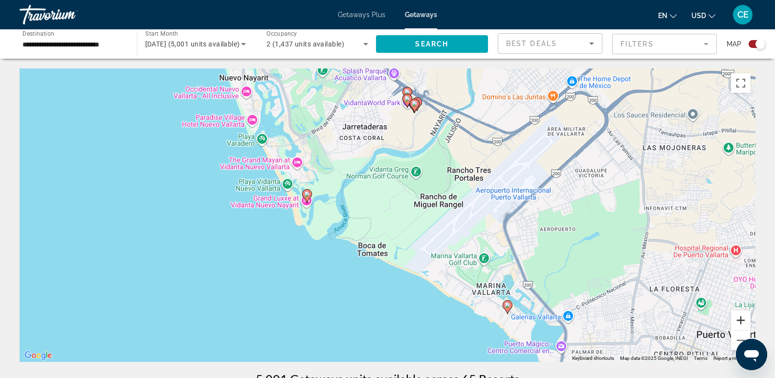
click at [738, 319] on button "Zoom in" at bounding box center [741, 321] width 20 height 20
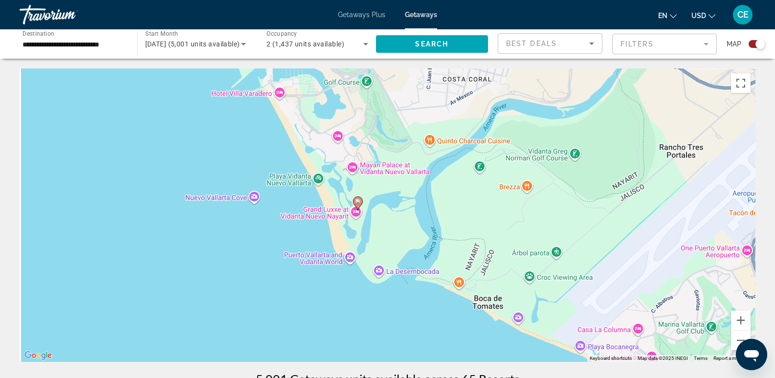
drag, startPoint x: 379, startPoint y: 273, endPoint x: 439, endPoint y: 276, distance: 60.7
click at [439, 276] on div "To activate drag with keyboard, press Alt + Enter. Once in keyboard drag state,…" at bounding box center [388, 214] width 736 height 293
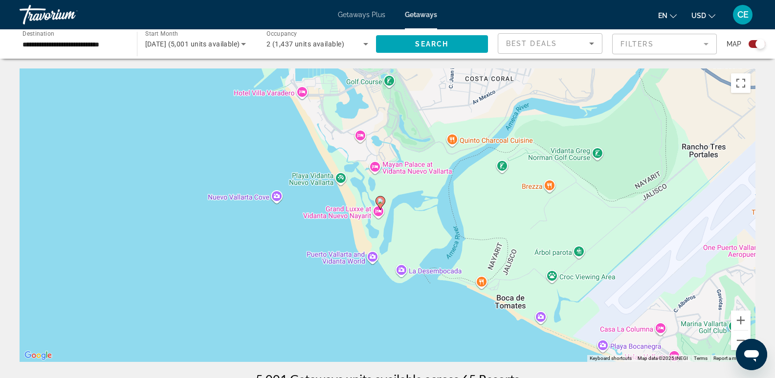
click at [379, 201] on image "Main content" at bounding box center [381, 201] width 6 height 6
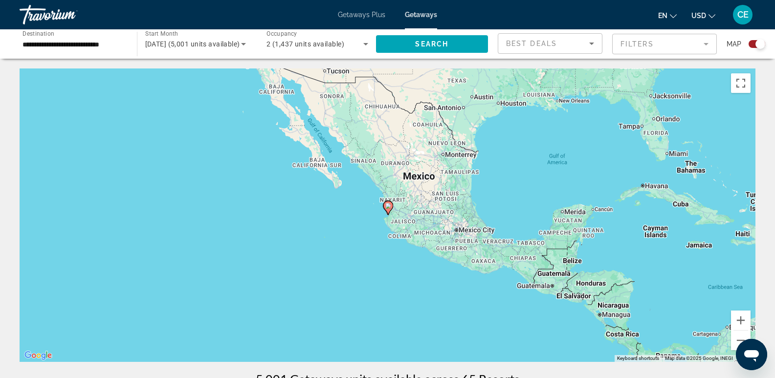
click at [387, 206] on image "Main content" at bounding box center [388, 206] width 6 height 6
type input "**********"
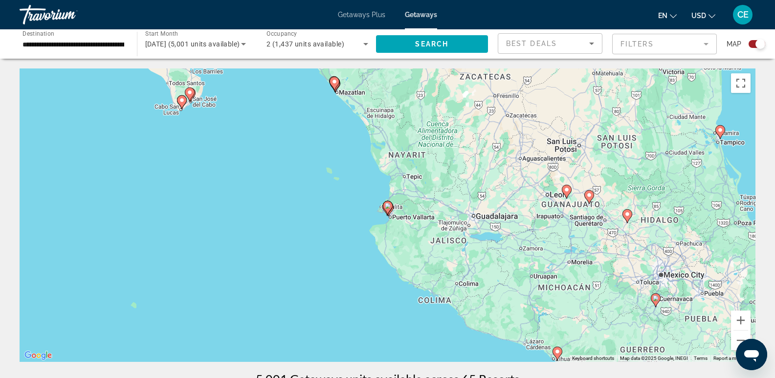
click at [388, 207] on image "Main content" at bounding box center [388, 206] width 6 height 6
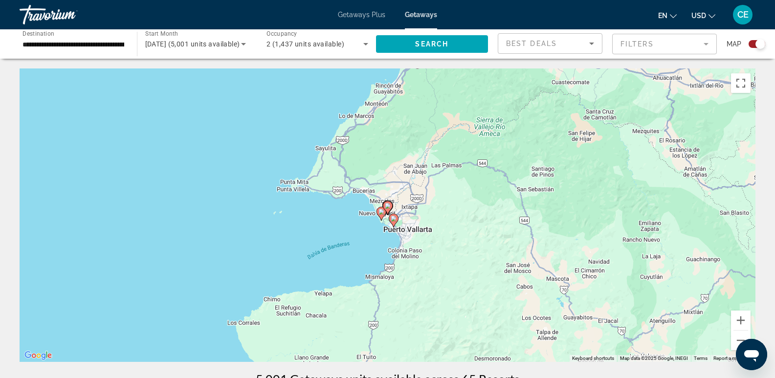
click at [387, 211] on icon "Main content" at bounding box center [387, 207] width 9 height 13
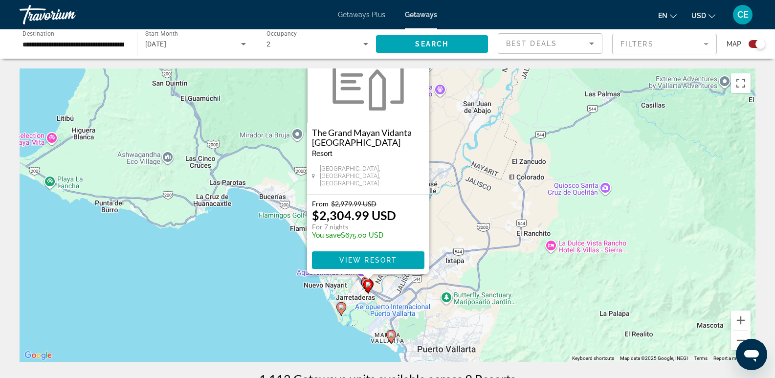
drag, startPoint x: 367, startPoint y: 344, endPoint x: 347, endPoint y: 284, distance: 63.1
click at [347, 284] on div "To activate drag with keyboard, press Alt + Enter. Once in keyboard drag state,…" at bounding box center [388, 214] width 736 height 293
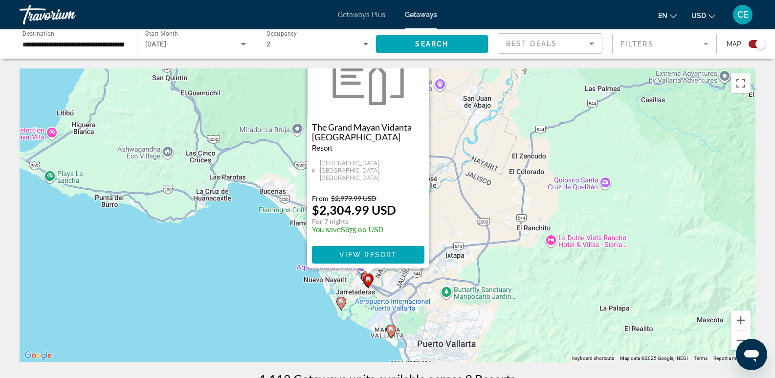
click at [342, 306] on icon "Main content" at bounding box center [340, 303] width 9 height 13
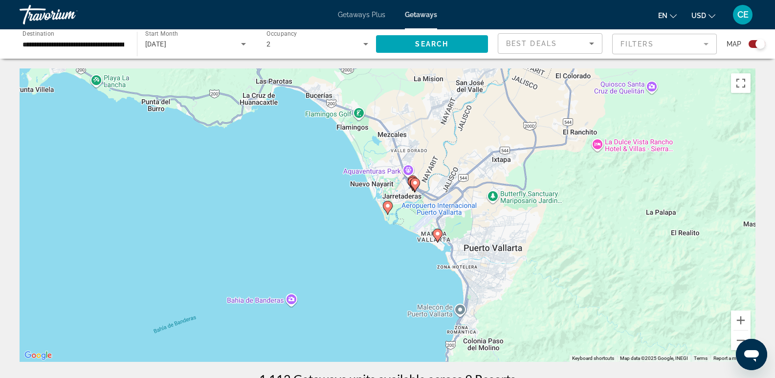
click at [393, 210] on div "To navigate, press the arrow keys. To activate drag with keyboard, press Alt + …" at bounding box center [388, 214] width 736 height 293
click at [387, 209] on icon "Main content" at bounding box center [387, 207] width 9 height 13
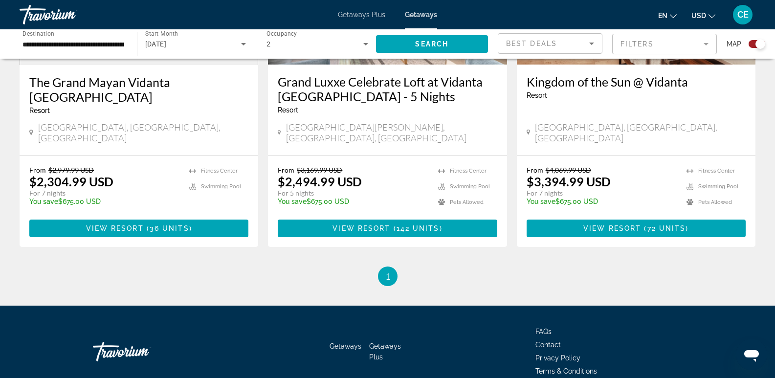
scroll to position [1220, 0]
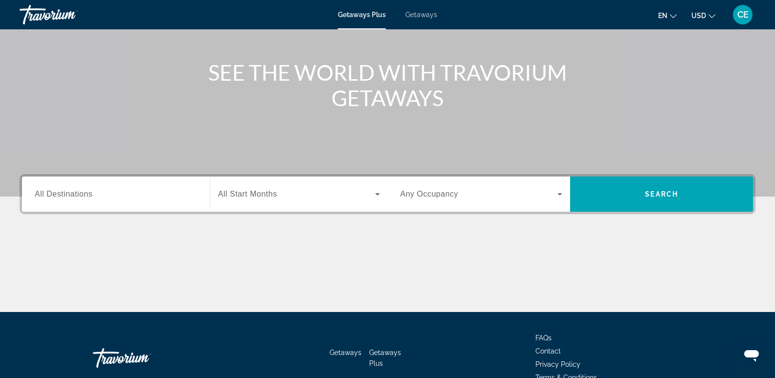
scroll to position [98, 0]
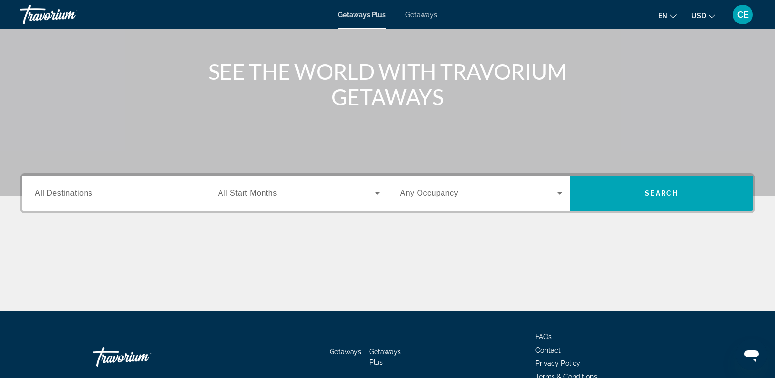
click at [418, 12] on span "Getaways" at bounding box center [421, 15] width 32 height 8
drag, startPoint x: 59, startPoint y: 198, endPoint x: 65, endPoint y: 198, distance: 5.4
click at [60, 198] on input "Destination All Destinations" at bounding box center [116, 194] width 162 height 12
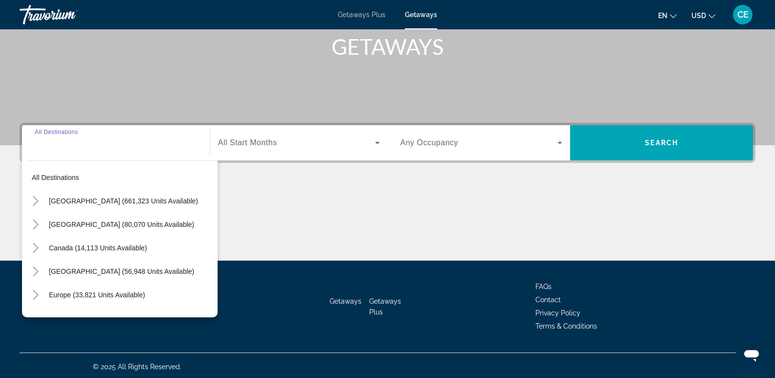
scroll to position [151, 0]
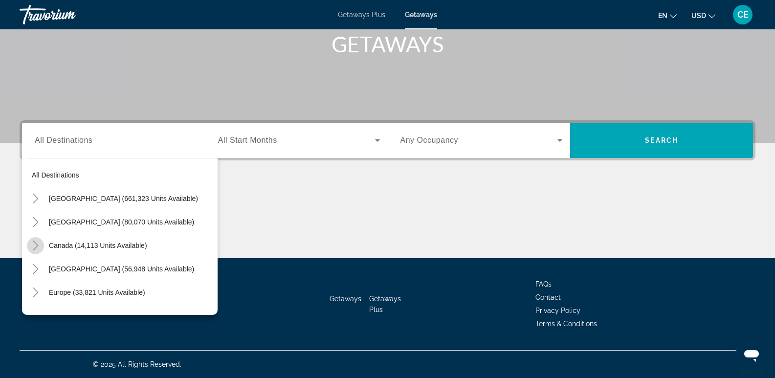
click at [36, 244] on icon "Toggle Canada (14,113 units available)" at bounding box center [36, 246] width 10 height 10
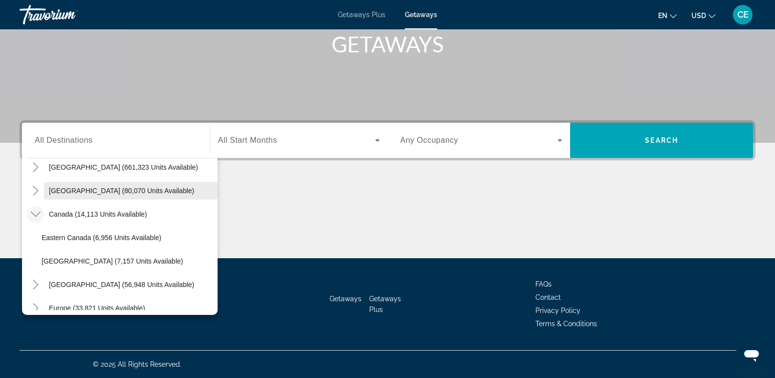
scroll to position [49, 0]
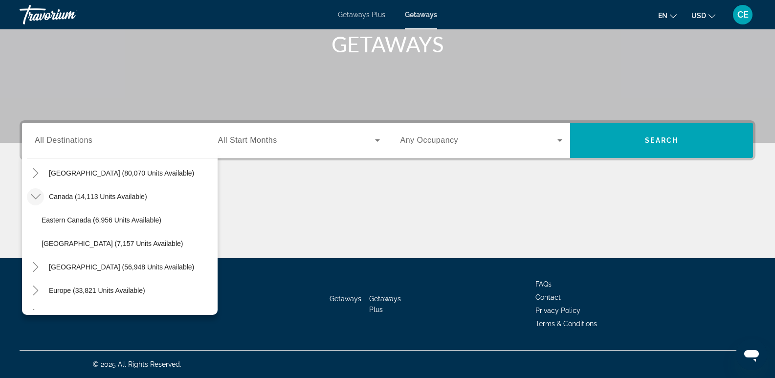
click at [708, 14] on button "USD USD ($) MXN (Mex$) CAD (Can$) GBP (£) EUR (€) AUD (A$) NZD (NZ$) CNY (CN¥)" at bounding box center [703, 15] width 24 height 14
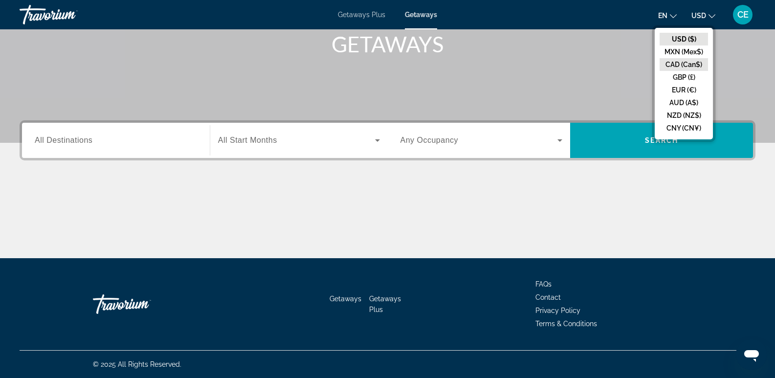
click at [685, 68] on button "CAD (Can$)" at bounding box center [684, 64] width 48 height 13
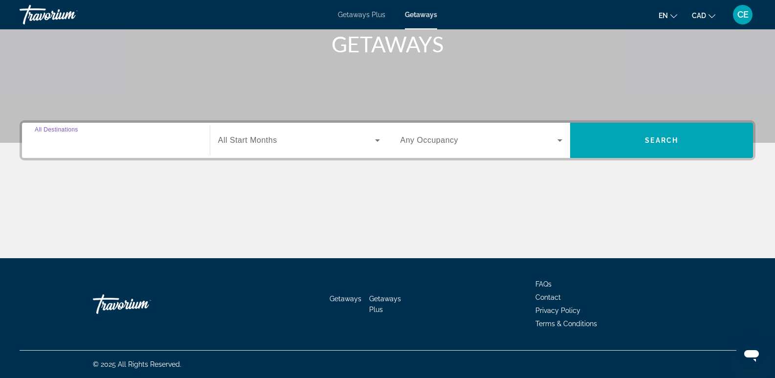
click at [124, 136] on input "Destination All Destinations" at bounding box center [116, 141] width 162 height 12
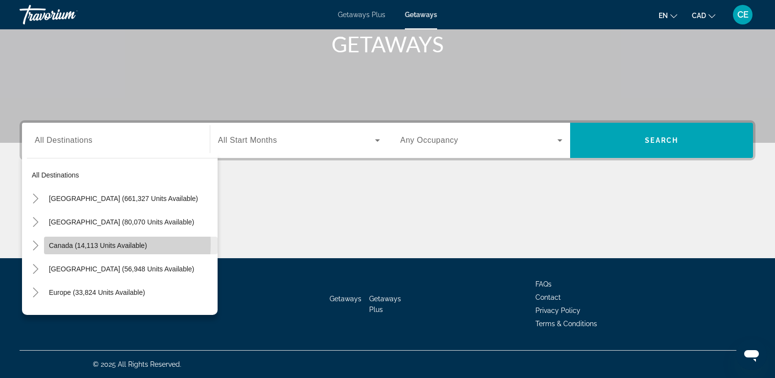
click at [82, 244] on span "Canada (14,113 units available)" at bounding box center [98, 246] width 98 height 8
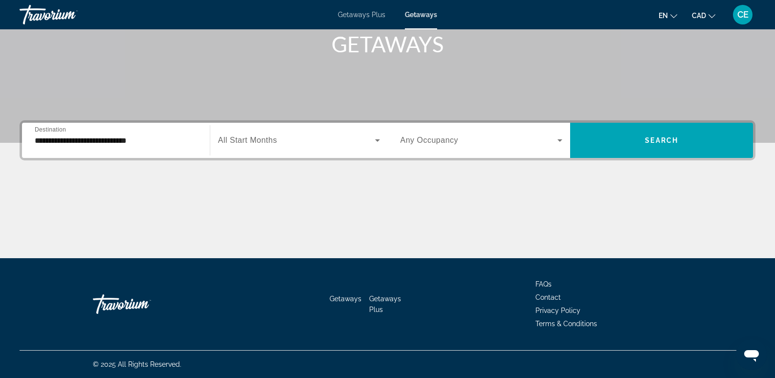
click at [114, 147] on div "**********" at bounding box center [116, 141] width 162 height 28
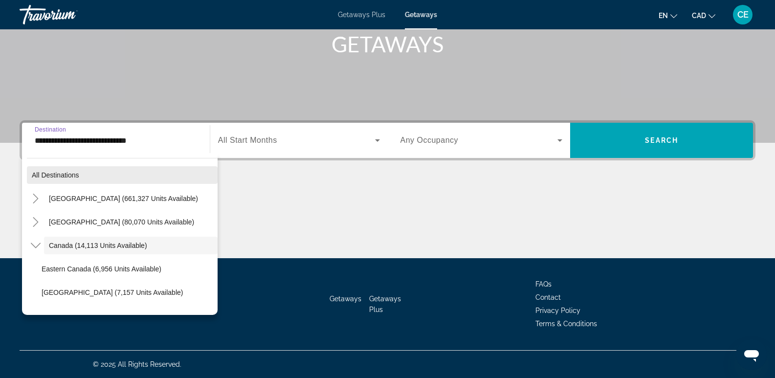
scroll to position [11, 0]
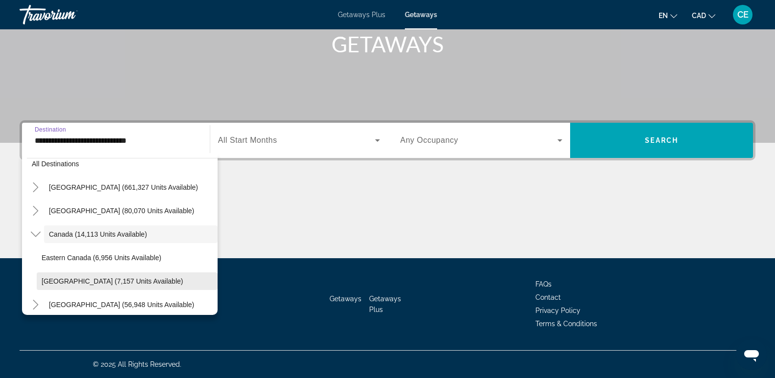
click at [111, 285] on button "Western Canada (7,157 units available)" at bounding box center [127, 281] width 181 height 18
type input "**********"
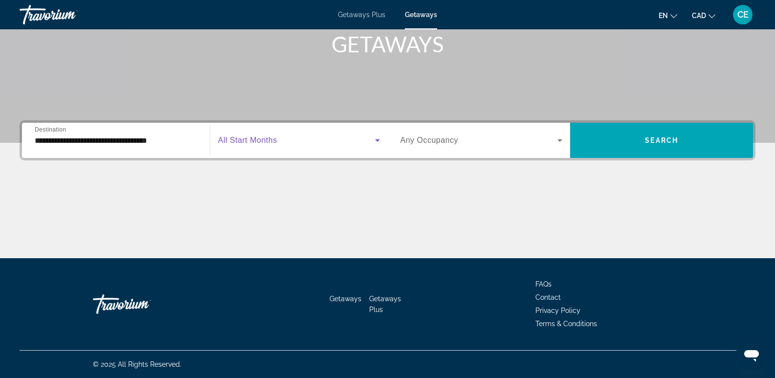
click at [359, 146] on span "Search widget" at bounding box center [296, 140] width 157 height 12
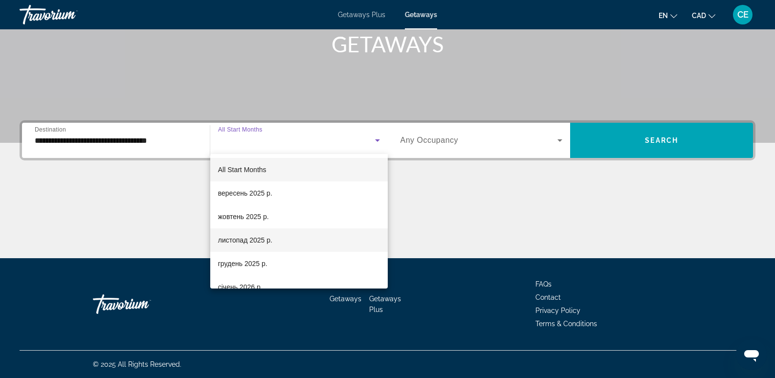
drag, startPoint x: 252, startPoint y: 241, endPoint x: 305, endPoint y: 228, distance: 53.8
click at [257, 240] on span "листопад 2025 р." at bounding box center [245, 240] width 54 height 12
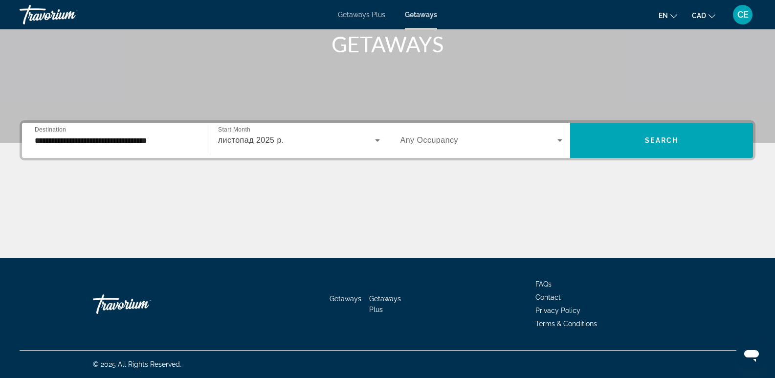
click at [554, 147] on div "Search widget" at bounding box center [482, 140] width 162 height 27
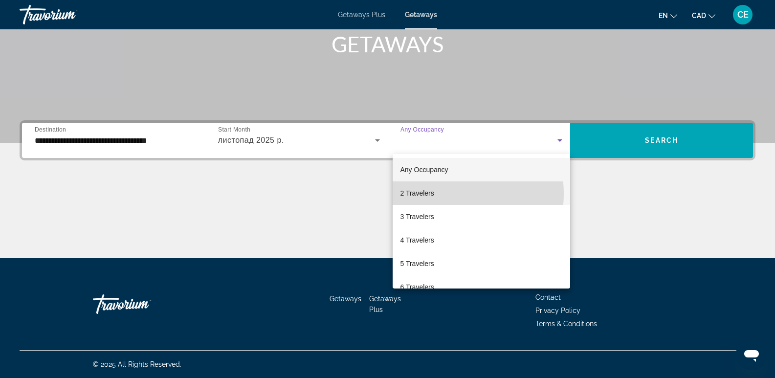
drag, startPoint x: 448, startPoint y: 193, endPoint x: 612, endPoint y: 160, distance: 166.7
click at [452, 193] on mat-option "2 Travelers" at bounding box center [482, 192] width 178 height 23
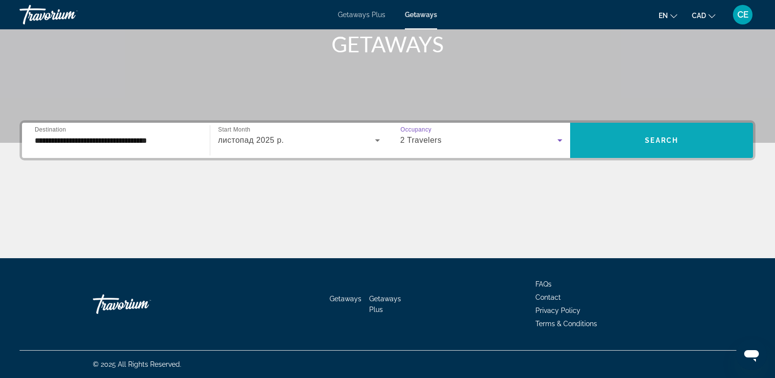
click at [637, 144] on span "Search widget" at bounding box center [661, 140] width 183 height 23
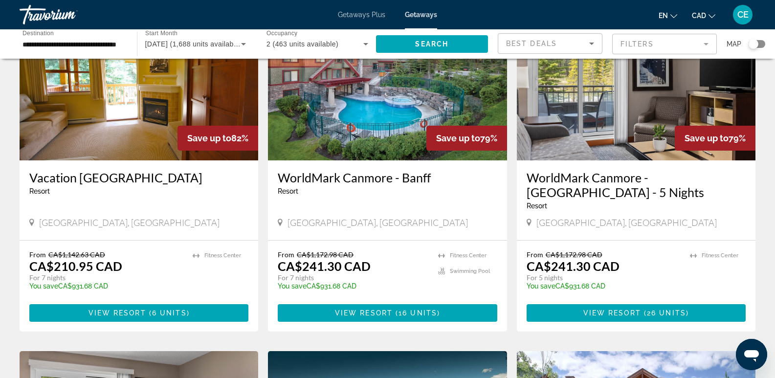
scroll to position [782, 0]
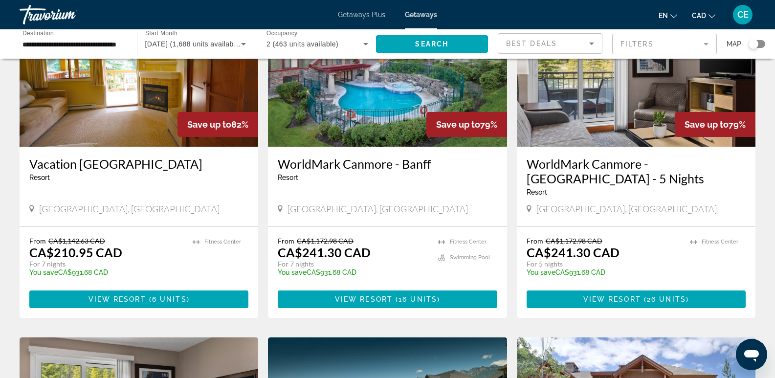
click at [334, 119] on img "Main content" at bounding box center [387, 68] width 239 height 156
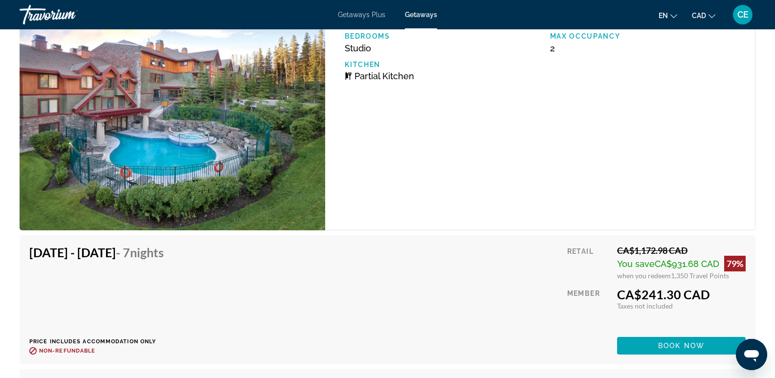
scroll to position [1712, 0]
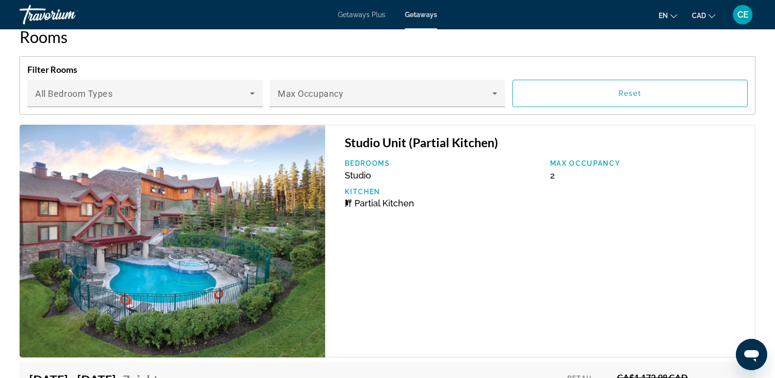
click at [194, 244] on img "Main content" at bounding box center [173, 241] width 306 height 233
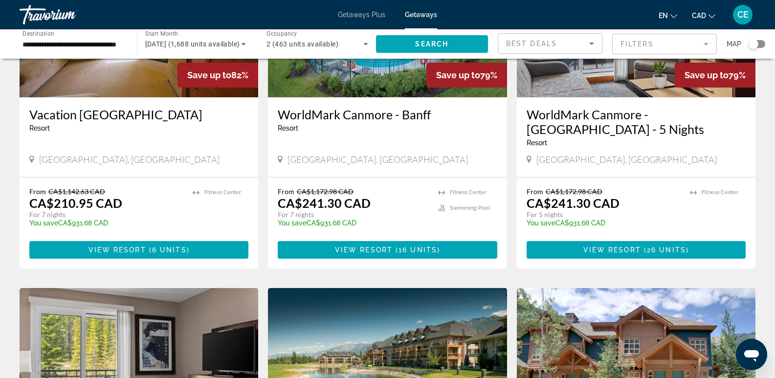
scroll to position [831, 0]
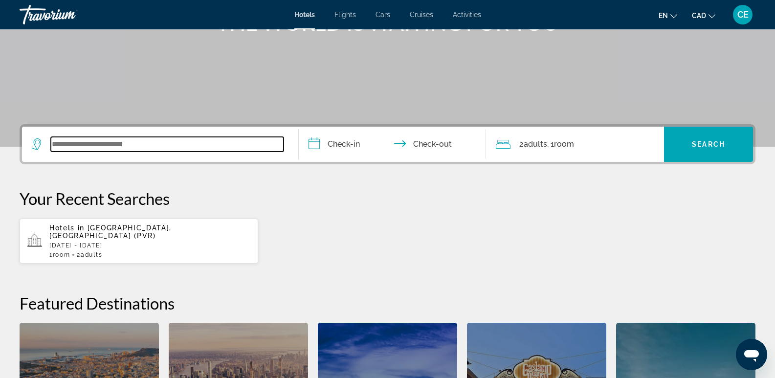
click at [150, 149] on input "Search widget" at bounding box center [167, 144] width 233 height 15
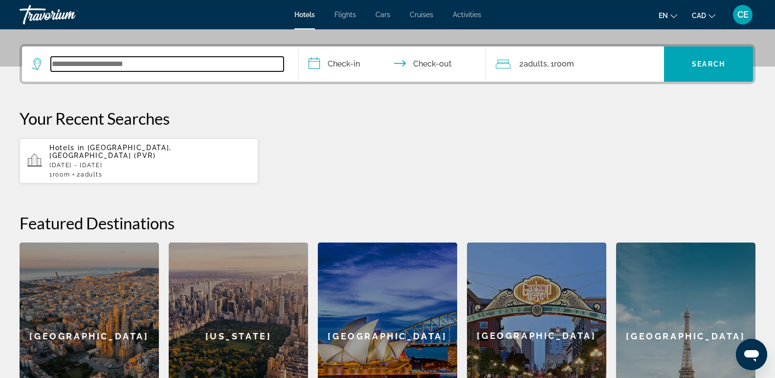
scroll to position [239, 0]
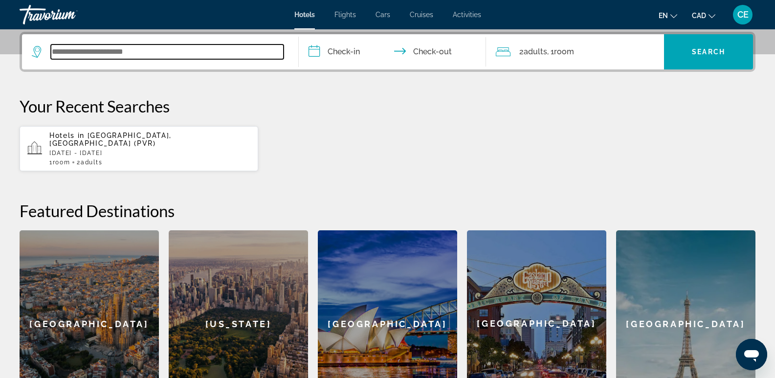
click at [201, 53] on input "Search widget" at bounding box center [167, 52] width 233 height 15
click at [181, 49] on input "Search widget" at bounding box center [167, 52] width 233 height 15
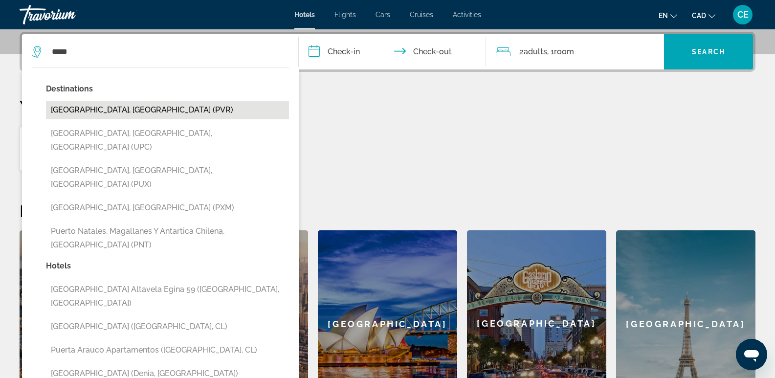
click at [130, 109] on button "[GEOGRAPHIC_DATA], [GEOGRAPHIC_DATA] (PVR)" at bounding box center [167, 110] width 243 height 19
type input "**********"
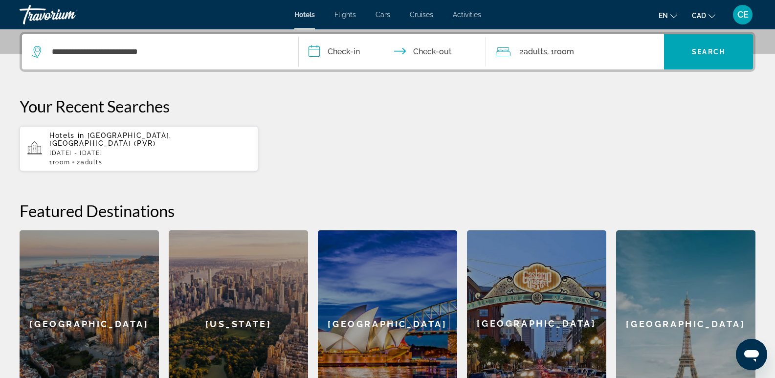
click at [356, 50] on input "**********" at bounding box center [395, 53] width 192 height 38
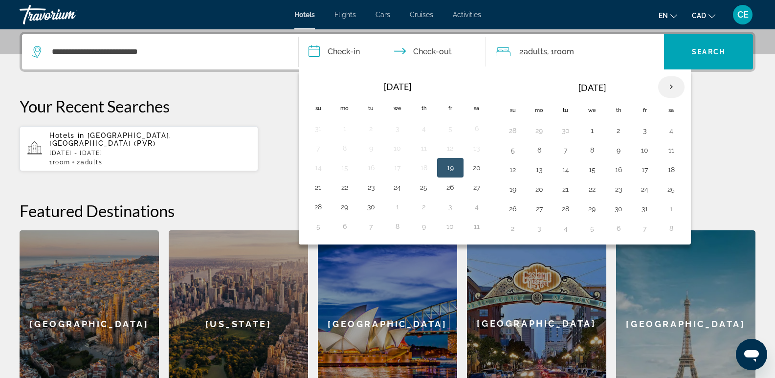
click at [673, 86] on th "Next month" at bounding box center [671, 87] width 26 height 22
click at [669, 85] on th "Next month" at bounding box center [671, 87] width 26 height 22
click at [538, 154] on button "2" at bounding box center [540, 150] width 16 height 14
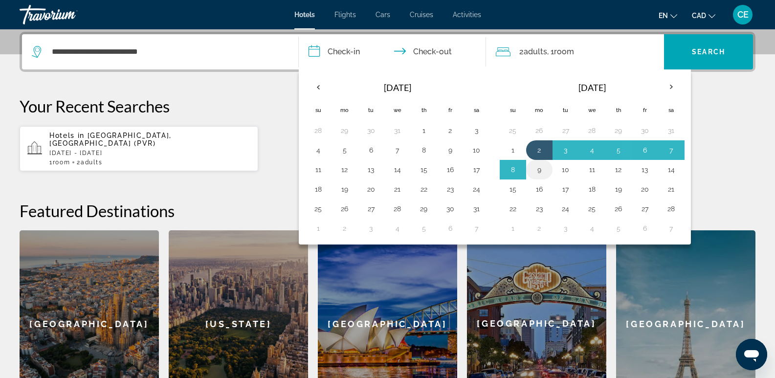
click at [536, 166] on button "9" at bounding box center [540, 170] width 16 height 14
type input "**********"
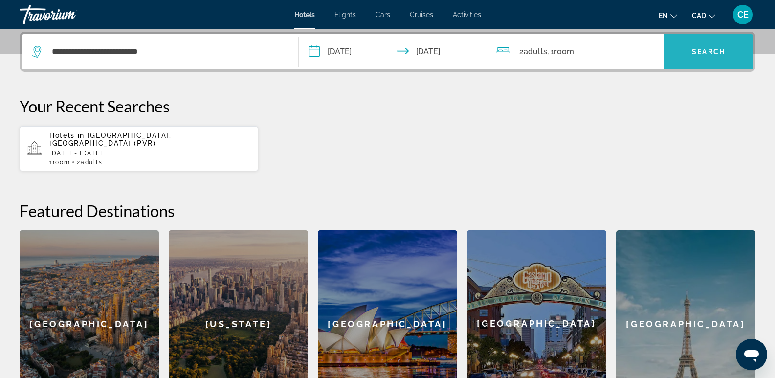
click at [706, 53] on span "Search" at bounding box center [708, 52] width 33 height 8
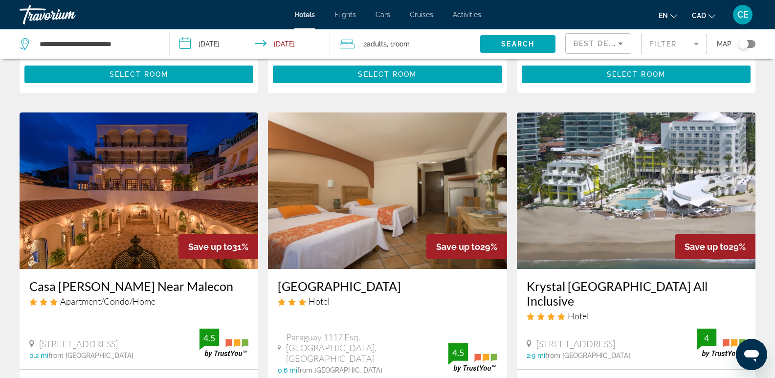
scroll to position [782, 0]
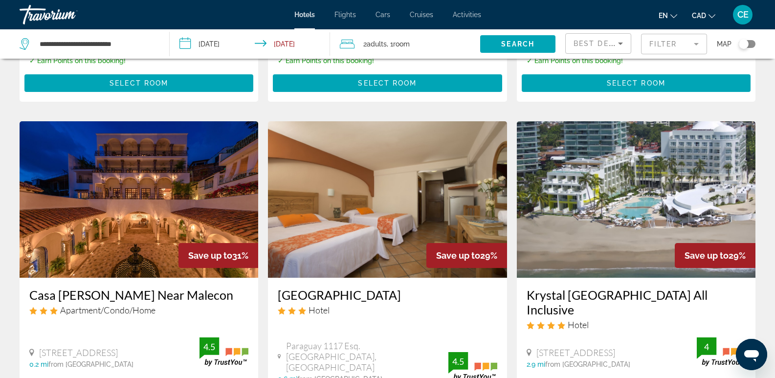
click at [622, 188] on img "Main content" at bounding box center [636, 199] width 239 height 156
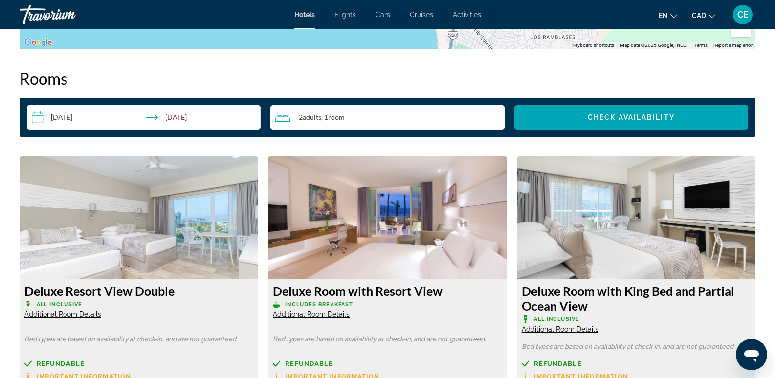
scroll to position [1223, 0]
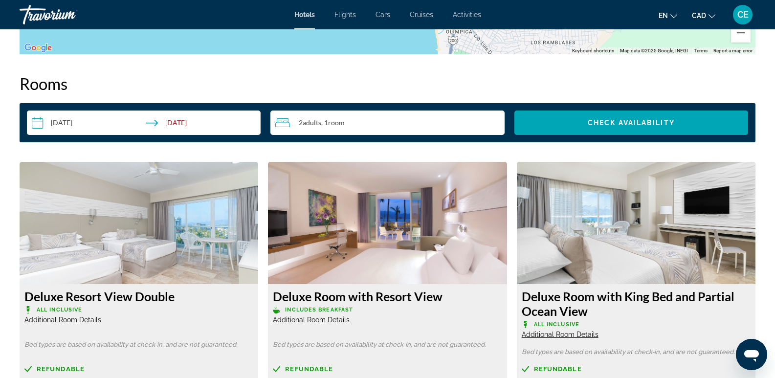
click at [176, 245] on img "Main content" at bounding box center [139, 223] width 239 height 122
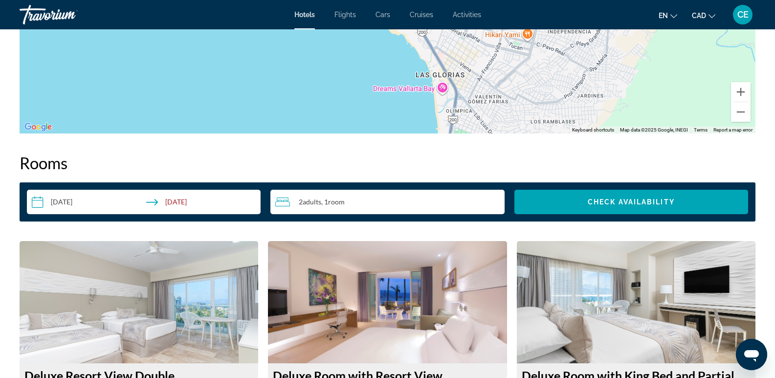
scroll to position [1125, 0]
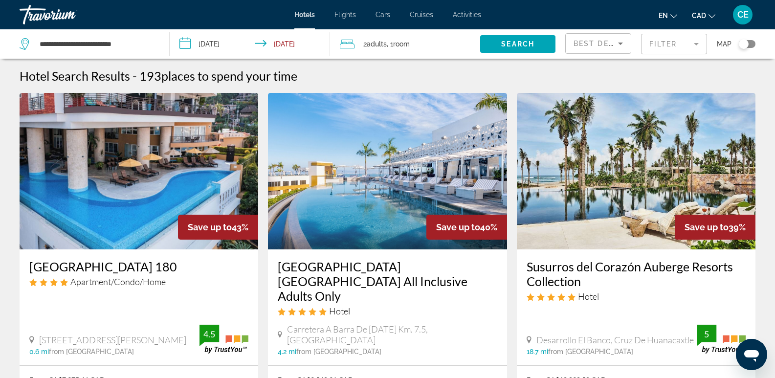
click at [221, 38] on input "**********" at bounding box center [252, 45] width 164 height 32
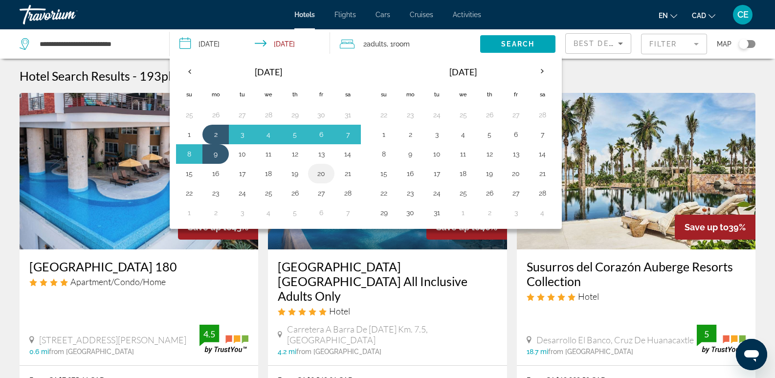
click at [318, 177] on button "20" at bounding box center [321, 174] width 16 height 14
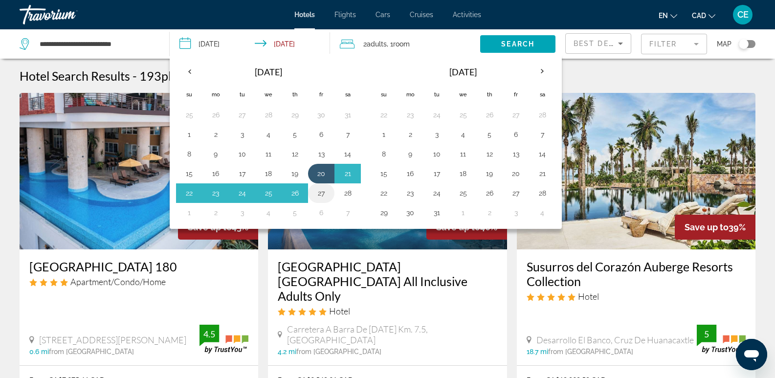
click at [320, 191] on button "27" at bounding box center [321, 193] width 16 height 14
type input "**********"
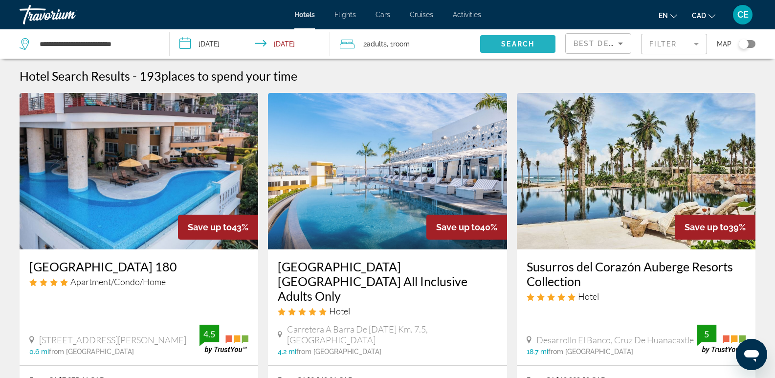
drag, startPoint x: 529, startPoint y: 41, endPoint x: 541, endPoint y: 58, distance: 20.6
click at [530, 42] on span "Search" at bounding box center [517, 44] width 33 height 8
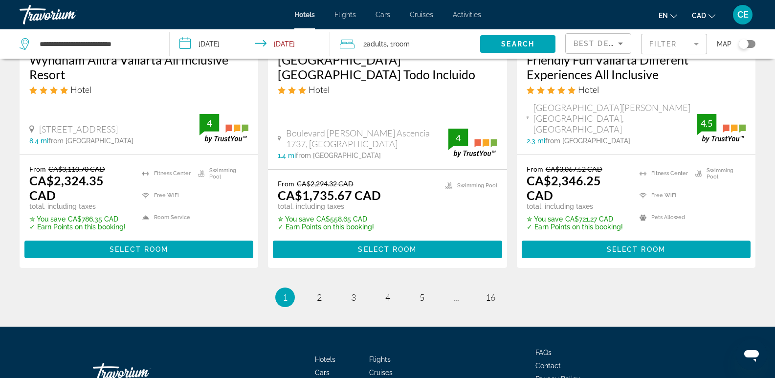
scroll to position [1422, 0]
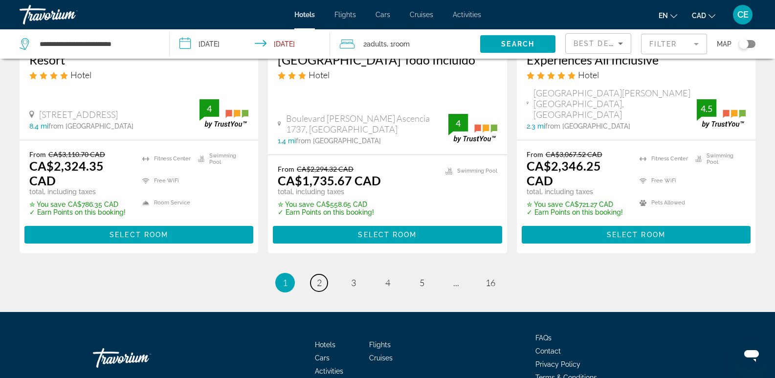
drag, startPoint x: 317, startPoint y: 232, endPoint x: 337, endPoint y: 239, distance: 20.7
click at [318, 277] on span "2" at bounding box center [319, 282] width 5 height 11
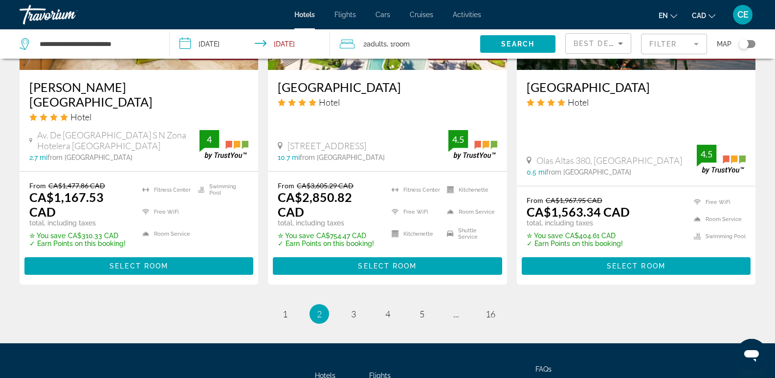
scroll to position [1406, 0]
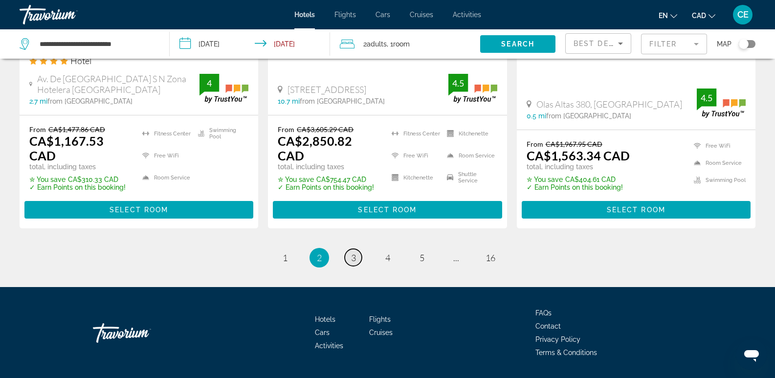
click at [354, 252] on span "3" at bounding box center [353, 257] width 5 height 11
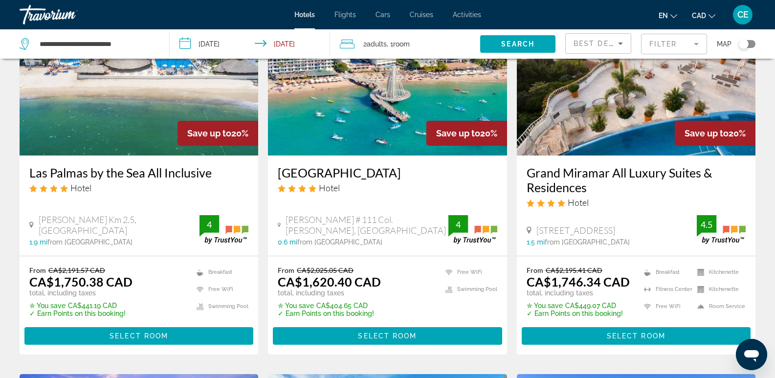
scroll to position [98, 0]
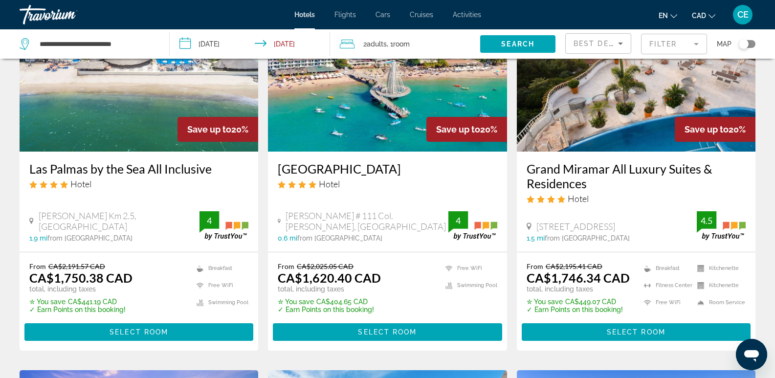
click at [129, 116] on img "Main content" at bounding box center [139, 73] width 239 height 156
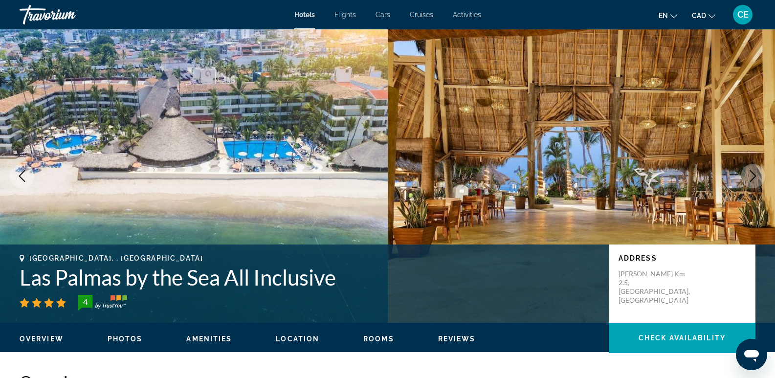
click at [750, 172] on icon "Next image" at bounding box center [753, 176] width 12 height 12
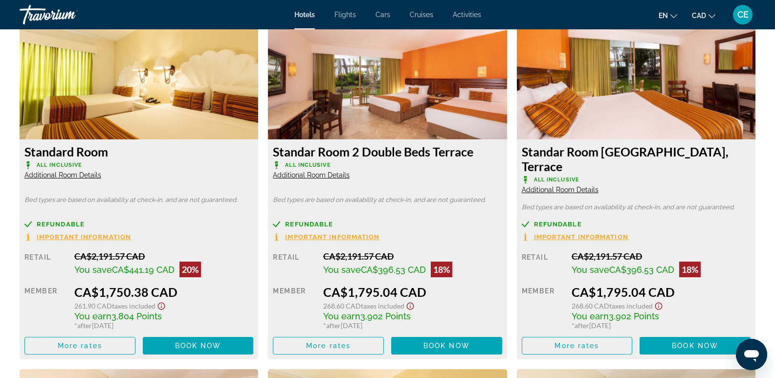
scroll to position [1369, 0]
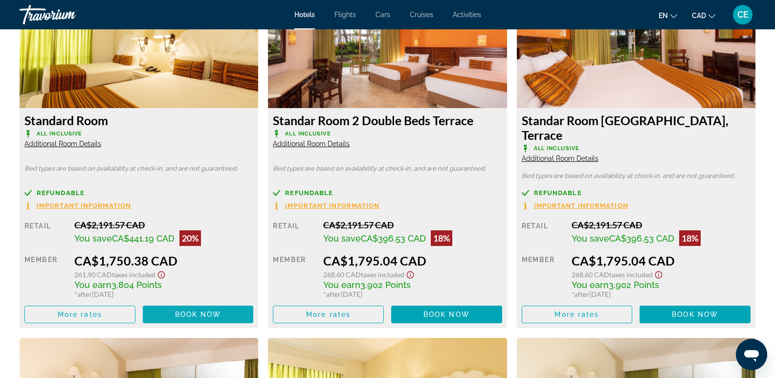
click at [199, 311] on span "Book now" at bounding box center [198, 315] width 46 height 8
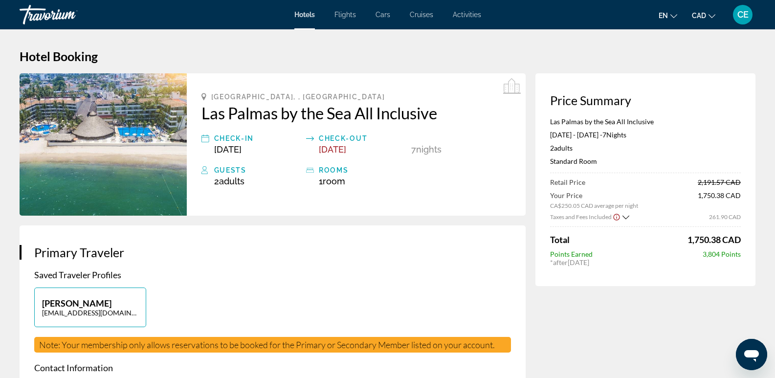
click at [741, 14] on span "CE" at bounding box center [742, 15] width 11 height 10
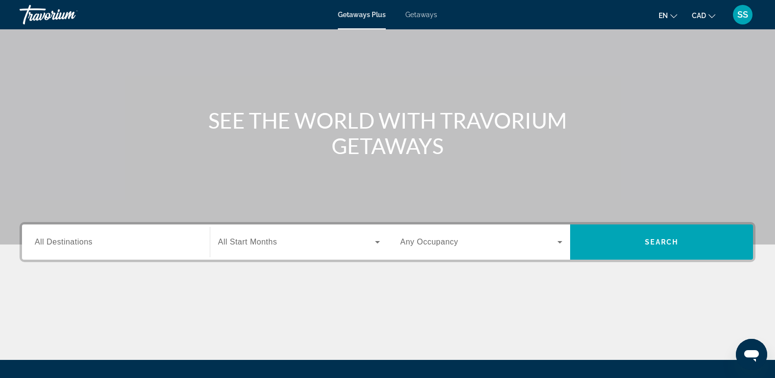
click at [75, 245] on span "All Destinations" at bounding box center [64, 242] width 58 height 8
click at [75, 245] on input "Destination All Destinations" at bounding box center [116, 243] width 162 height 12
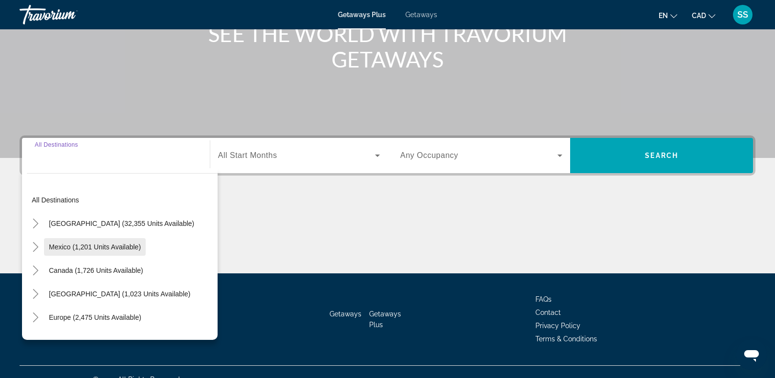
scroll to position [151, 0]
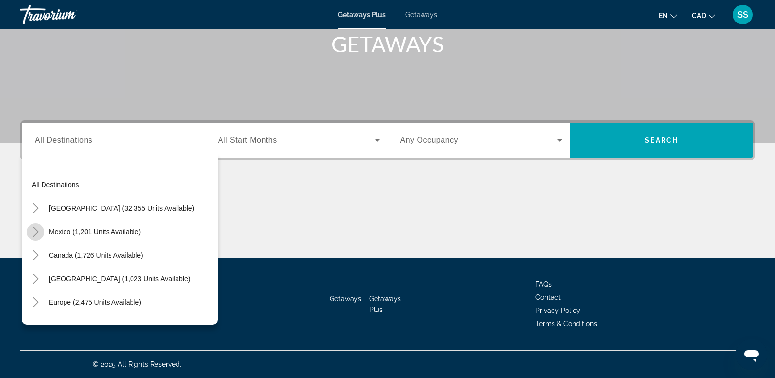
click at [37, 230] on icon "Toggle Mexico (1,201 units available)" at bounding box center [35, 232] width 5 height 10
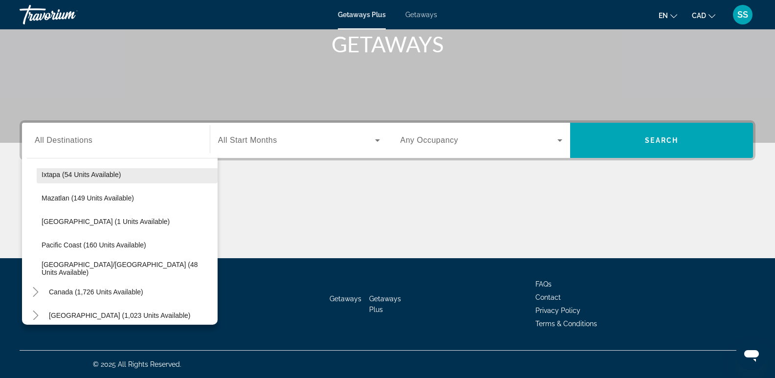
scroll to position [199, 0]
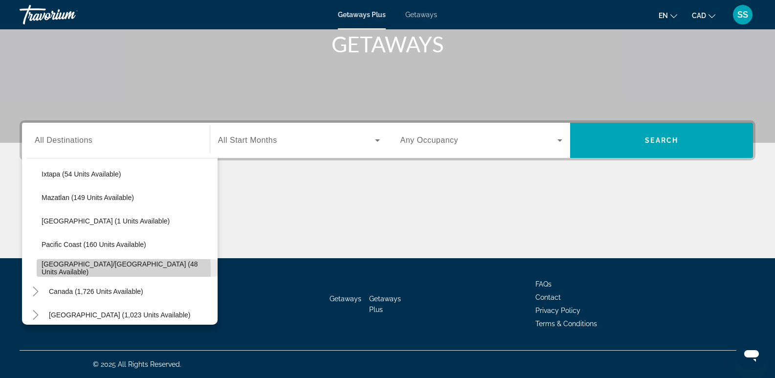
click at [84, 270] on span "Puerto Vallarta/Jalisco (48 units available)" at bounding box center [127, 268] width 171 height 16
type input "**********"
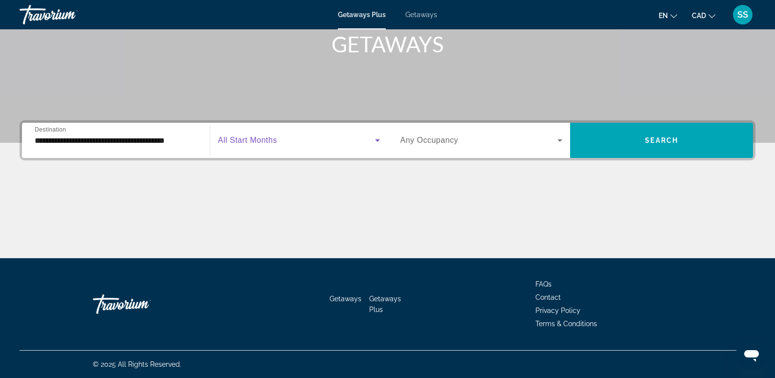
click at [334, 143] on span "Search widget" at bounding box center [296, 140] width 157 height 12
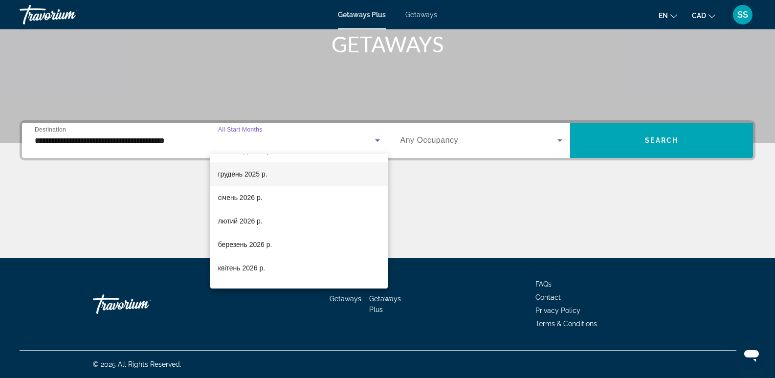
scroll to position [98, 0]
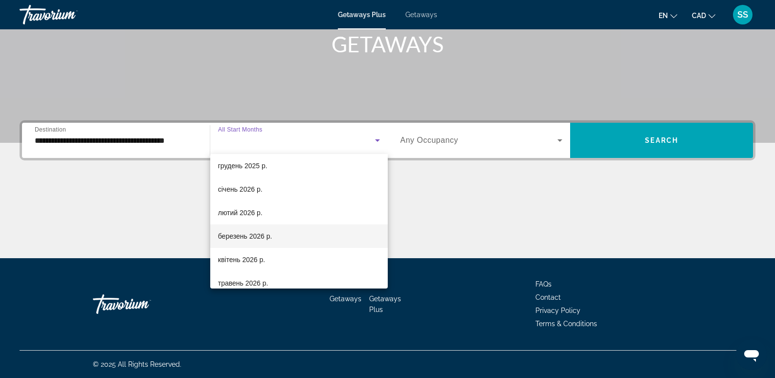
click at [255, 233] on span "березень 2026 р." at bounding box center [245, 236] width 54 height 12
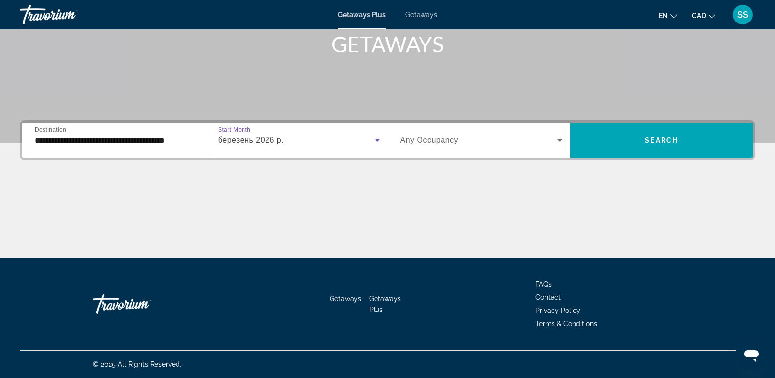
click at [550, 138] on span "Search widget" at bounding box center [479, 140] width 157 height 12
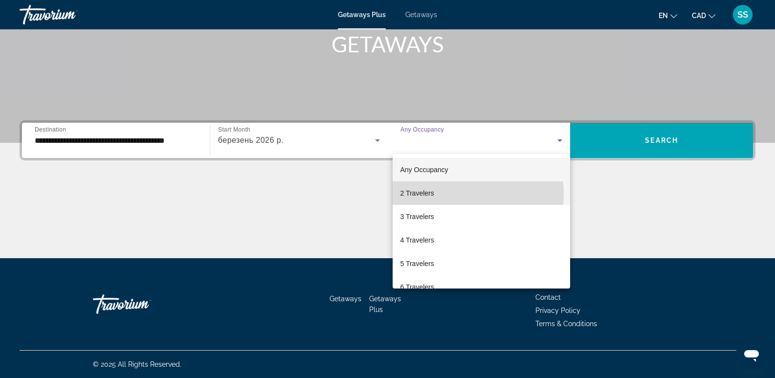
click at [443, 195] on mat-option "2 Travelers" at bounding box center [482, 192] width 178 height 23
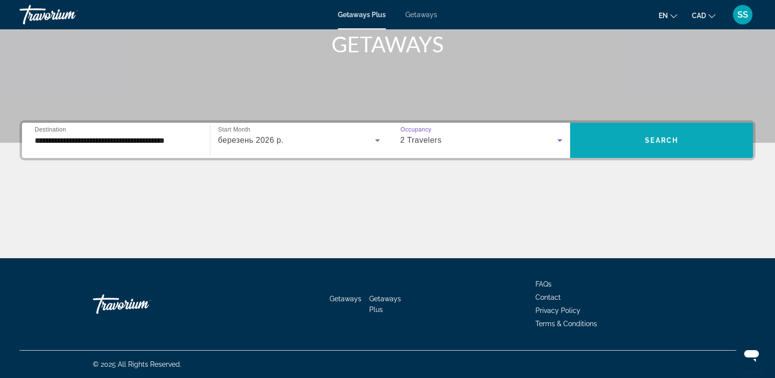
click at [631, 143] on span "Search widget" at bounding box center [661, 140] width 183 height 23
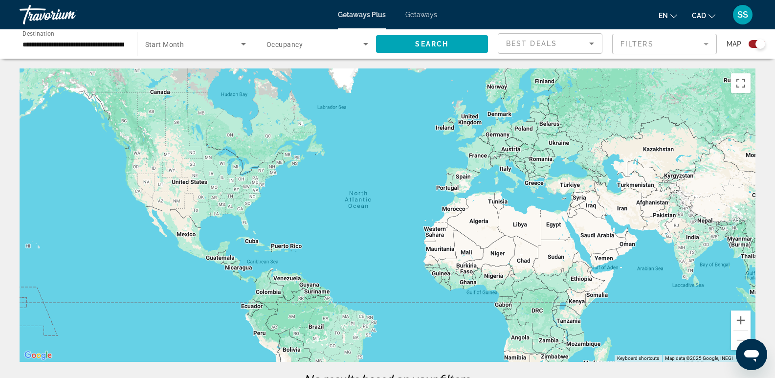
click at [418, 16] on span "Getaways" at bounding box center [421, 15] width 32 height 8
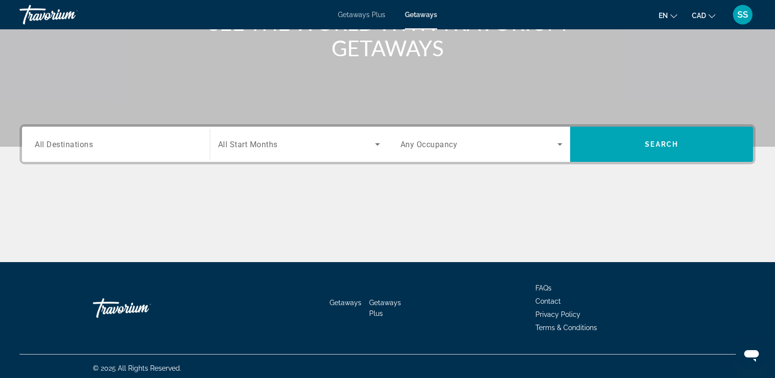
click at [128, 136] on div "Search widget" at bounding box center [116, 145] width 162 height 28
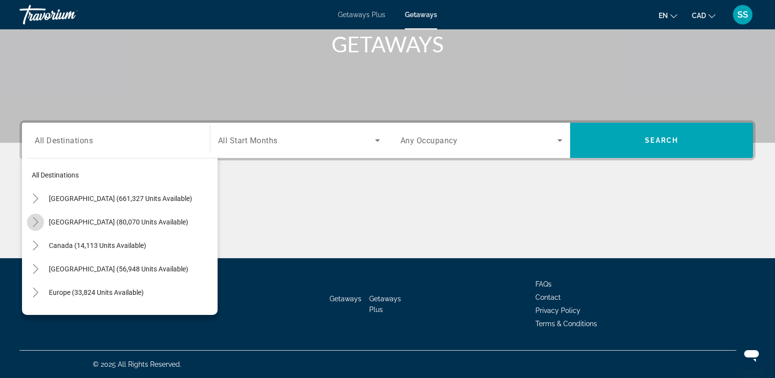
click at [37, 223] on icon "Toggle Mexico (80,070 units available)" at bounding box center [35, 222] width 5 height 10
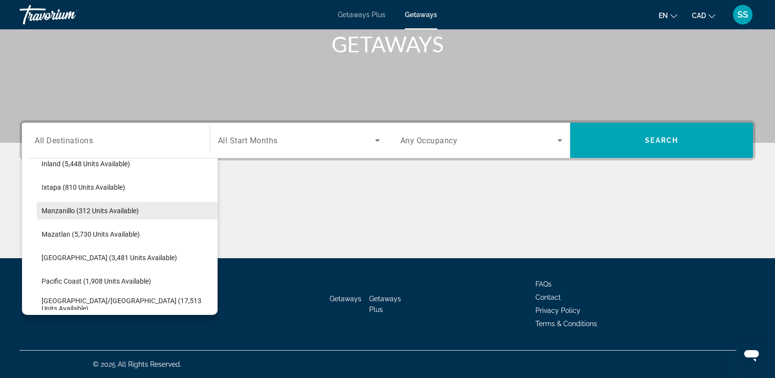
scroll to position [199, 0]
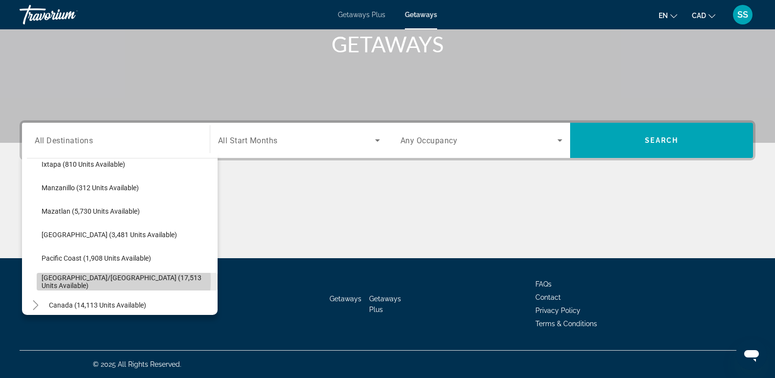
click at [92, 281] on span "Puerto Vallarta/Jalisco (17,513 units available)" at bounding box center [127, 282] width 171 height 16
type input "**********"
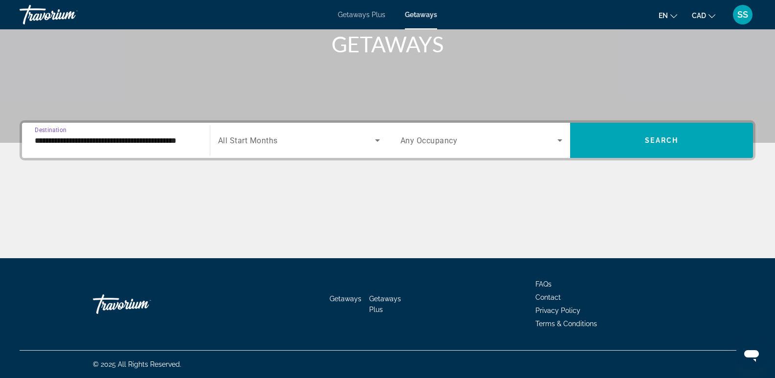
click at [362, 142] on span "Search widget" at bounding box center [296, 140] width 157 height 12
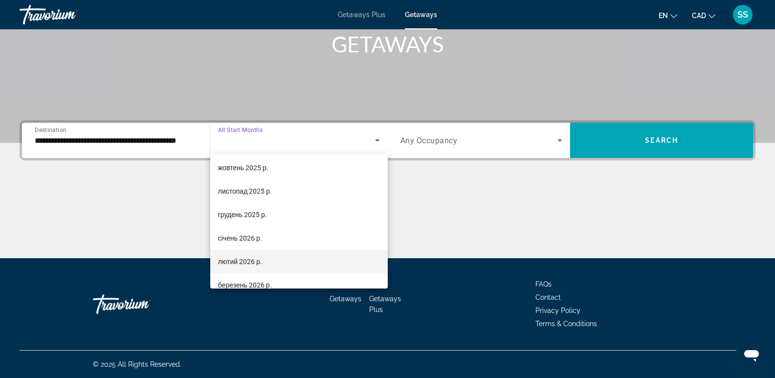
scroll to position [98, 0]
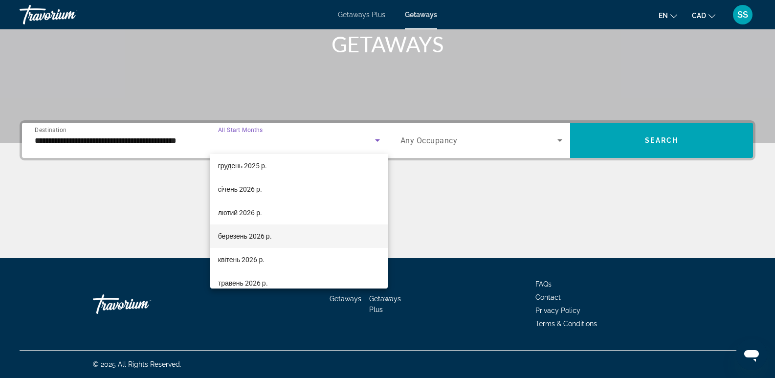
click at [256, 234] on span "березень 2026 р." at bounding box center [245, 236] width 54 height 12
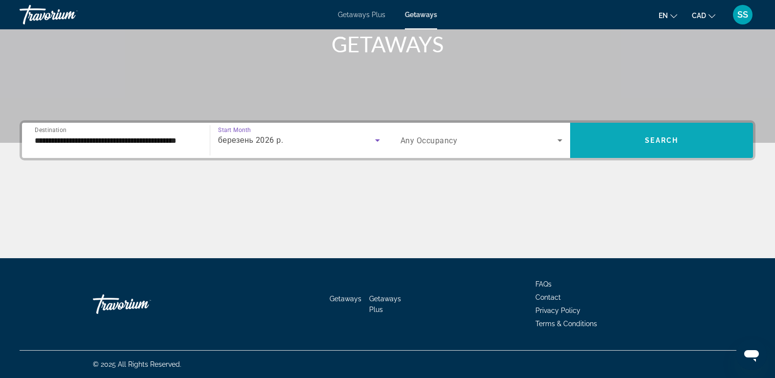
click at [644, 144] on span "Search widget" at bounding box center [661, 140] width 183 height 23
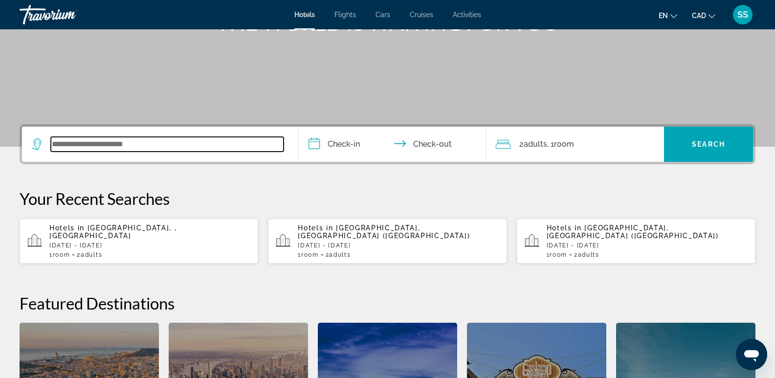
click at [158, 140] on input "Search widget" at bounding box center [167, 144] width 233 height 15
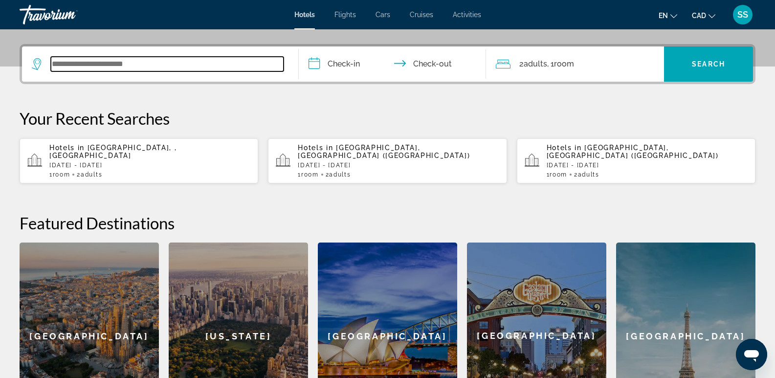
scroll to position [239, 0]
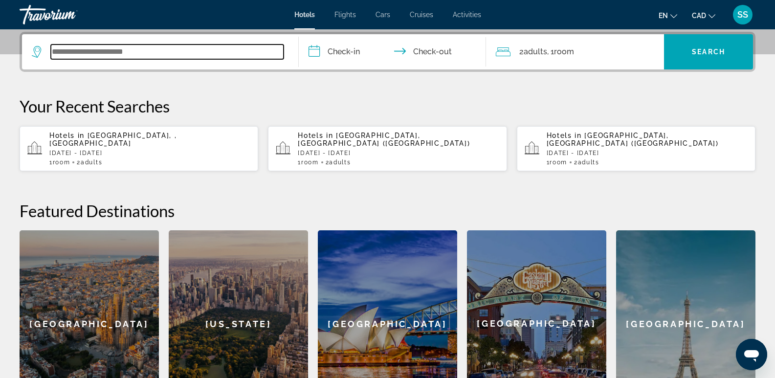
click at [132, 52] on input "Search widget" at bounding box center [167, 52] width 233 height 15
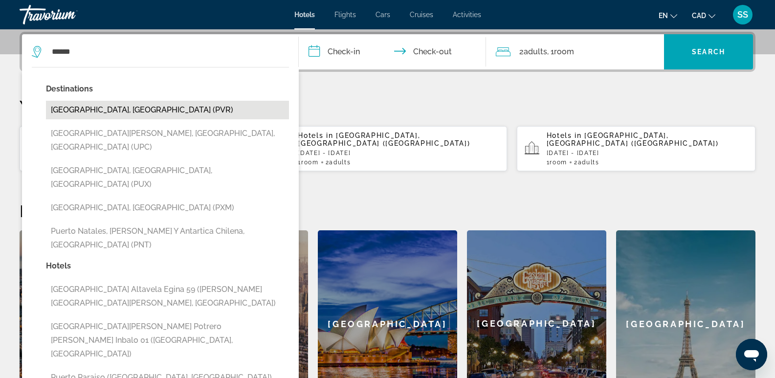
click at [118, 104] on button "[GEOGRAPHIC_DATA], [GEOGRAPHIC_DATA] (PVR)" at bounding box center [167, 110] width 243 height 19
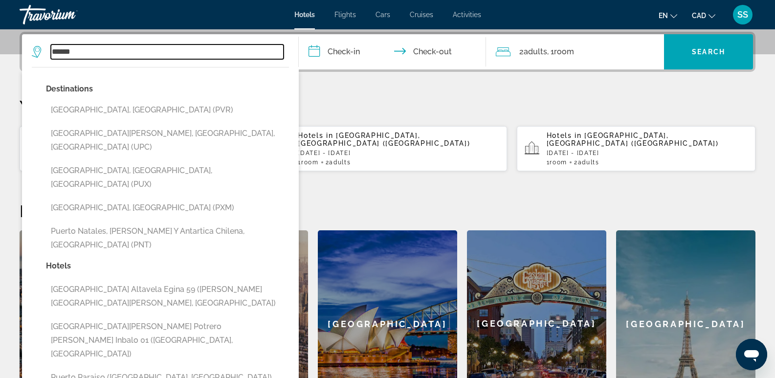
type input "**********"
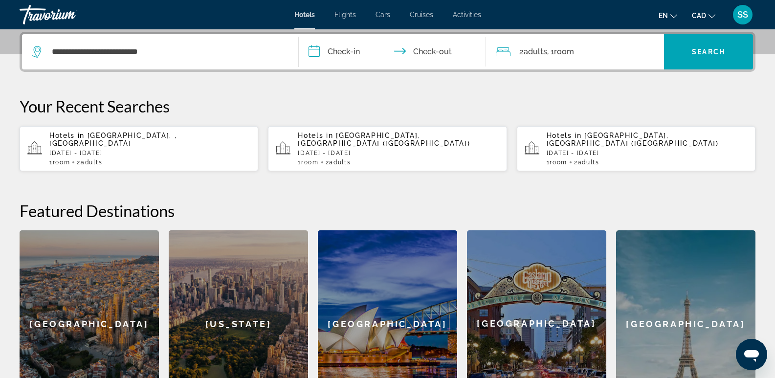
click at [333, 60] on input "**********" at bounding box center [395, 53] width 192 height 38
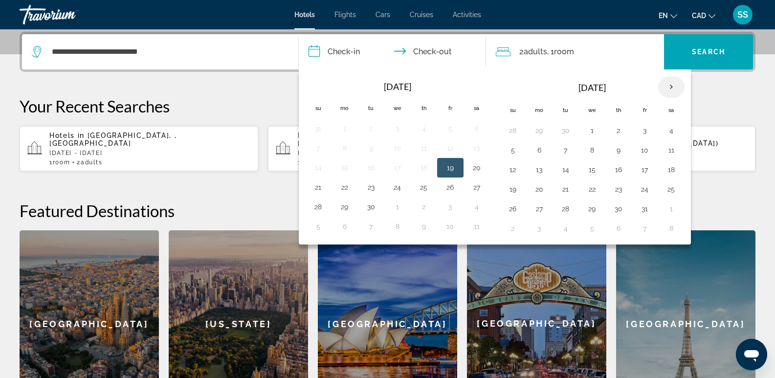
click at [676, 81] on th "Next month" at bounding box center [671, 87] width 26 height 22
click at [676, 82] on th "Next month" at bounding box center [671, 87] width 26 height 22
click at [676, 81] on th "Next month" at bounding box center [671, 87] width 26 height 22
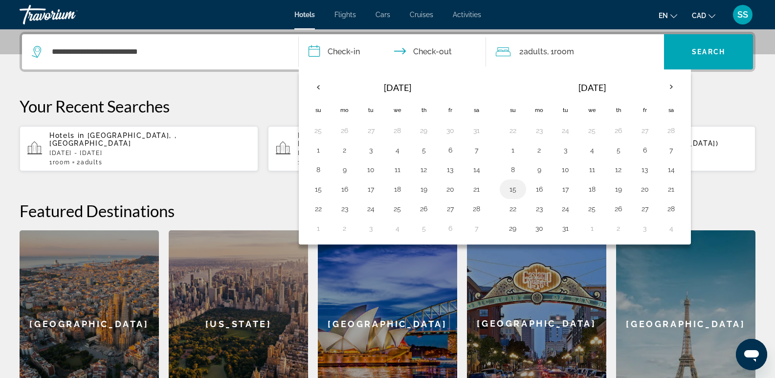
click at [512, 188] on button "15" at bounding box center [513, 189] width 16 height 14
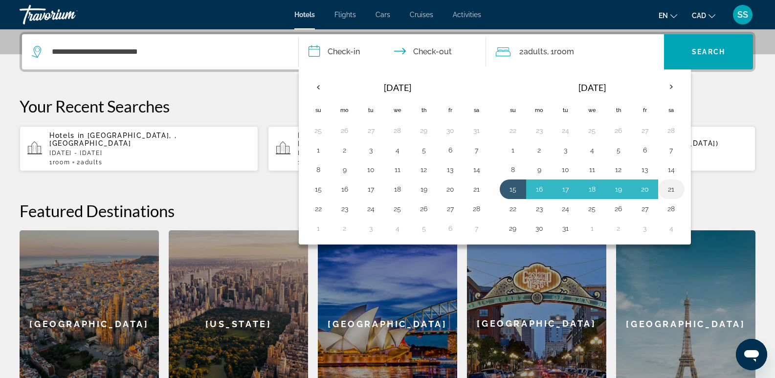
click at [668, 186] on button "21" at bounding box center [672, 189] width 16 height 14
type input "**********"
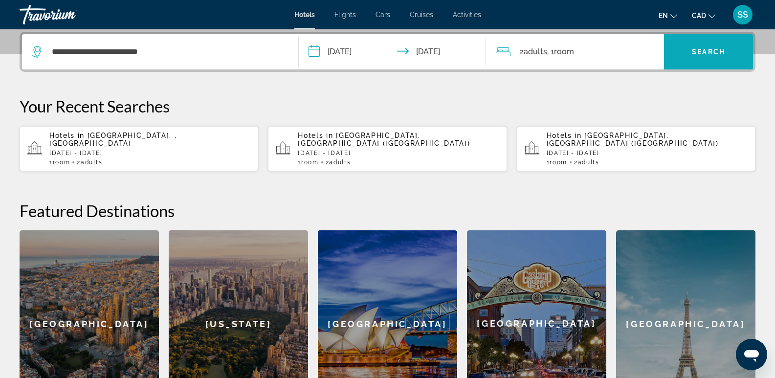
click at [713, 46] on span "Search widget" at bounding box center [708, 51] width 89 height 23
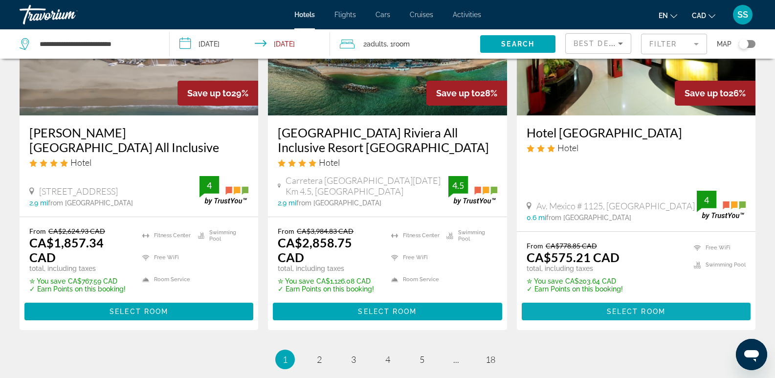
scroll to position [1320, 0]
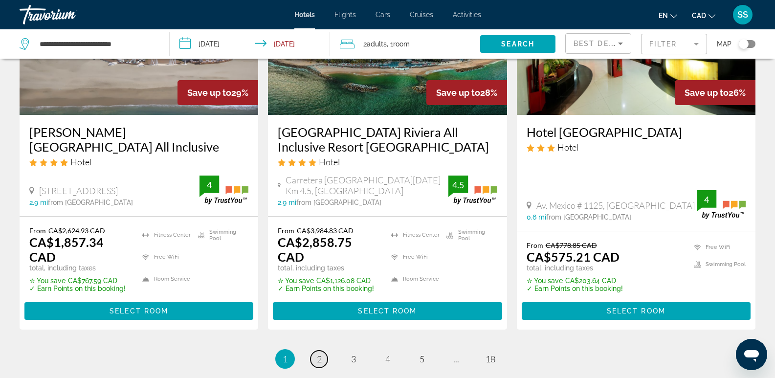
click at [320, 354] on span "2" at bounding box center [319, 359] width 5 height 11
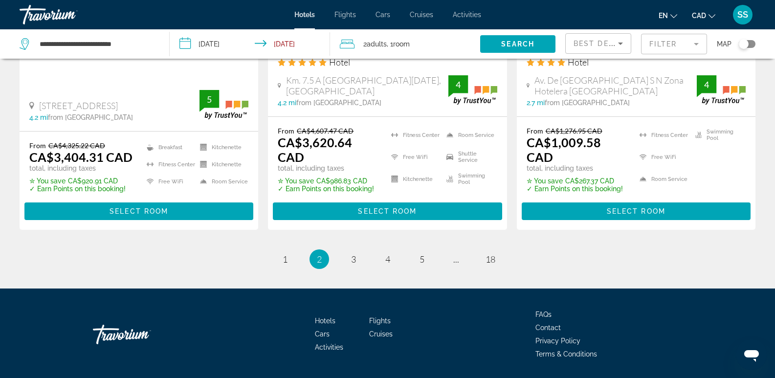
scroll to position [1418, 0]
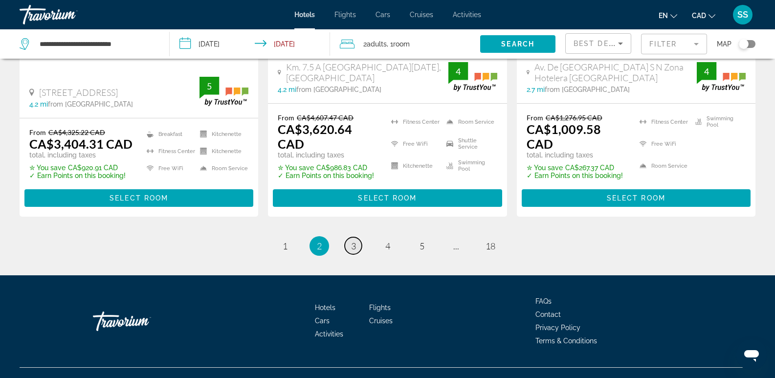
click at [356, 241] on span "3" at bounding box center [353, 246] width 5 height 11
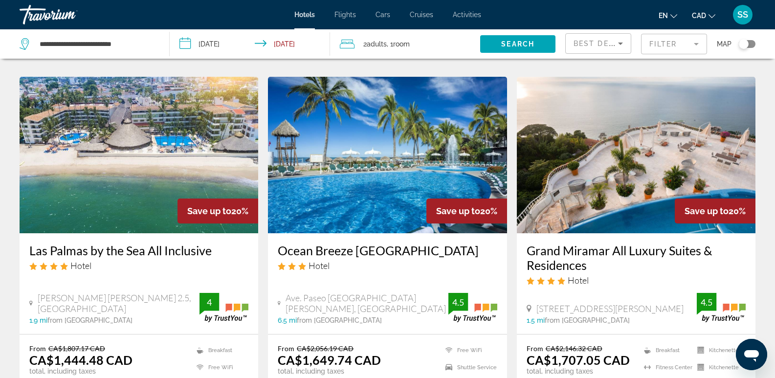
scroll to position [440, 0]
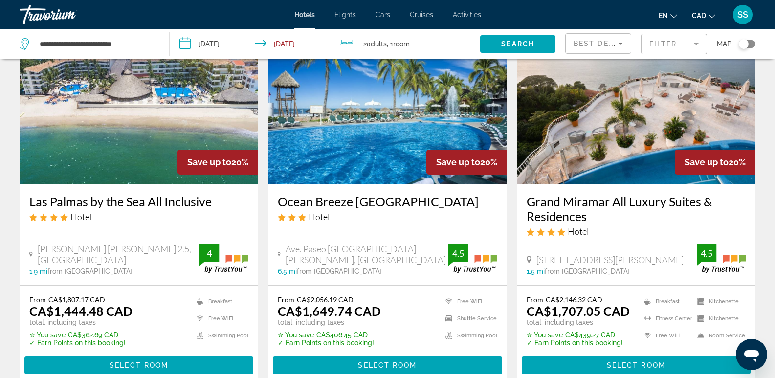
click at [437, 154] on div "Save up to 20%" at bounding box center [466, 162] width 81 height 25
click at [370, 159] on img "Main content" at bounding box center [387, 106] width 239 height 156
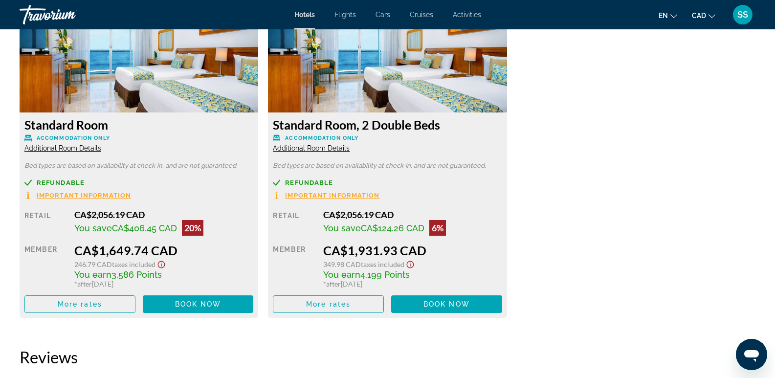
scroll to position [1369, 0]
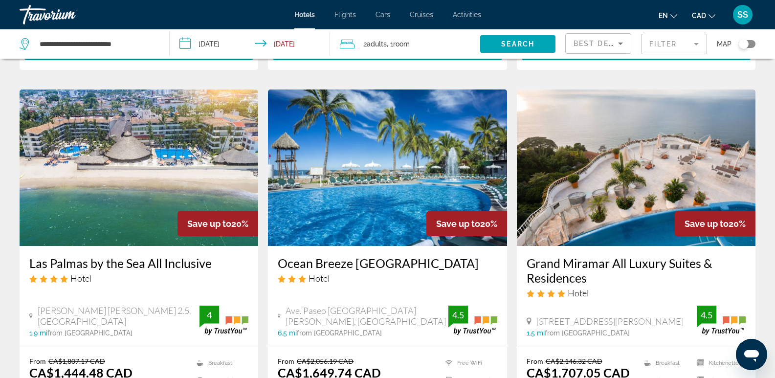
scroll to position [391, 0]
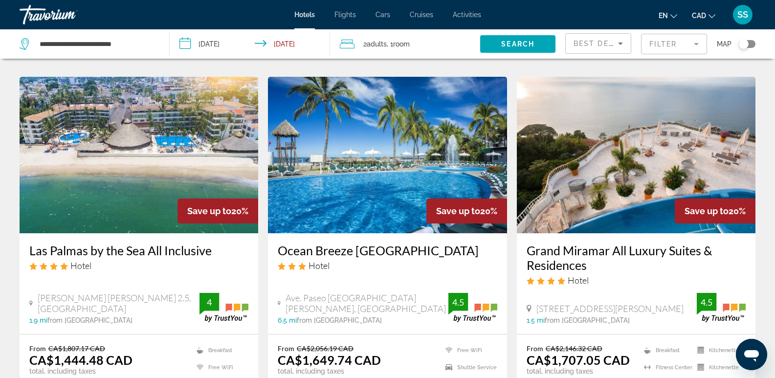
click at [86, 198] on img "Main content" at bounding box center [139, 155] width 239 height 156
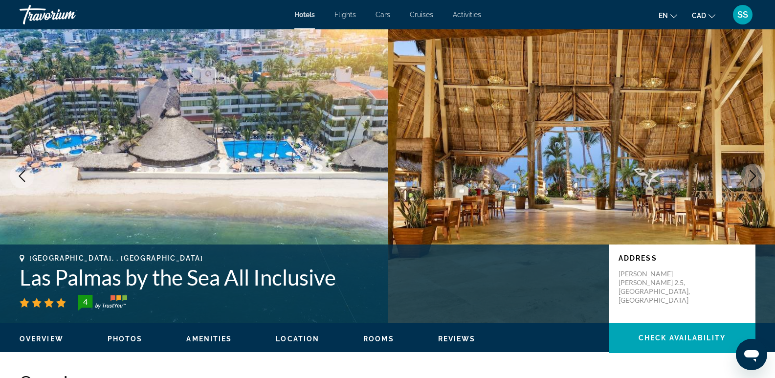
click at [754, 174] on icon "Next image" at bounding box center [753, 176] width 12 height 12
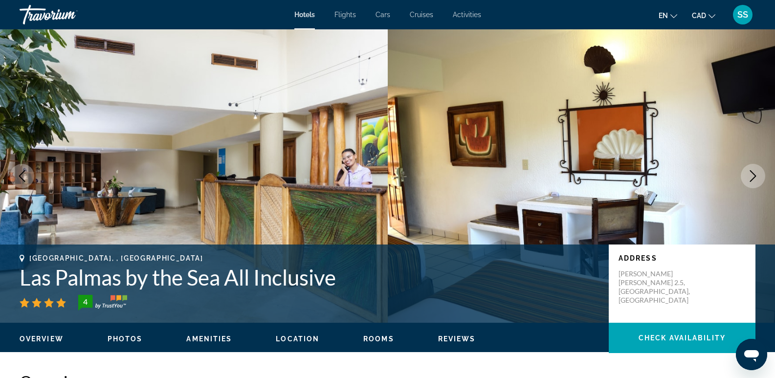
click at [755, 176] on icon "Next image" at bounding box center [753, 176] width 12 height 12
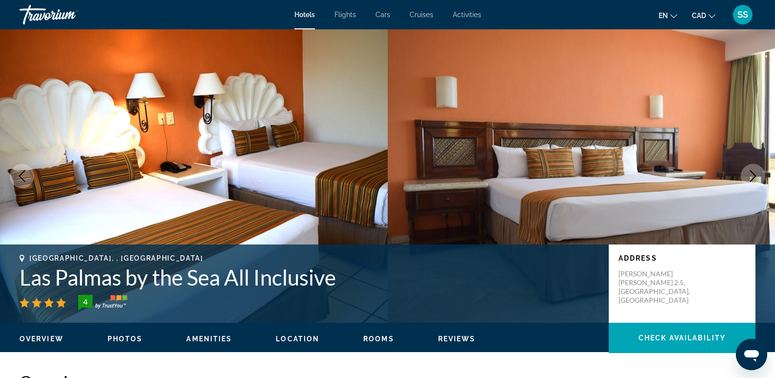
click at [755, 176] on icon "Next image" at bounding box center [753, 176] width 12 height 12
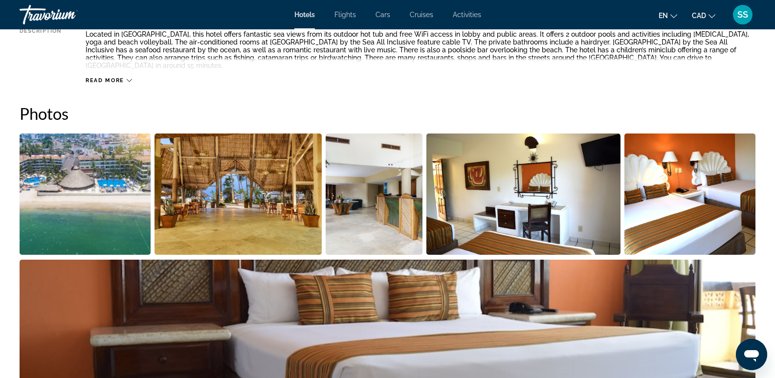
scroll to position [489, 0]
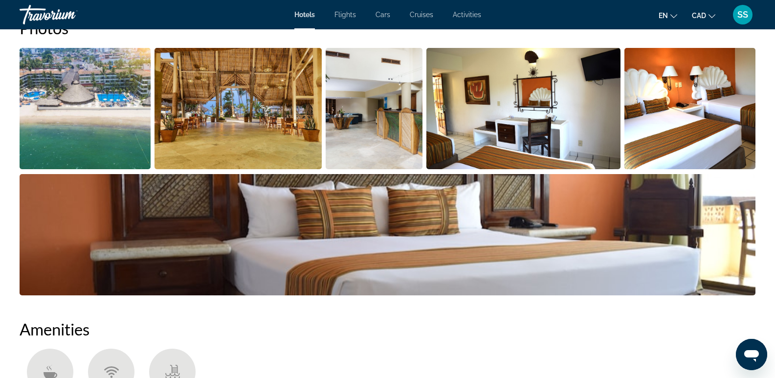
click at [112, 113] on img "Open full-screen image slider" at bounding box center [85, 108] width 131 height 121
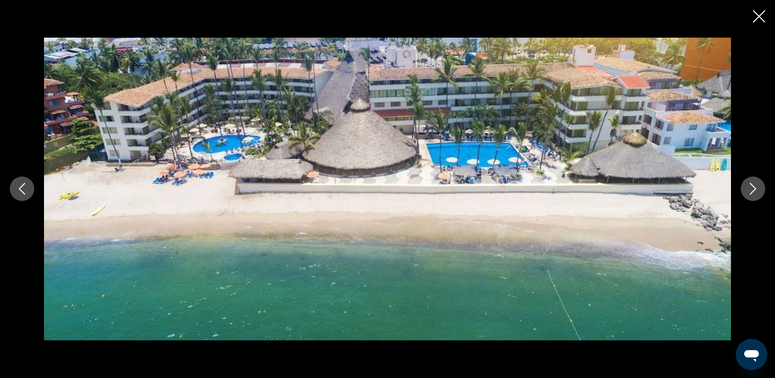
click at [748, 186] on icon "Next image" at bounding box center [753, 189] width 12 height 12
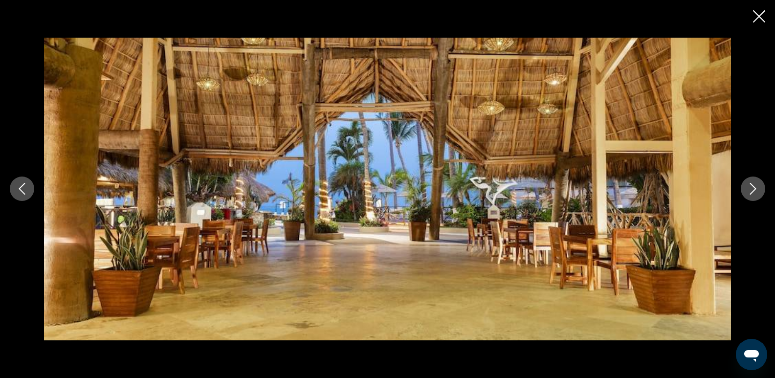
click at [748, 186] on icon "Next image" at bounding box center [753, 189] width 12 height 12
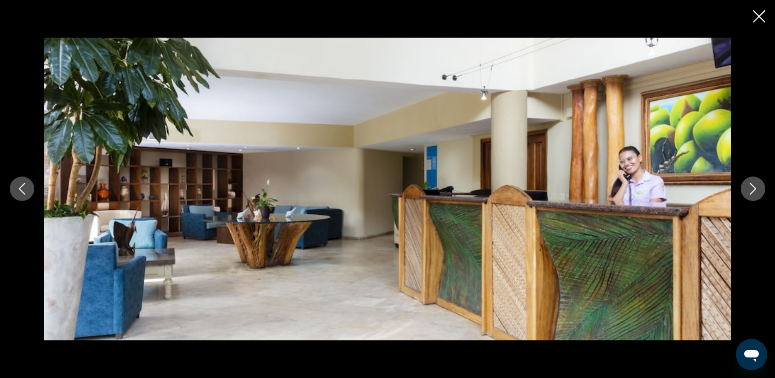
click at [748, 186] on icon "Next image" at bounding box center [753, 189] width 12 height 12
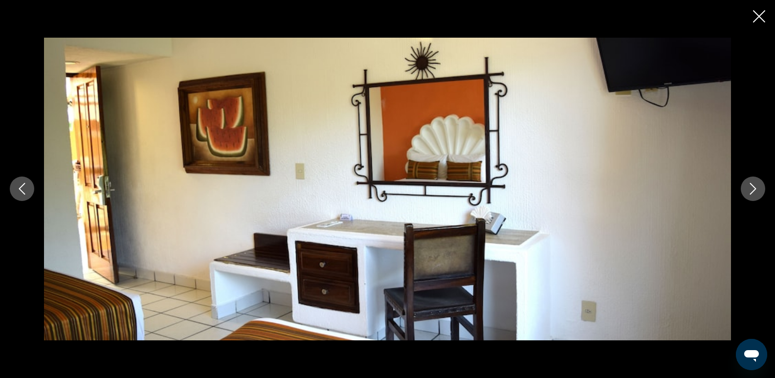
click at [748, 186] on icon "Next image" at bounding box center [753, 189] width 12 height 12
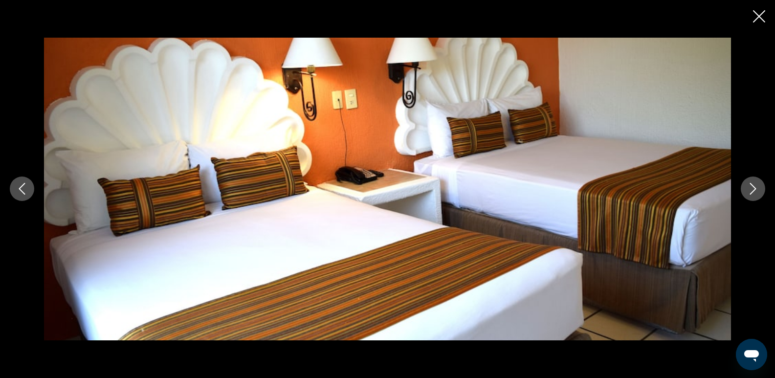
click at [748, 186] on icon "Next image" at bounding box center [753, 189] width 12 height 12
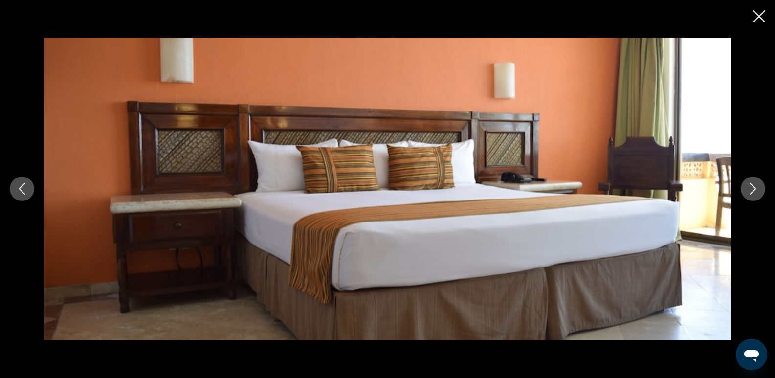
click at [748, 186] on icon "Next image" at bounding box center [753, 189] width 12 height 12
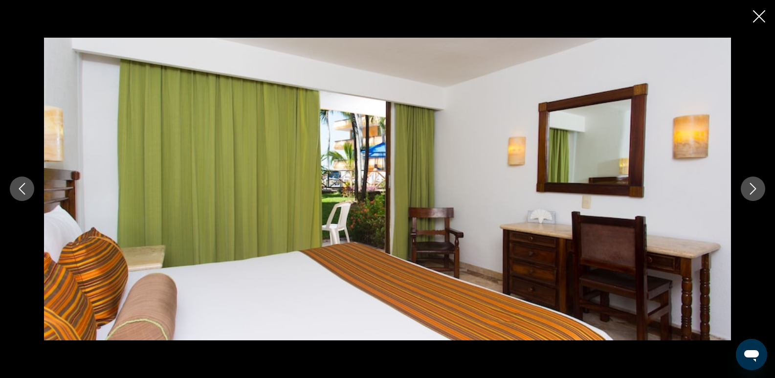
click at [748, 186] on icon "Next image" at bounding box center [753, 189] width 12 height 12
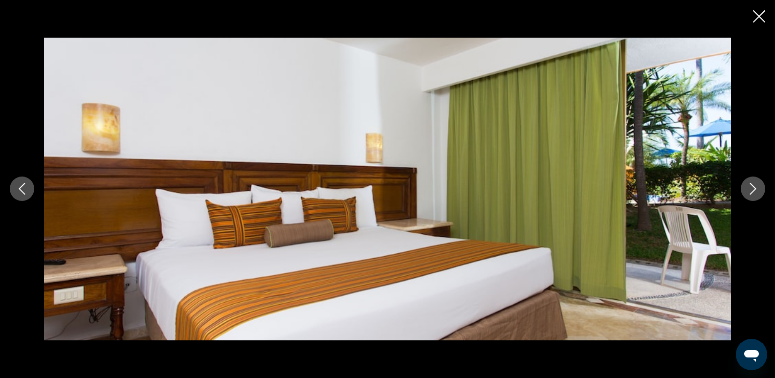
click at [748, 186] on icon "Next image" at bounding box center [753, 189] width 12 height 12
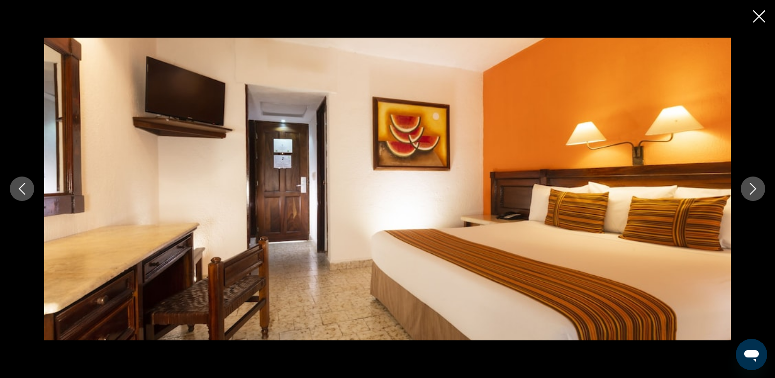
scroll to position [685, 0]
click at [755, 17] on icon "Close slideshow" at bounding box center [759, 16] width 12 height 12
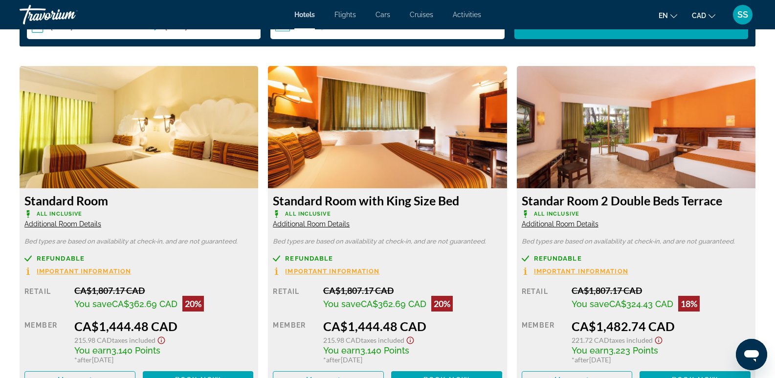
scroll to position [1320, 0]
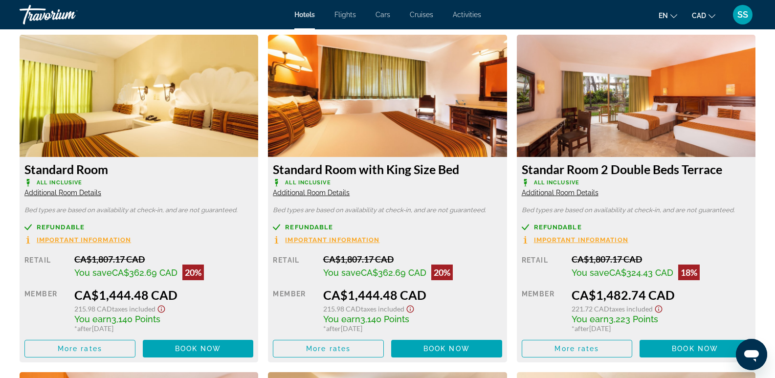
click at [589, 117] on img "Main content" at bounding box center [636, 96] width 239 height 122
click at [651, 113] on img "Main content" at bounding box center [636, 96] width 239 height 122
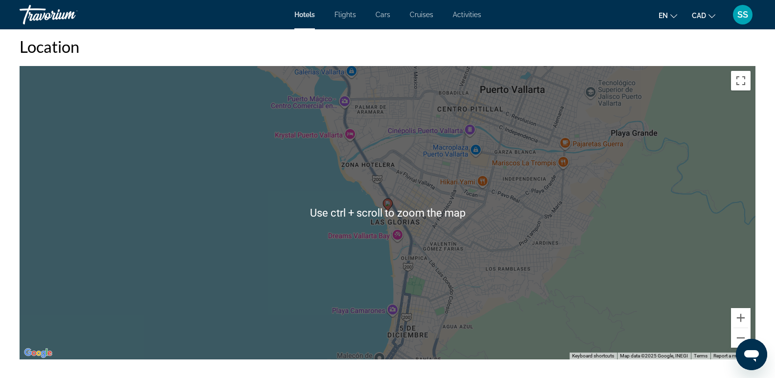
scroll to position [880, 0]
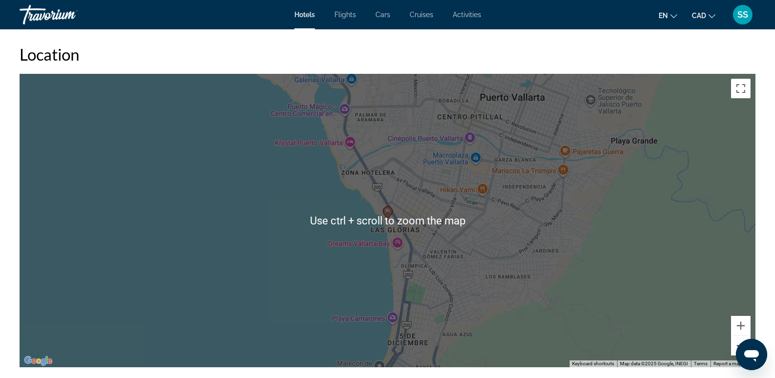
click at [738, 336] on button "Zoom out" at bounding box center [741, 346] width 20 height 20
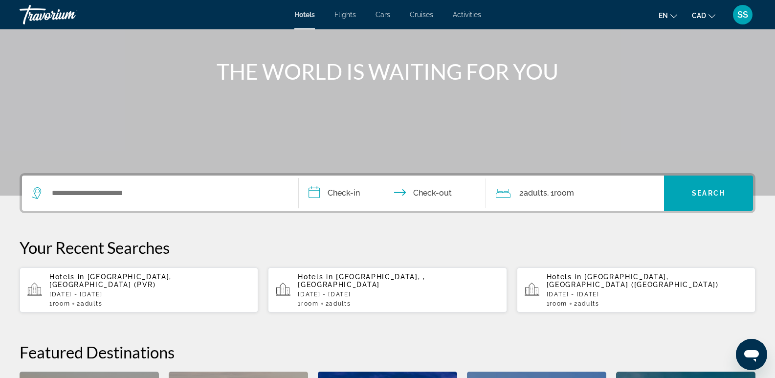
click at [89, 207] on div "Search widget" at bounding box center [160, 193] width 257 height 35
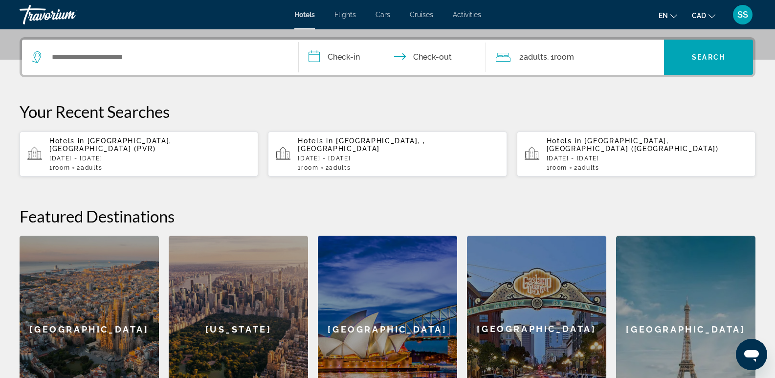
scroll to position [239, 0]
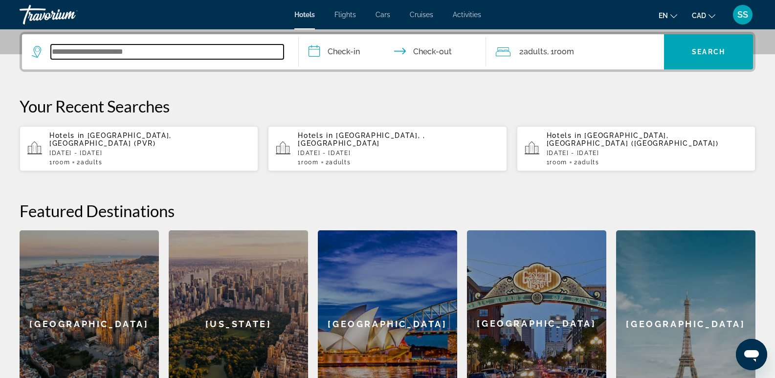
click at [123, 54] on input "Search widget" at bounding box center [167, 52] width 233 height 15
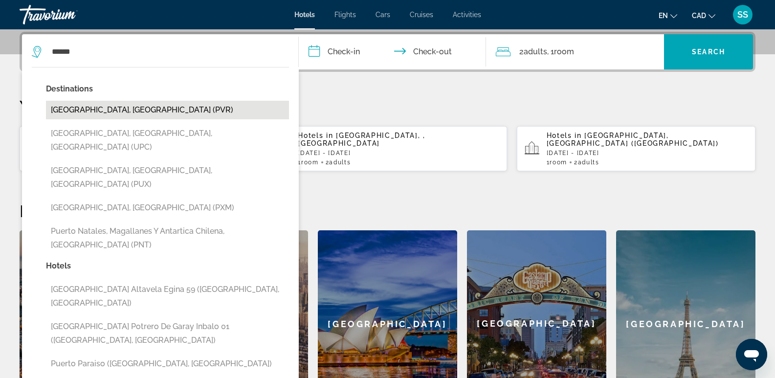
click at [121, 105] on button "[GEOGRAPHIC_DATA], [GEOGRAPHIC_DATA] (PVR)" at bounding box center [167, 110] width 243 height 19
type input "**********"
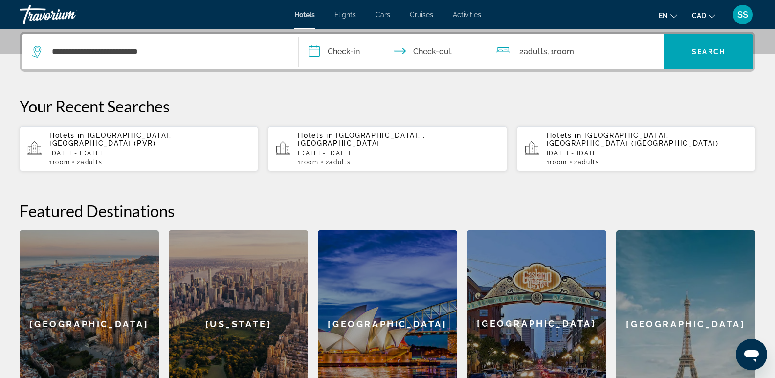
click at [339, 52] on input "**********" at bounding box center [395, 53] width 192 height 38
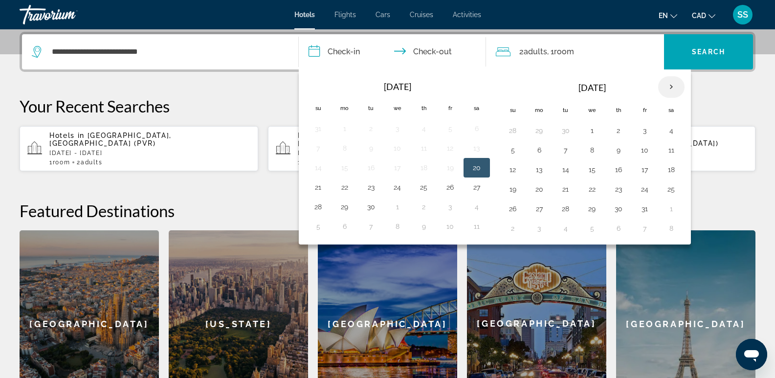
click at [671, 84] on th "Next month" at bounding box center [671, 87] width 26 height 22
click at [671, 85] on th "Next month" at bounding box center [671, 87] width 26 height 22
click at [672, 84] on th "Next month" at bounding box center [671, 87] width 26 height 22
click at [647, 151] on button "6" at bounding box center [645, 150] width 16 height 14
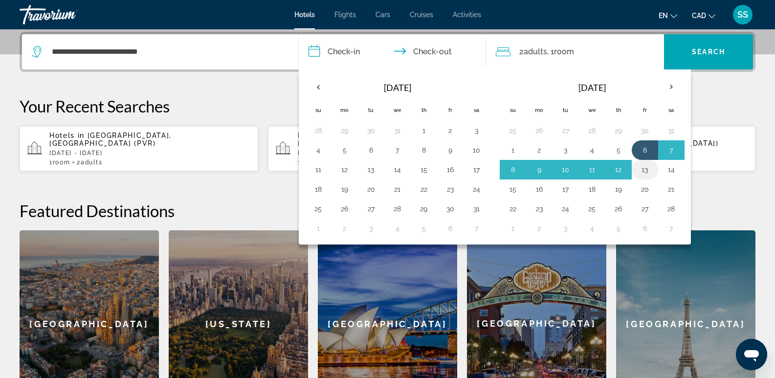
click at [643, 168] on button "13" at bounding box center [645, 170] width 16 height 14
type input "**********"
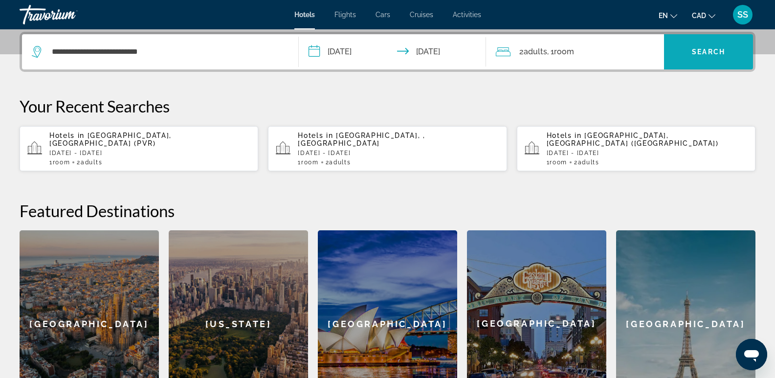
click at [709, 58] on span "Search widget" at bounding box center [708, 51] width 89 height 23
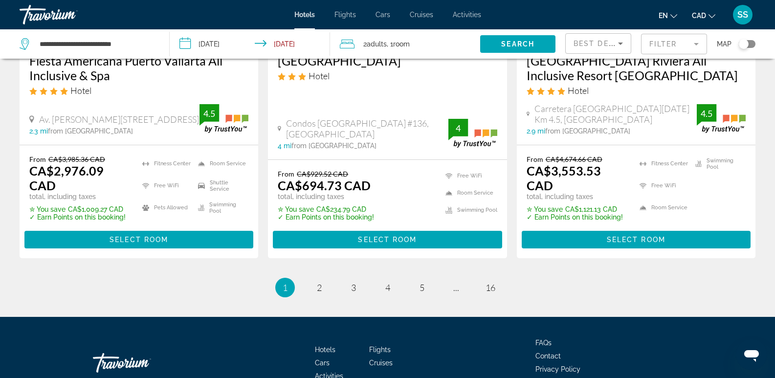
scroll to position [1421, 0]
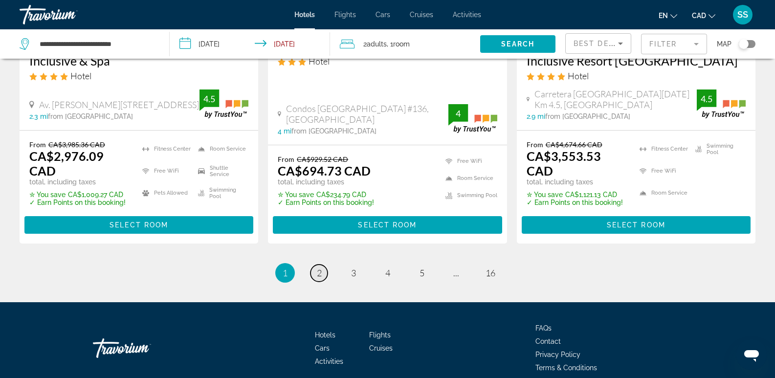
click at [321, 267] on span "2" at bounding box center [319, 272] width 5 height 11
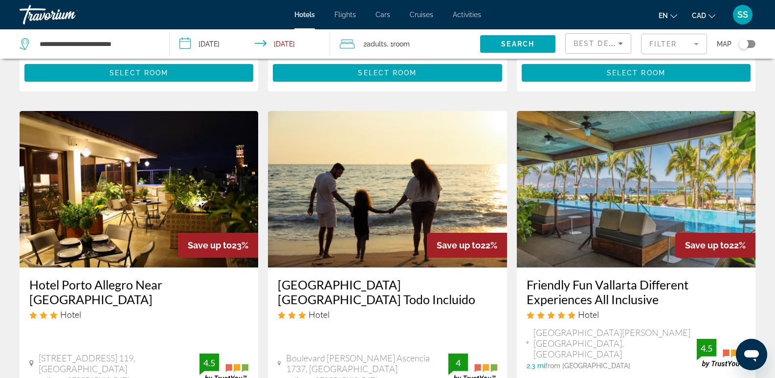
scroll to position [440, 0]
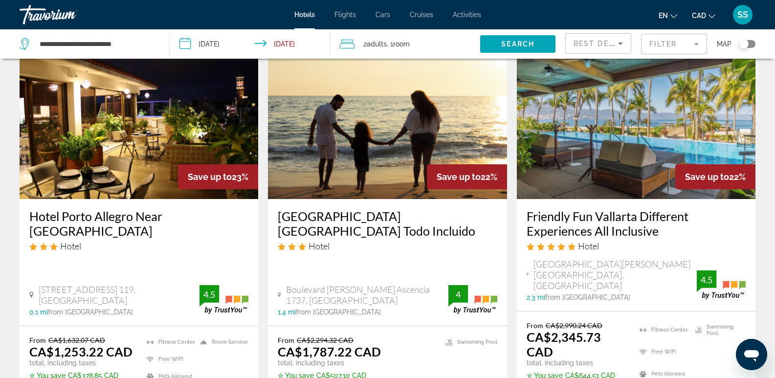
click at [621, 141] on img "Main content" at bounding box center [636, 121] width 239 height 156
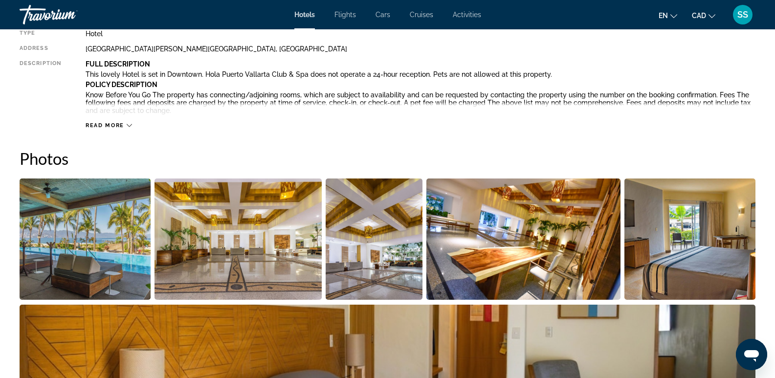
scroll to position [391, 0]
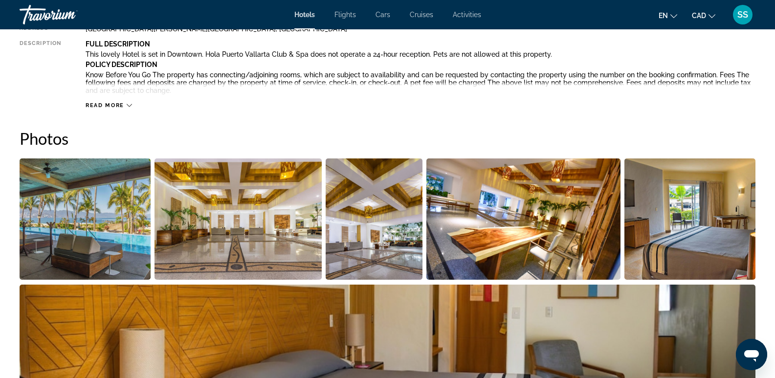
click at [77, 228] on img "Open full-screen image slider" at bounding box center [85, 218] width 131 height 121
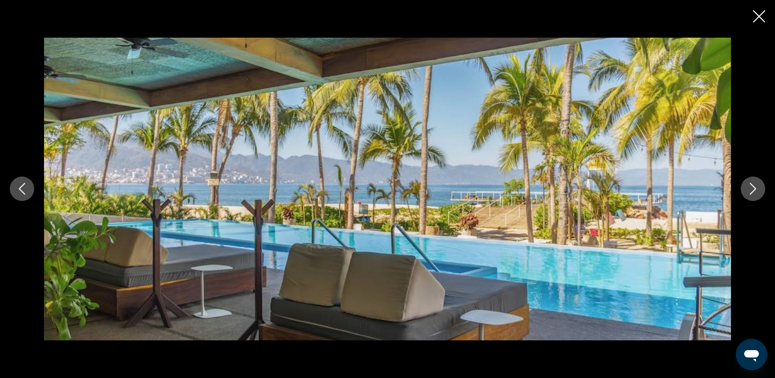
click at [749, 192] on icon "Next image" at bounding box center [753, 189] width 12 height 12
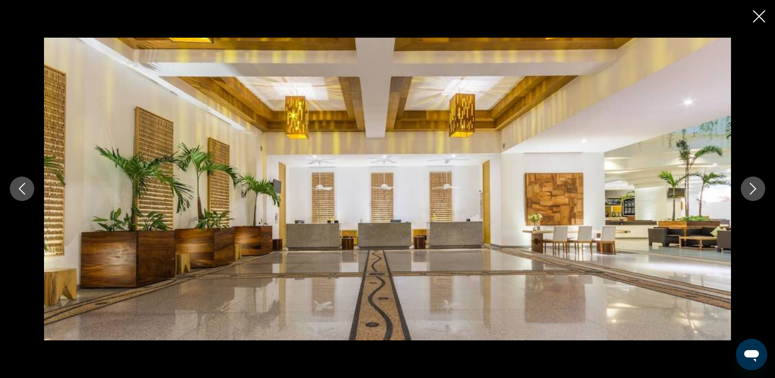
click at [749, 191] on icon "Next image" at bounding box center [753, 189] width 12 height 12
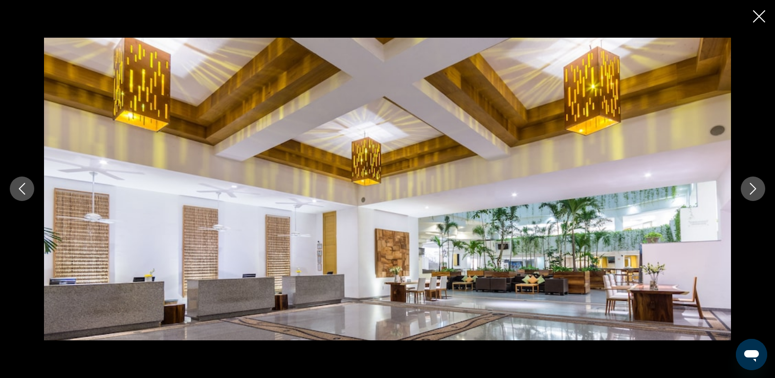
click at [749, 191] on icon "Next image" at bounding box center [753, 189] width 12 height 12
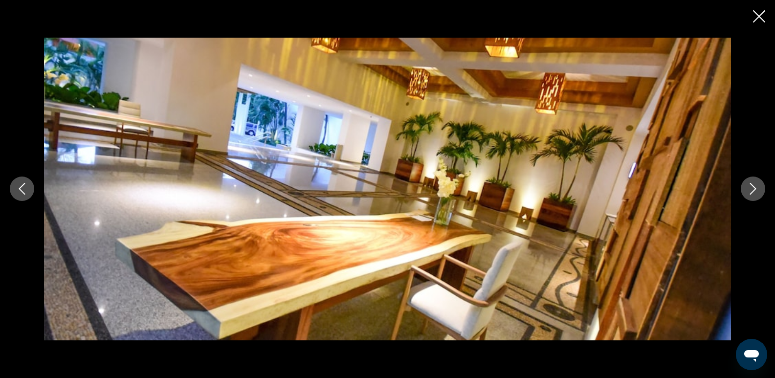
click at [749, 191] on icon "Next image" at bounding box center [753, 189] width 12 height 12
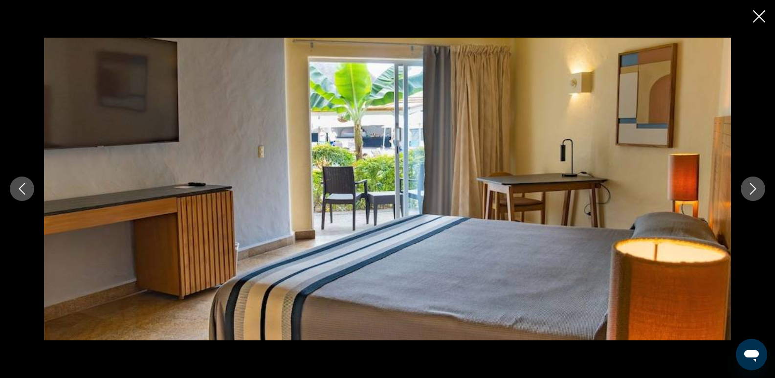
click at [749, 191] on icon "Next image" at bounding box center [753, 189] width 12 height 12
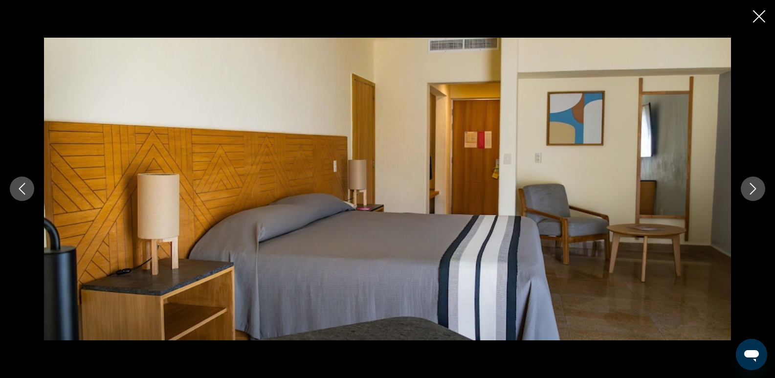
click at [749, 191] on icon "Next image" at bounding box center [753, 189] width 12 height 12
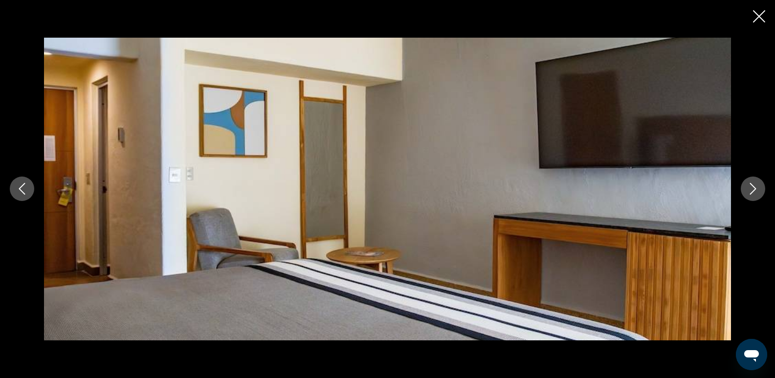
click at [749, 191] on icon "Next image" at bounding box center [753, 189] width 12 height 12
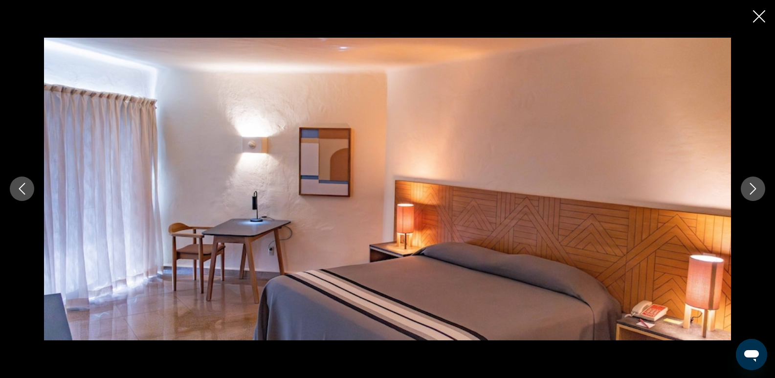
click at [749, 191] on icon "Next image" at bounding box center [753, 189] width 12 height 12
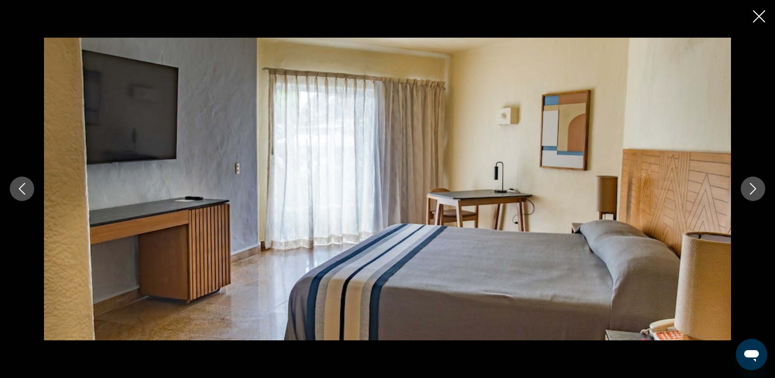
click at [749, 191] on icon "Next image" at bounding box center [753, 189] width 12 height 12
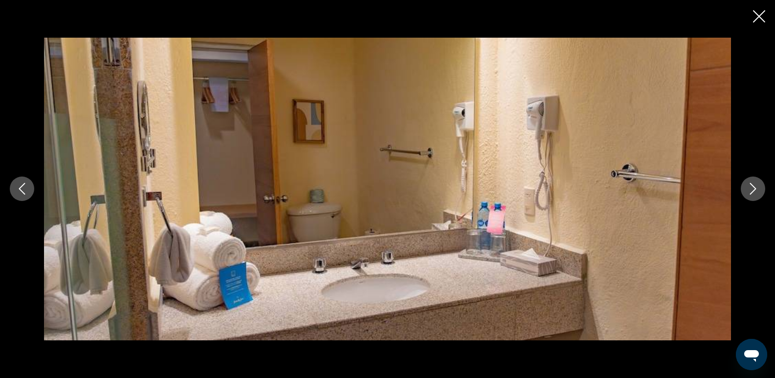
click at [749, 190] on icon "Next image" at bounding box center [753, 189] width 12 height 12
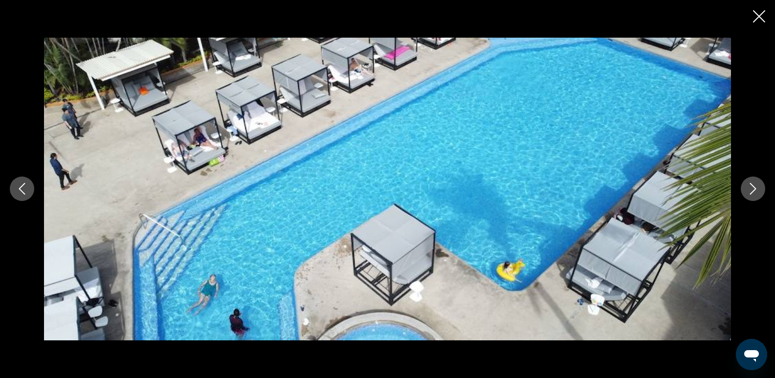
click at [749, 190] on icon "Next image" at bounding box center [753, 189] width 12 height 12
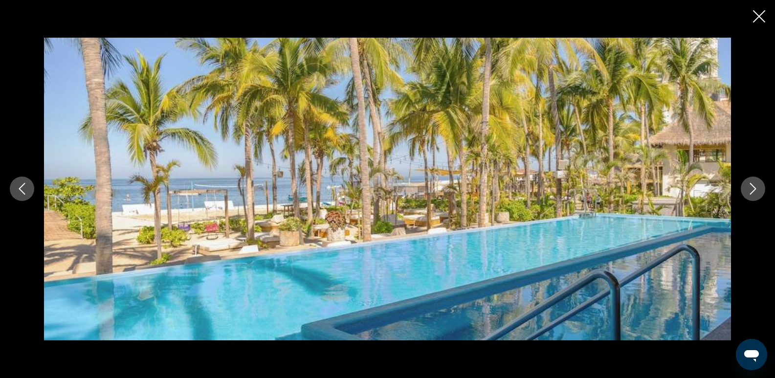
click at [749, 190] on icon "Next image" at bounding box center [753, 189] width 12 height 12
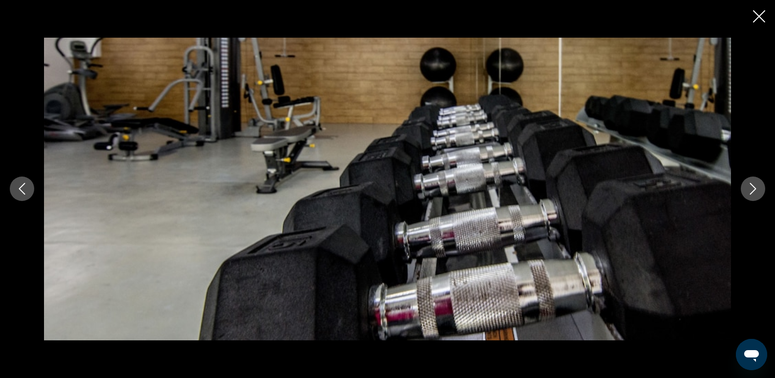
click at [749, 190] on icon "Next image" at bounding box center [753, 189] width 12 height 12
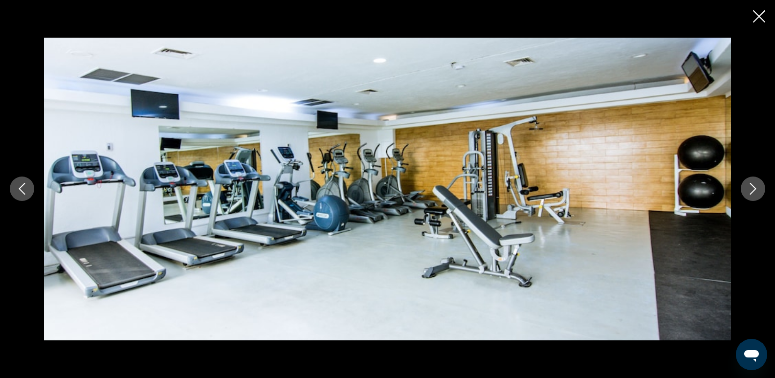
click at [749, 190] on icon "Next image" at bounding box center [753, 189] width 12 height 12
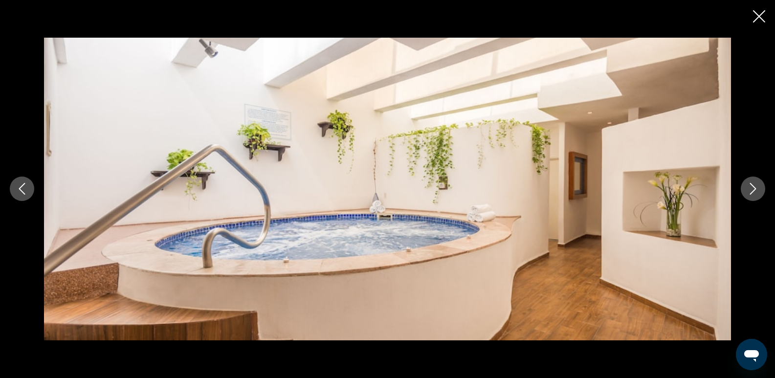
click at [749, 190] on icon "Next image" at bounding box center [753, 189] width 12 height 12
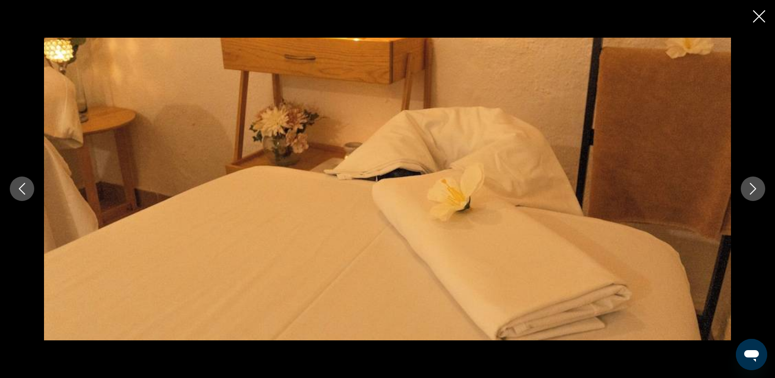
click at [749, 190] on icon "Next image" at bounding box center [753, 189] width 12 height 12
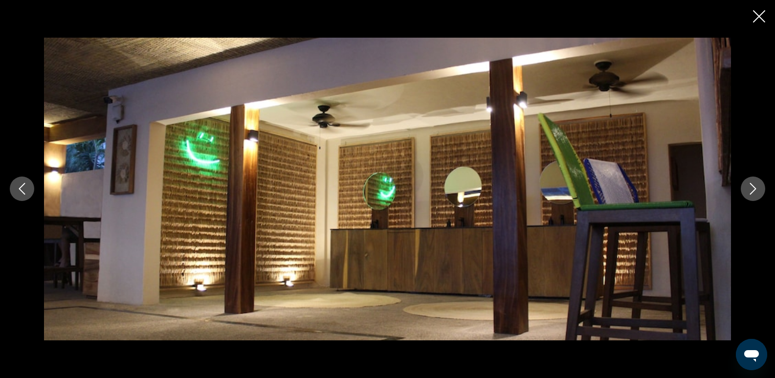
click at [749, 190] on icon "Next image" at bounding box center [753, 189] width 12 height 12
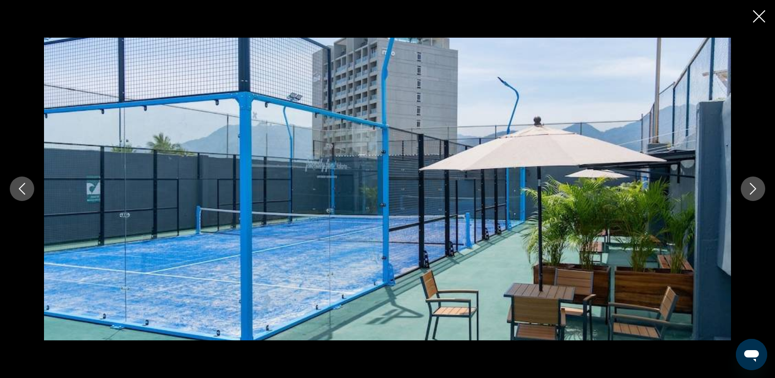
click at [749, 190] on icon "Next image" at bounding box center [753, 189] width 12 height 12
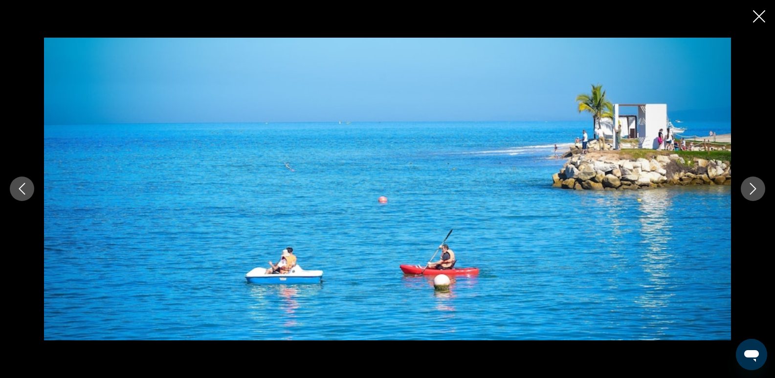
click at [749, 190] on icon "Next image" at bounding box center [753, 189] width 12 height 12
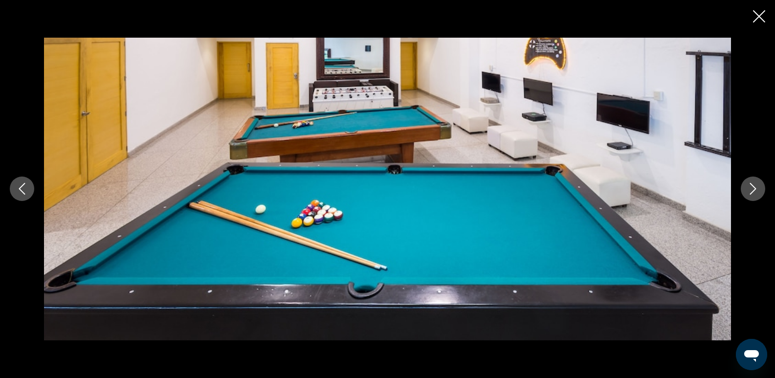
click at [749, 190] on icon "Next image" at bounding box center [753, 189] width 12 height 12
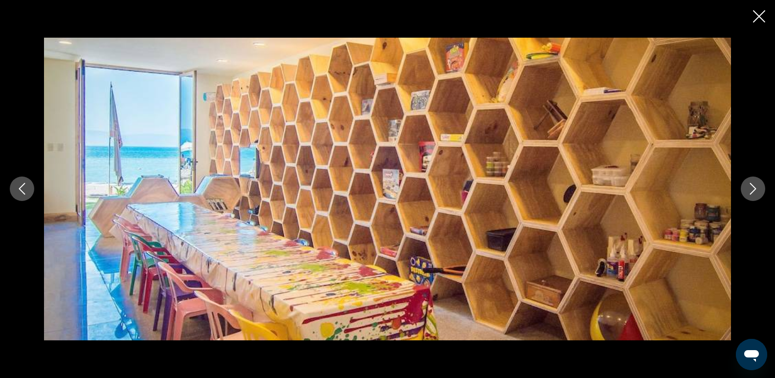
click at [749, 190] on icon "Next image" at bounding box center [753, 189] width 12 height 12
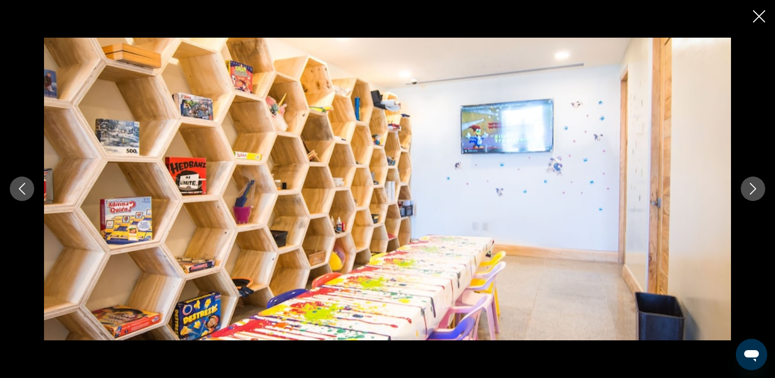
click at [749, 190] on icon "Next image" at bounding box center [753, 189] width 12 height 12
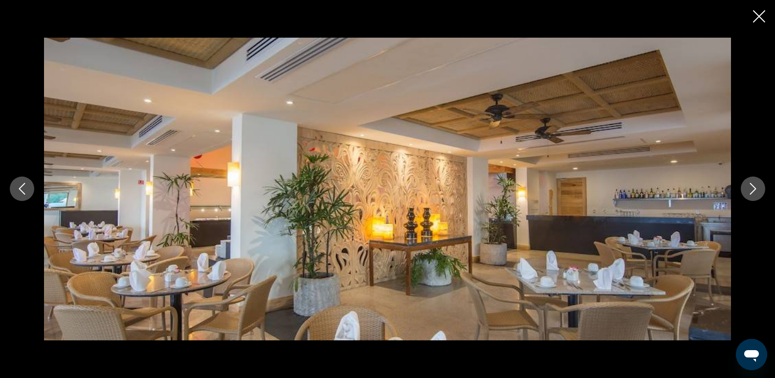
click at [749, 190] on icon "Next image" at bounding box center [753, 189] width 12 height 12
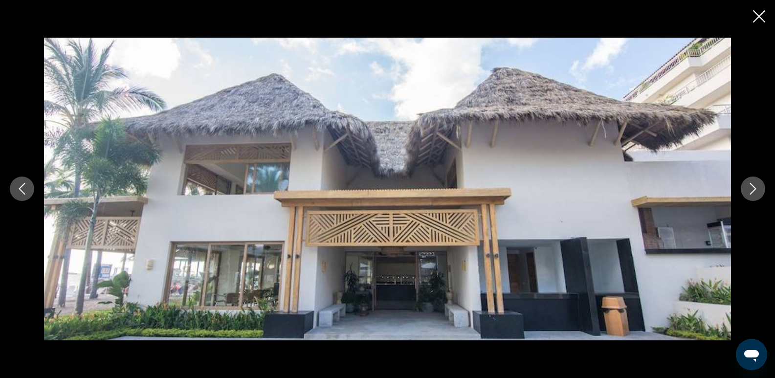
click at [749, 190] on icon "Next image" at bounding box center [753, 189] width 12 height 12
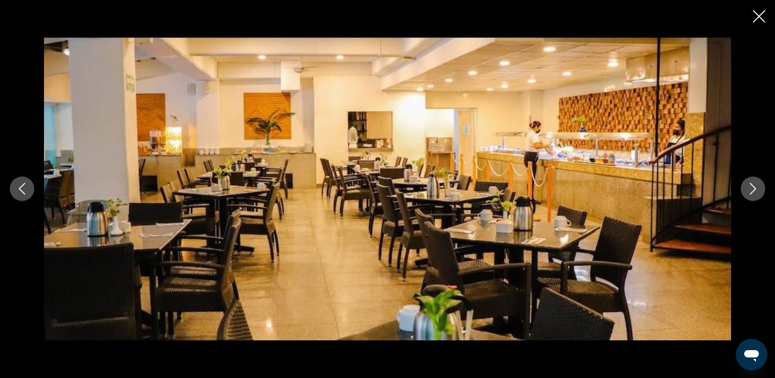
click at [761, 17] on icon "Close slideshow" at bounding box center [759, 16] width 12 height 12
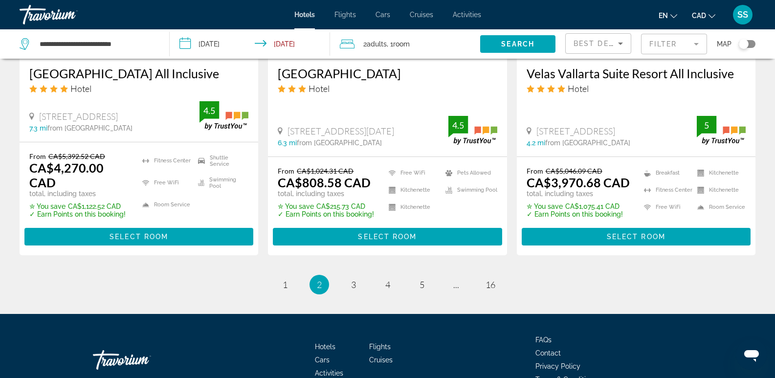
scroll to position [1369, 0]
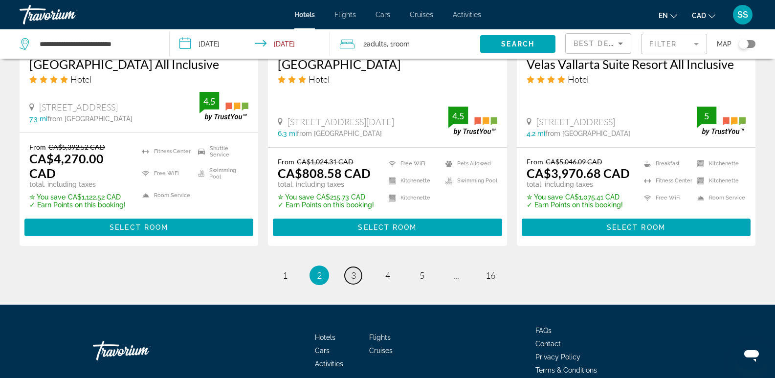
click at [355, 270] on span "3" at bounding box center [353, 275] width 5 height 11
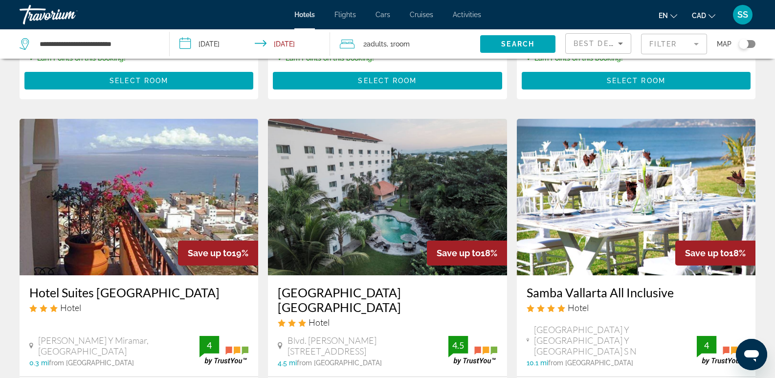
scroll to position [1174, 0]
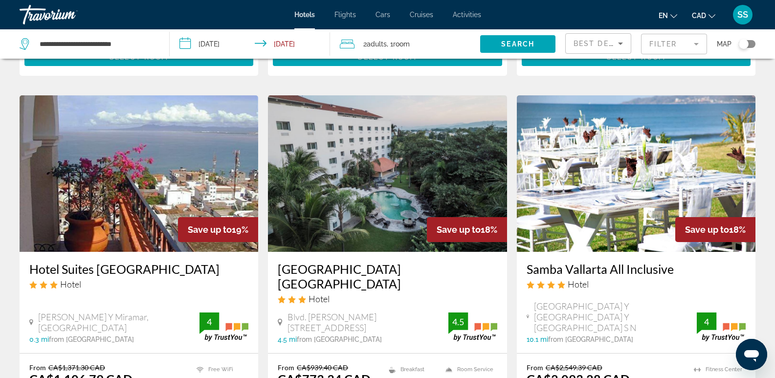
click at [622, 167] on img "Main content" at bounding box center [636, 173] width 239 height 156
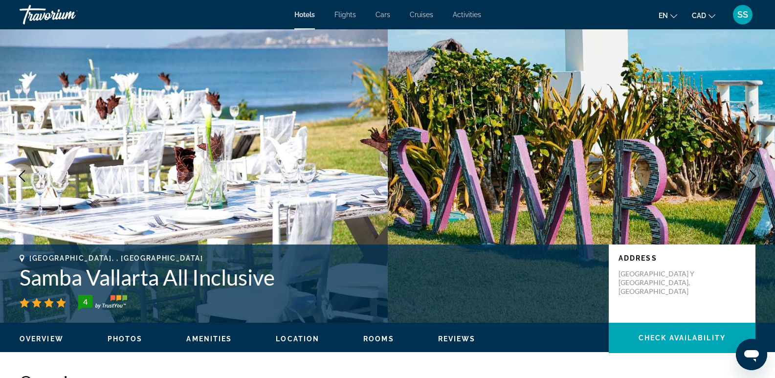
click at [756, 175] on icon "Next image" at bounding box center [753, 176] width 12 height 12
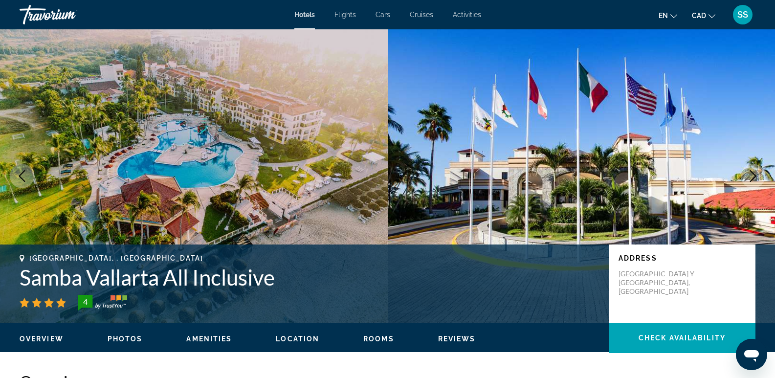
click at [756, 176] on icon "Next image" at bounding box center [753, 176] width 12 height 12
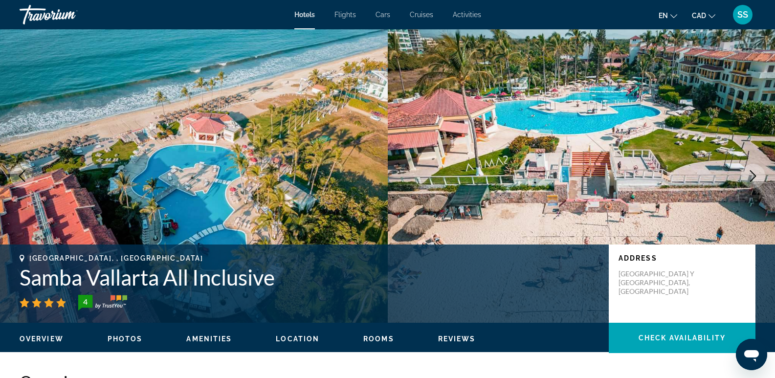
click at [751, 170] on icon "Next image" at bounding box center [753, 176] width 12 height 12
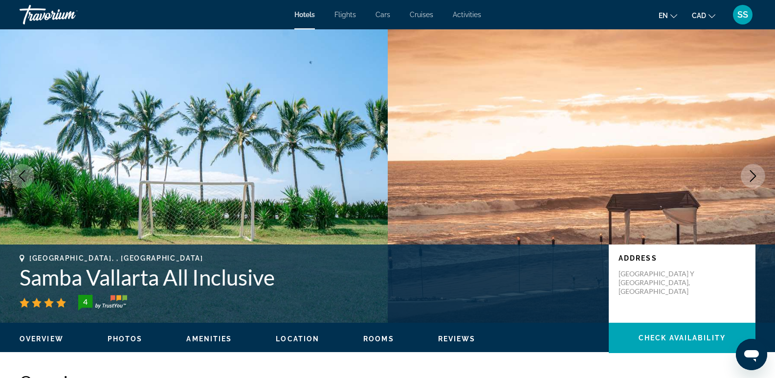
click at [751, 170] on icon "Next image" at bounding box center [753, 176] width 12 height 12
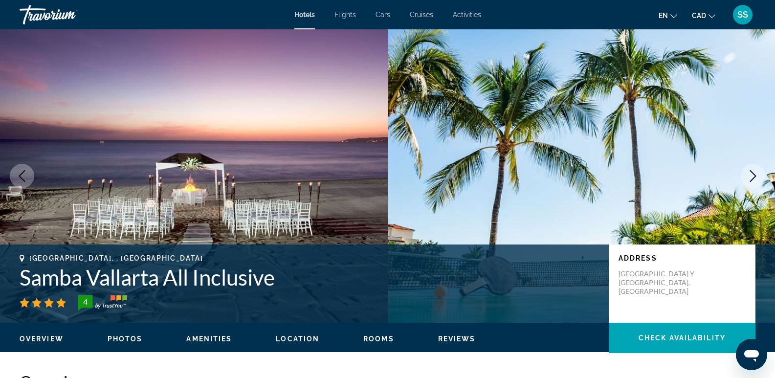
click at [751, 170] on button "Next image" at bounding box center [753, 176] width 24 height 24
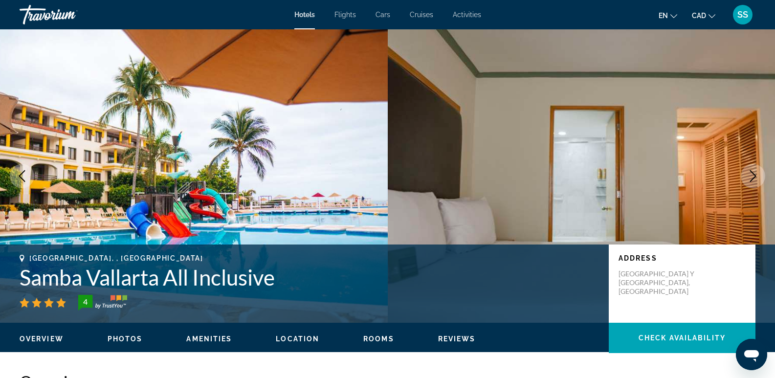
click at [751, 170] on button "Next image" at bounding box center [753, 176] width 24 height 24
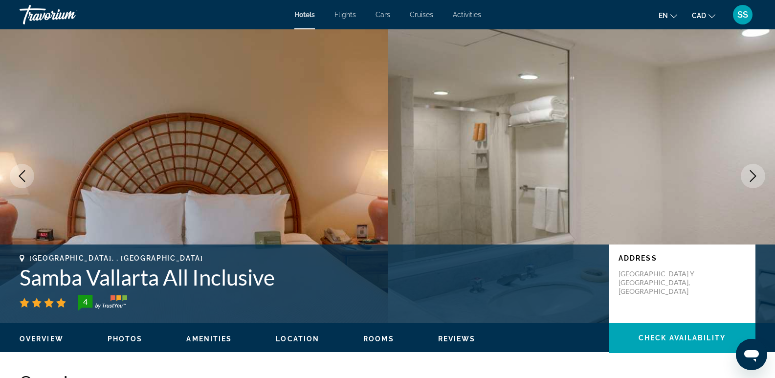
click at [751, 170] on button "Next image" at bounding box center [753, 176] width 24 height 24
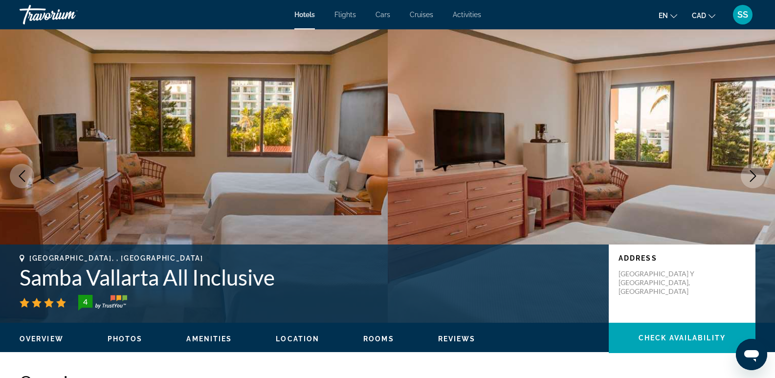
click at [751, 170] on button "Next image" at bounding box center [753, 176] width 24 height 24
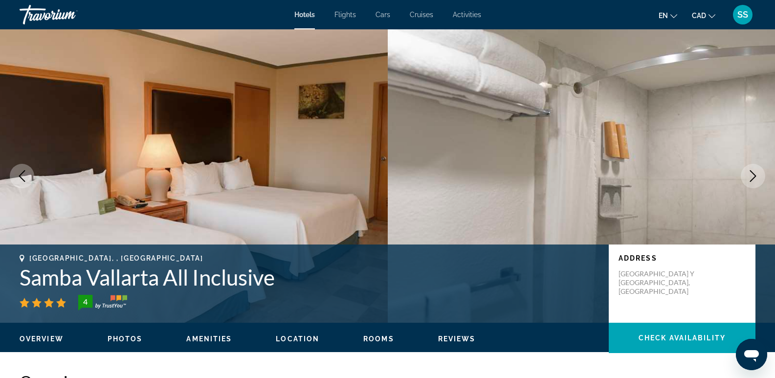
click at [751, 170] on button "Next image" at bounding box center [753, 176] width 24 height 24
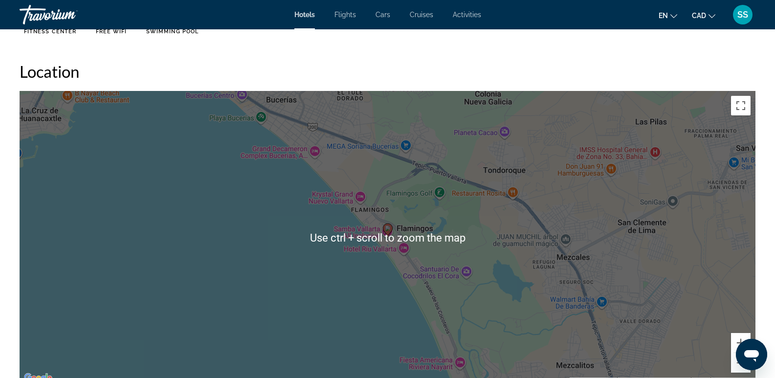
scroll to position [880, 0]
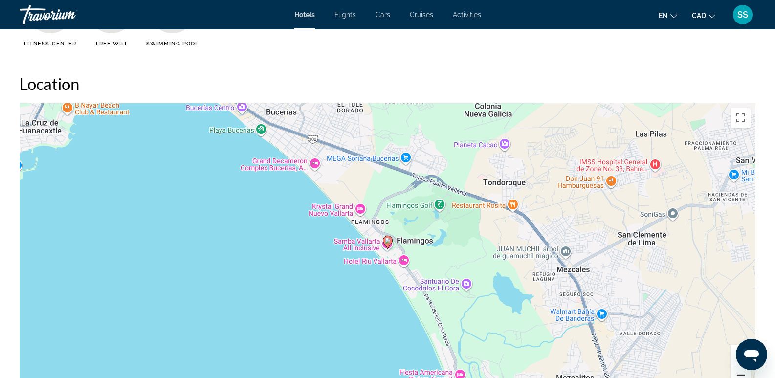
click at [737, 374] on button "Zoom out" at bounding box center [741, 375] width 20 height 20
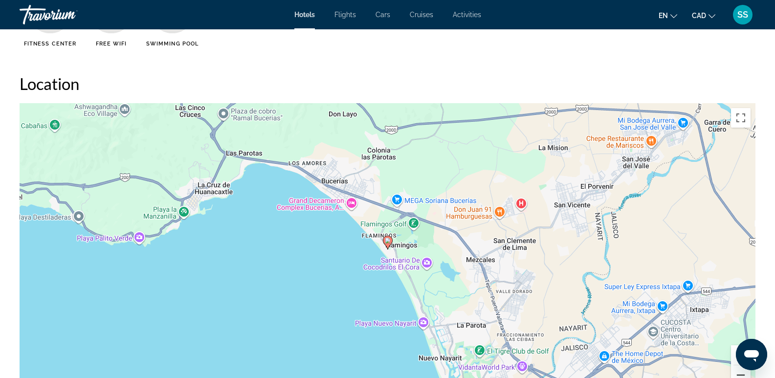
click at [737, 374] on button "Zoom out" at bounding box center [741, 375] width 20 height 20
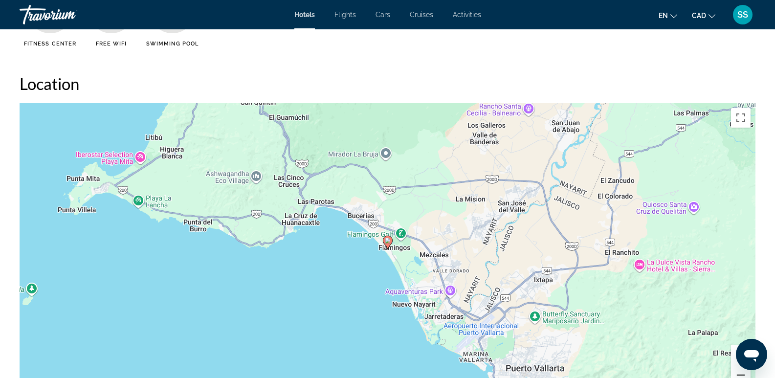
click at [737, 374] on button "Zoom out" at bounding box center [741, 375] width 20 height 20
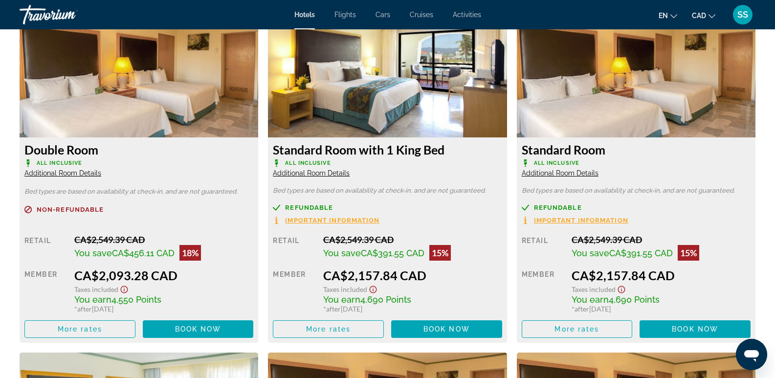
scroll to position [1320, 0]
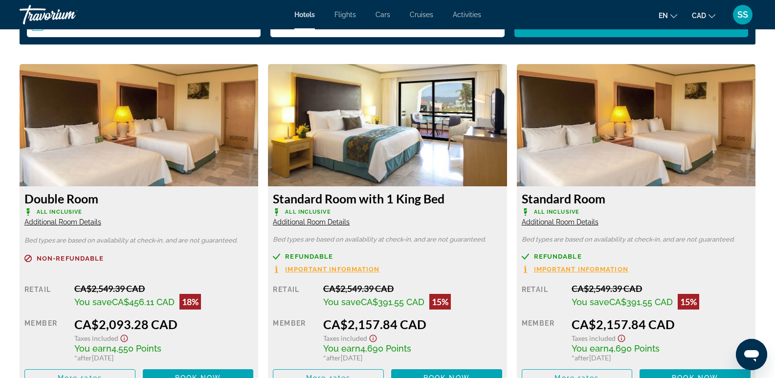
click at [406, 168] on img "Main content" at bounding box center [387, 125] width 239 height 122
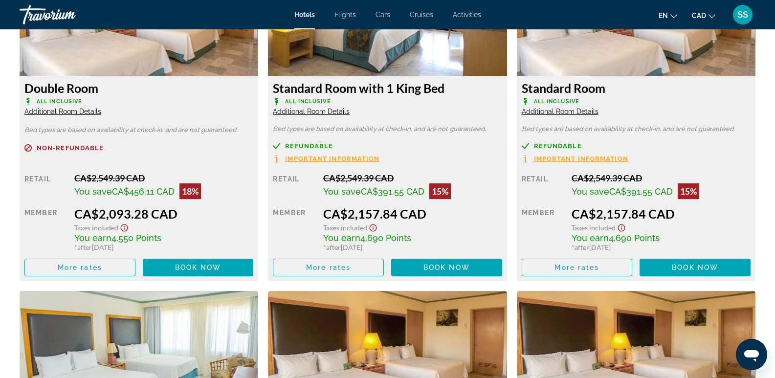
scroll to position [1467, 0]
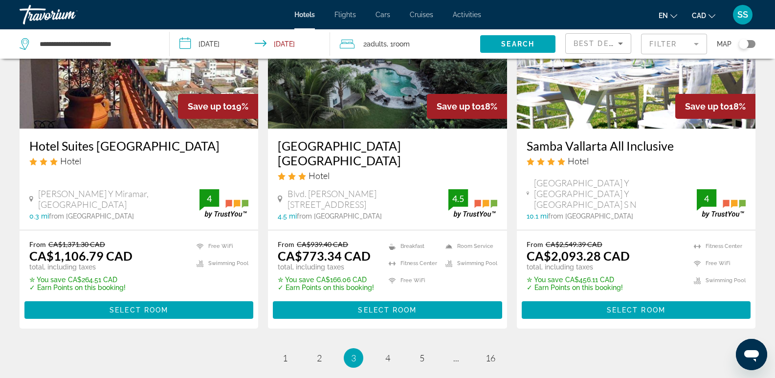
scroll to position [1320, 0]
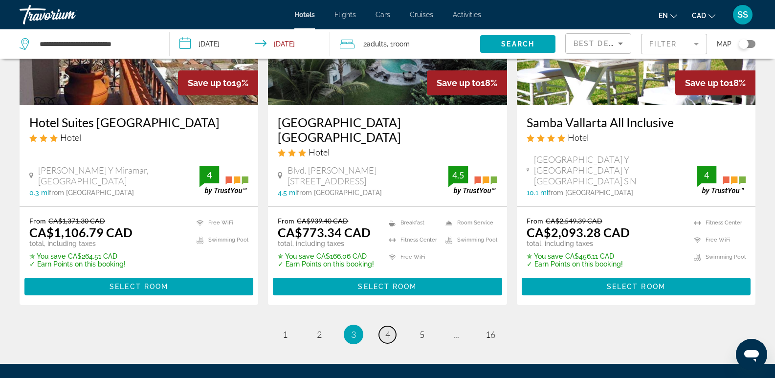
click at [385, 329] on span "4" at bounding box center [387, 334] width 5 height 11
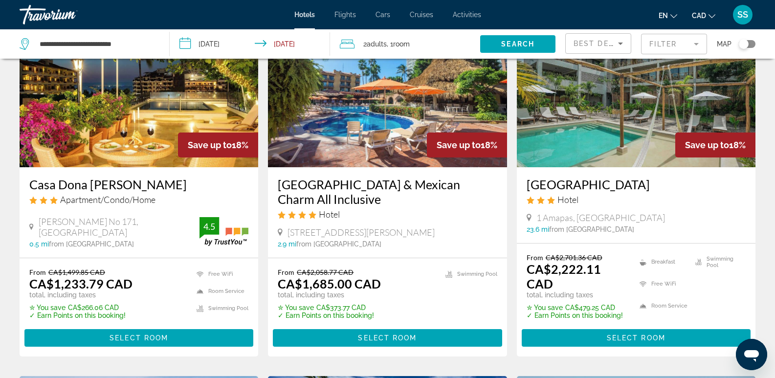
scroll to position [98, 0]
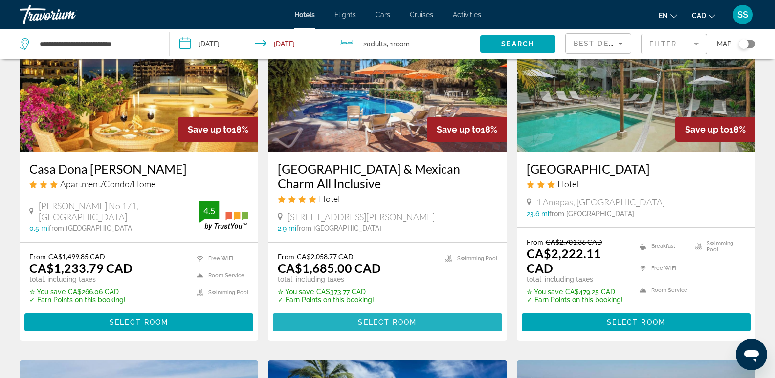
click at [377, 328] on span "Main content" at bounding box center [387, 322] width 229 height 23
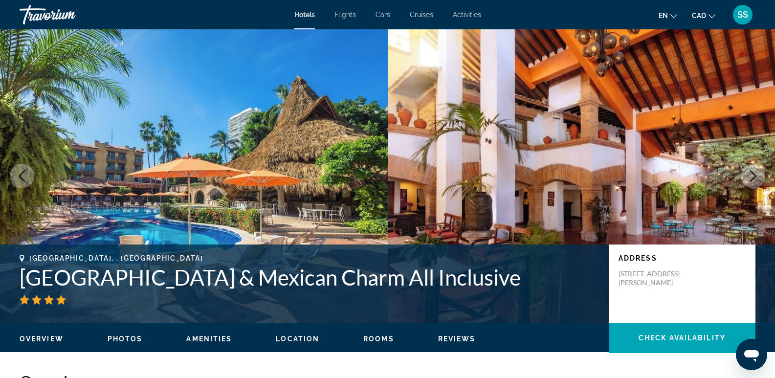
click at [267, 162] on img "Main content" at bounding box center [194, 175] width 388 height 293
click at [753, 179] on icon "Next image" at bounding box center [753, 176] width 6 height 12
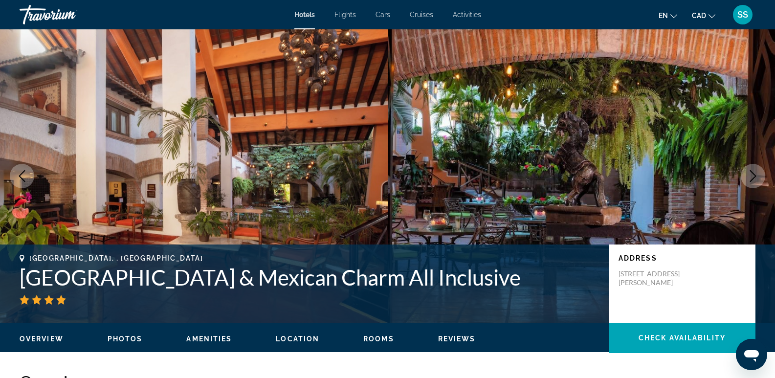
click at [753, 178] on icon "Next image" at bounding box center [753, 176] width 6 height 12
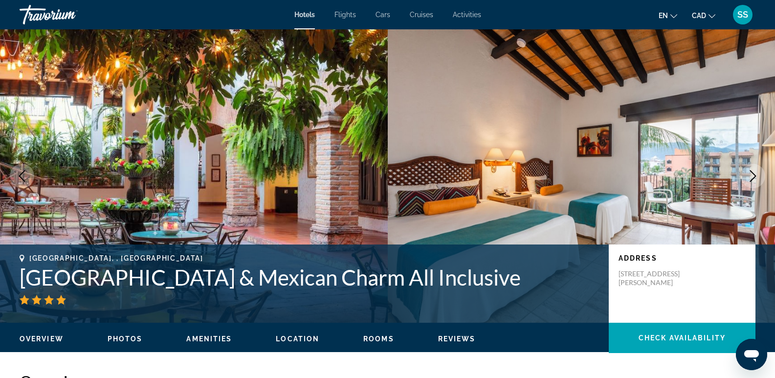
click at [753, 178] on icon "Next image" at bounding box center [753, 176] width 6 height 12
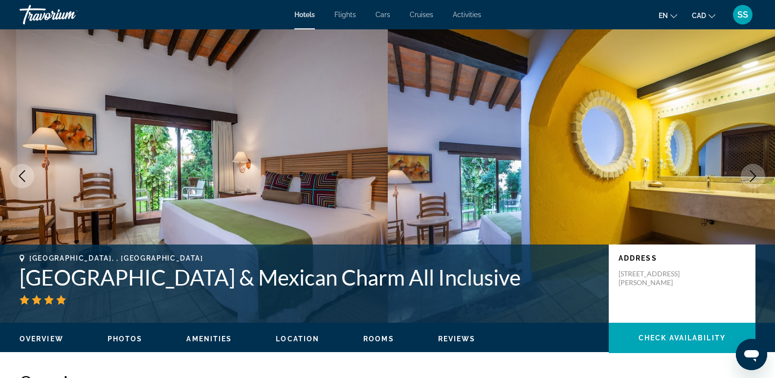
click at [753, 178] on icon "Next image" at bounding box center [753, 176] width 6 height 12
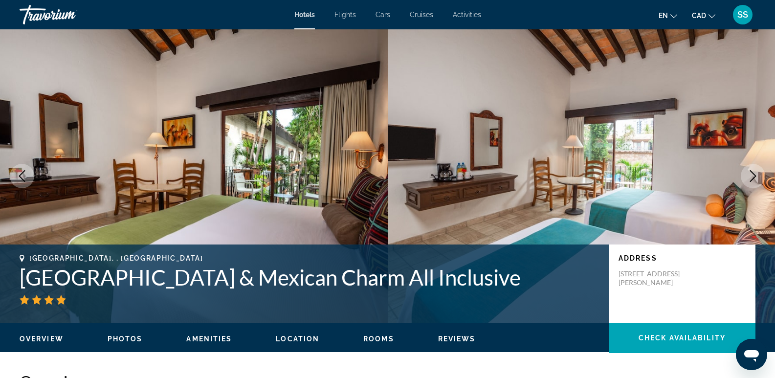
click at [753, 178] on icon "Next image" at bounding box center [753, 176] width 6 height 12
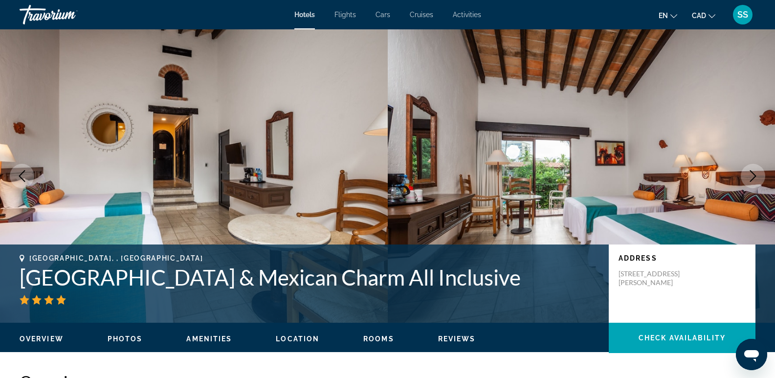
click at [753, 178] on icon "Next image" at bounding box center [753, 176] width 6 height 12
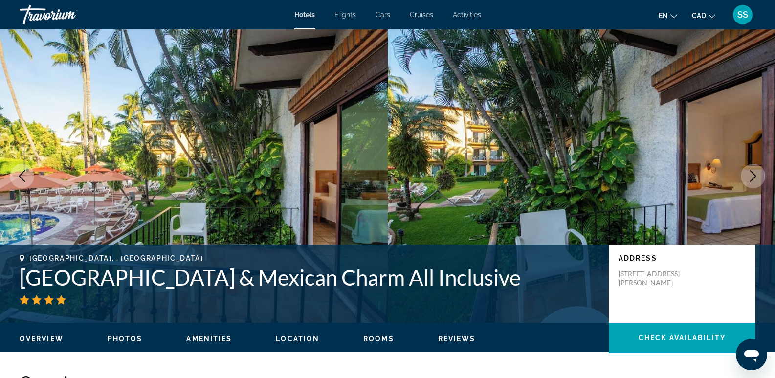
click at [753, 178] on icon "Next image" at bounding box center [753, 176] width 6 height 12
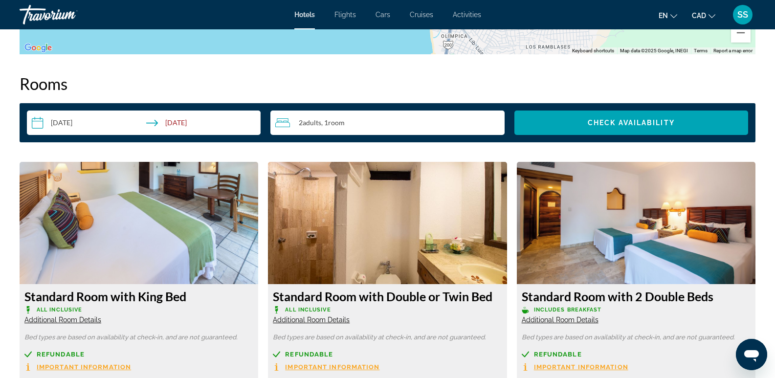
scroll to position [1126, 0]
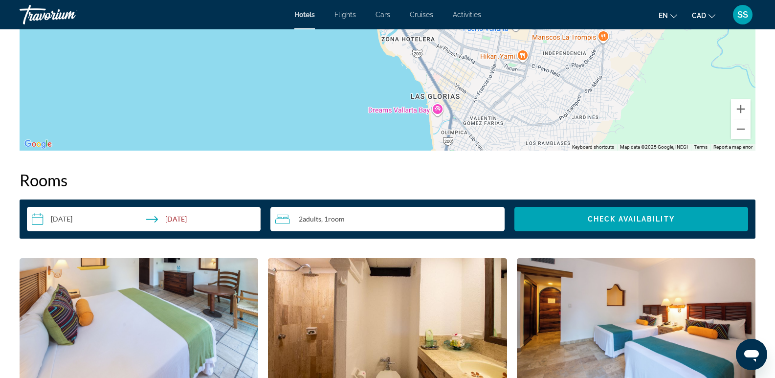
click at [64, 212] on input "**********" at bounding box center [146, 220] width 238 height 27
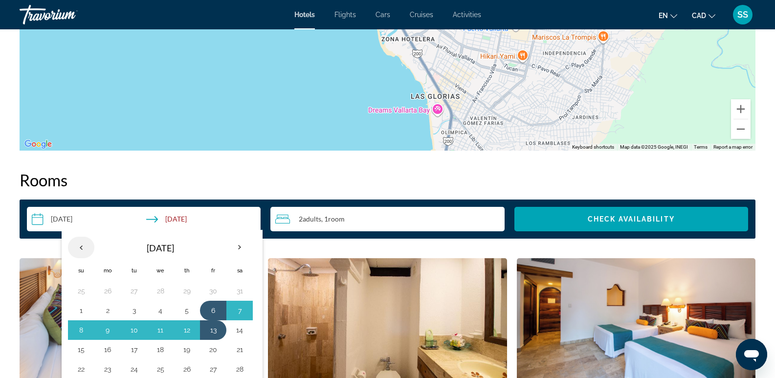
click at [87, 248] on th "Previous month" at bounding box center [81, 248] width 26 height 22
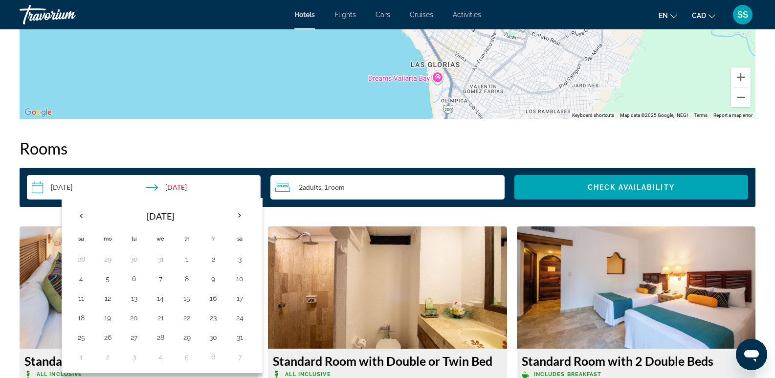
scroll to position [1175, 0]
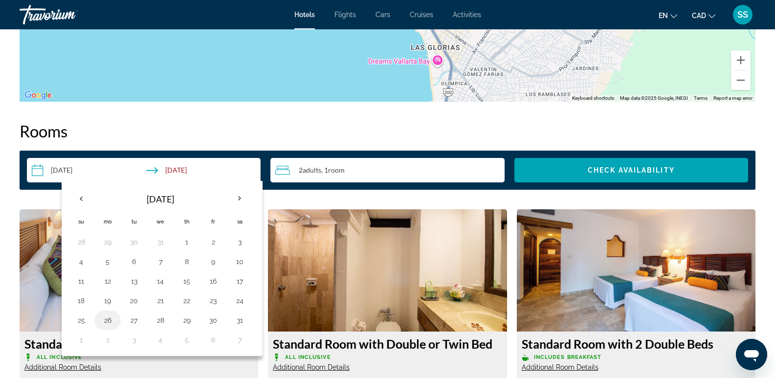
click at [104, 316] on button "26" at bounding box center [108, 320] width 16 height 14
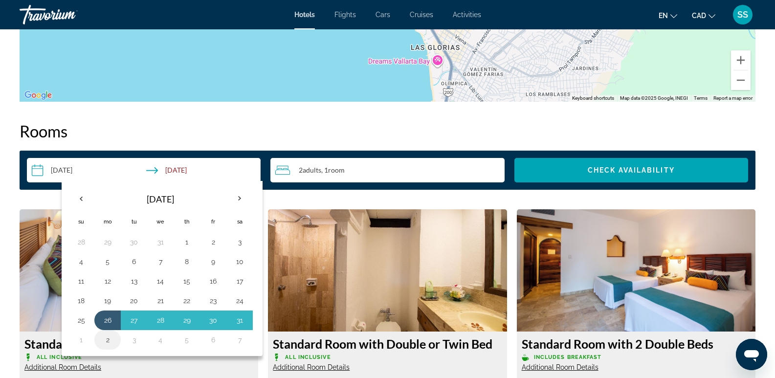
click at [105, 340] on button "2" at bounding box center [108, 340] width 16 height 14
type input "**********"
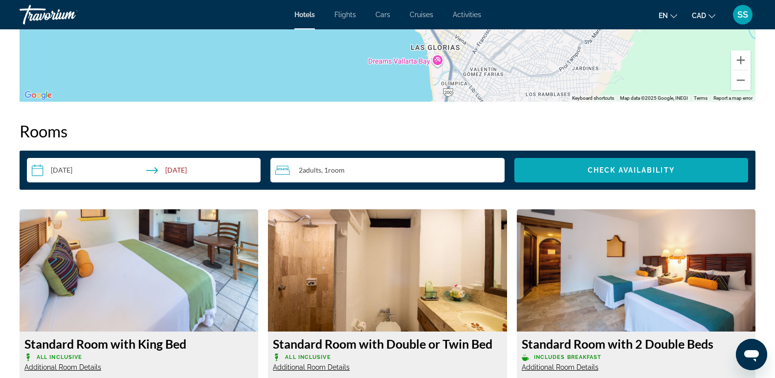
click at [625, 170] on span "Check Availability" at bounding box center [631, 170] width 87 height 8
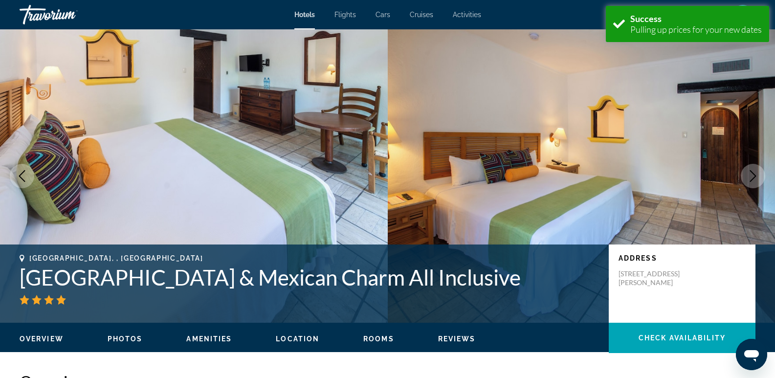
drag, startPoint x: 68, startPoint y: 16, endPoint x: 84, endPoint y: 27, distance: 19.3
click at [68, 18] on div "Travorium" at bounding box center [69, 14] width 98 height 25
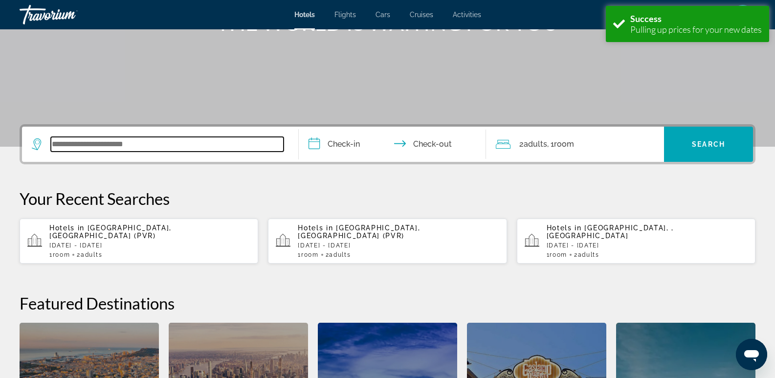
click at [145, 143] on input "Search widget" at bounding box center [167, 144] width 233 height 15
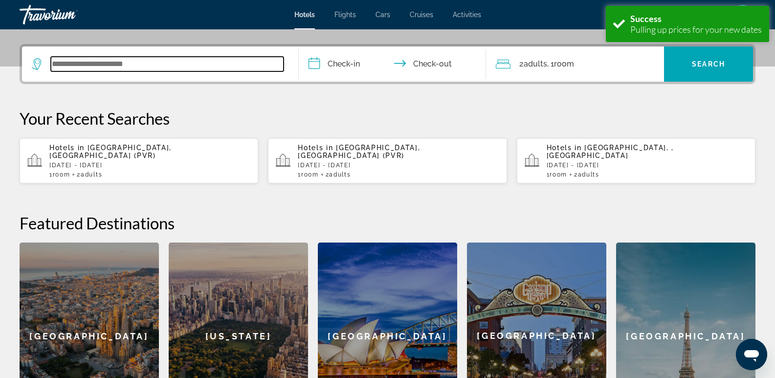
scroll to position [239, 0]
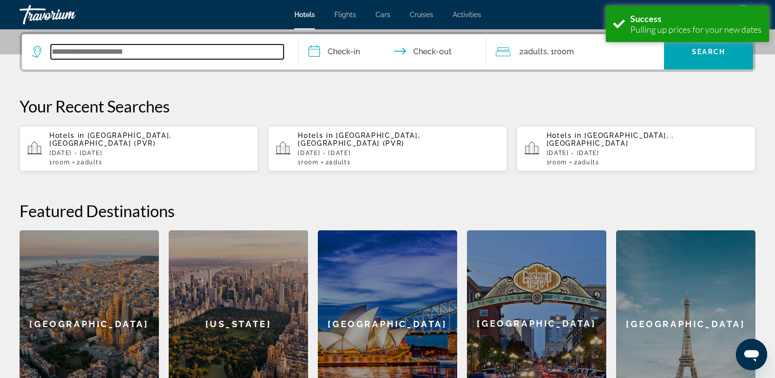
click at [170, 48] on input "Search widget" at bounding box center [167, 52] width 233 height 15
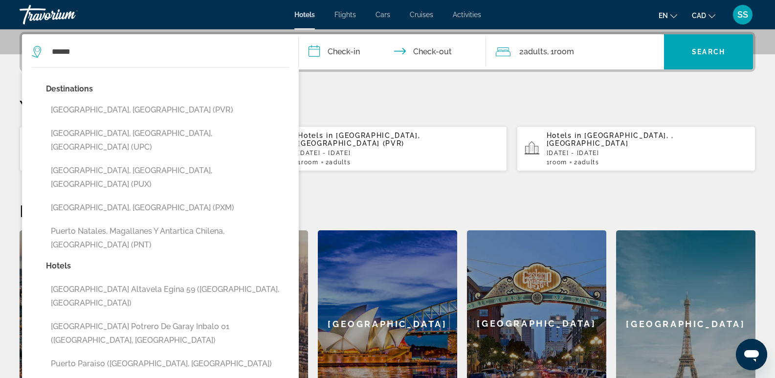
drag, startPoint x: 148, startPoint y: 107, endPoint x: 200, endPoint y: 108, distance: 51.8
click at [148, 107] on button "[GEOGRAPHIC_DATA], [GEOGRAPHIC_DATA] (PVR)" at bounding box center [167, 110] width 243 height 19
type input "**********"
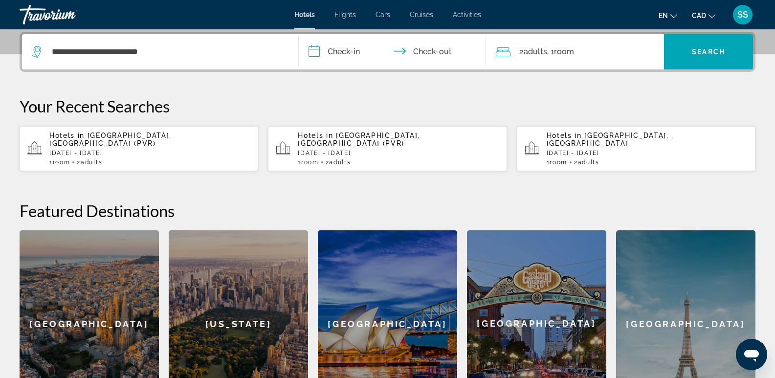
click at [347, 56] on input "**********" at bounding box center [395, 53] width 192 height 38
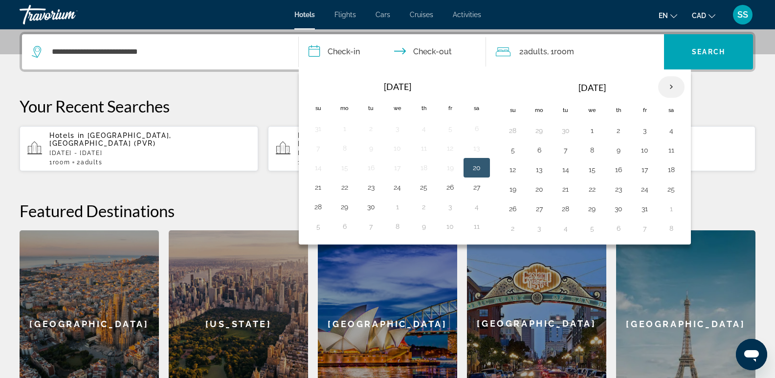
click at [666, 85] on th "Next month" at bounding box center [671, 87] width 26 height 22
click at [533, 207] on button "26" at bounding box center [540, 209] width 16 height 14
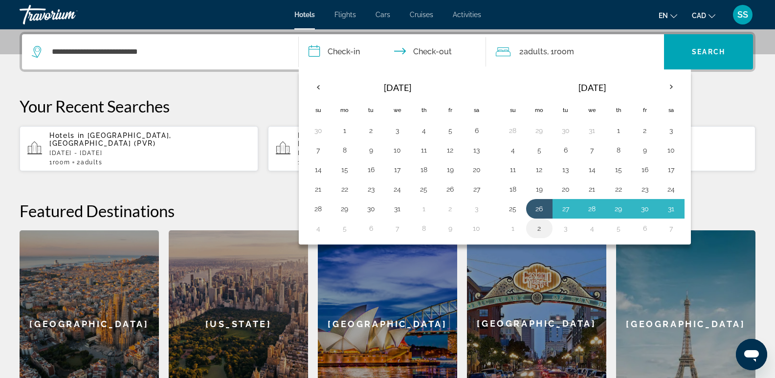
click at [537, 225] on button "2" at bounding box center [540, 229] width 16 height 14
type input "**********"
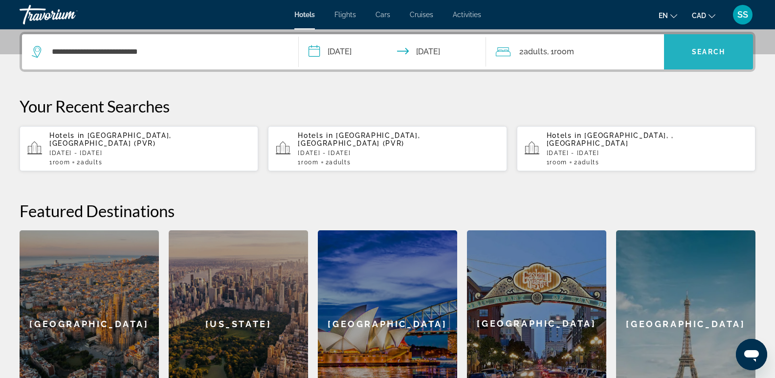
click at [704, 57] on span "Search widget" at bounding box center [708, 51] width 89 height 23
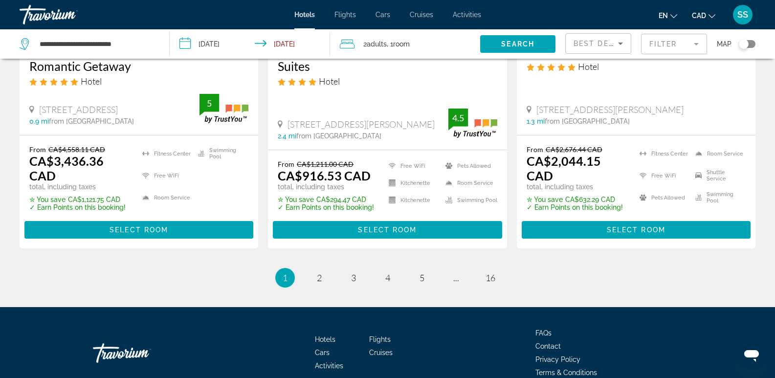
scroll to position [1425, 0]
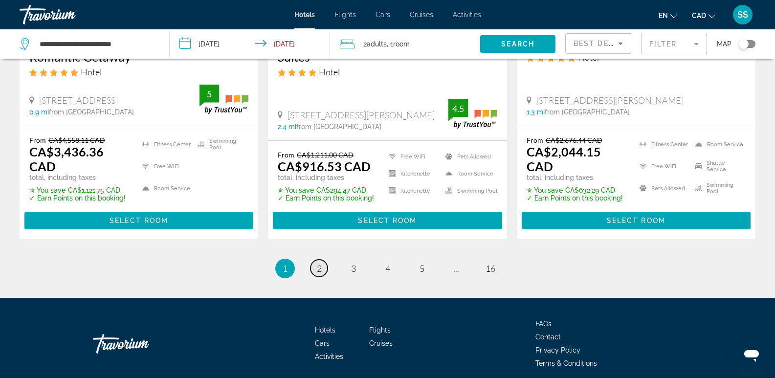
click at [320, 263] on span "2" at bounding box center [319, 268] width 5 height 11
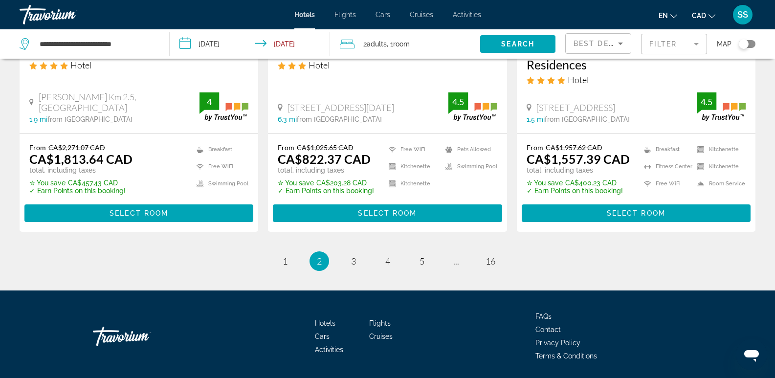
scroll to position [1392, 0]
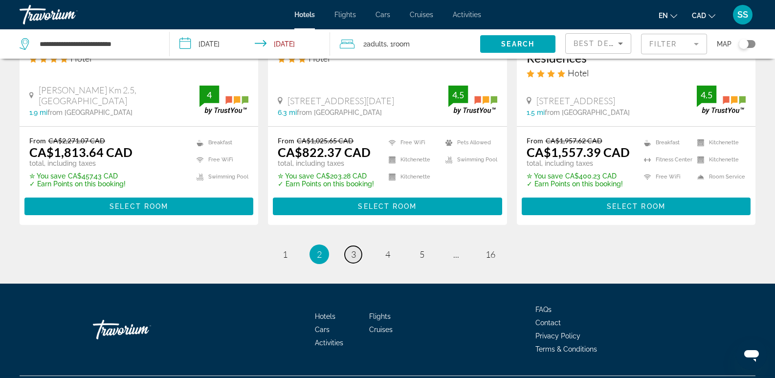
click at [355, 249] on span "3" at bounding box center [353, 254] width 5 height 11
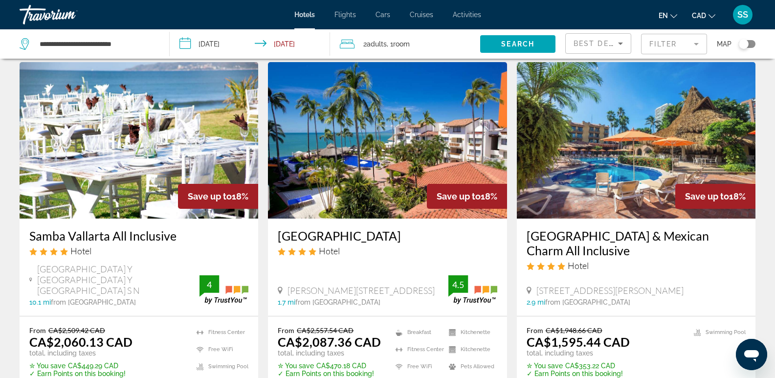
scroll to position [831, 0]
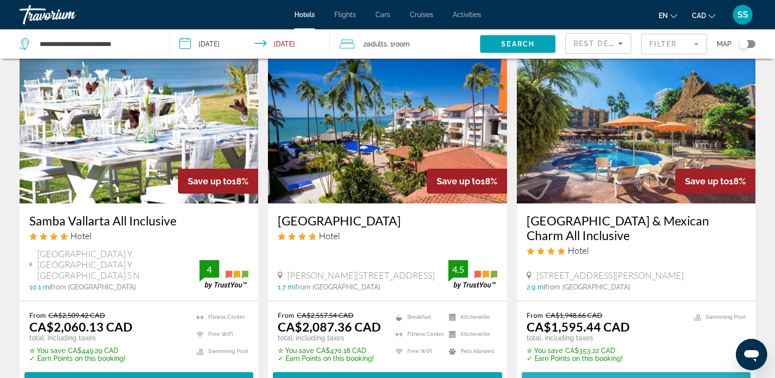
click at [651, 377] on span "Select Room" at bounding box center [636, 381] width 59 height 8
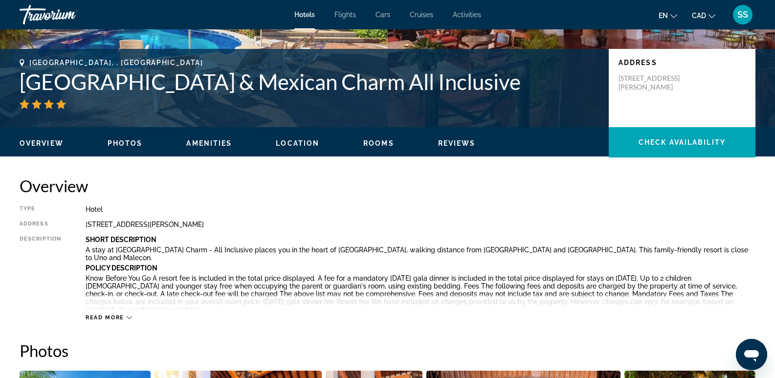
scroll to position [49, 0]
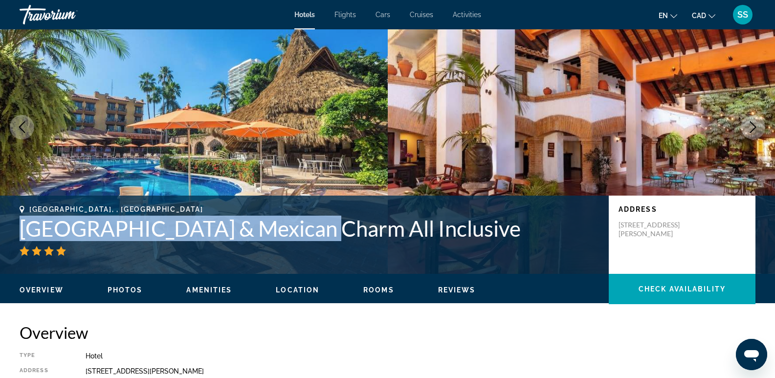
drag, startPoint x: 22, startPoint y: 231, endPoint x: 308, endPoint y: 223, distance: 286.2
click at [308, 223] on h1 "[GEOGRAPHIC_DATA] & Mexican Charm All Inclusive" at bounding box center [309, 228] width 579 height 25
copy h1 "[GEOGRAPHIC_DATA]"
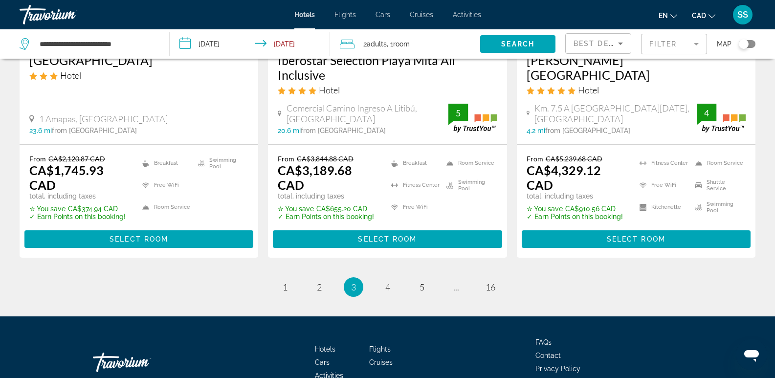
scroll to position [1397, 0]
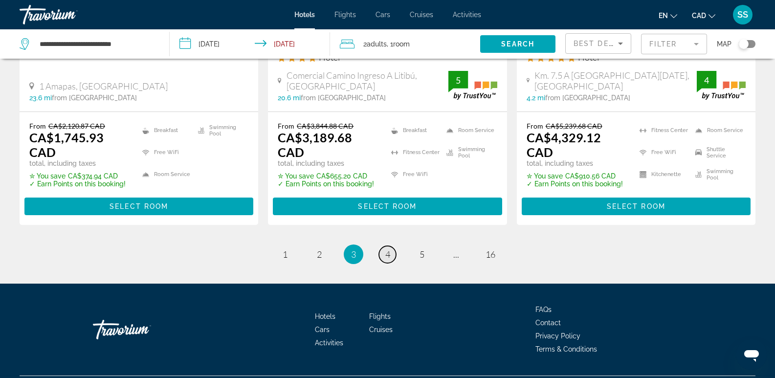
click at [388, 249] on span "4" at bounding box center [387, 254] width 5 height 11
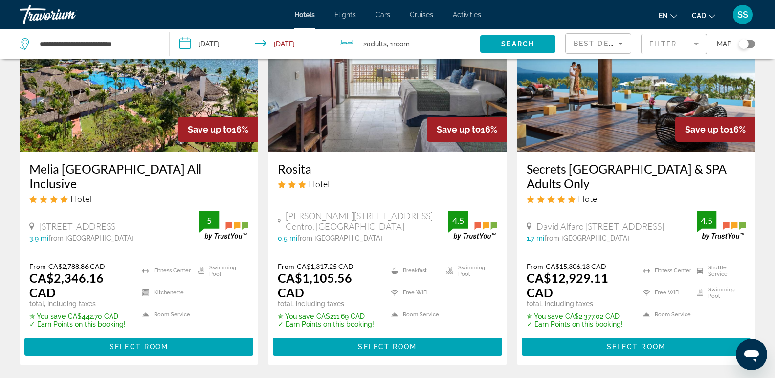
scroll to position [49, 0]
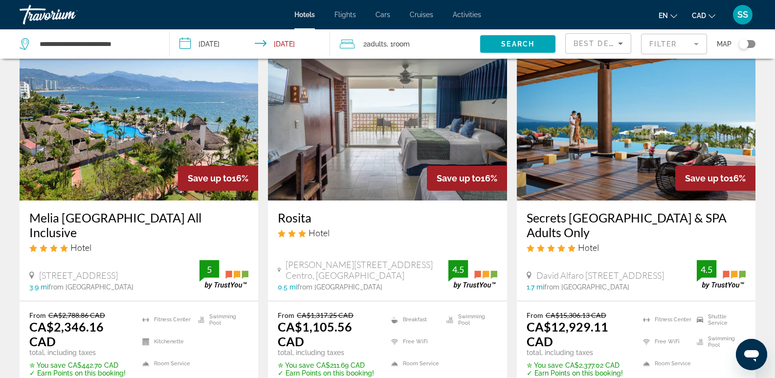
click at [112, 155] on img "Main content" at bounding box center [139, 122] width 239 height 156
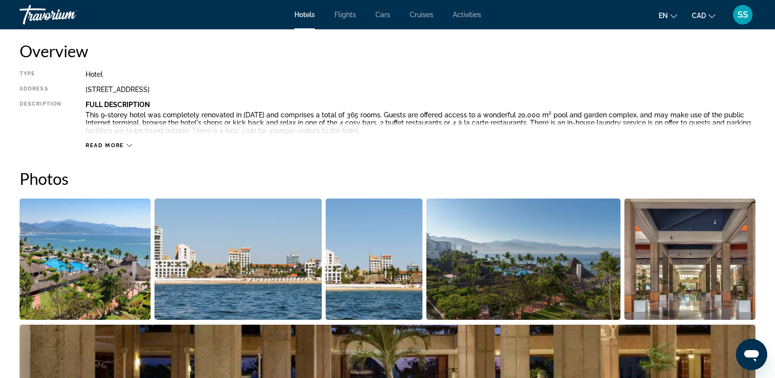
scroll to position [342, 0]
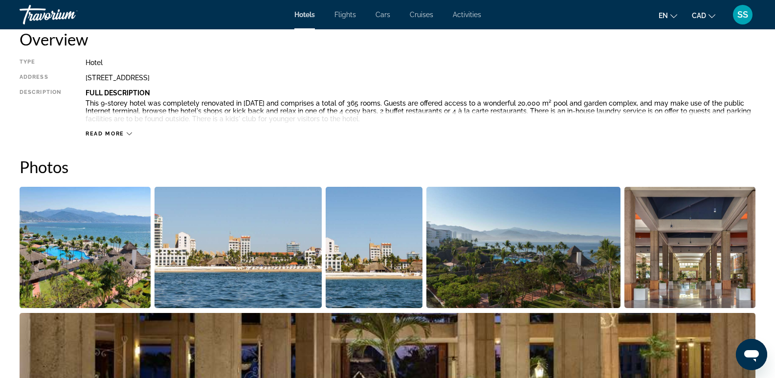
click at [79, 263] on img "Open full-screen image slider" at bounding box center [85, 247] width 131 height 121
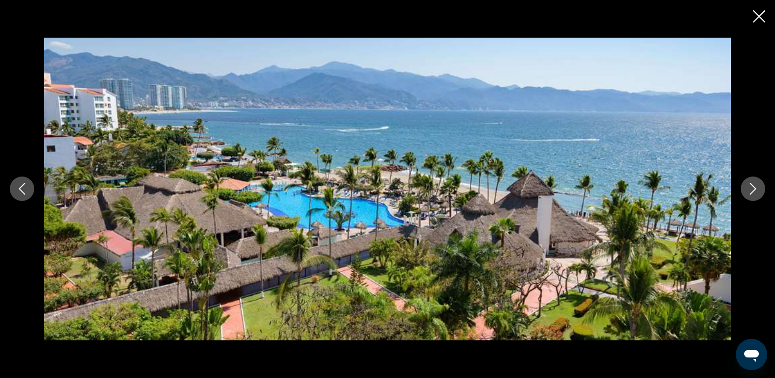
click at [750, 188] on icon "Next image" at bounding box center [753, 189] width 12 height 12
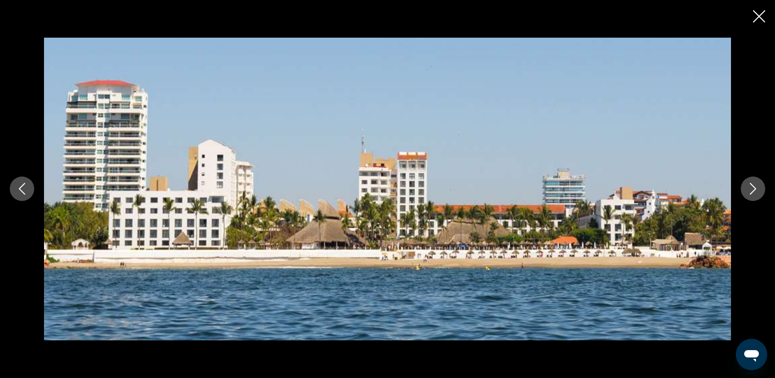
click at [750, 188] on icon "Next image" at bounding box center [753, 189] width 12 height 12
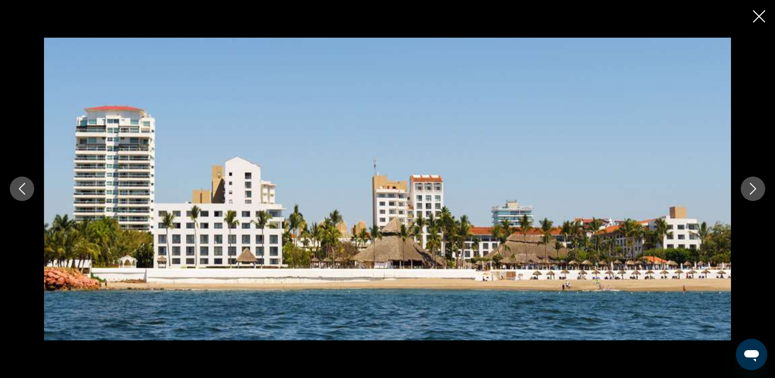
click at [750, 188] on icon "Next image" at bounding box center [753, 189] width 12 height 12
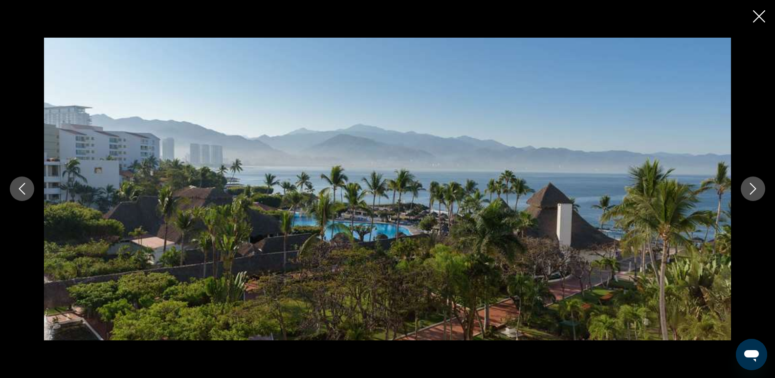
click at [750, 188] on icon "Next image" at bounding box center [753, 189] width 12 height 12
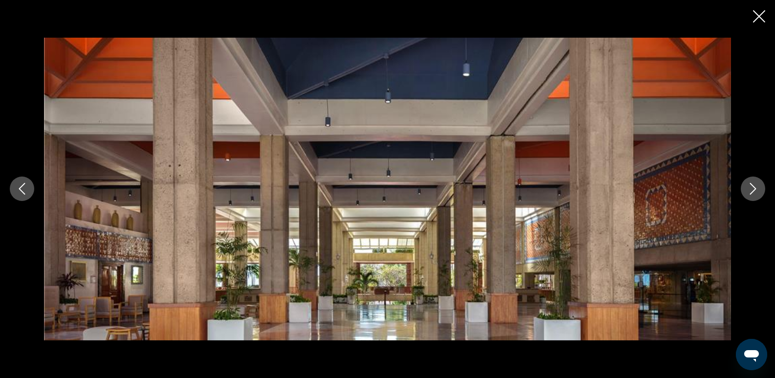
click at [763, 17] on icon "Close slideshow" at bounding box center [759, 16] width 12 height 12
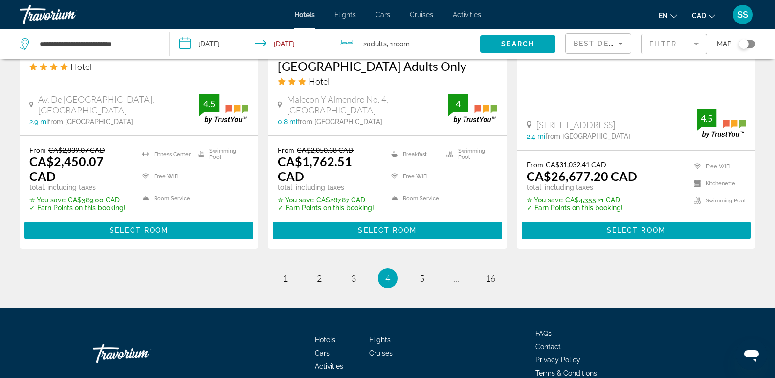
scroll to position [1418, 0]
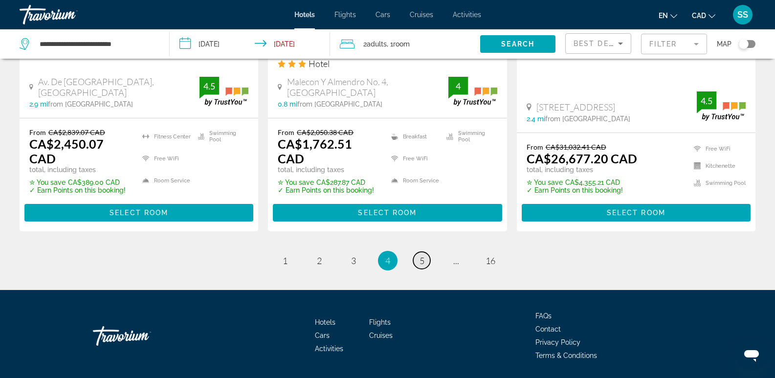
click at [420, 255] on span "5" at bounding box center [422, 260] width 5 height 11
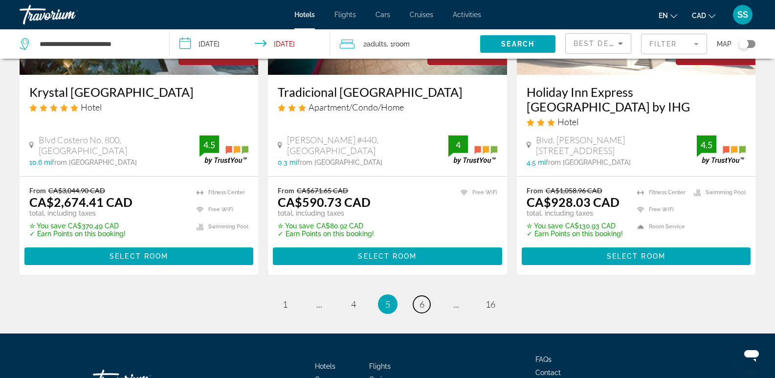
scroll to position [1366, 0]
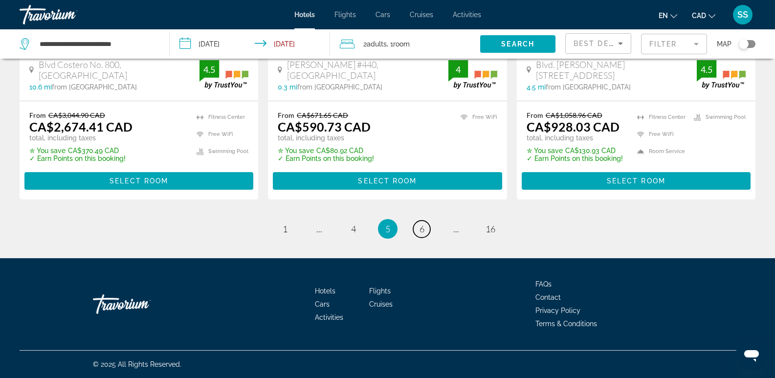
click at [421, 229] on span "6" at bounding box center [422, 228] width 5 height 11
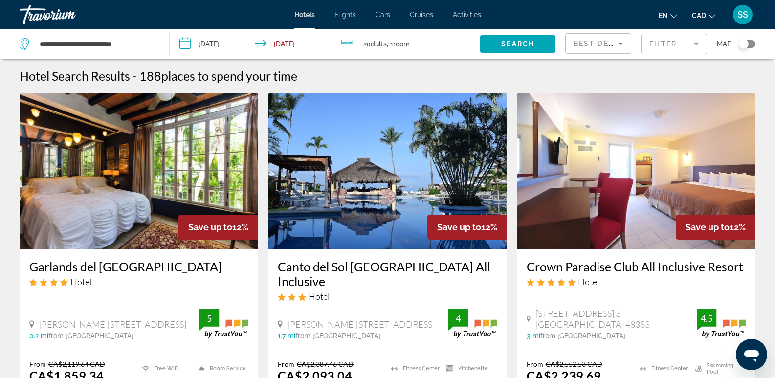
click at [355, 199] on img "Main content" at bounding box center [387, 171] width 239 height 156
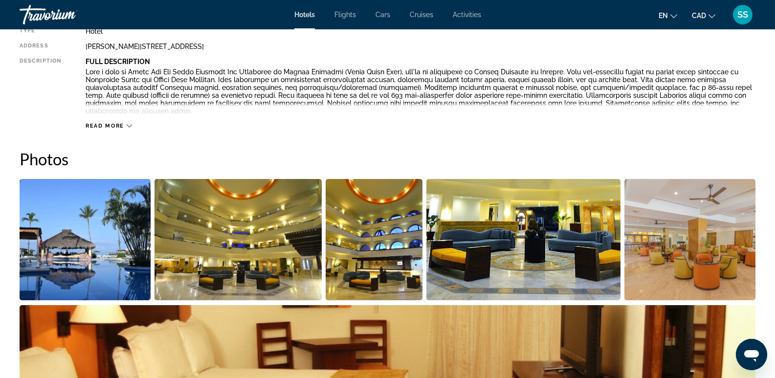
scroll to position [391, 0]
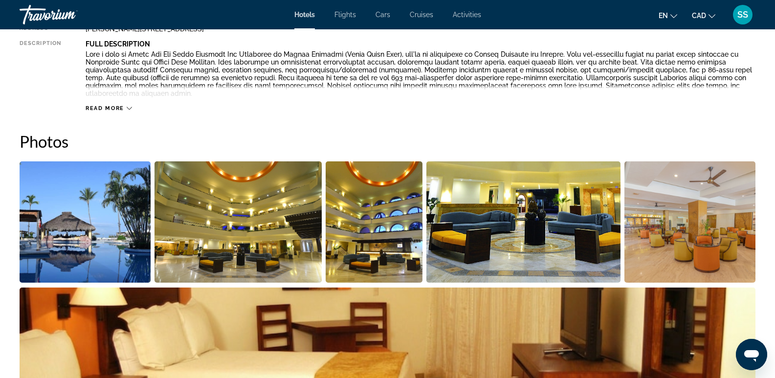
click at [196, 227] on img "Open full-screen image slider" at bounding box center [239, 221] width 168 height 121
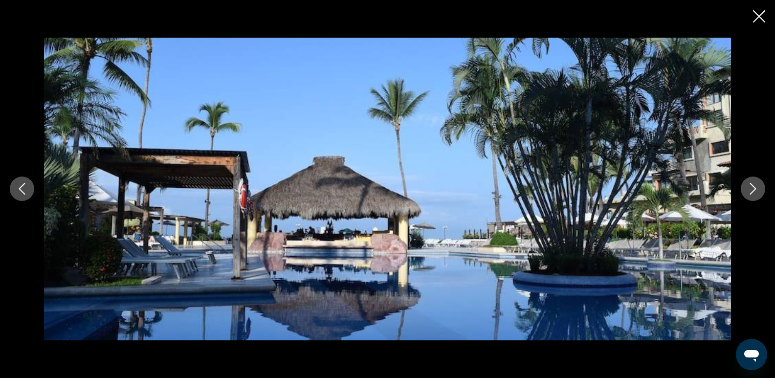
click at [750, 188] on icon "Next image" at bounding box center [753, 189] width 12 height 12
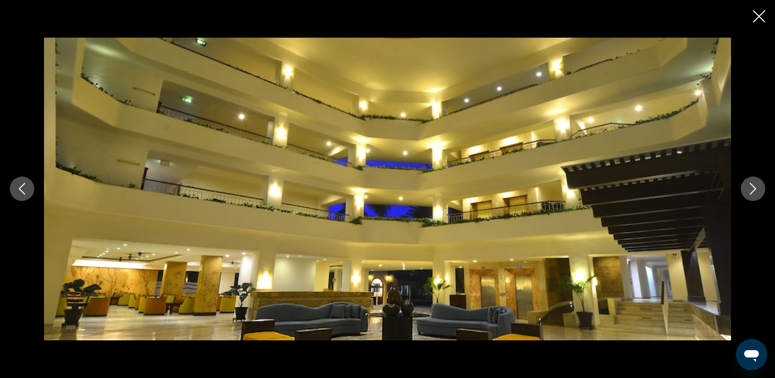
click at [750, 188] on icon "Next image" at bounding box center [753, 189] width 12 height 12
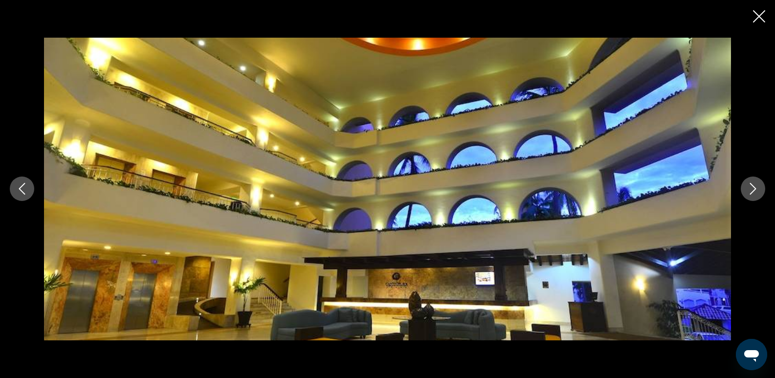
click at [750, 188] on icon "Next image" at bounding box center [753, 189] width 12 height 12
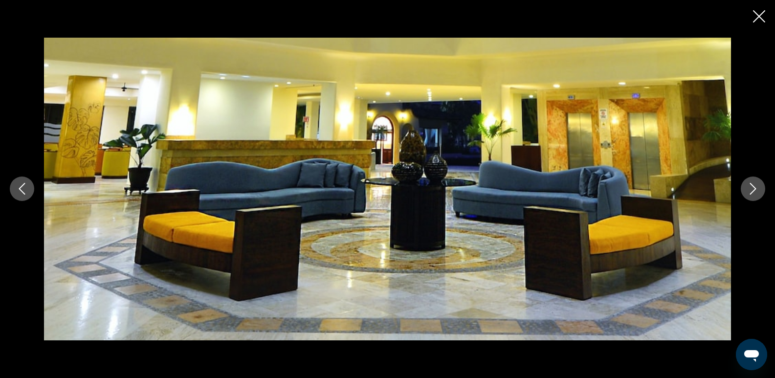
click at [750, 188] on icon "Next image" at bounding box center [753, 189] width 12 height 12
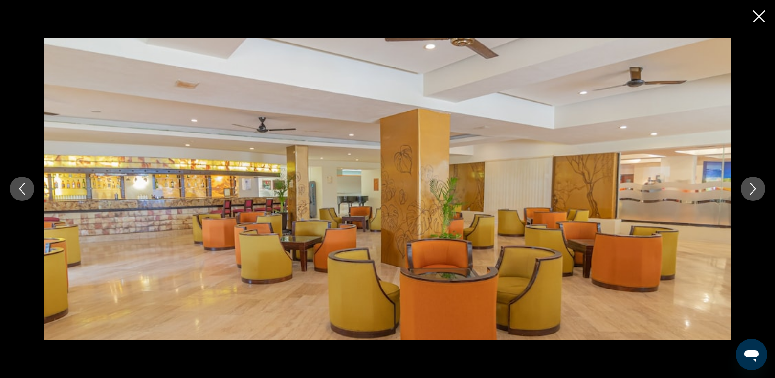
click at [750, 188] on icon "Next image" at bounding box center [753, 189] width 12 height 12
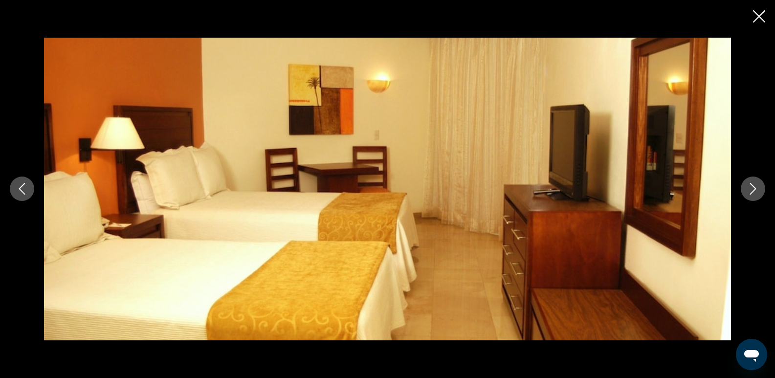
click at [763, 5] on div "prev next" at bounding box center [387, 189] width 775 height 378
click at [759, 13] on icon "Close slideshow" at bounding box center [759, 16] width 12 height 12
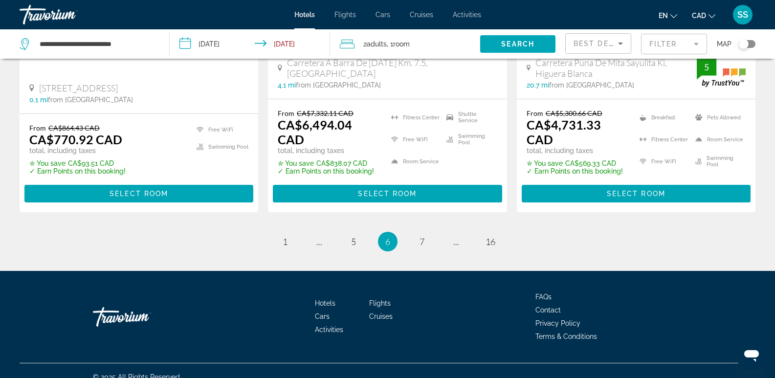
scroll to position [1425, 0]
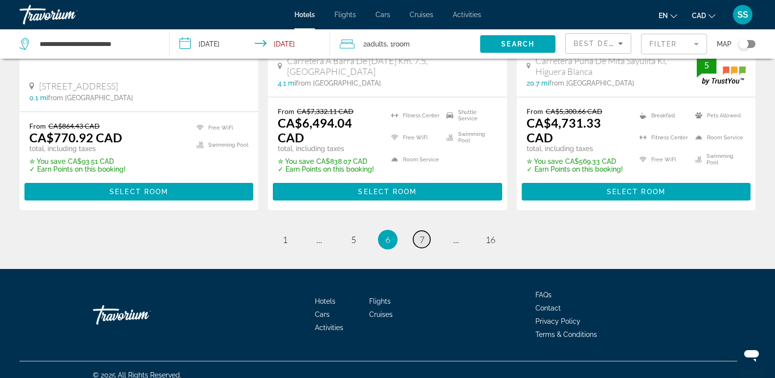
click at [423, 234] on span "7" at bounding box center [422, 239] width 5 height 11
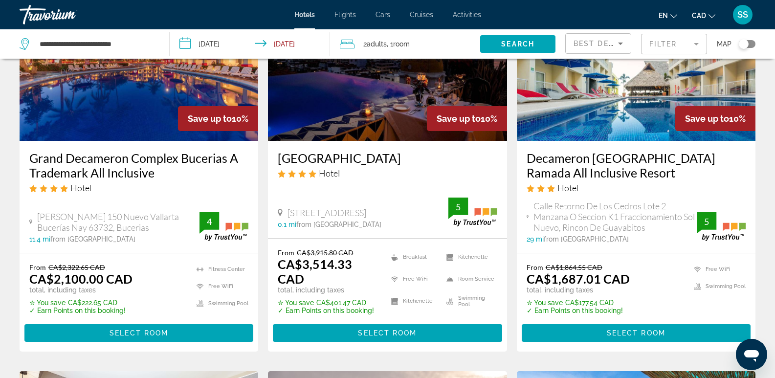
scroll to position [391, 0]
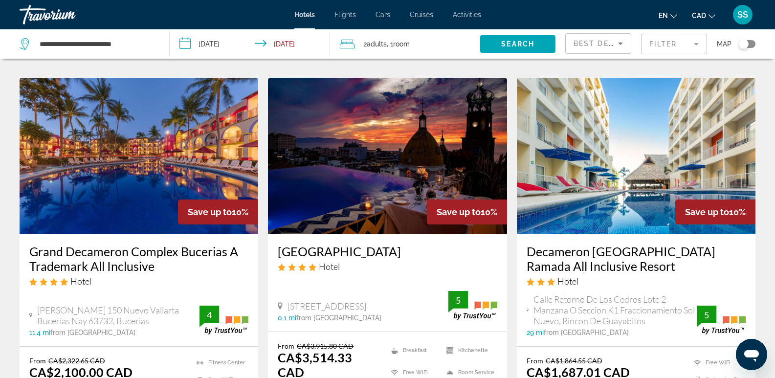
click at [620, 176] on img "Main content" at bounding box center [636, 156] width 239 height 156
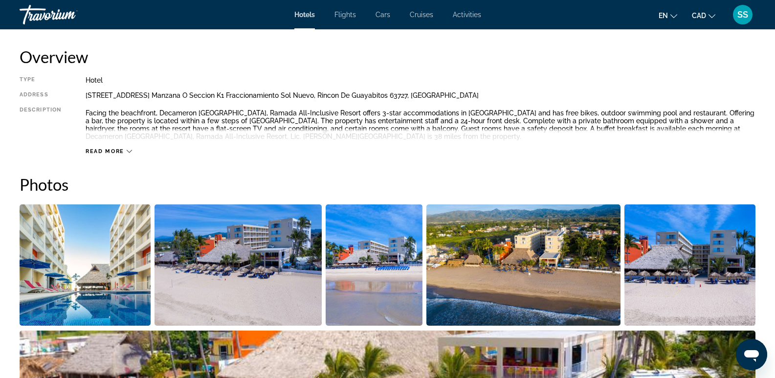
scroll to position [342, 0]
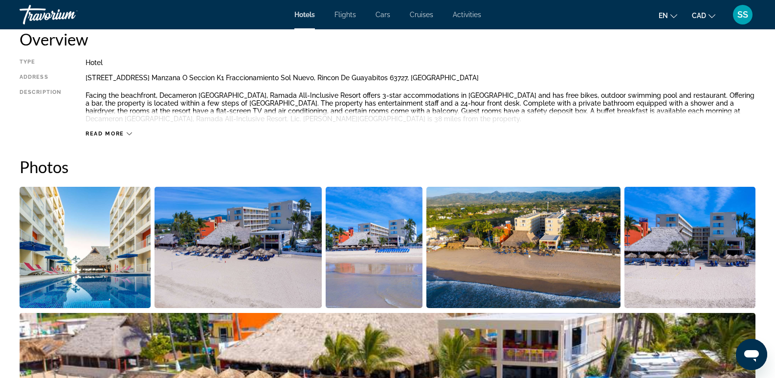
click at [114, 231] on img "Open full-screen image slider" at bounding box center [85, 247] width 131 height 121
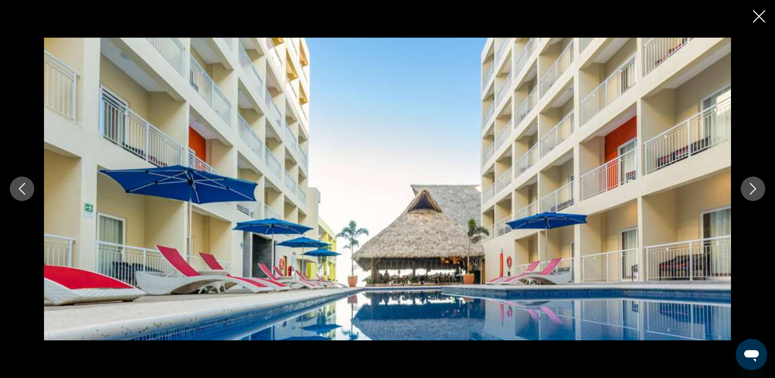
click at [756, 186] on icon "Next image" at bounding box center [753, 189] width 12 height 12
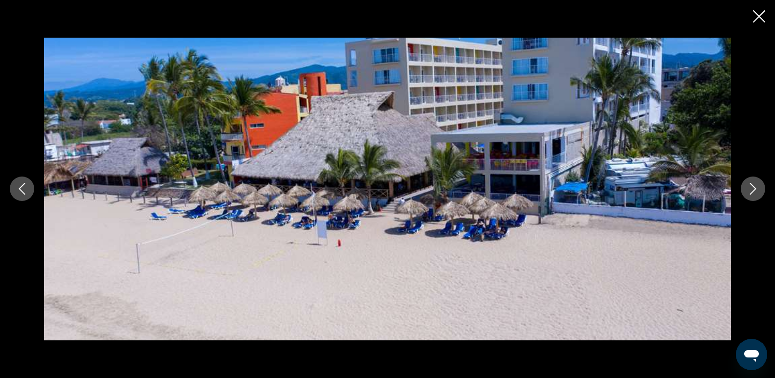
click at [756, 186] on icon "Next image" at bounding box center [753, 189] width 12 height 12
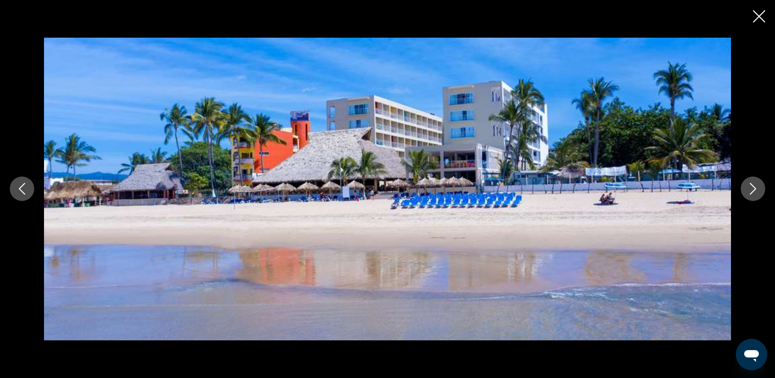
click at [756, 186] on icon "Next image" at bounding box center [753, 189] width 12 height 12
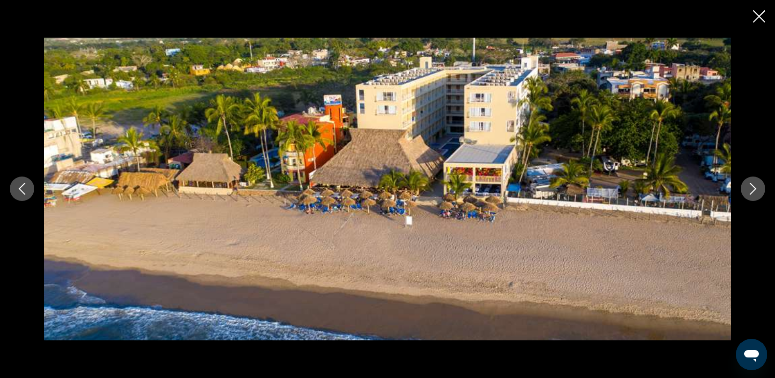
click at [756, 186] on icon "Next image" at bounding box center [753, 189] width 12 height 12
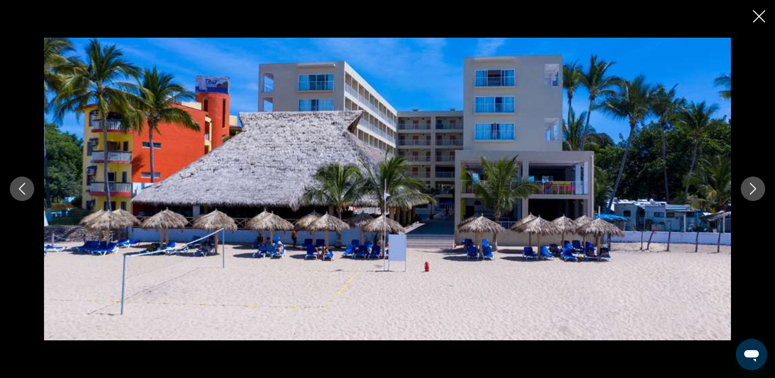
click at [756, 186] on icon "Next image" at bounding box center [753, 189] width 12 height 12
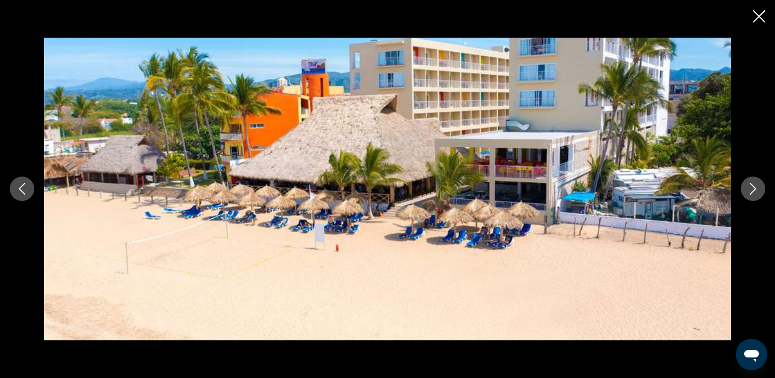
click at [756, 186] on icon "Next image" at bounding box center [753, 189] width 12 height 12
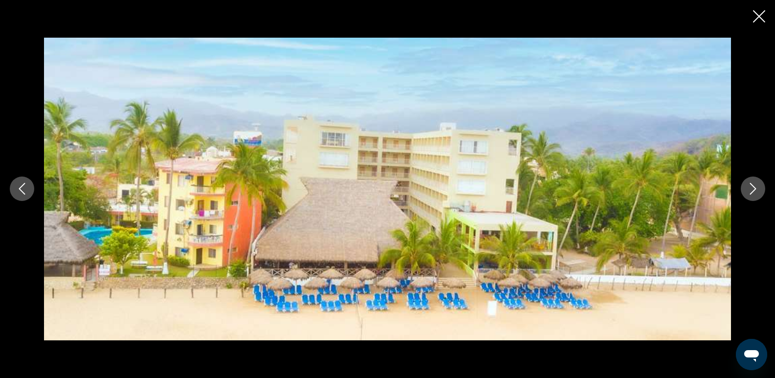
click at [756, 186] on icon "Next image" at bounding box center [753, 189] width 12 height 12
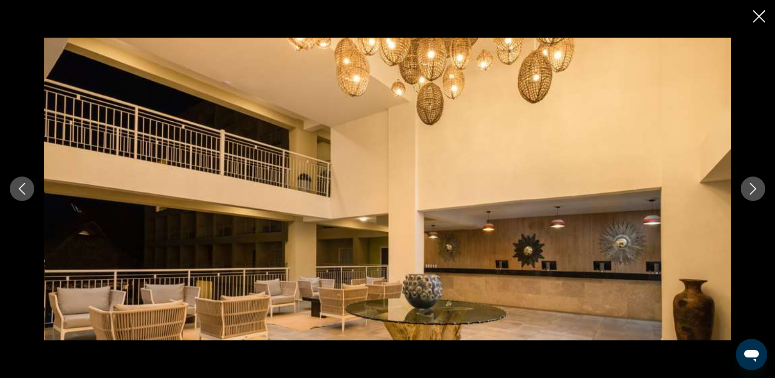
click at [756, 186] on icon "Next image" at bounding box center [753, 189] width 12 height 12
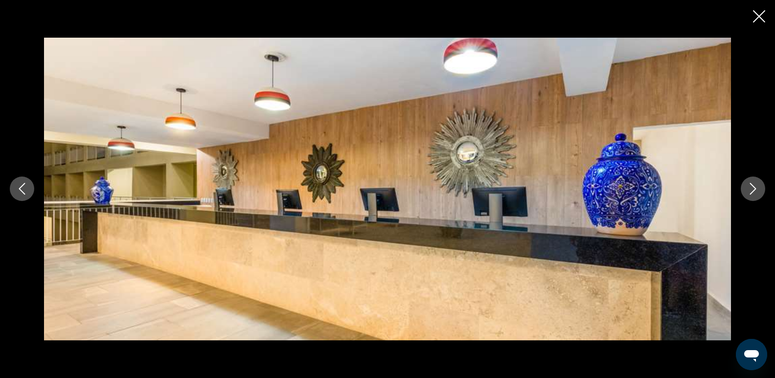
click at [756, 186] on icon "Next image" at bounding box center [753, 189] width 12 height 12
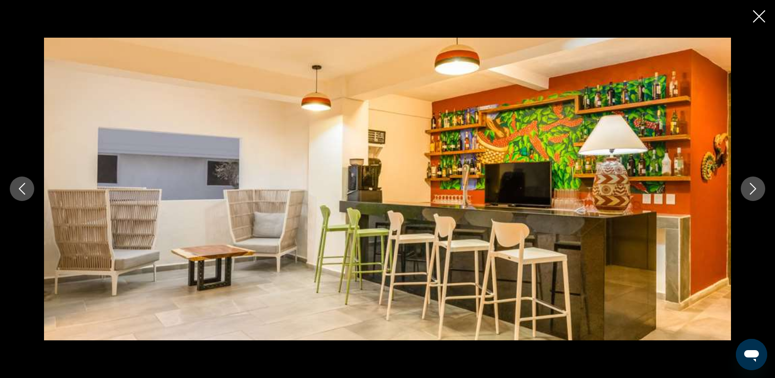
click at [756, 186] on icon "Next image" at bounding box center [753, 189] width 12 height 12
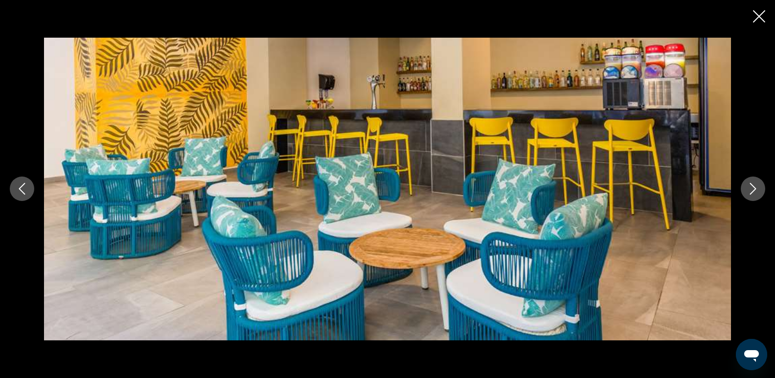
click at [756, 186] on icon "Next image" at bounding box center [753, 189] width 12 height 12
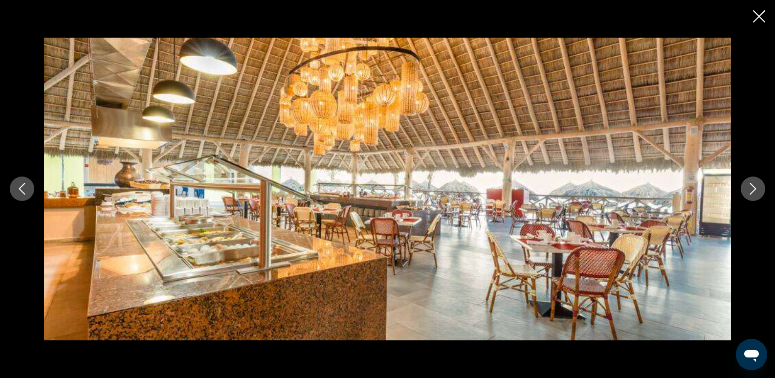
click at [756, 186] on icon "Next image" at bounding box center [753, 189] width 12 height 12
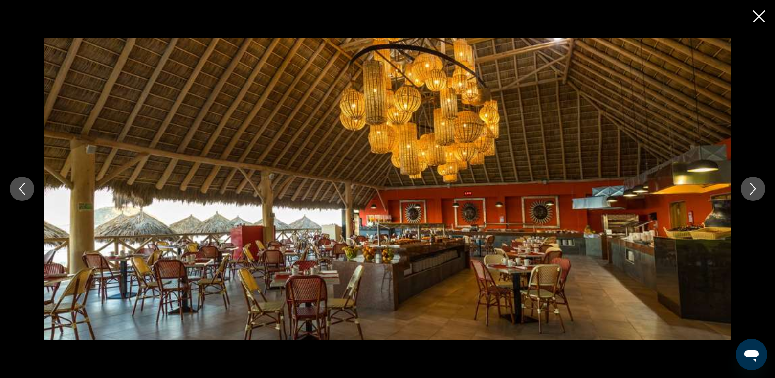
click at [756, 186] on icon "Next image" at bounding box center [753, 189] width 12 height 12
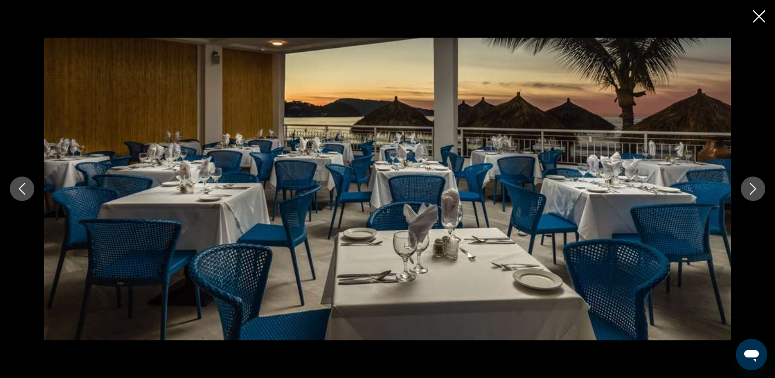
click at [756, 186] on icon "Next image" at bounding box center [753, 189] width 12 height 12
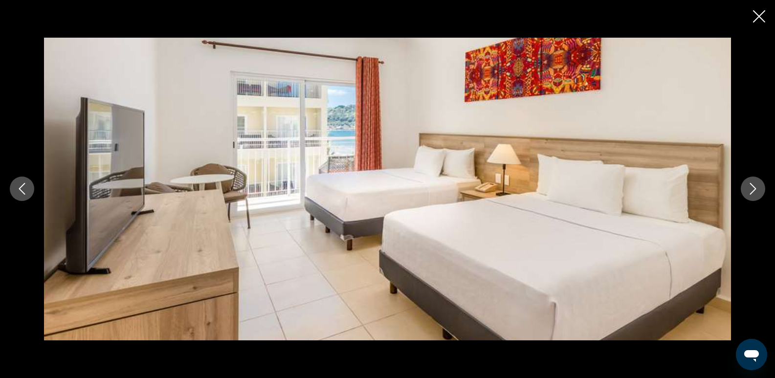
click at [756, 186] on icon "Next image" at bounding box center [753, 189] width 12 height 12
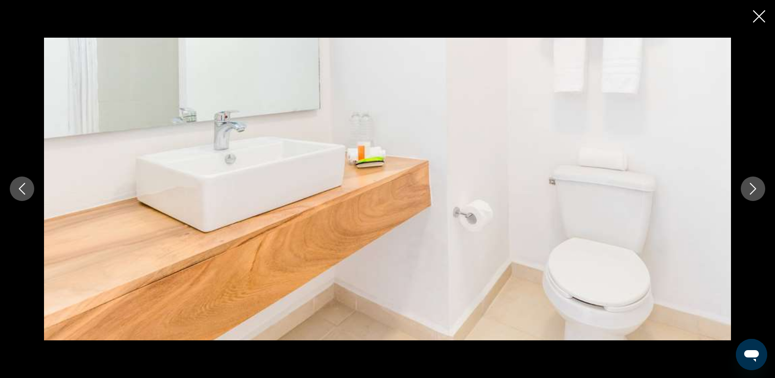
click at [756, 186] on icon "Next image" at bounding box center [753, 189] width 12 height 12
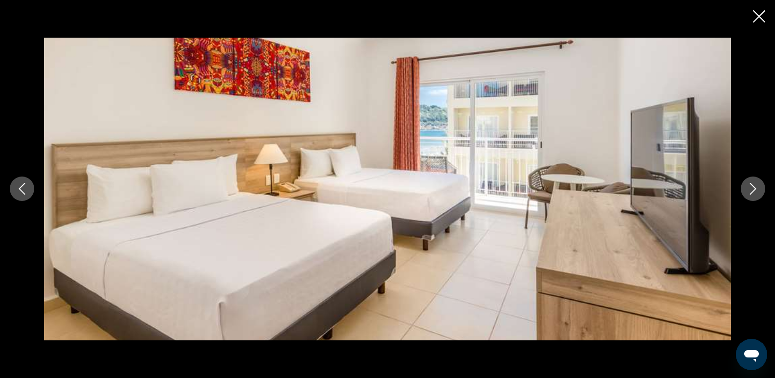
click at [756, 186] on icon "Next image" at bounding box center [753, 189] width 12 height 12
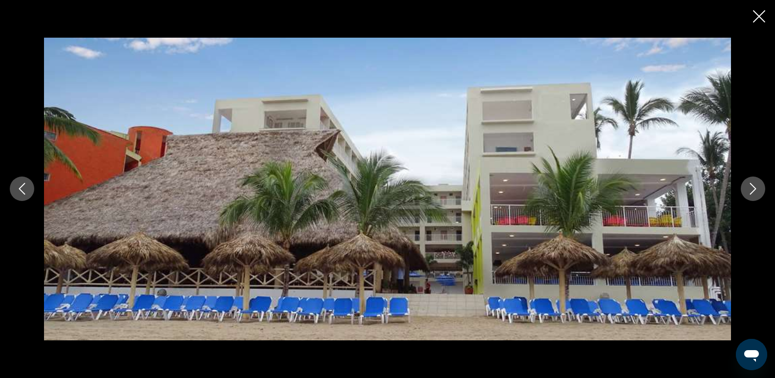
click at [756, 186] on icon "Next image" at bounding box center [753, 189] width 12 height 12
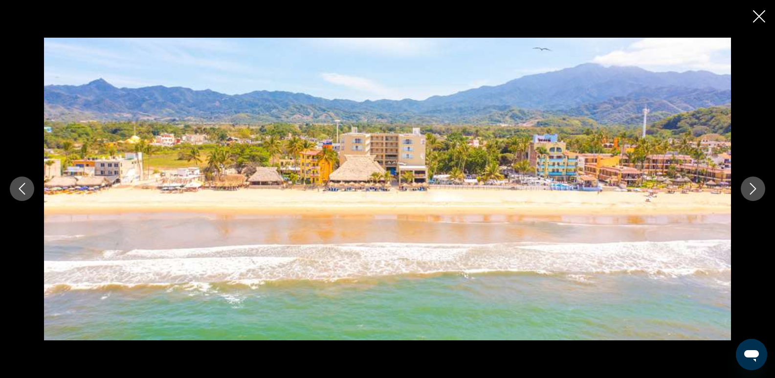
click at [756, 186] on icon "Next image" at bounding box center [753, 189] width 12 height 12
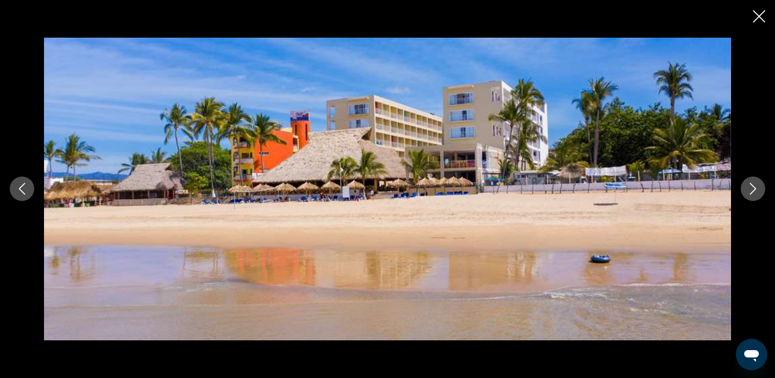
click at [756, 186] on icon "Next image" at bounding box center [753, 189] width 12 height 12
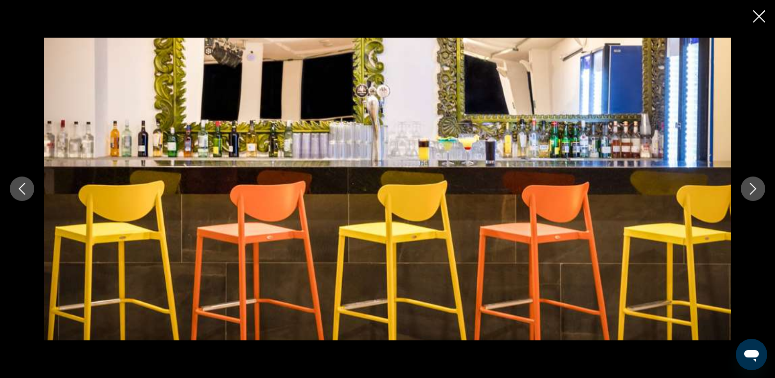
click at [756, 186] on icon "Next image" at bounding box center [753, 189] width 12 height 12
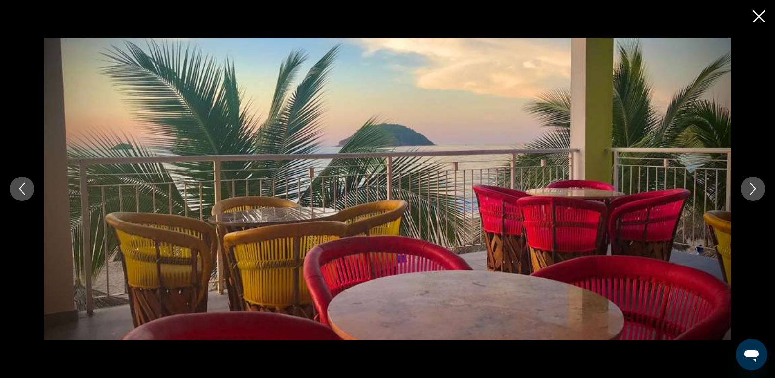
click at [756, 186] on icon "Next image" at bounding box center [753, 189] width 12 height 12
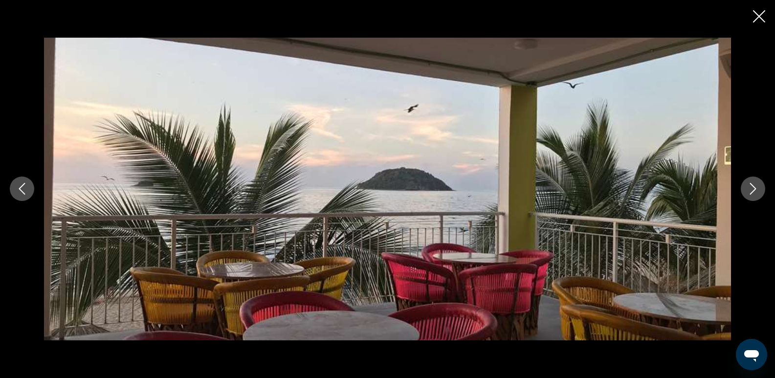
click at [756, 186] on icon "Next image" at bounding box center [753, 189] width 12 height 12
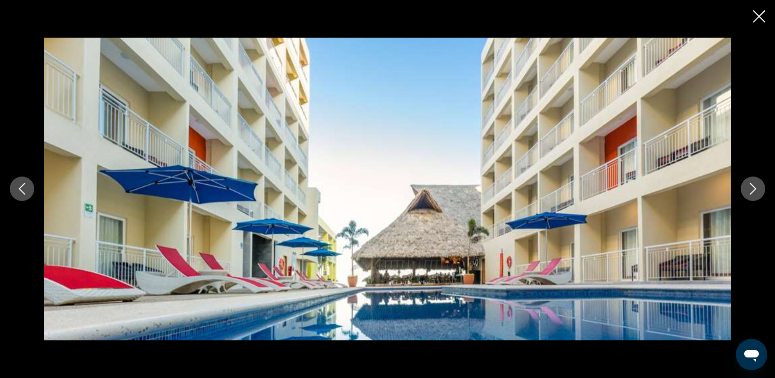
click at [759, 19] on icon "Close slideshow" at bounding box center [759, 16] width 12 height 12
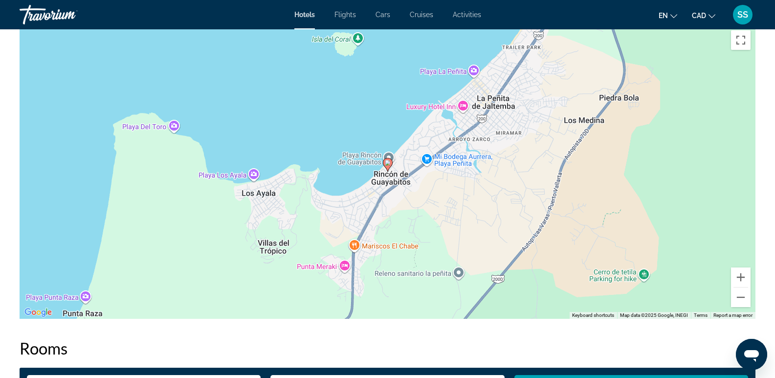
scroll to position [929, 0]
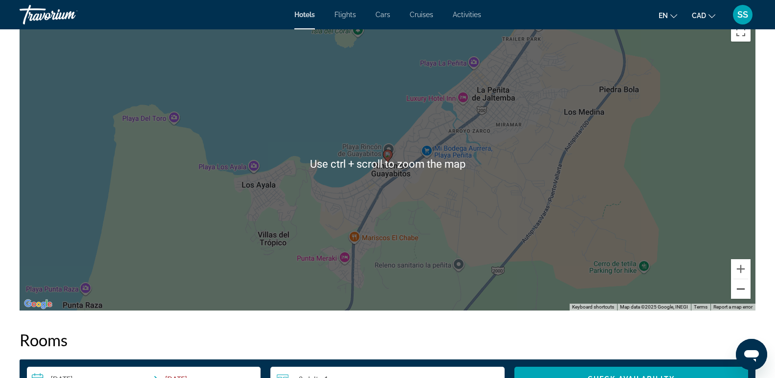
click at [741, 293] on button "Zoom out" at bounding box center [741, 289] width 20 height 20
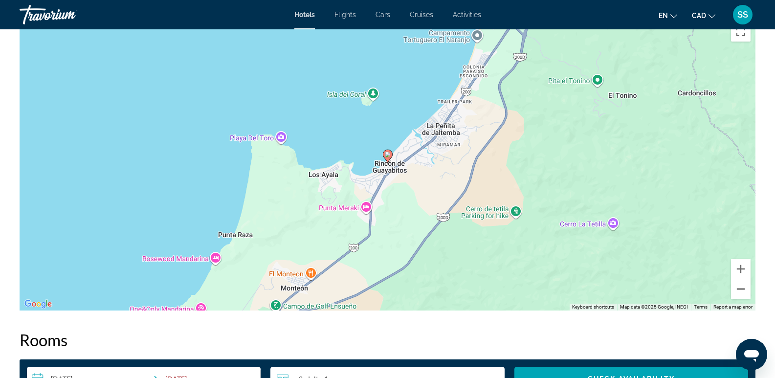
click at [741, 292] on button "Zoom out" at bounding box center [741, 289] width 20 height 20
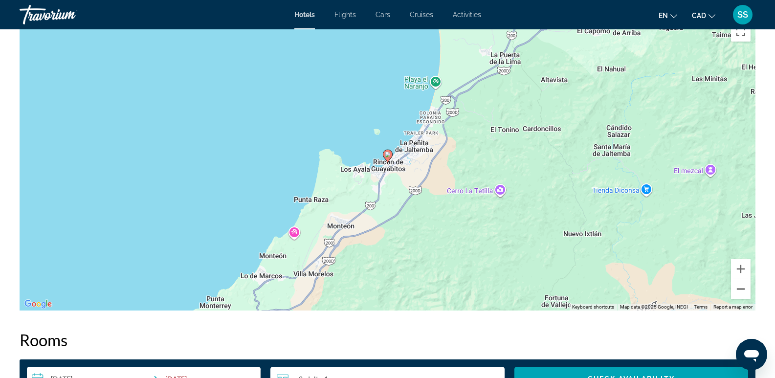
click at [741, 292] on button "Zoom out" at bounding box center [741, 289] width 20 height 20
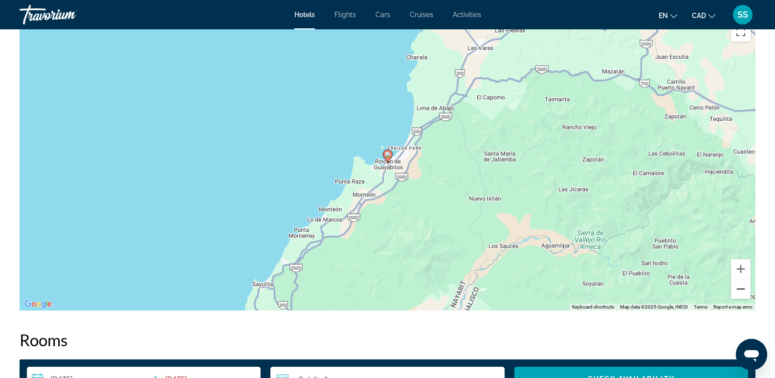
click at [741, 292] on button "Zoom out" at bounding box center [741, 289] width 20 height 20
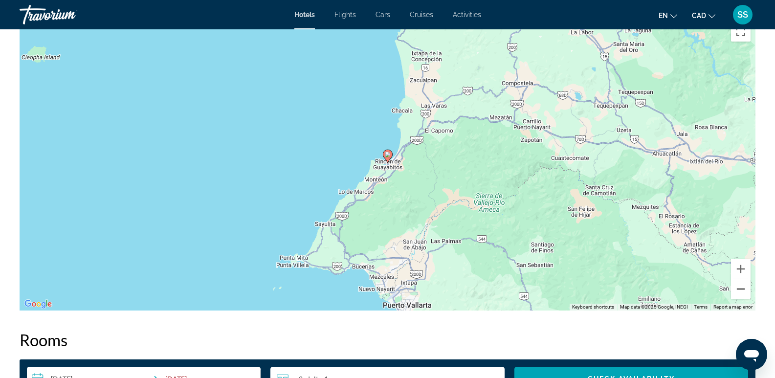
click at [741, 292] on button "Zoom out" at bounding box center [741, 289] width 20 height 20
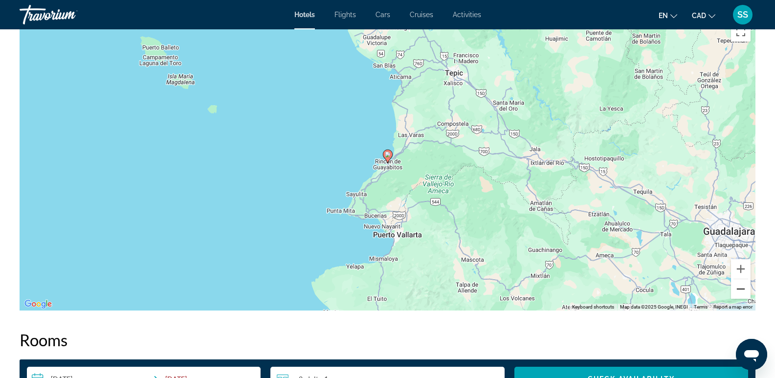
click at [741, 292] on button "Zoom out" at bounding box center [741, 289] width 20 height 20
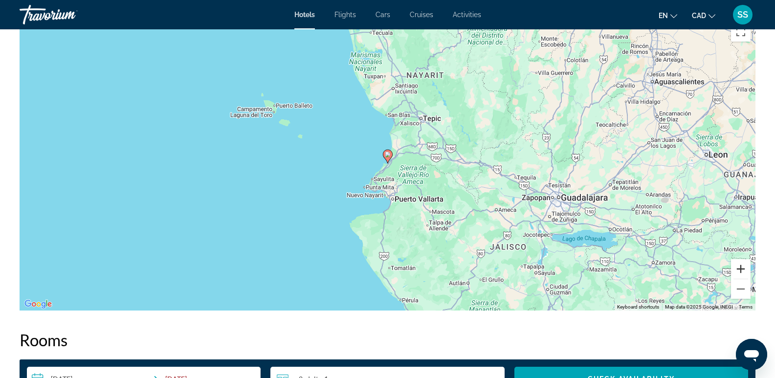
click at [742, 268] on button "Zoom in" at bounding box center [741, 269] width 20 height 20
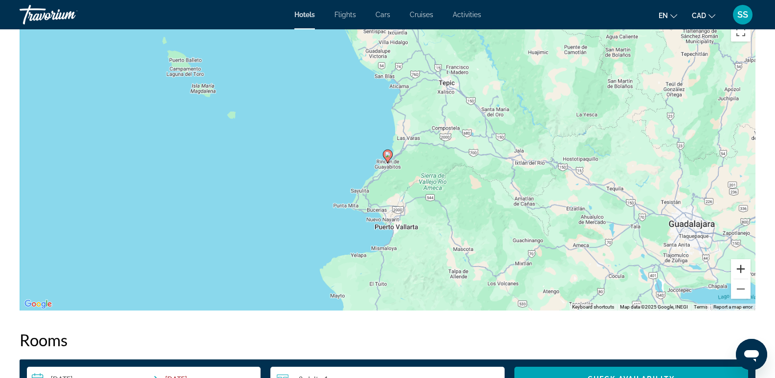
click at [742, 268] on button "Zoom in" at bounding box center [741, 269] width 20 height 20
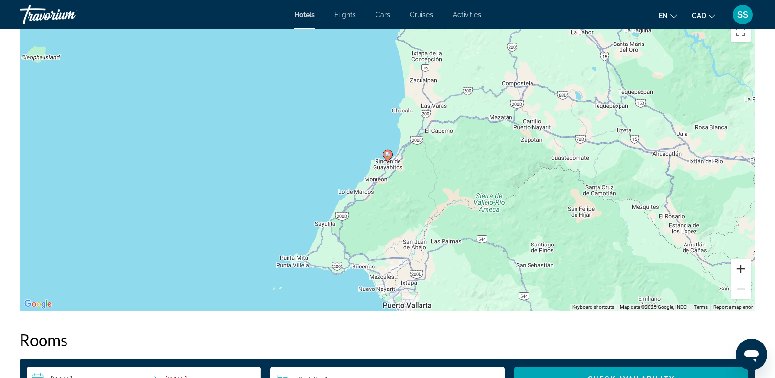
click at [742, 268] on button "Zoom in" at bounding box center [741, 269] width 20 height 20
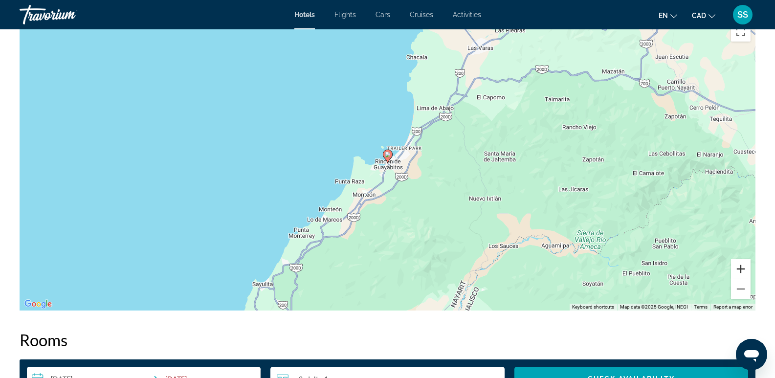
click at [743, 268] on button "Zoom in" at bounding box center [741, 269] width 20 height 20
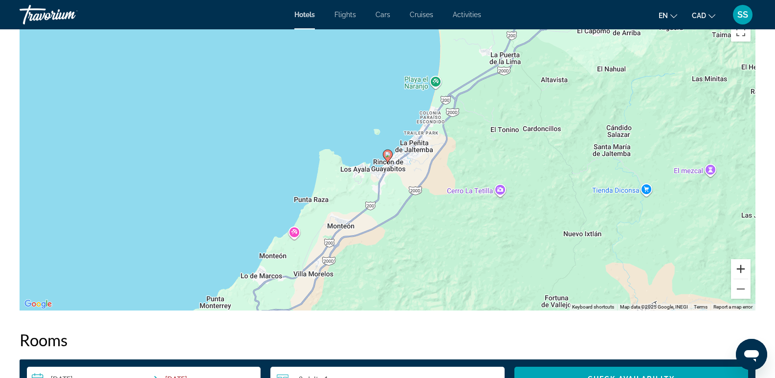
click at [743, 268] on button "Zoom in" at bounding box center [741, 269] width 20 height 20
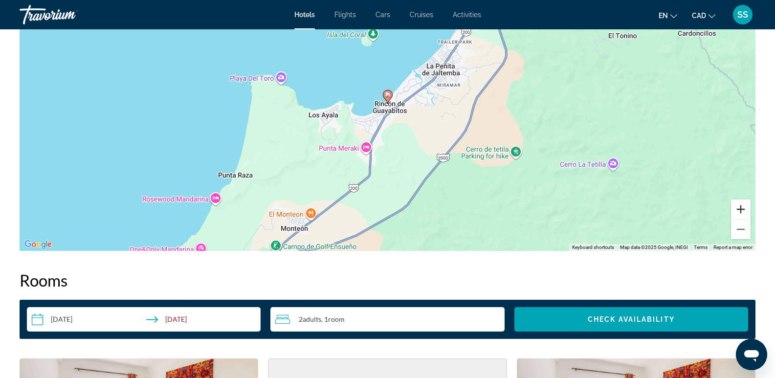
scroll to position [978, 0]
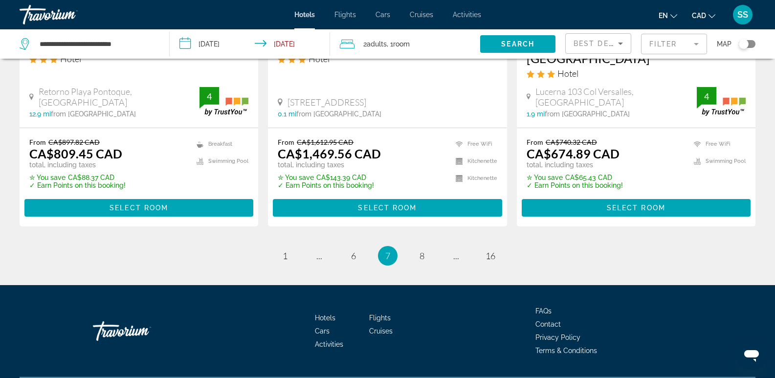
scroll to position [1377, 0]
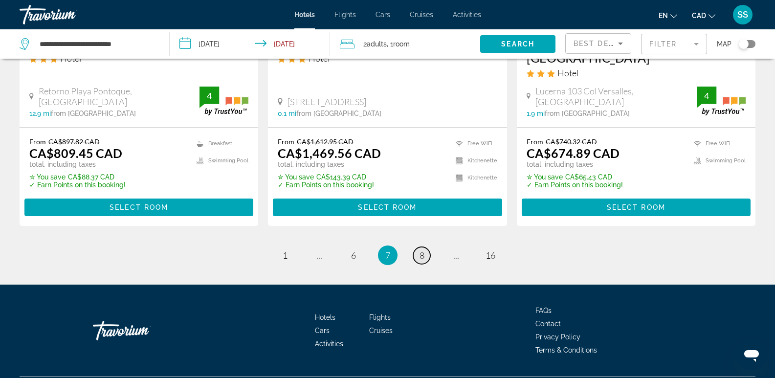
click at [423, 250] on span "8" at bounding box center [422, 255] width 5 height 11
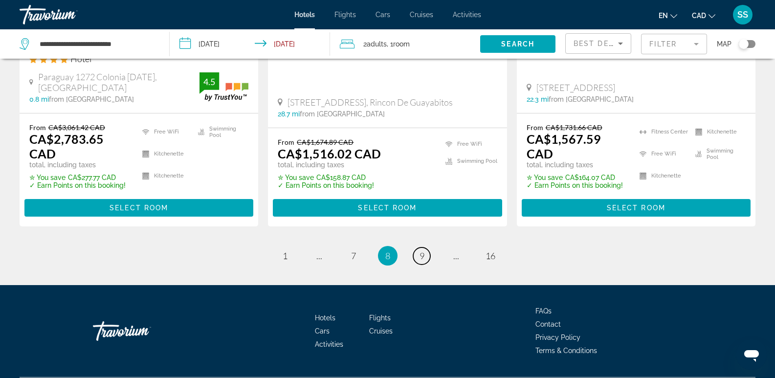
scroll to position [1422, 0]
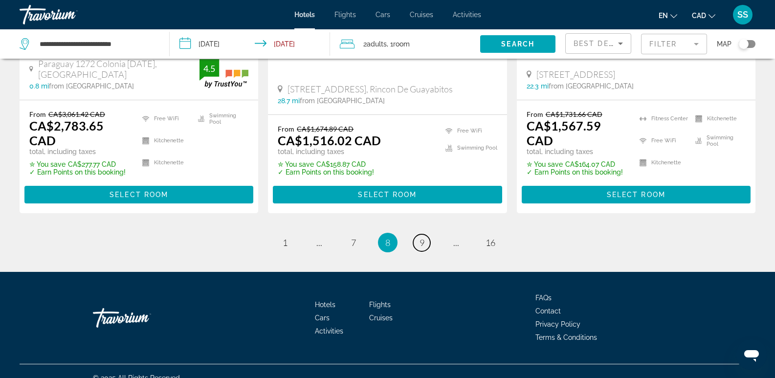
drag, startPoint x: 423, startPoint y: 232, endPoint x: 476, endPoint y: 245, distance: 54.9
click at [424, 237] on span "9" at bounding box center [422, 242] width 5 height 11
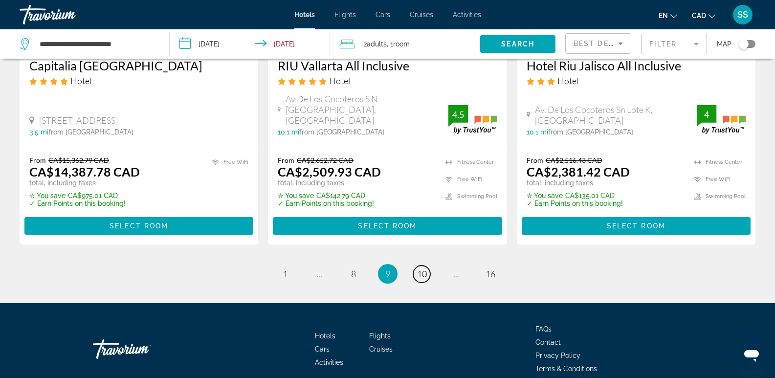
scroll to position [1366, 0]
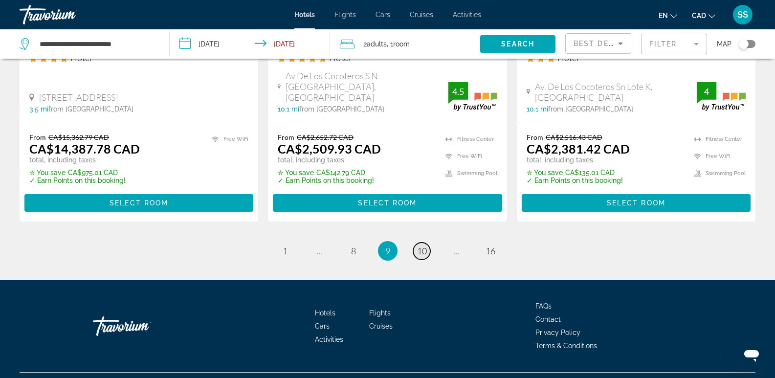
click at [420, 245] on span "10" at bounding box center [422, 250] width 10 height 11
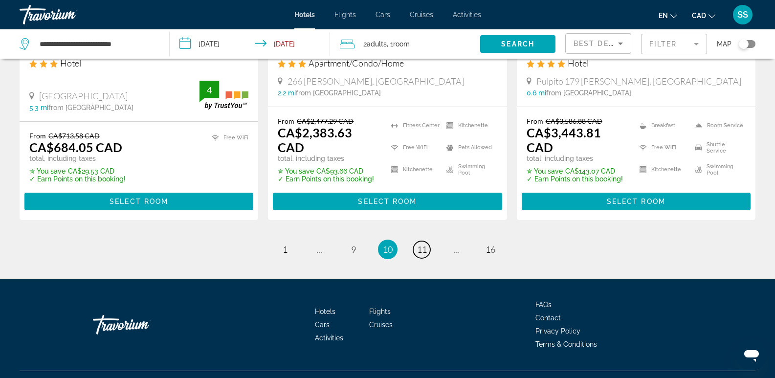
scroll to position [1353, 0]
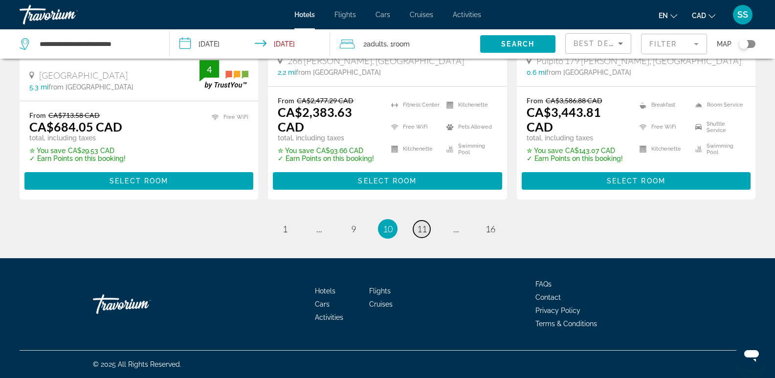
click at [417, 230] on span "11" at bounding box center [422, 228] width 10 height 11
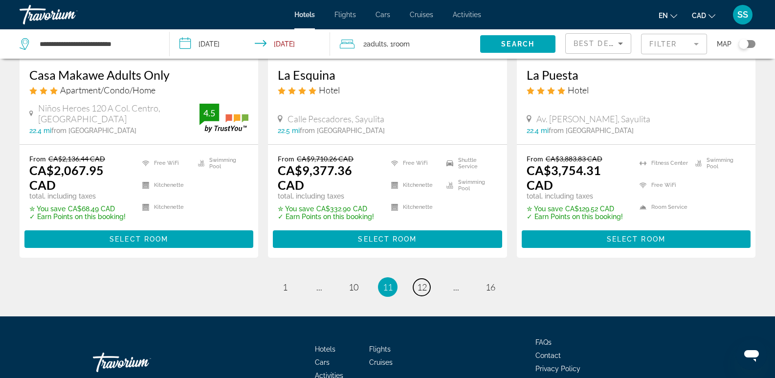
scroll to position [1369, 0]
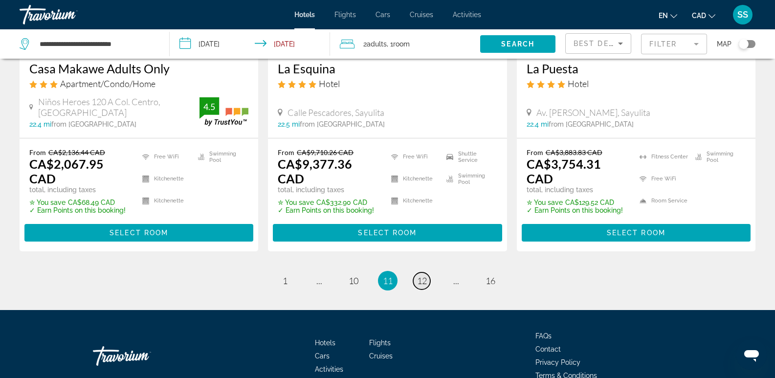
click at [423, 275] on span "12" at bounding box center [422, 280] width 10 height 11
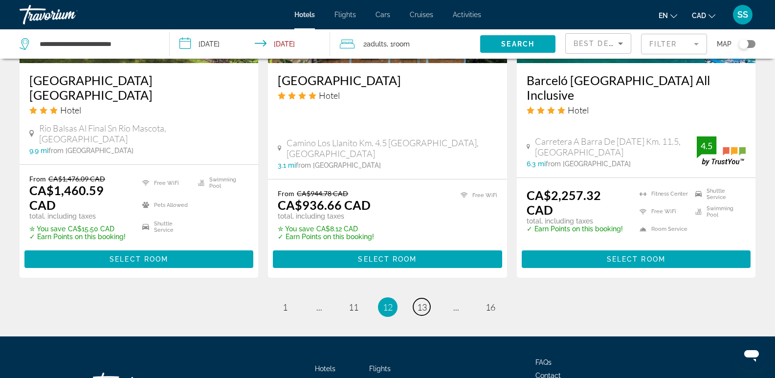
scroll to position [1369, 0]
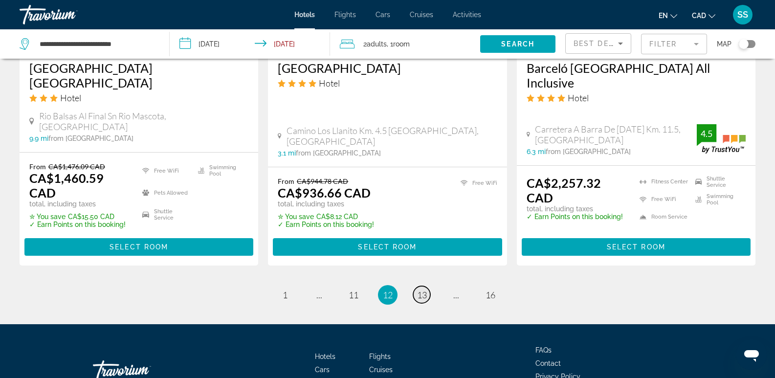
click at [425, 289] on span "13" at bounding box center [422, 294] width 10 height 11
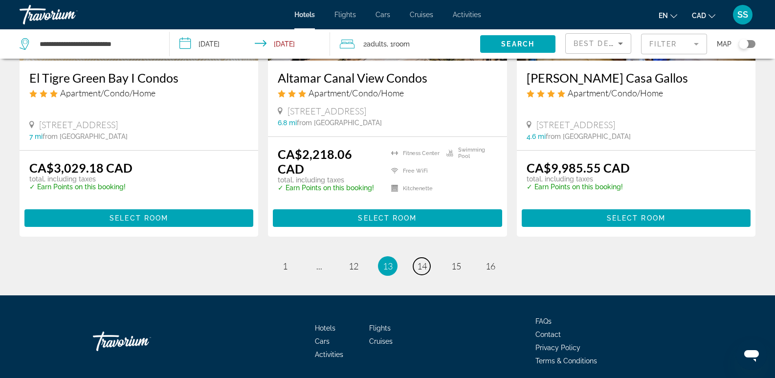
scroll to position [1305, 0]
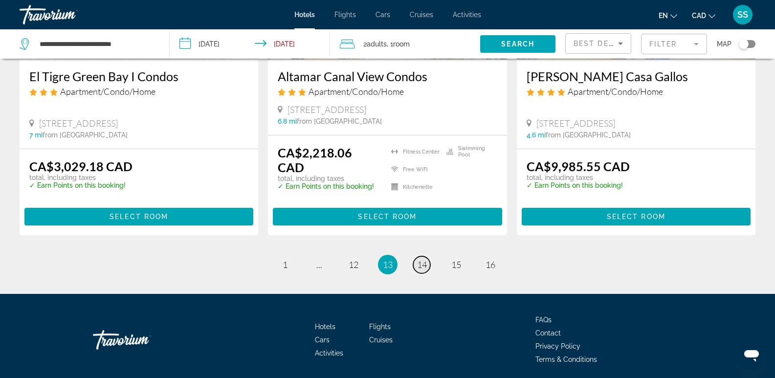
click at [426, 259] on span "14" at bounding box center [422, 264] width 10 height 11
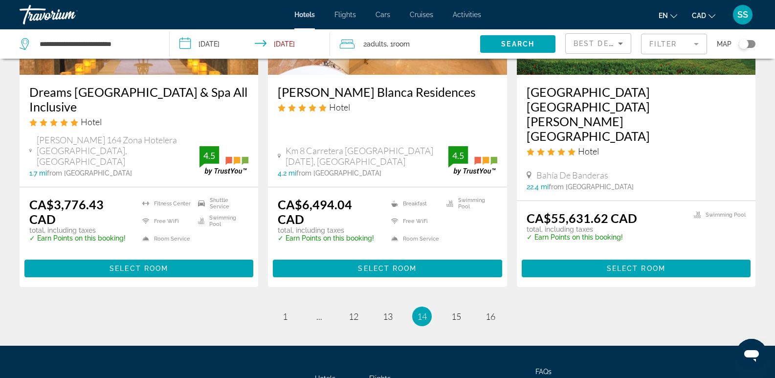
scroll to position [1356, 0]
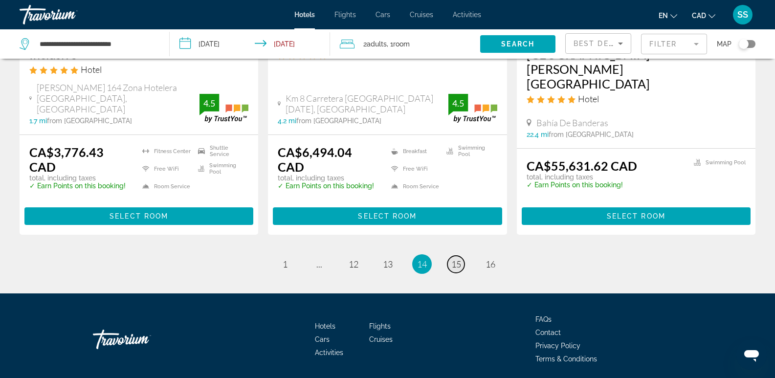
click at [458, 259] on span "15" at bounding box center [456, 264] width 10 height 11
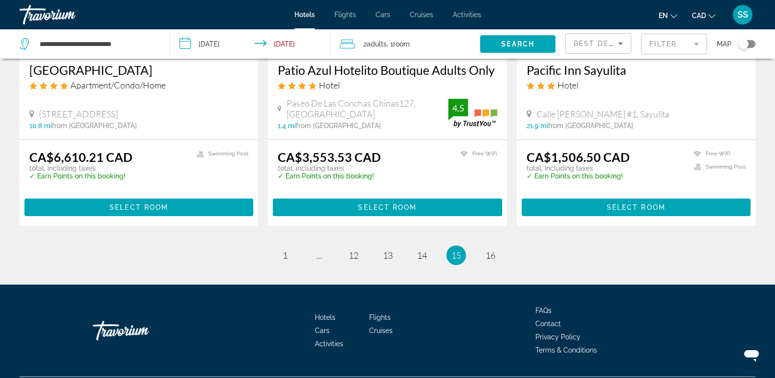
scroll to position [1320, 0]
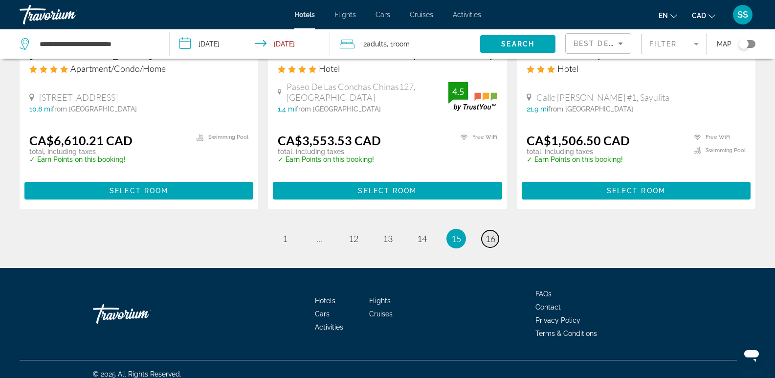
click at [491, 244] on span "16" at bounding box center [491, 238] width 10 height 11
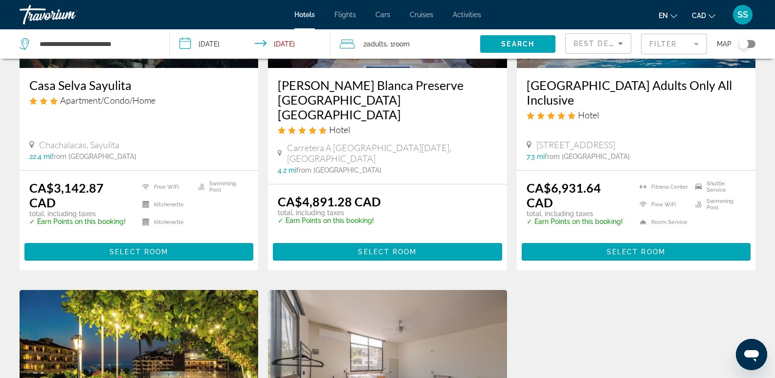
scroll to position [489, 0]
